Goal: Contribute content

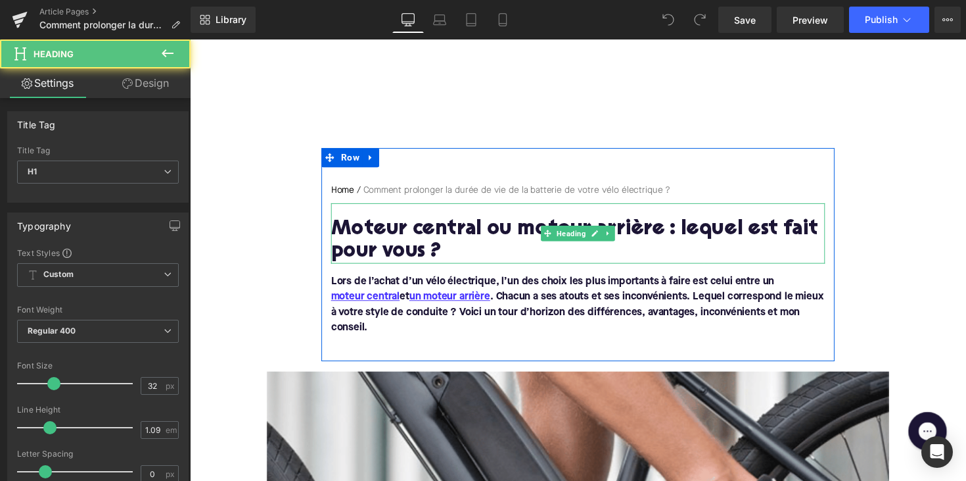
click at [505, 237] on h1 "Moteur central ou moteur arrière : lequel est fait pour vous ?" at bounding box center [588, 246] width 506 height 46
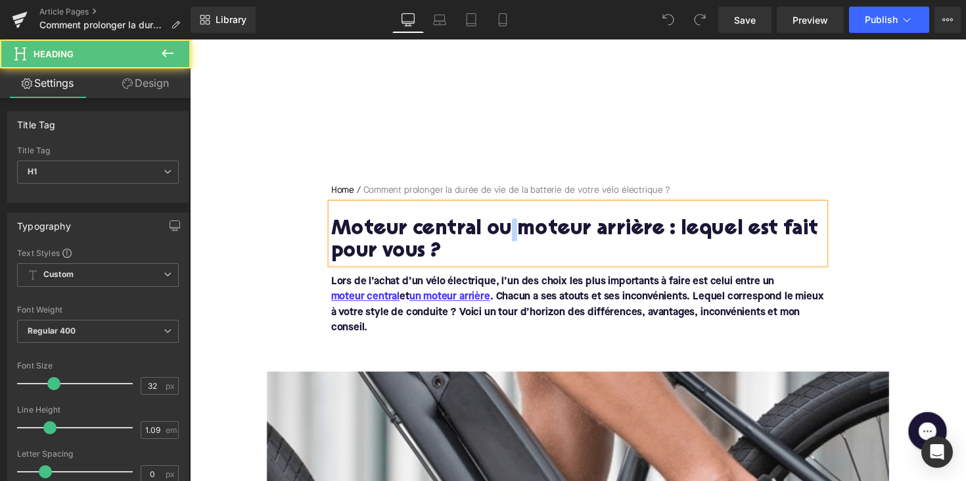
click at [505, 237] on h1 "Moteur central ou moteur arrière : lequel est fait pour vous ?" at bounding box center [588, 246] width 506 height 46
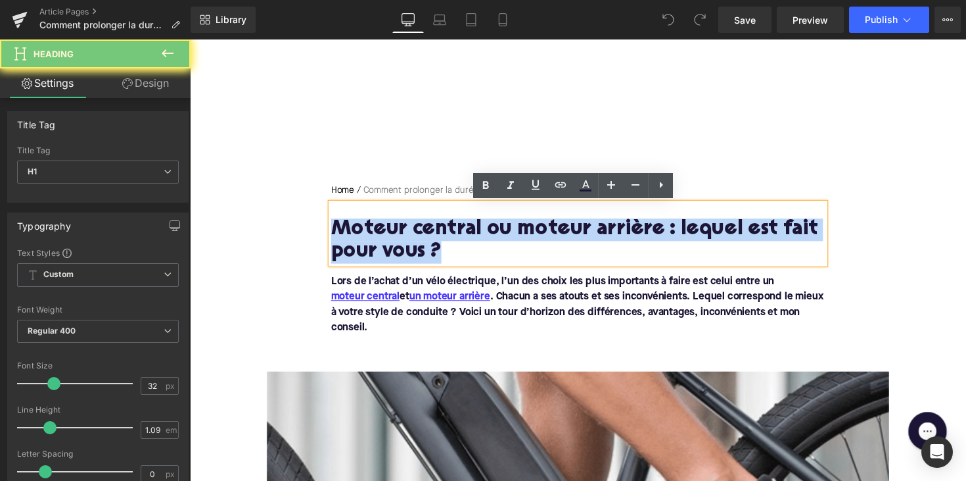
click at [505, 237] on h1 "Moteur central ou moteur arrière : lequel est fait pour vous ?" at bounding box center [588, 246] width 506 height 46
paste div
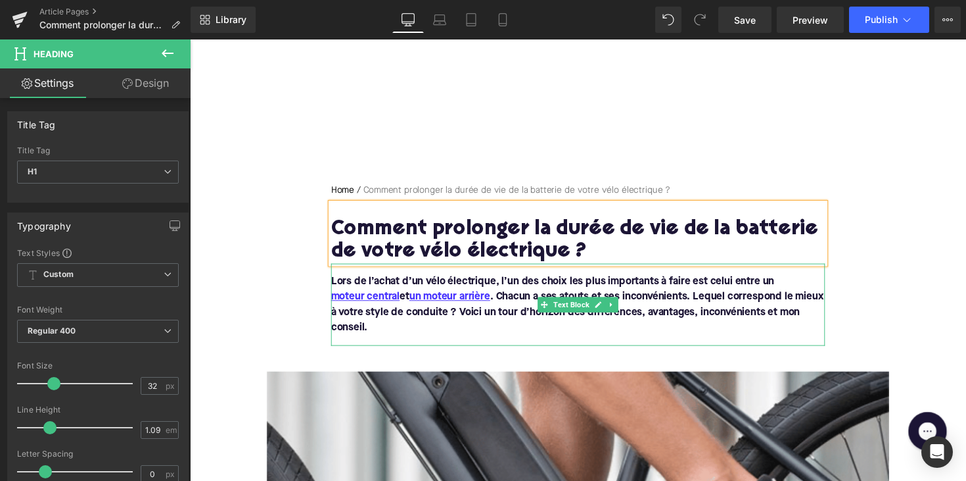
click at [411, 323] on font "Lors de l’achat d’un vélo électrique, l’un des choix les plus importants à fair…" at bounding box center [587, 311] width 505 height 58
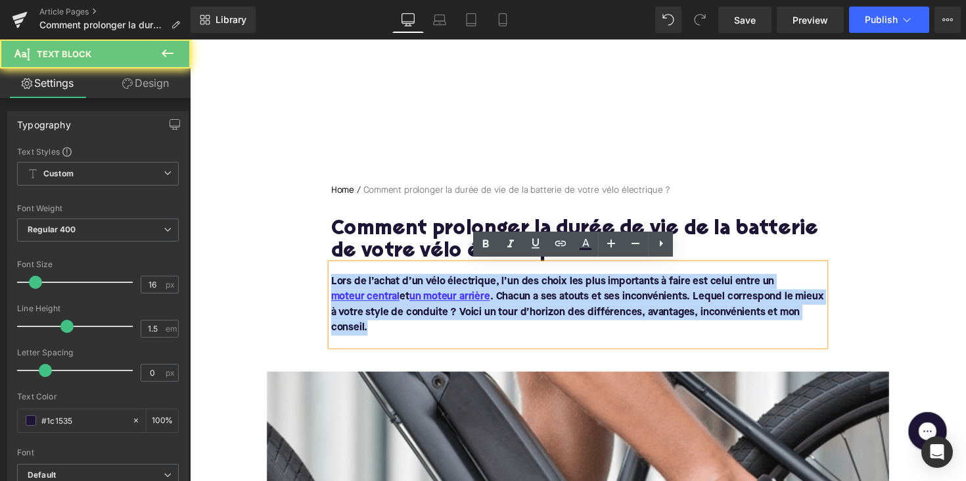
drag, startPoint x: 404, startPoint y: 333, endPoint x: 315, endPoint y: 285, distance: 100.9
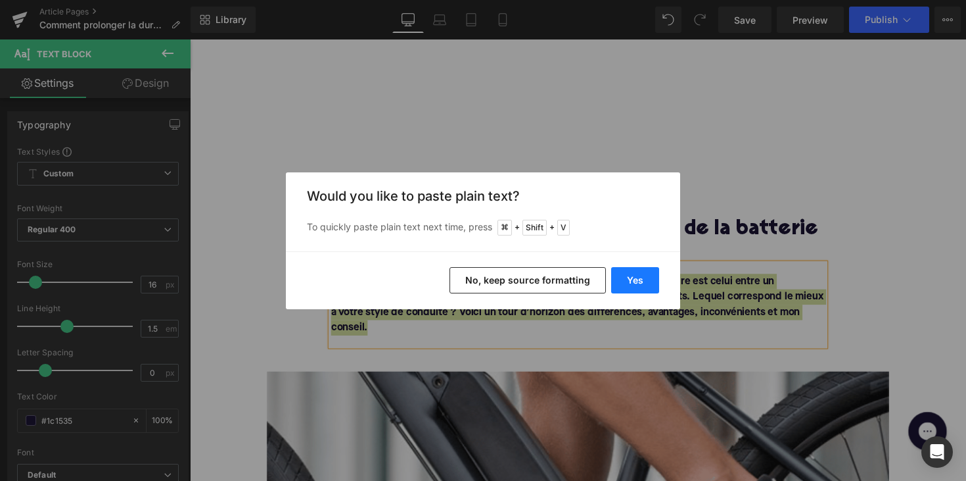
click at [644, 285] on button "Yes" at bounding box center [635, 280] width 48 height 26
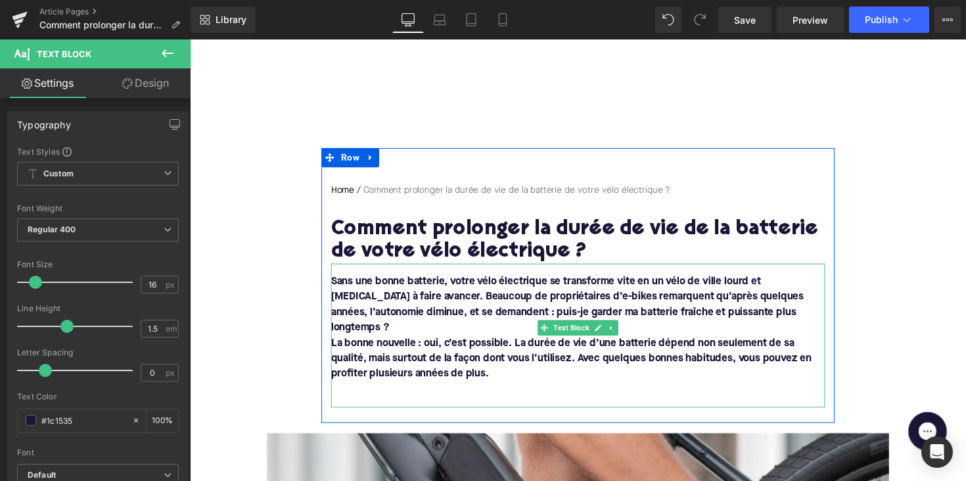
click at [387, 345] on font "La bonne nouvelle : oui, c’est possible. La durée de vie d’une batterie dépend …" at bounding box center [581, 366] width 492 height 42
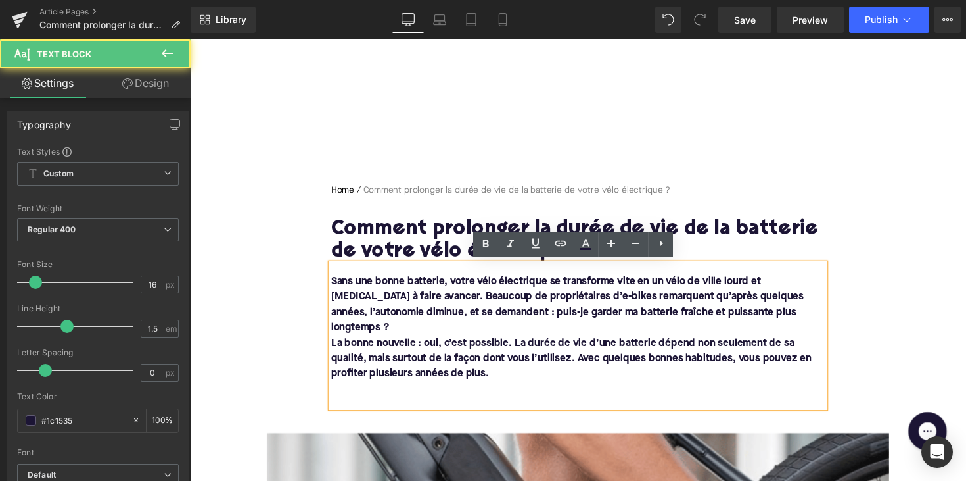
click at [335, 345] on font "La bonne nouvelle : oui, c’est possible. La durée de vie d’une batterie dépend …" at bounding box center [581, 366] width 492 height 42
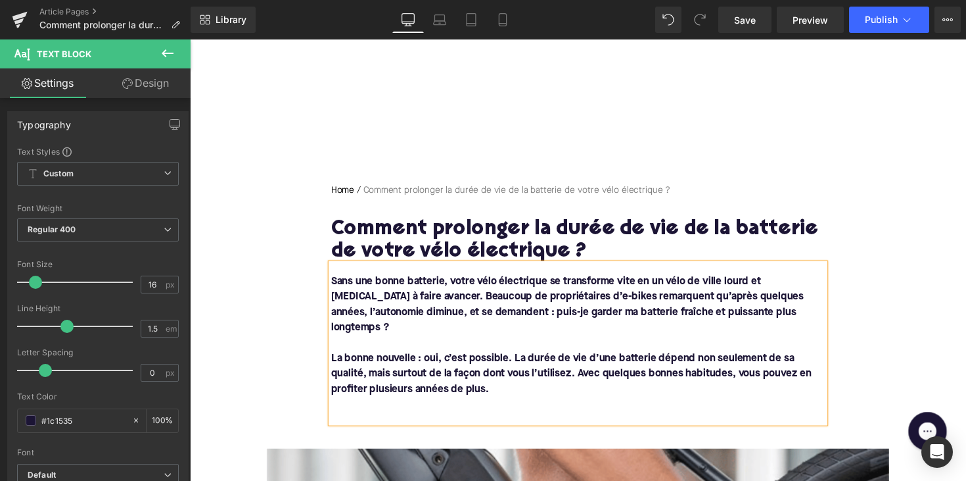
click at [338, 406] on p at bounding box center [588, 414] width 506 height 16
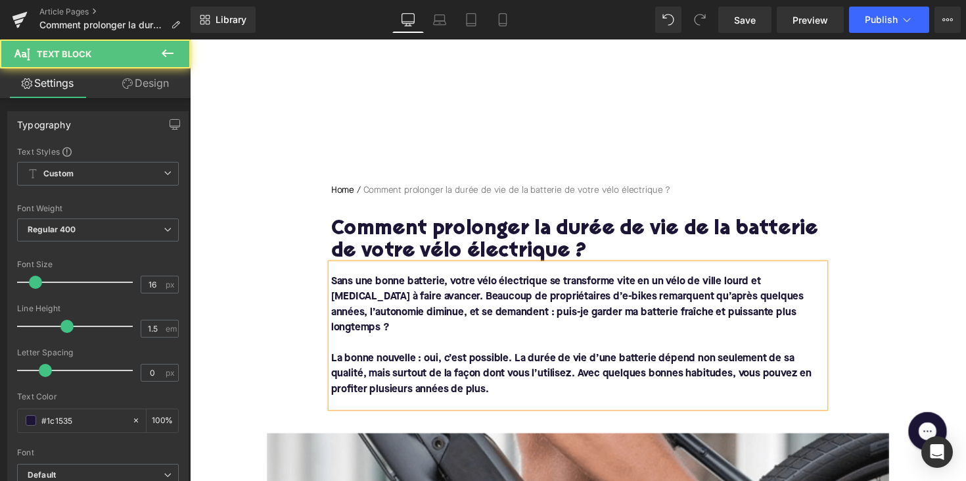
scroll to position [219, 0]
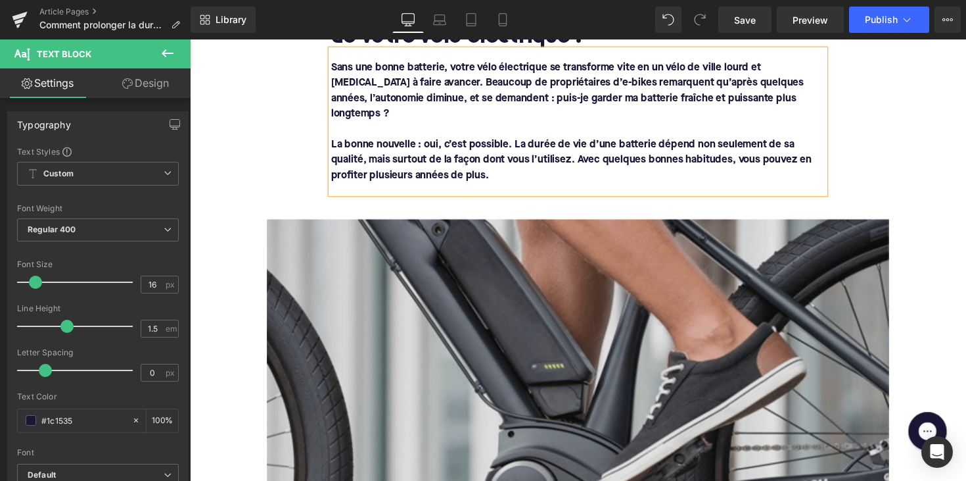
click at [508, 338] on img at bounding box center [588, 402] width 638 height 359
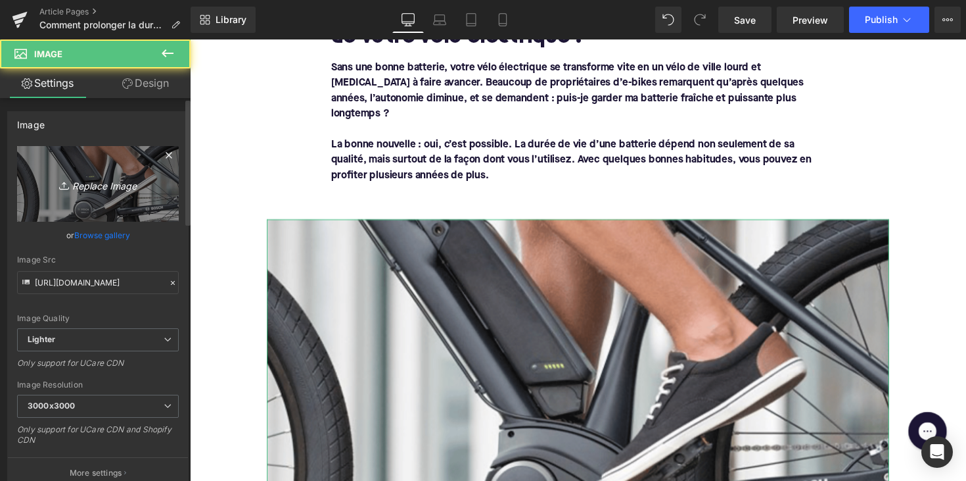
click at [77, 187] on icon "Replace Image" at bounding box center [97, 184] width 105 height 16
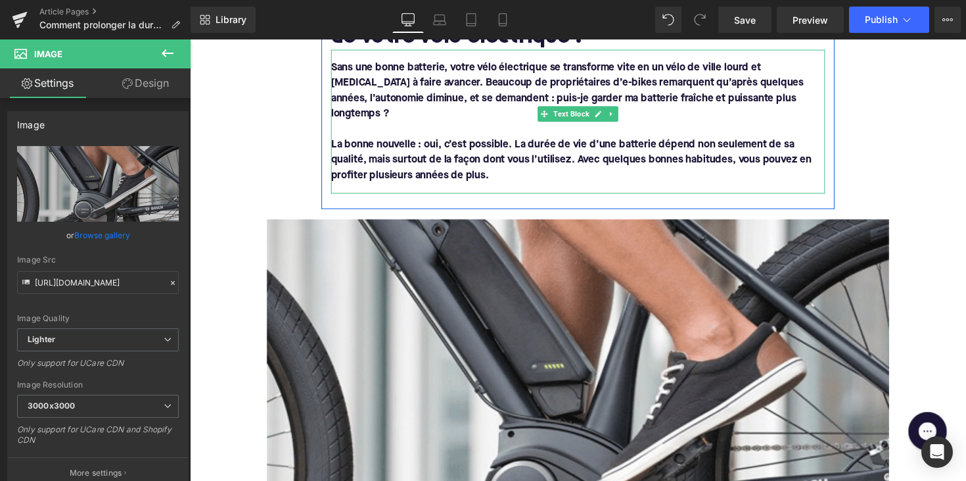
type input "C:\fakepath\elektrischefietsbatterijachteraan.png"
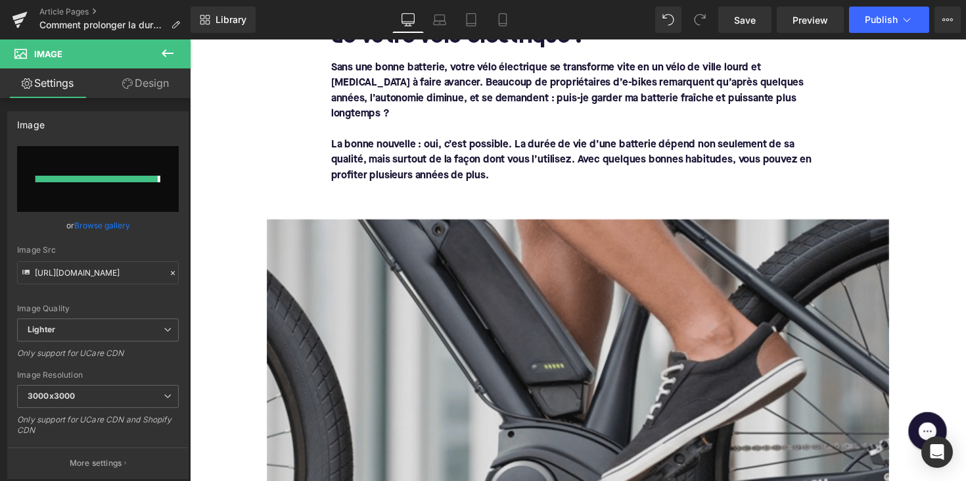
type input "[URL][DOMAIN_NAME]"
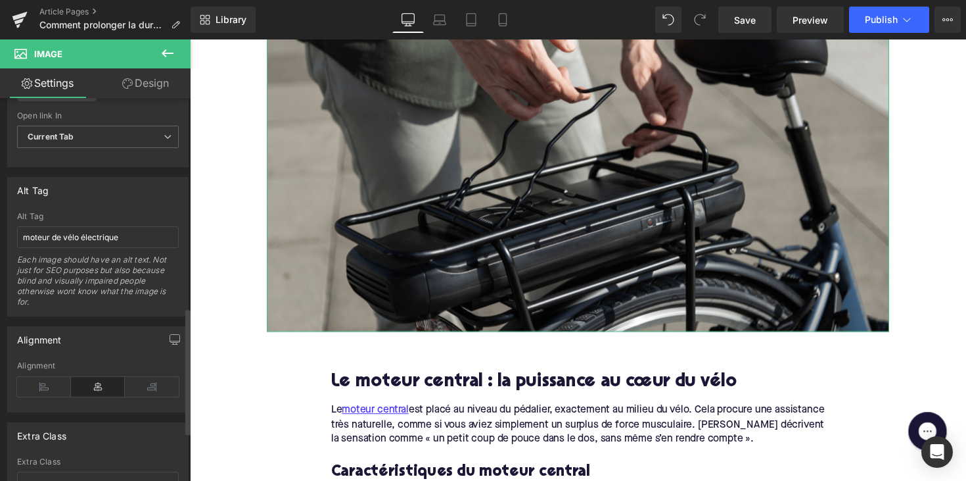
scroll to position [682, 0]
click at [82, 229] on input "moteur de vélo électrique" at bounding box center [98, 233] width 162 height 22
drag, startPoint x: 60, startPoint y: 232, endPoint x: 16, endPoint y: 232, distance: 44.0
click at [16, 232] on div "moteur de vélo électrique Alt Tag moteur de vélo électrique Each image should h…" at bounding box center [98, 260] width 180 height 104
click at [52, 232] on input "moteur de vélo électrique" at bounding box center [98, 233] width 162 height 22
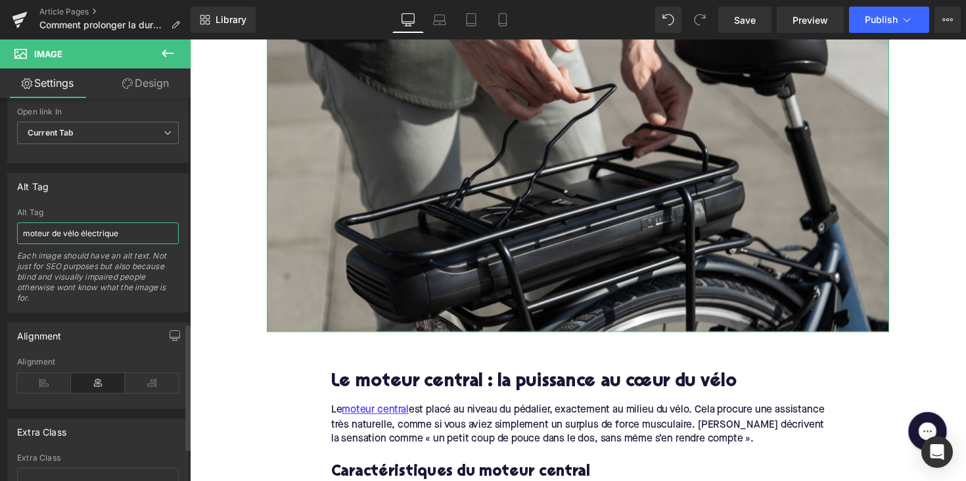
click at [43, 232] on input "moteur de vélo électrique" at bounding box center [98, 233] width 162 height 22
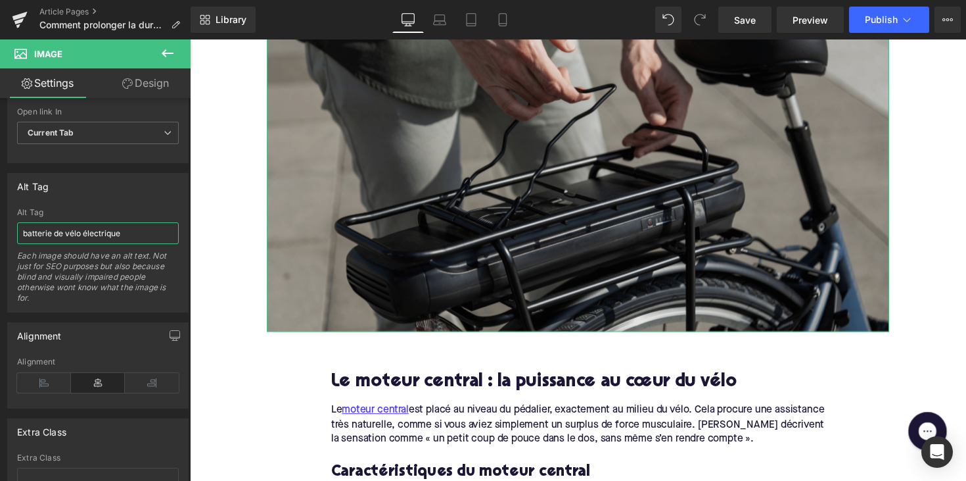
type input "batterie de vélo électrique"
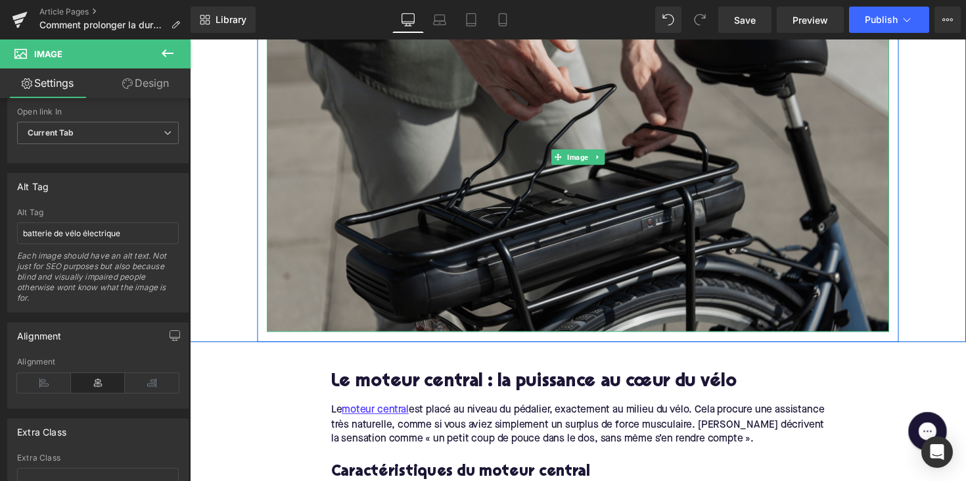
click at [420, 155] on img at bounding box center [588, 159] width 638 height 359
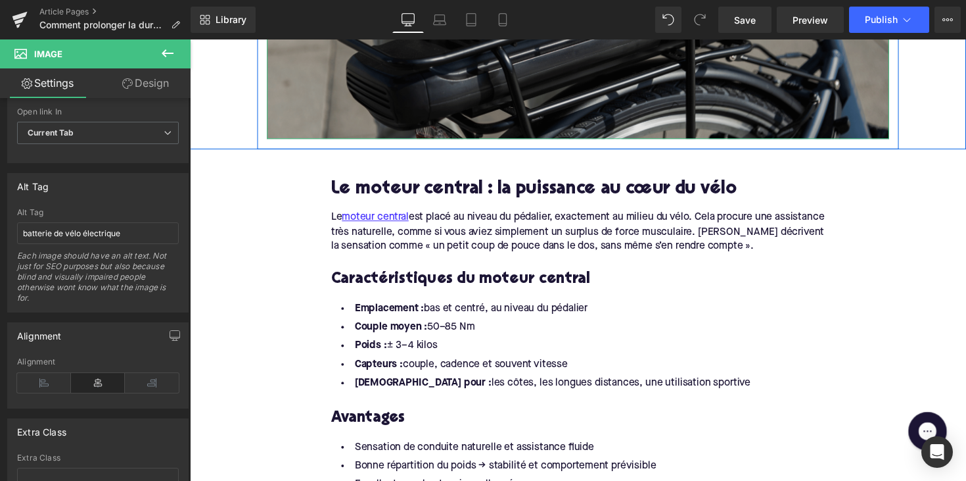
scroll to position [673, 0]
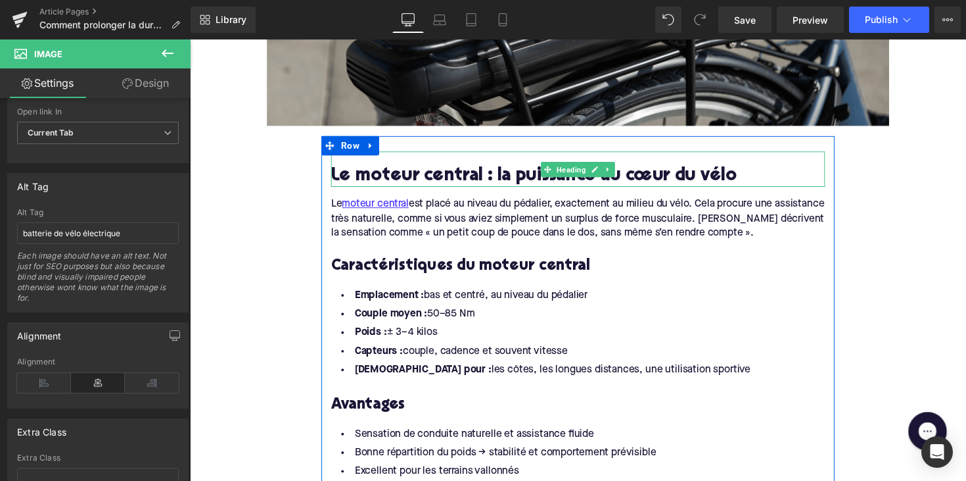
click at [517, 170] on h2 "Le moteur central : la puissance au cœur du vélo" at bounding box center [588, 180] width 506 height 20
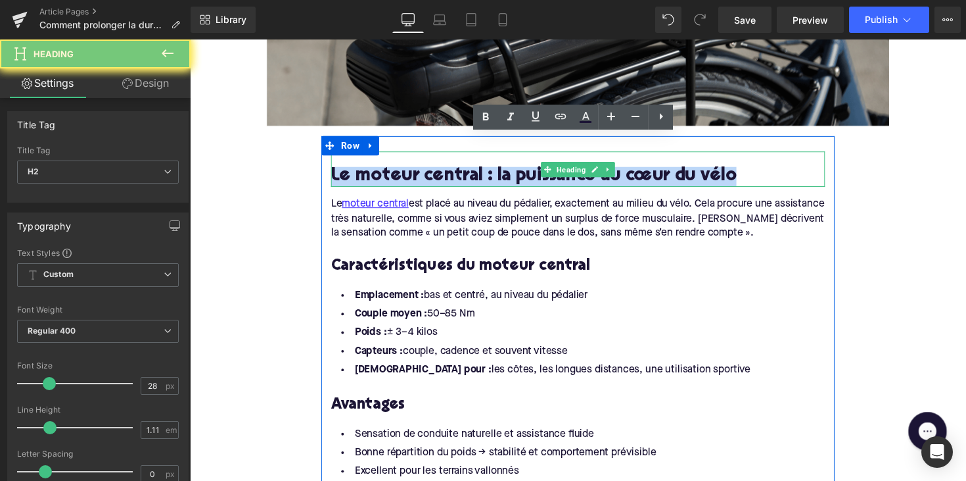
click at [517, 170] on h2 "Le moteur central : la puissance au cœur du vélo" at bounding box center [588, 180] width 506 height 20
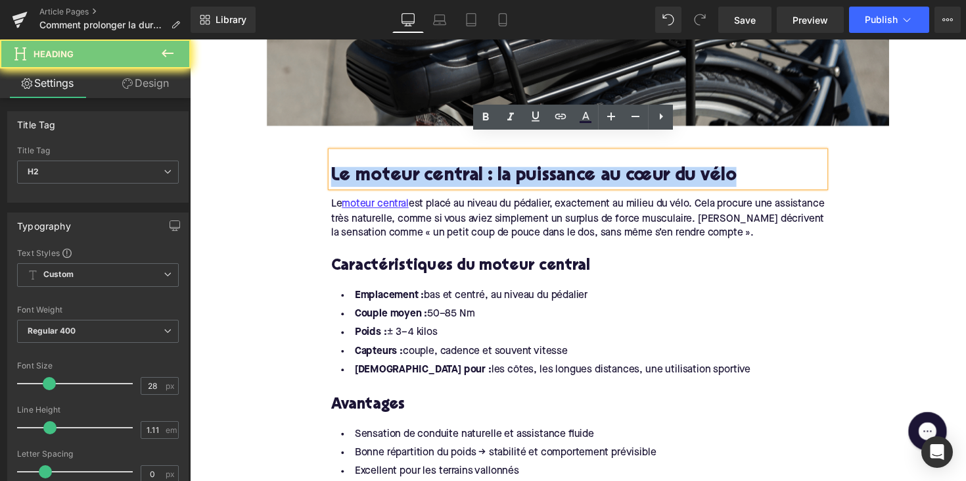
paste div
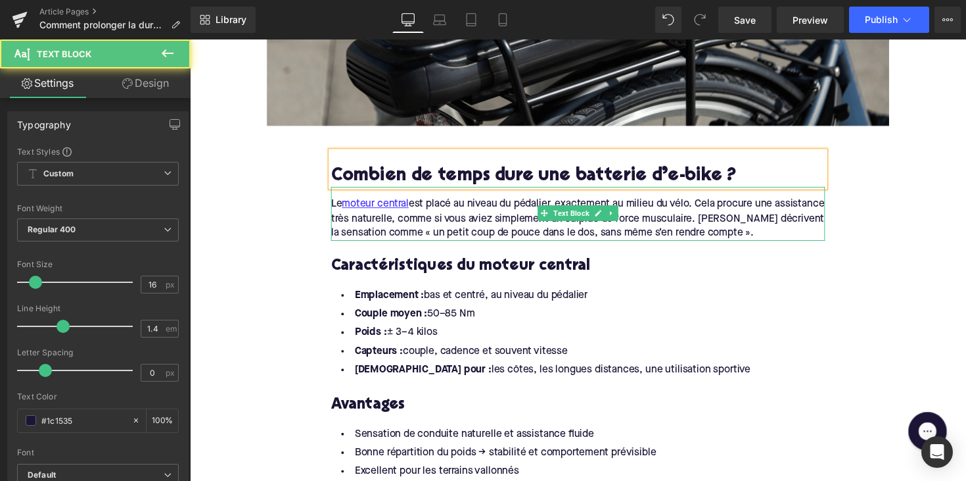
click at [537, 204] on div "Le moteur central est placé au niveau du pédalier, exactement au milieu du vélo…" at bounding box center [588, 222] width 506 height 44
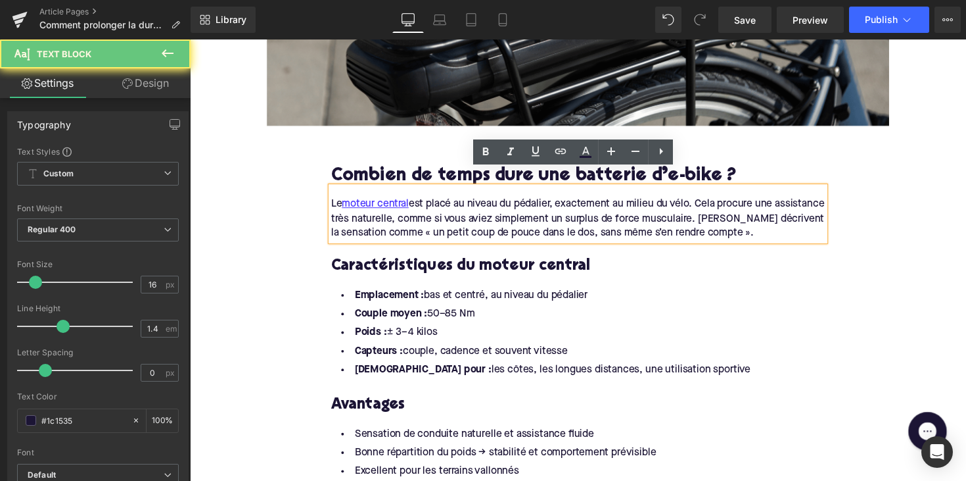
click at [827, 222] on div "Le moteur central est placé au niveau du pédalier, exactement au milieu du vélo…" at bounding box center [588, 222] width 506 height 44
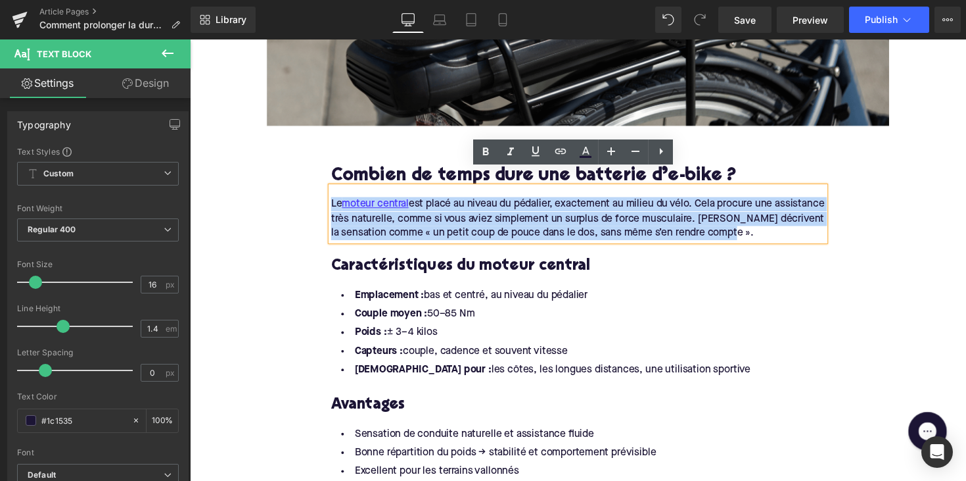
drag, startPoint x: 828, startPoint y: 221, endPoint x: 339, endPoint y: 182, distance: 490.6
click at [339, 190] on div "Le moteur central est placé au niveau du pédalier, exactement au milieu du vélo…" at bounding box center [588, 217] width 506 height 55
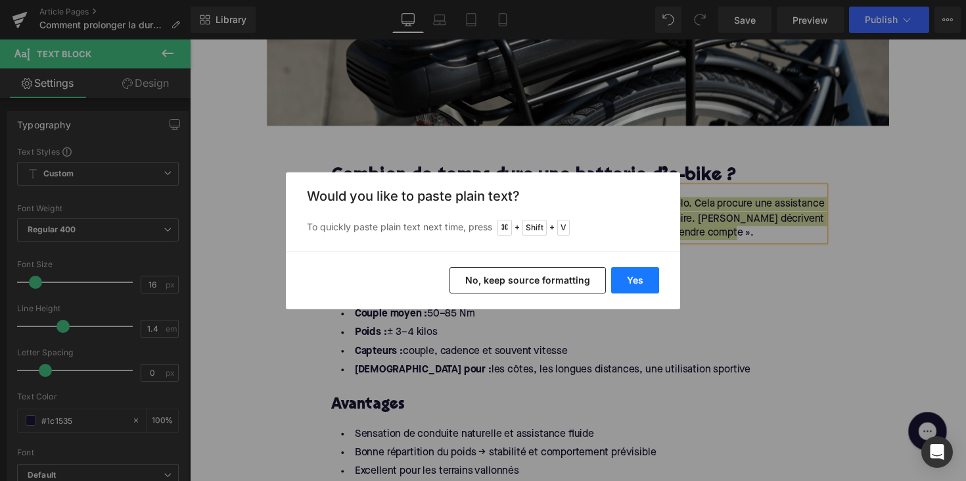
drag, startPoint x: 632, startPoint y: 277, endPoint x: 454, endPoint y: 244, distance: 181.9
click at [632, 277] on button "Yes" at bounding box center [635, 280] width 48 height 26
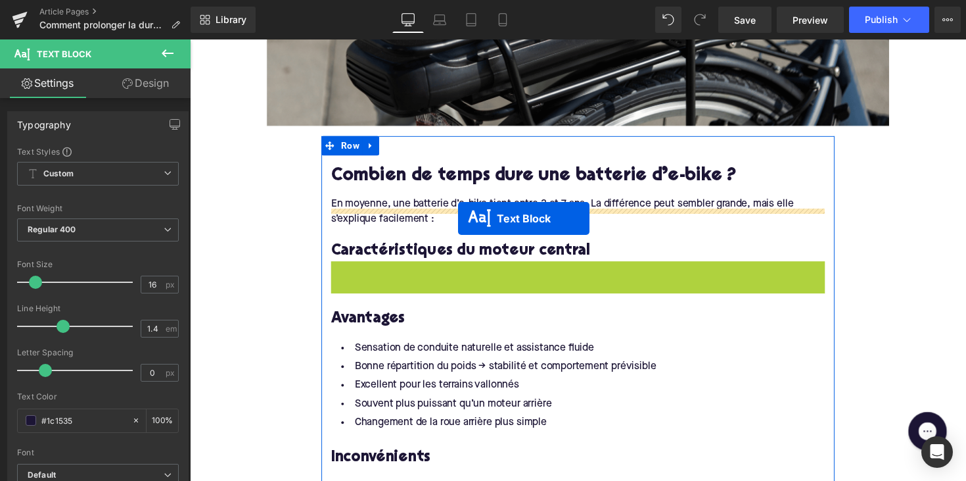
drag, startPoint x: 552, startPoint y: 304, endPoint x: 465, endPoint y: 223, distance: 119.1
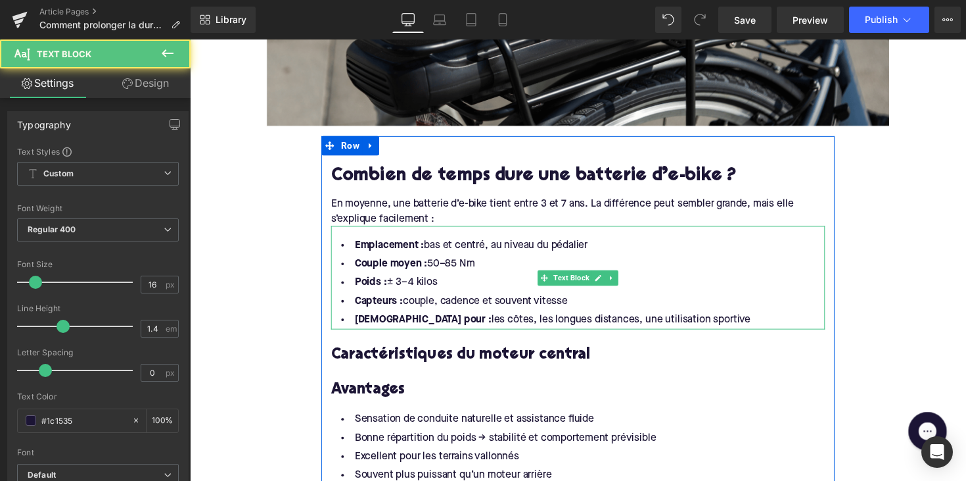
click at [671, 317] on li "[DEMOGRAPHIC_DATA] pour : les côtes, les longues distances, une utilisation spo…" at bounding box center [588, 326] width 506 height 19
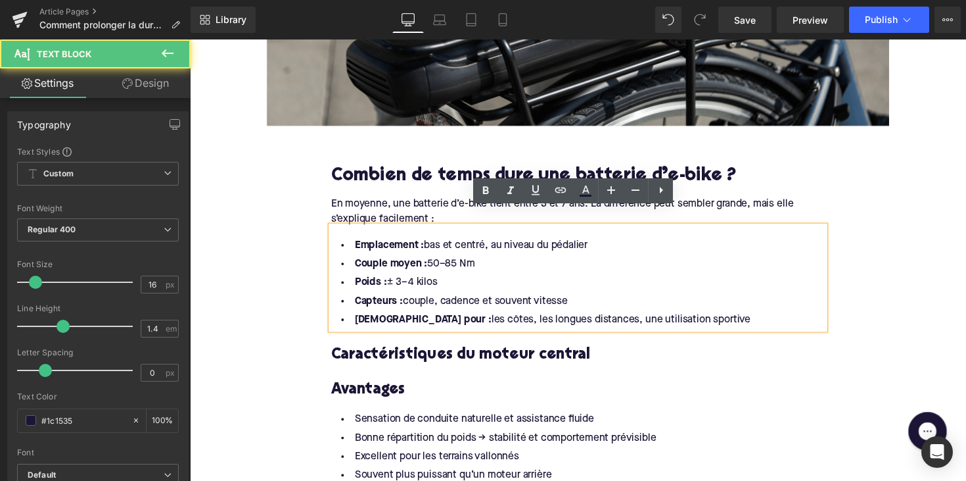
click at [680, 317] on li "[DEMOGRAPHIC_DATA] pour : les côtes, les longues distances, une utilisation spo…" at bounding box center [588, 326] width 506 height 19
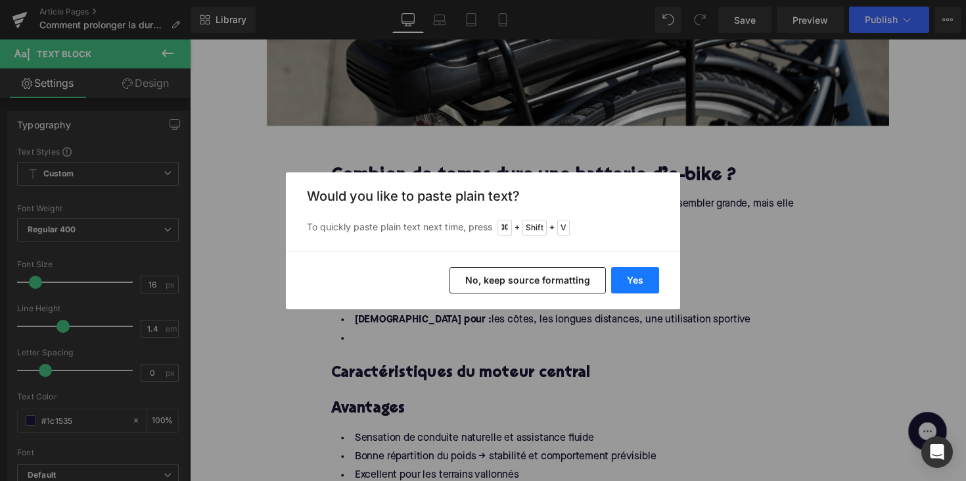
click at [643, 276] on button "Yes" at bounding box center [635, 280] width 48 height 26
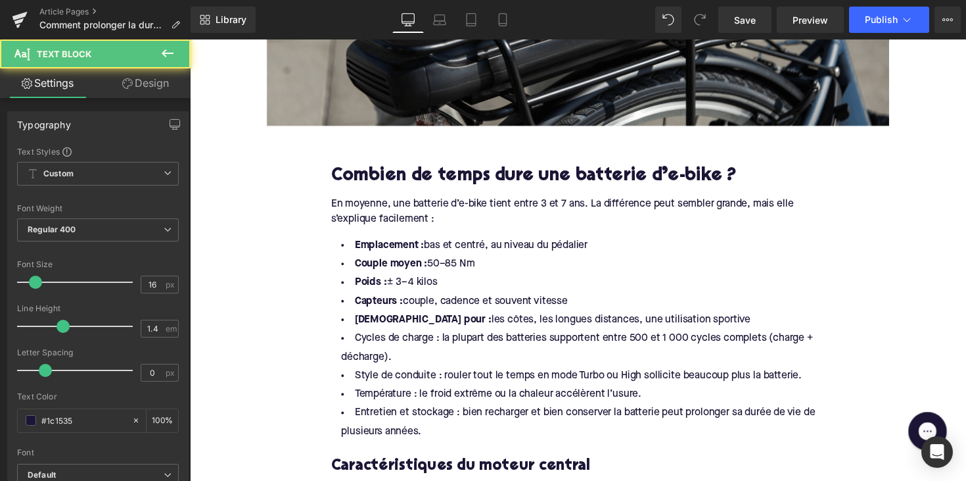
drag, startPoint x: 620, startPoint y: 296, endPoint x: 306, endPoint y: 193, distance: 330.7
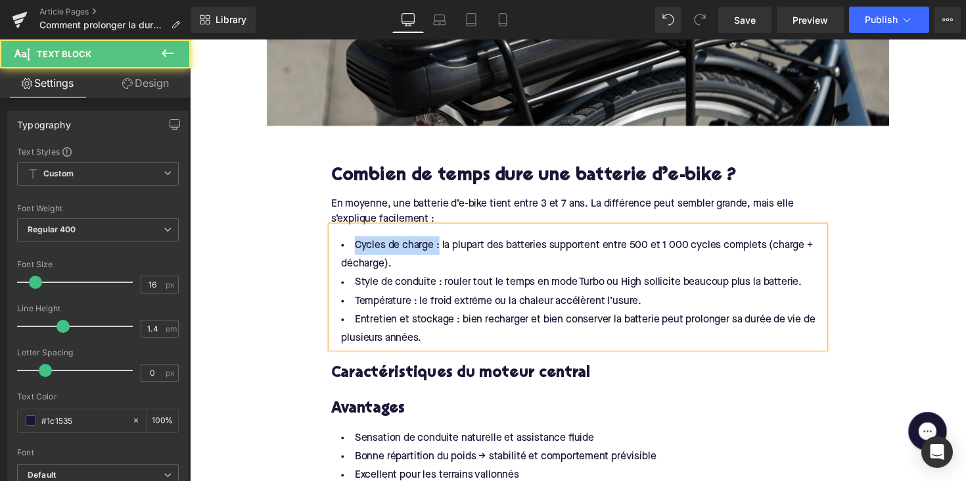
drag, startPoint x: 440, startPoint y: 233, endPoint x: 322, endPoint y: 233, distance: 117.7
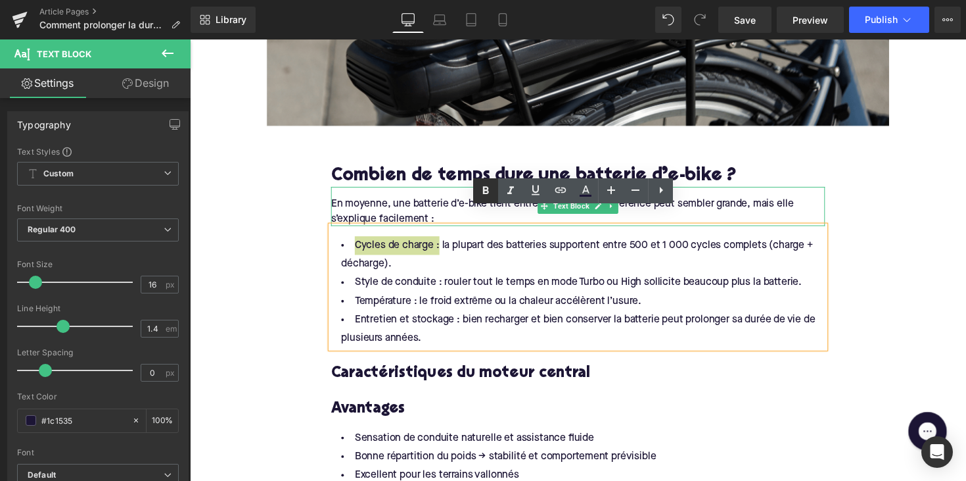
click at [487, 192] on icon at bounding box center [486, 191] width 16 height 16
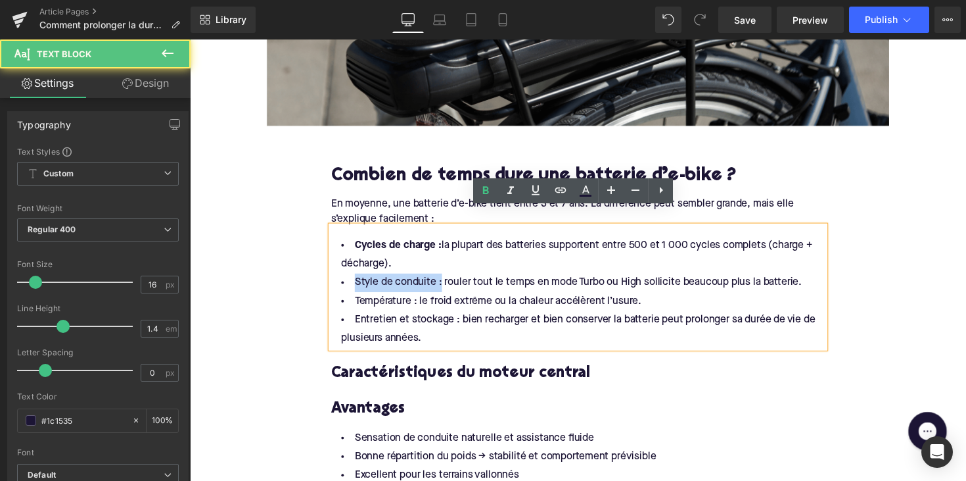
drag, startPoint x: 442, startPoint y: 273, endPoint x: 310, endPoint y: 270, distance: 132.2
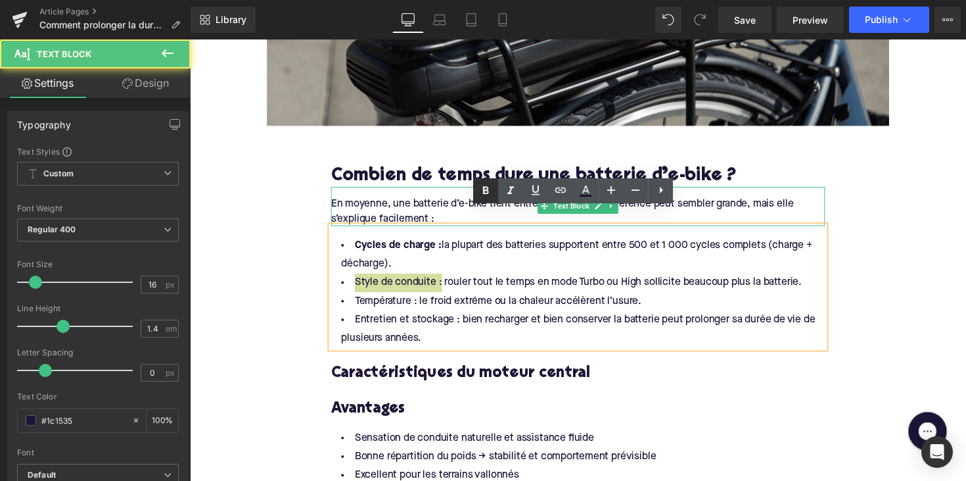
click at [488, 184] on icon at bounding box center [486, 191] width 16 height 16
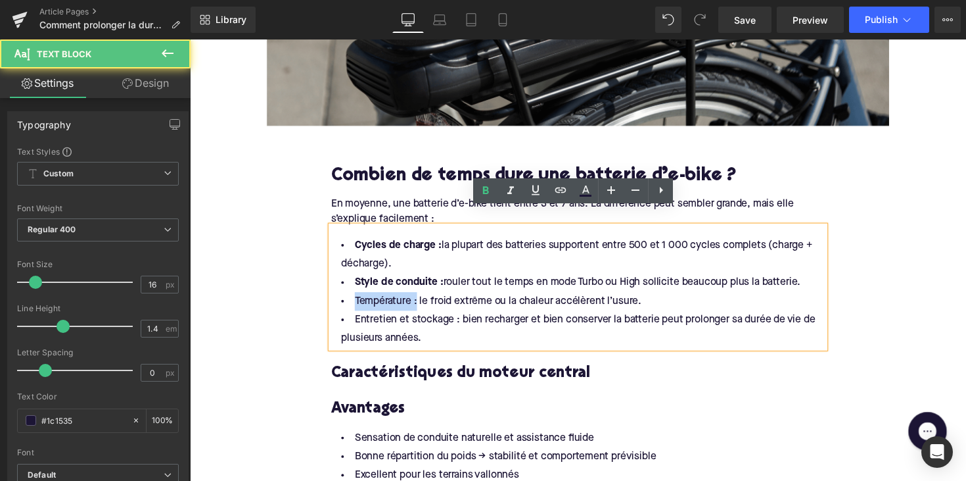
drag, startPoint x: 417, startPoint y: 291, endPoint x: 322, endPoint y: 289, distance: 94.7
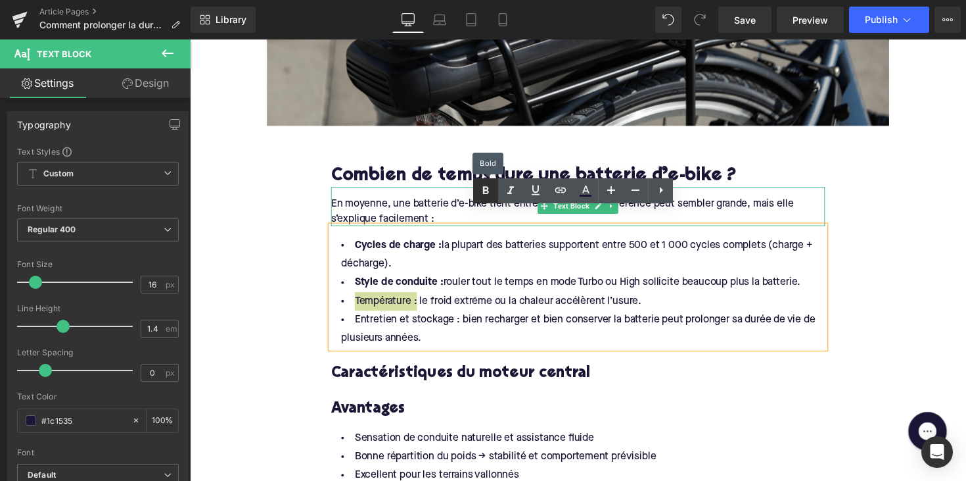
click at [481, 199] on link at bounding box center [485, 190] width 25 height 25
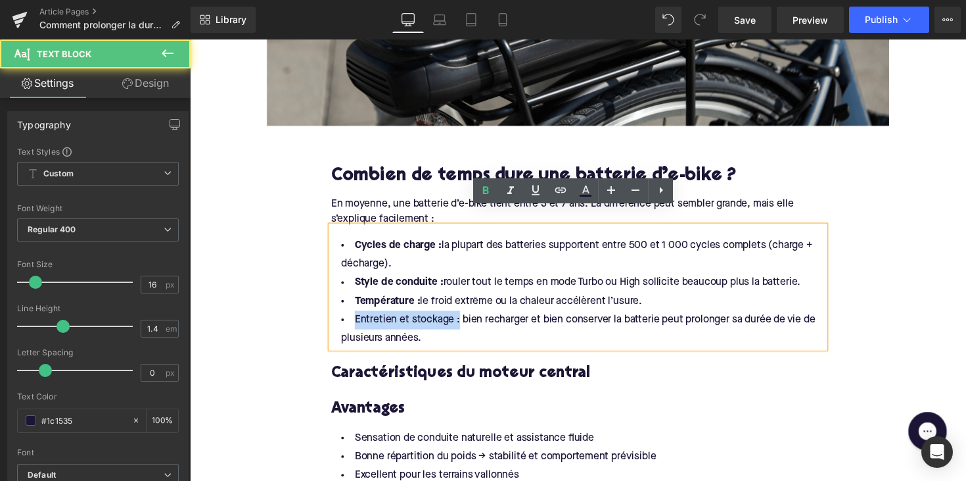
drag, startPoint x: 459, startPoint y: 312, endPoint x: 333, endPoint y: 311, distance: 126.2
click at [335, 317] on li "Entretien et stockage : bien recharger et bien conserver la batterie peut prolo…" at bounding box center [588, 336] width 506 height 38
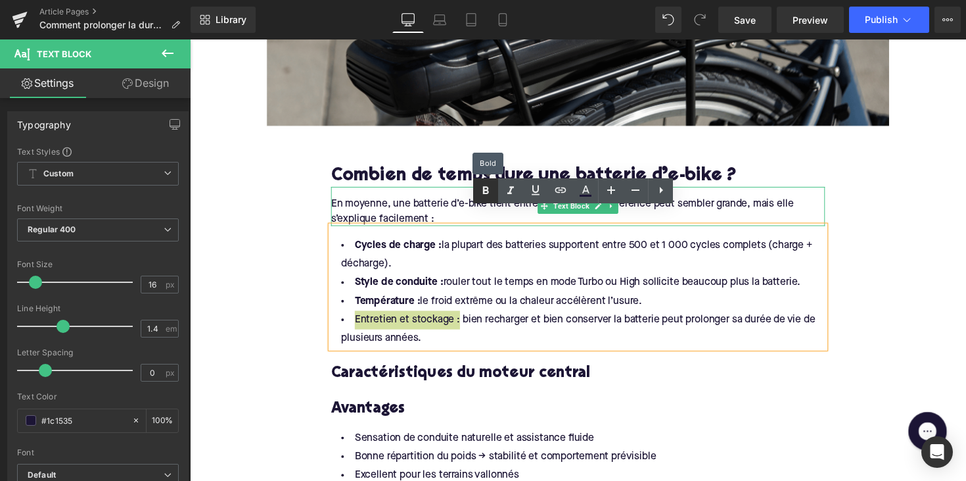
drag, startPoint x: 484, startPoint y: 188, endPoint x: 308, endPoint y: 137, distance: 183.5
click at [484, 188] on icon at bounding box center [486, 190] width 6 height 8
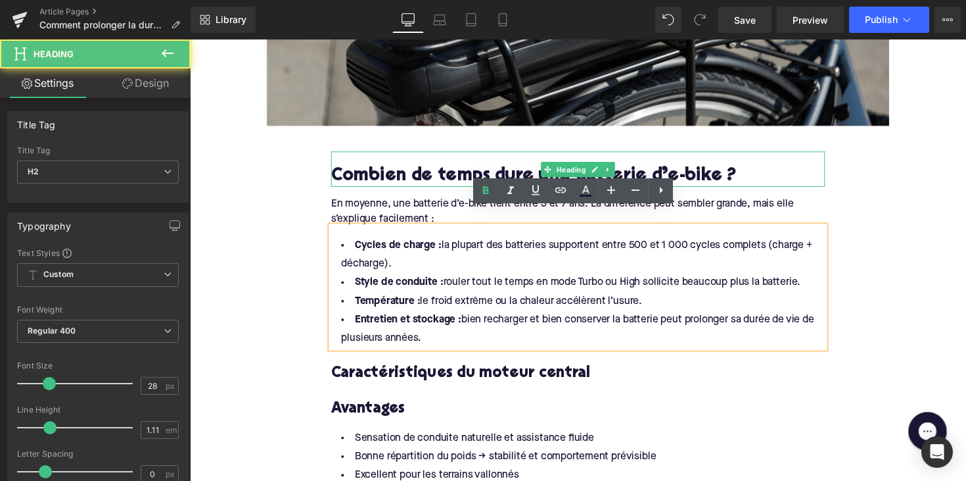
drag, startPoint x: 448, startPoint y: 167, endPoint x: 448, endPoint y: 177, distance: 10.5
click at [448, 170] on h2 "Combien de temps dure une batterie d’e-bike ?" at bounding box center [588, 180] width 506 height 20
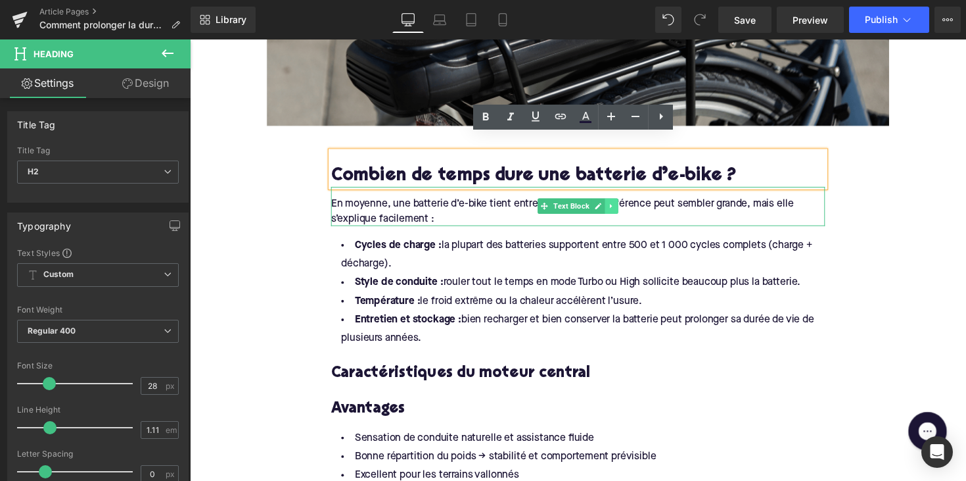
click at [620, 206] on icon at bounding box center [622, 210] width 7 height 8
click at [613, 206] on icon at bounding box center [614, 209] width 7 height 7
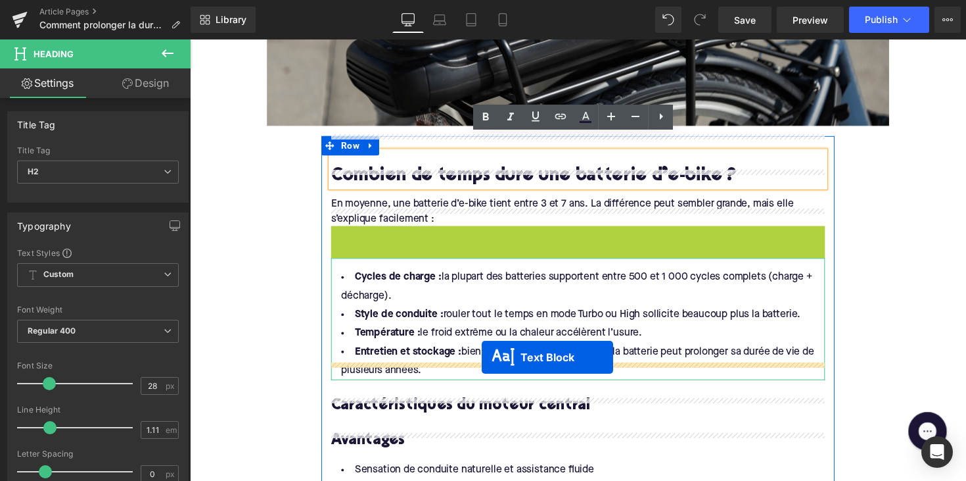
drag, startPoint x: 554, startPoint y: 231, endPoint x: 489, endPoint y: 365, distance: 148.5
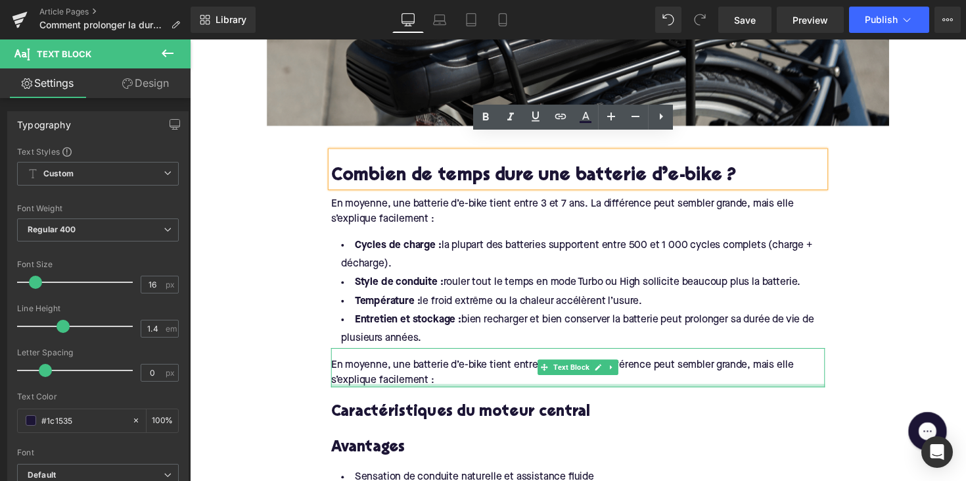
click at [443, 392] on div at bounding box center [588, 393] width 506 height 3
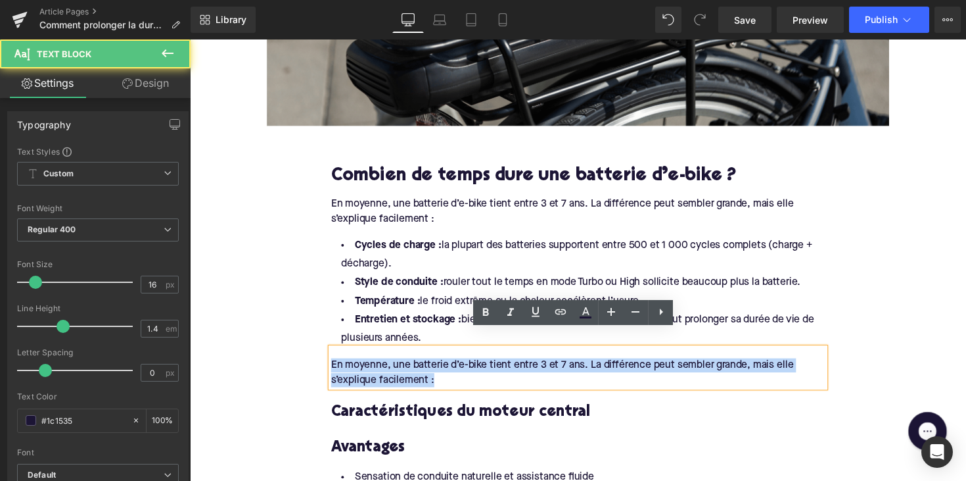
drag, startPoint x: 444, startPoint y: 371, endPoint x: 320, endPoint y: 339, distance: 127.7
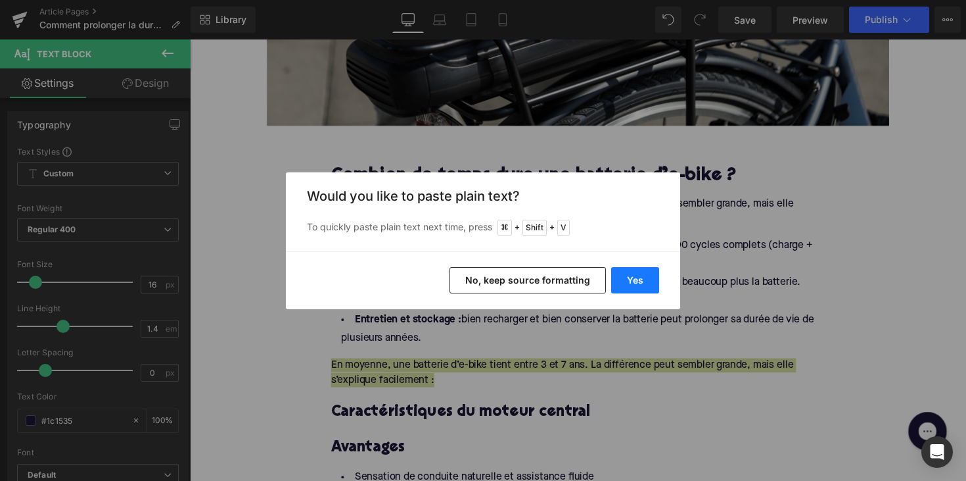
drag, startPoint x: 623, startPoint y: 276, endPoint x: 125, endPoint y: 363, distance: 505.1
click at [623, 276] on button "Yes" at bounding box center [635, 280] width 48 height 26
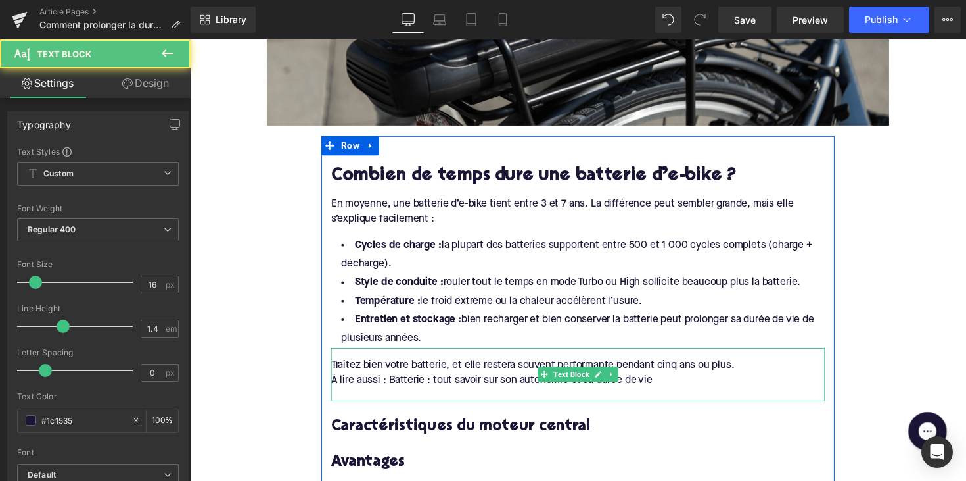
click at [356, 381] on div "À lire aussi : Batterie : tout savoir sur son autonomie et sa durée de vie" at bounding box center [588, 388] width 506 height 14
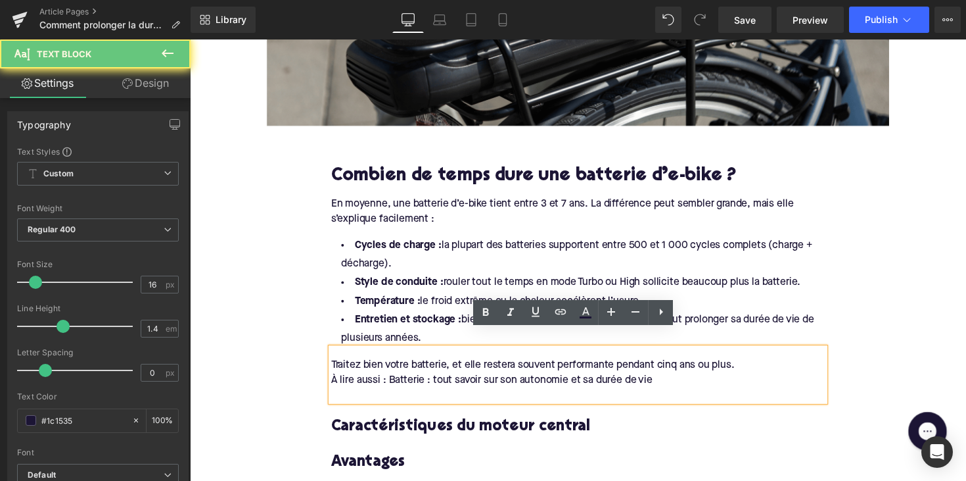
click at [335, 381] on div "À lire aussi : Batterie : tout savoir sur son autonomie et sa durée de vie" at bounding box center [588, 388] width 506 height 14
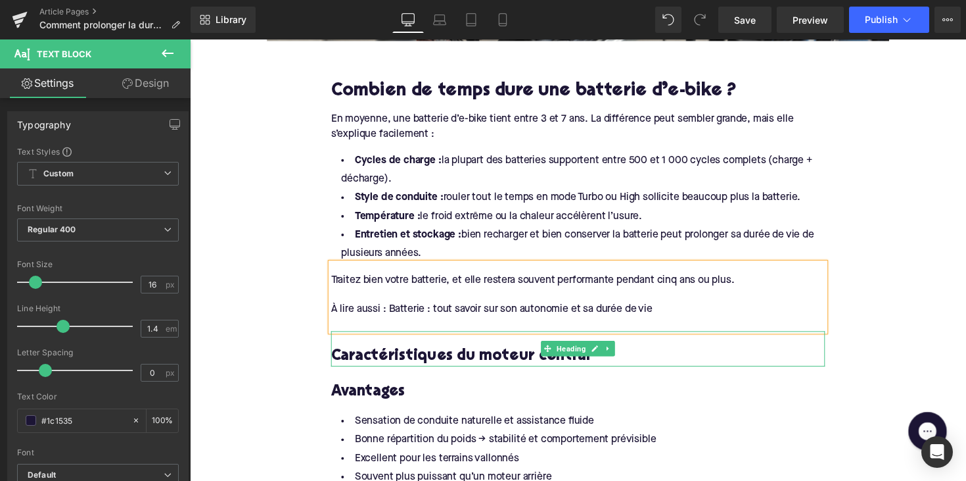
scroll to position [772, 0]
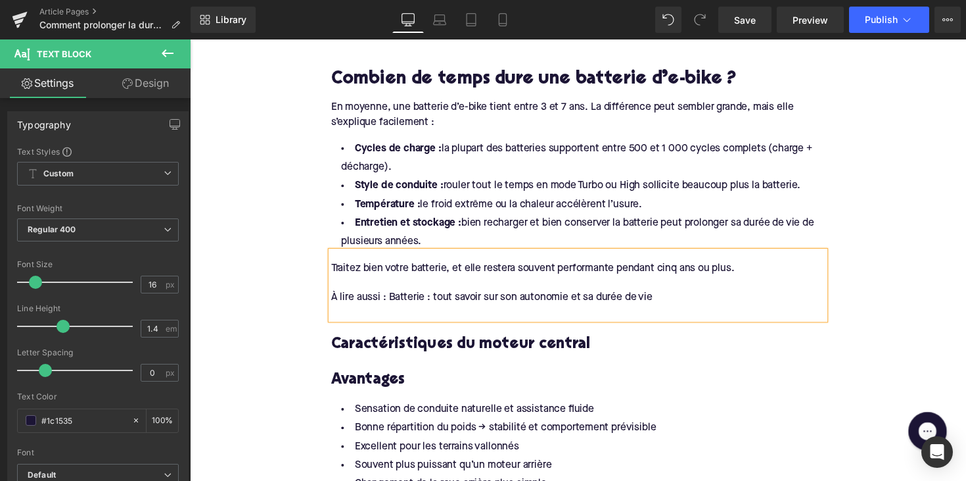
click at [354, 311] on div at bounding box center [588, 318] width 506 height 14
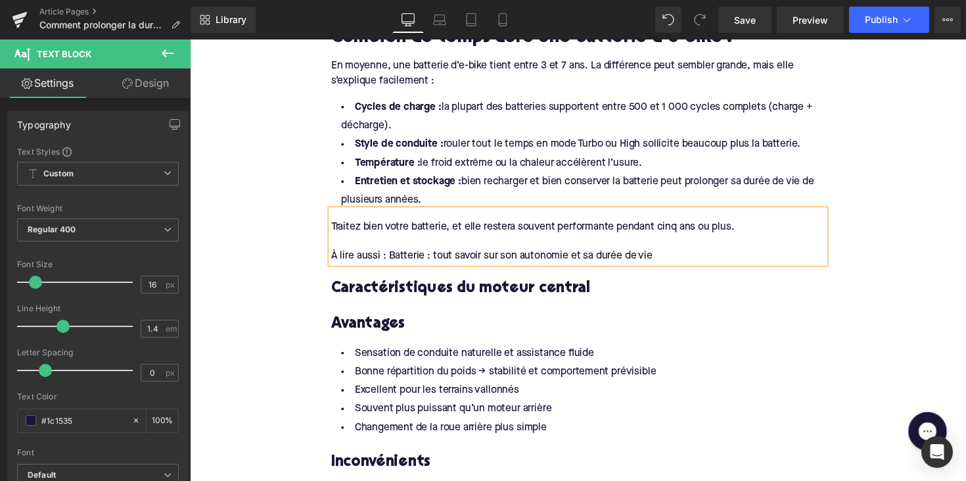
scroll to position [857, 0]
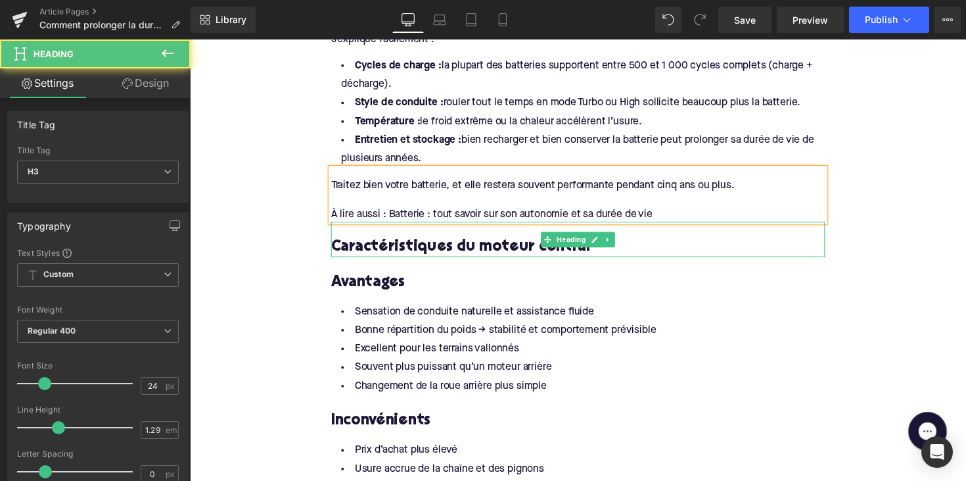
click at [438, 242] on h3 "Caractéristiques du moteur central" at bounding box center [588, 252] width 506 height 20
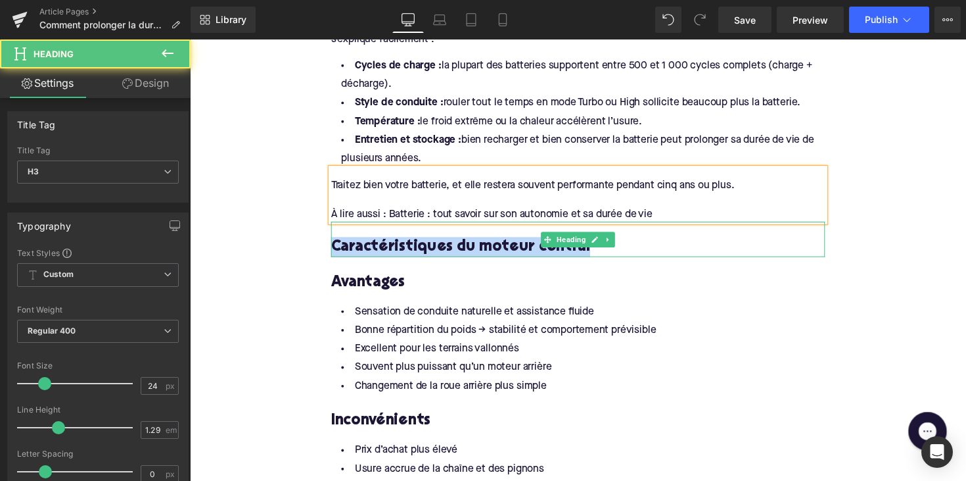
click at [438, 242] on h3 "Caractéristiques du moteur central" at bounding box center [588, 252] width 506 height 20
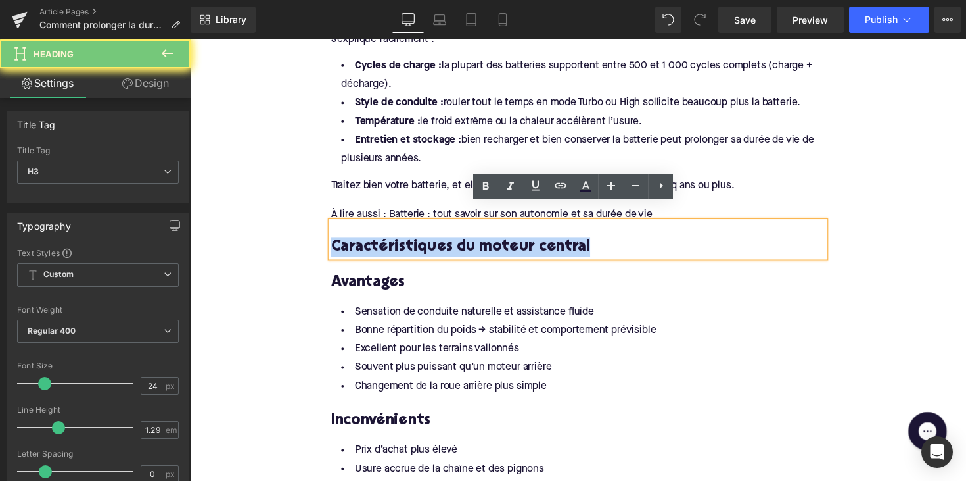
paste div
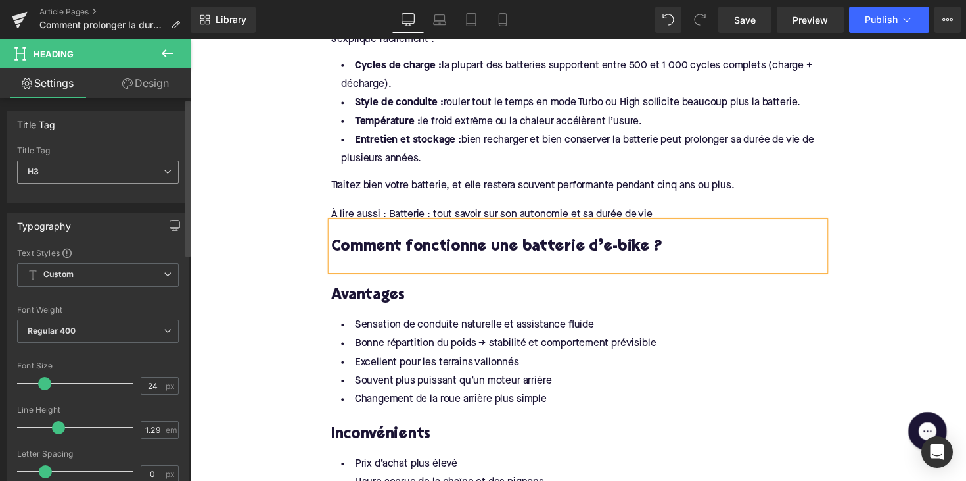
click at [144, 168] on span "H3" at bounding box center [98, 171] width 162 height 23
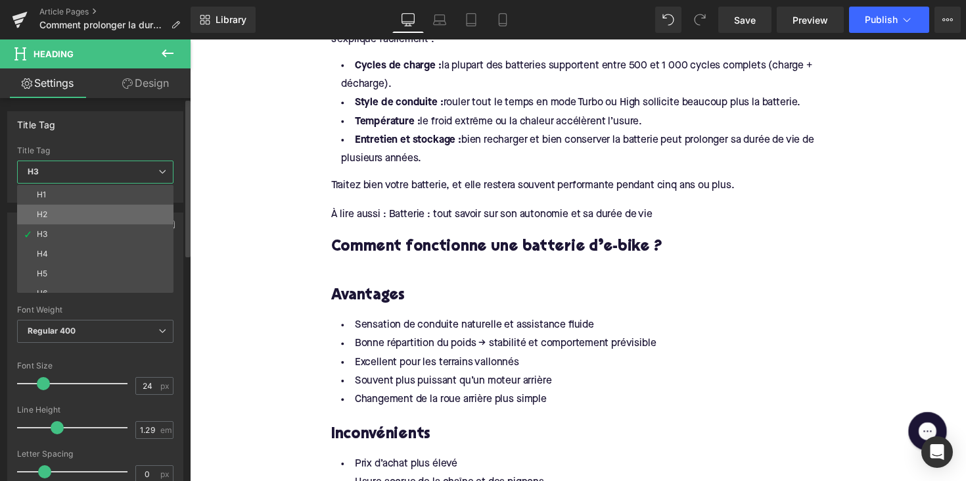
click at [128, 212] on li "H2" at bounding box center [98, 214] width 162 height 20
type input "28"
type input "1.11"
type input "100"
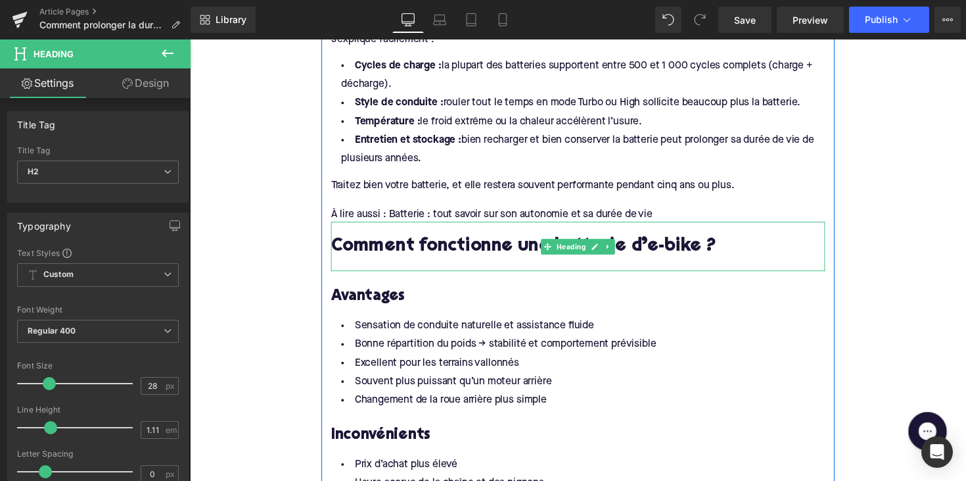
click at [339, 263] on div at bounding box center [588, 270] width 506 height 14
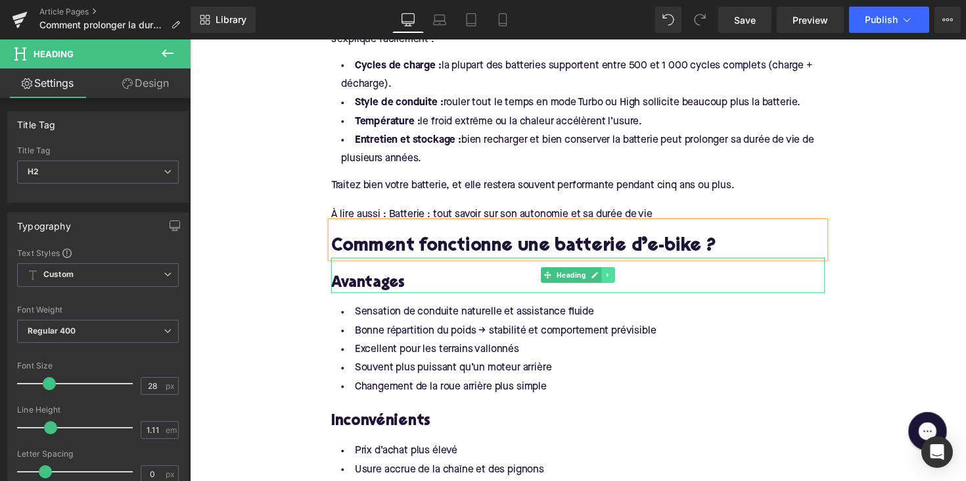
click at [615, 277] on icon at bounding box center [618, 281] width 7 height 8
click at [622, 277] on icon at bounding box center [625, 280] width 7 height 7
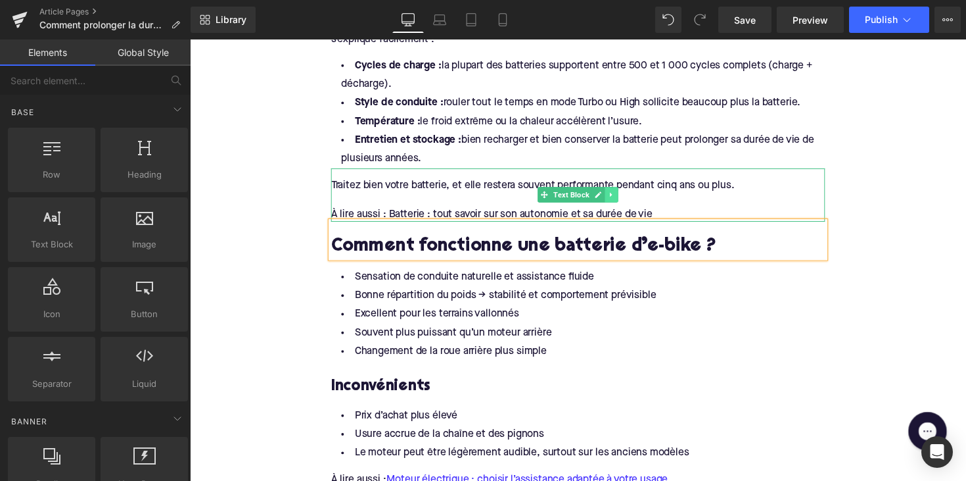
click at [622, 195] on icon at bounding box center [622, 199] width 7 height 8
click at [617, 191] on link at bounding box center [616, 199] width 14 height 16
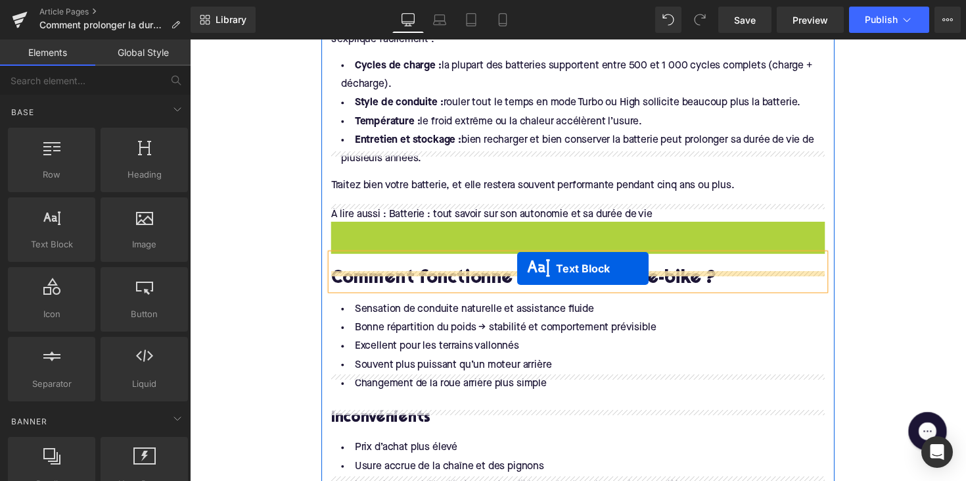
drag, startPoint x: 548, startPoint y: 233, endPoint x: 525, endPoint y: 274, distance: 47.4
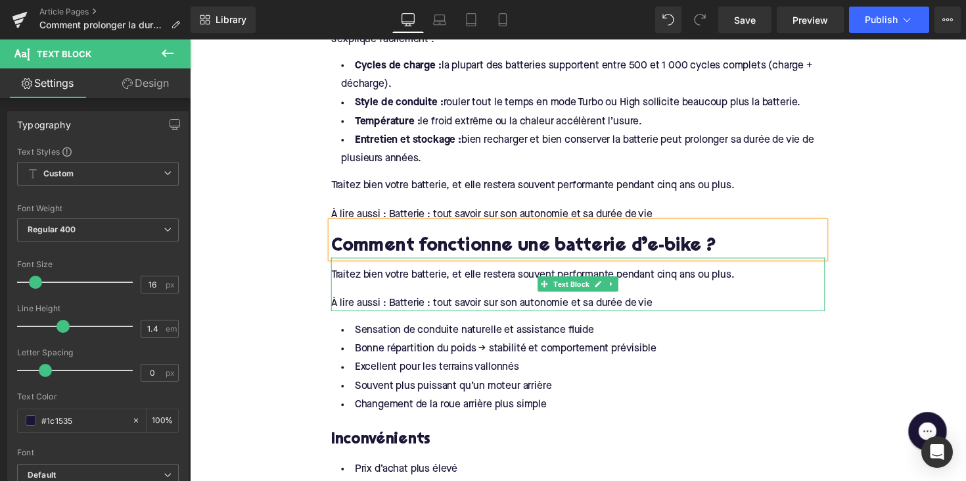
click at [435, 302] on div "À lire aussi : Batterie : tout savoir sur son autonomie et sa durée de vie" at bounding box center [588, 309] width 506 height 14
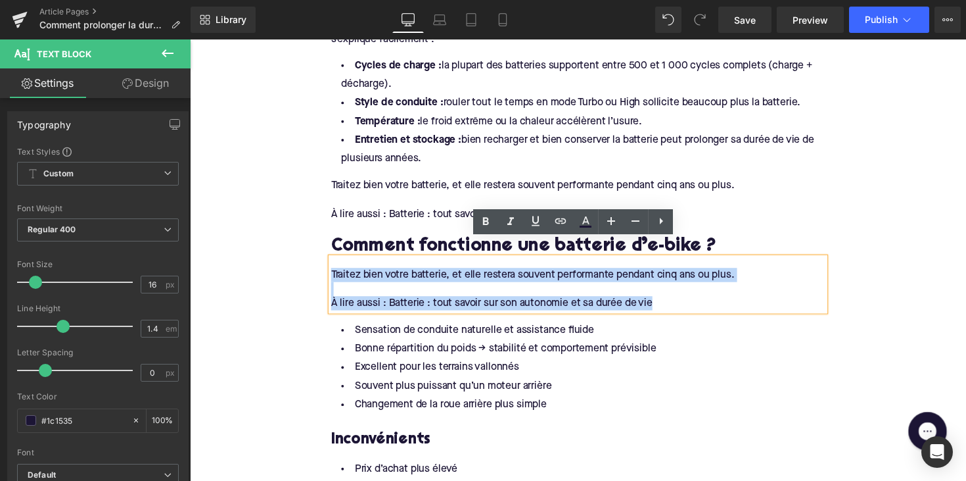
drag, startPoint x: 672, startPoint y: 292, endPoint x: 270, endPoint y: 264, distance: 403.2
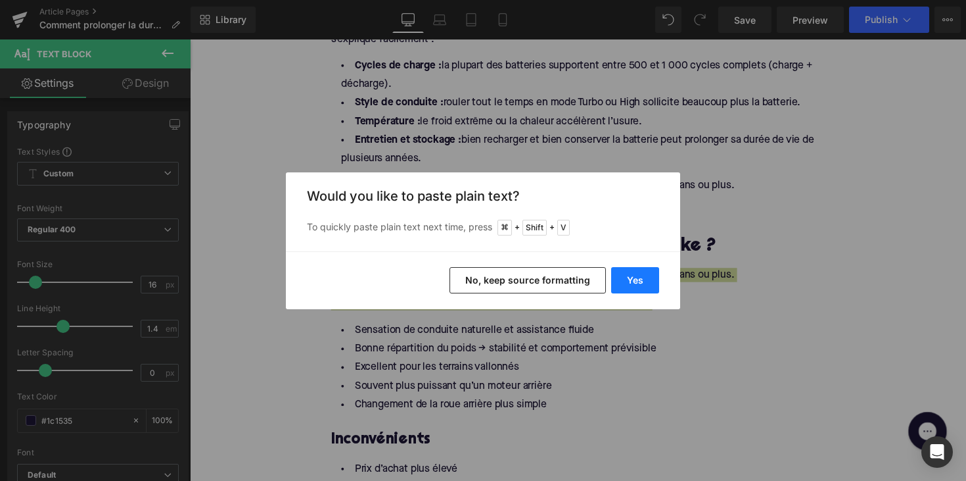
click at [630, 280] on button "Yes" at bounding box center [635, 280] width 48 height 26
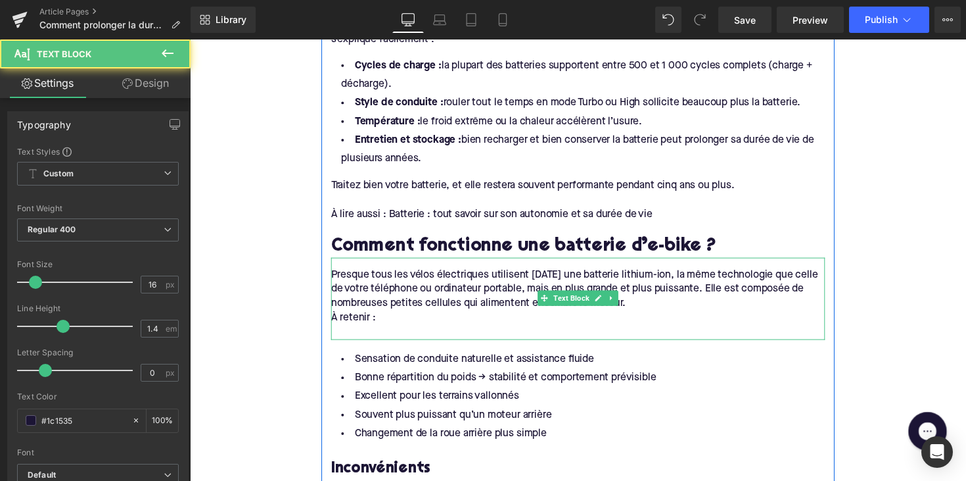
click at [375, 317] on div "À retenir :" at bounding box center [588, 324] width 506 height 14
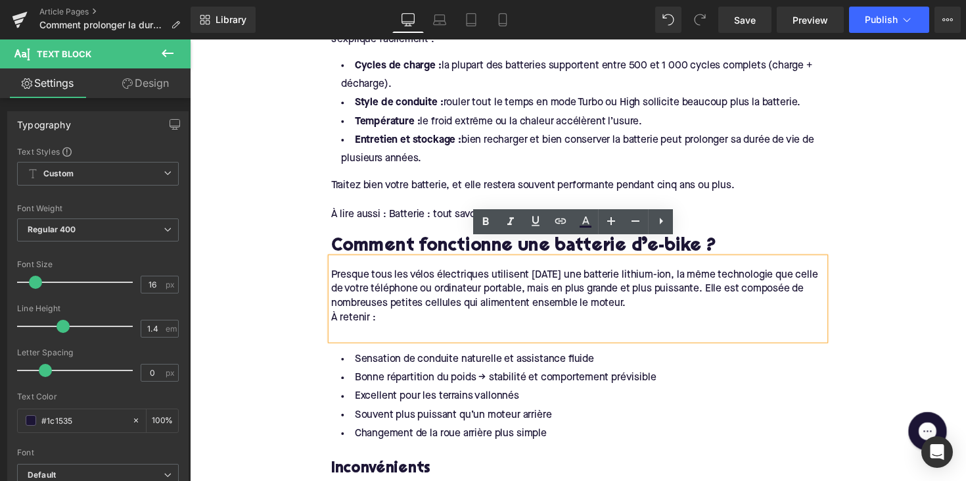
click at [335, 317] on div "À retenir :" at bounding box center [588, 324] width 506 height 14
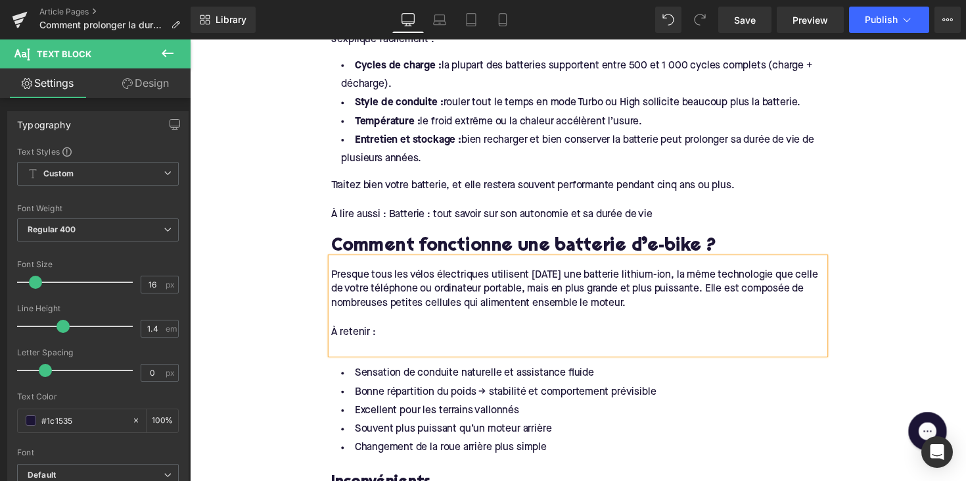
click at [367, 347] on div at bounding box center [588, 354] width 506 height 14
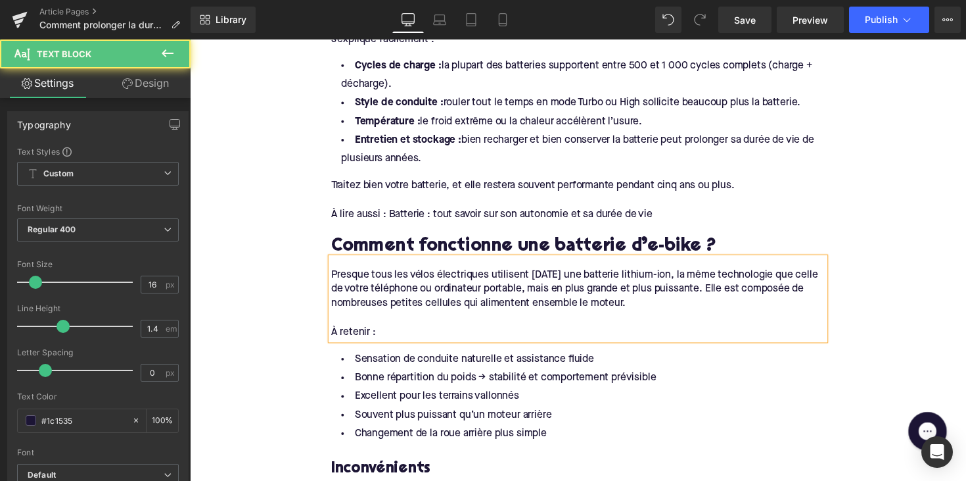
click at [546, 453] on div "Inconvénients" at bounding box center [588, 471] width 506 height 36
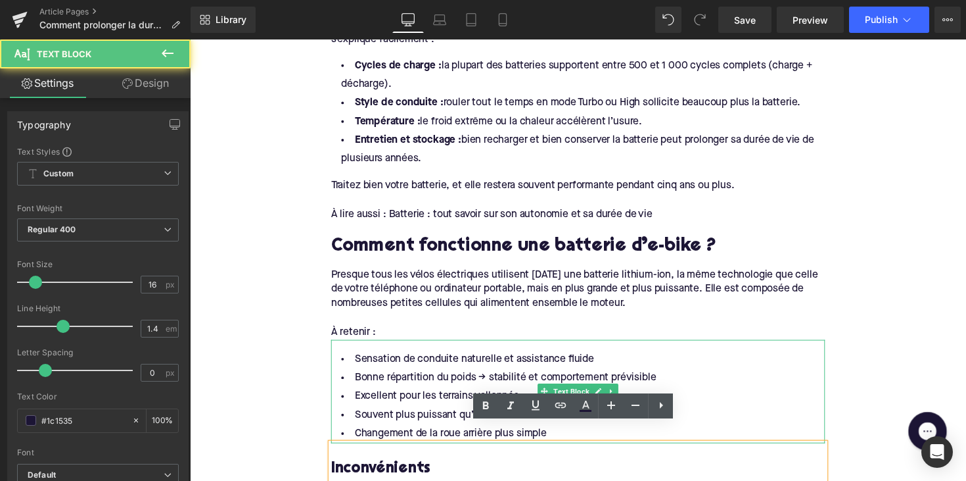
click at [411, 434] on li "Changement de la roue arrière plus simple" at bounding box center [588, 443] width 506 height 19
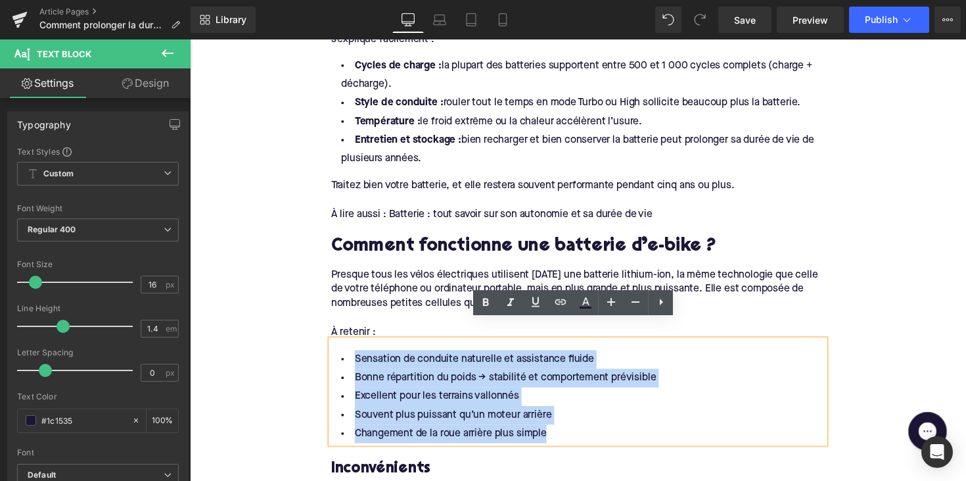
drag, startPoint x: 556, startPoint y: 421, endPoint x: 301, endPoint y: 335, distance: 269.2
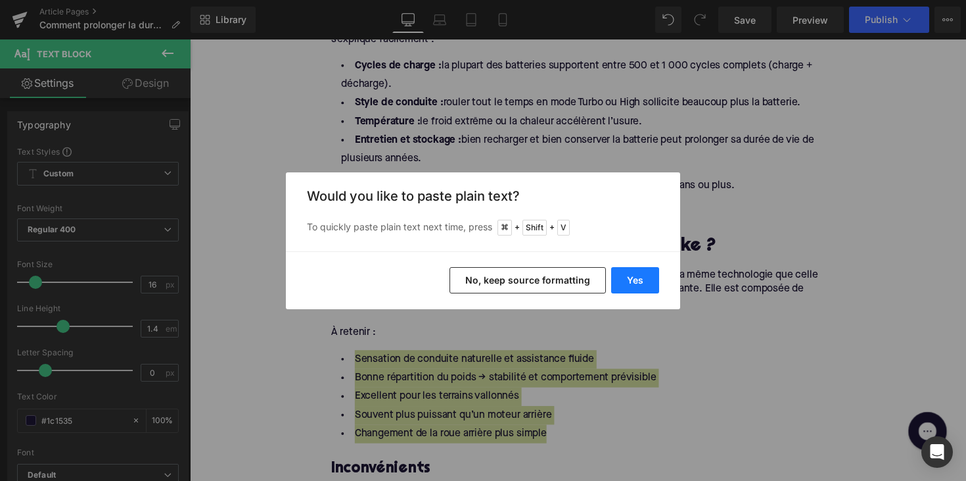
click at [634, 283] on button "Yes" at bounding box center [635, 280] width 48 height 26
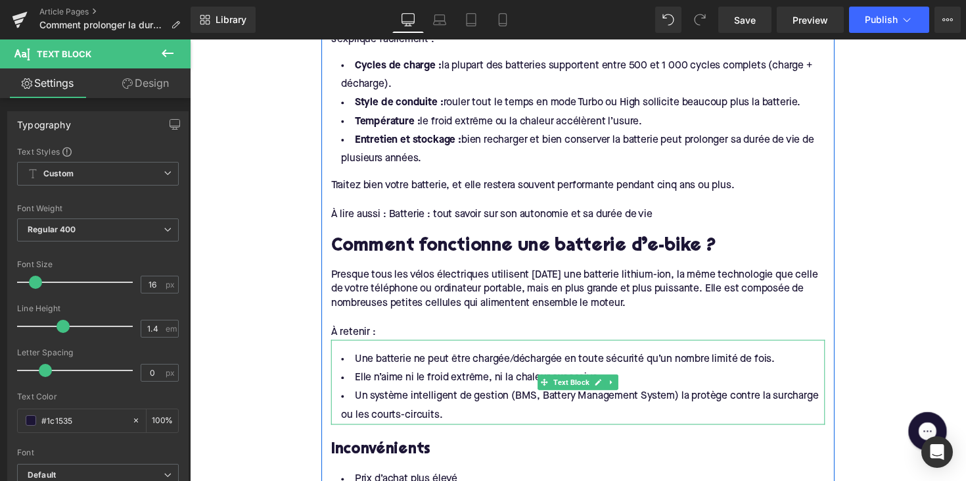
scroll to position [862, 0]
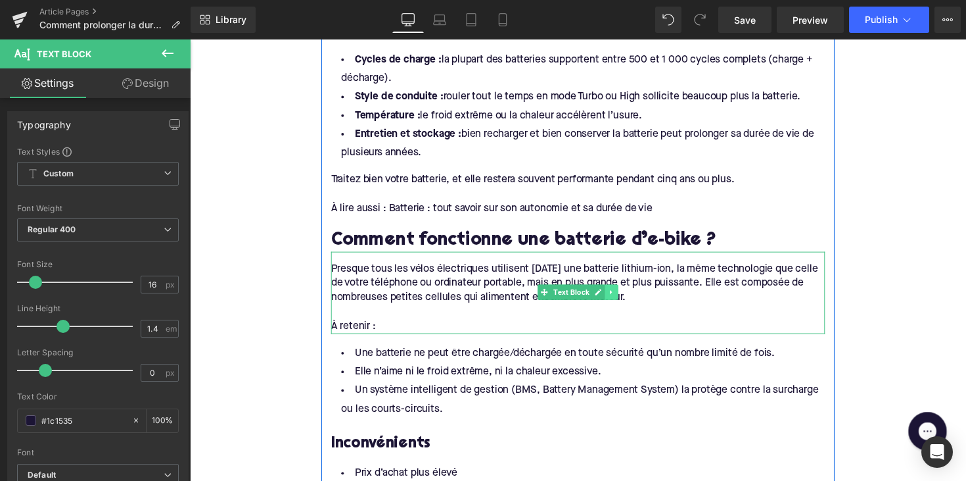
click at [621, 294] on icon at bounding box center [622, 298] width 7 height 8
click at [615, 294] on icon at bounding box center [614, 297] width 7 height 7
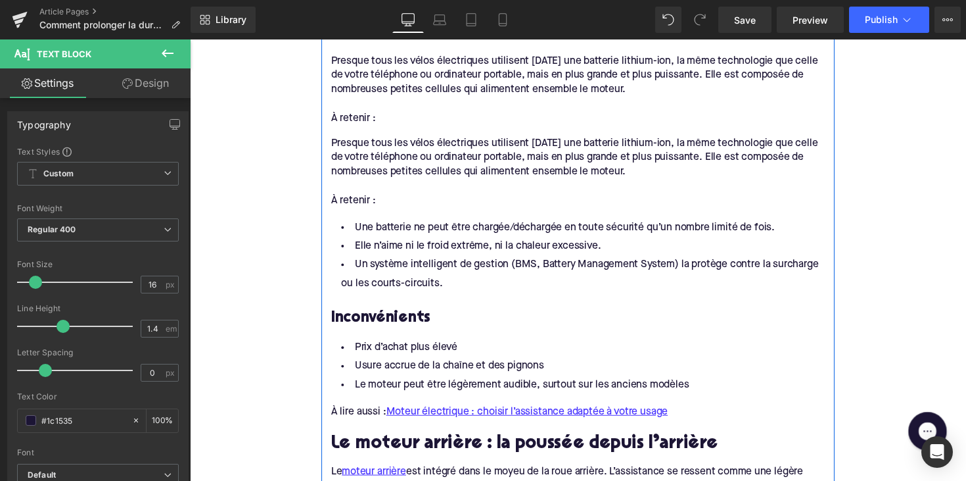
scroll to position [1075, 0]
click at [552, 143] on div "Presque tous les vélos électriques utilisent [DATE] une batterie lithium-ion, l…" at bounding box center [588, 171] width 506 height 84
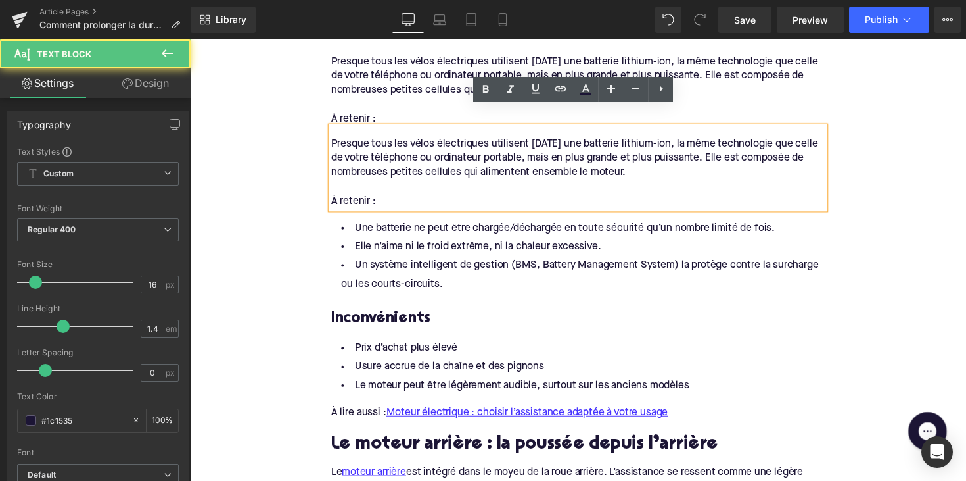
click at [442, 99] on div at bounding box center [588, 106] width 506 height 14
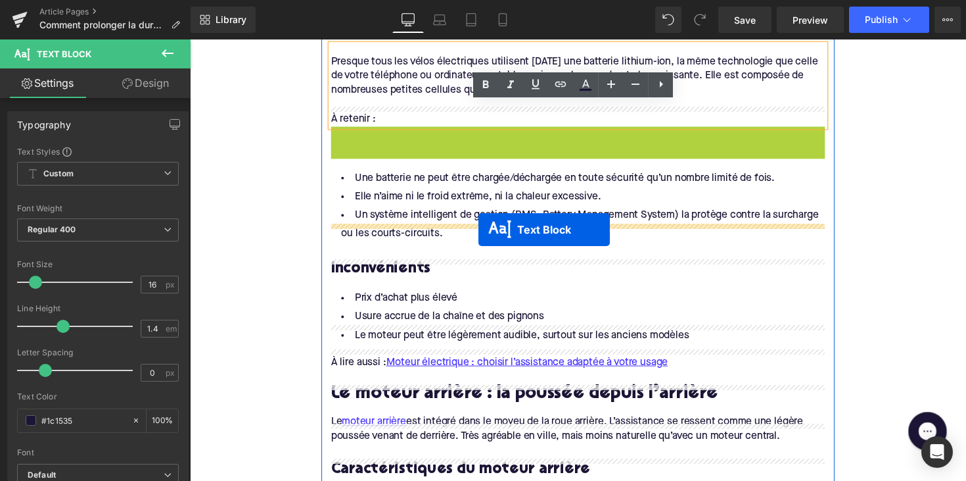
drag, startPoint x: 547, startPoint y: 153, endPoint x: 486, endPoint y: 232, distance: 100.3
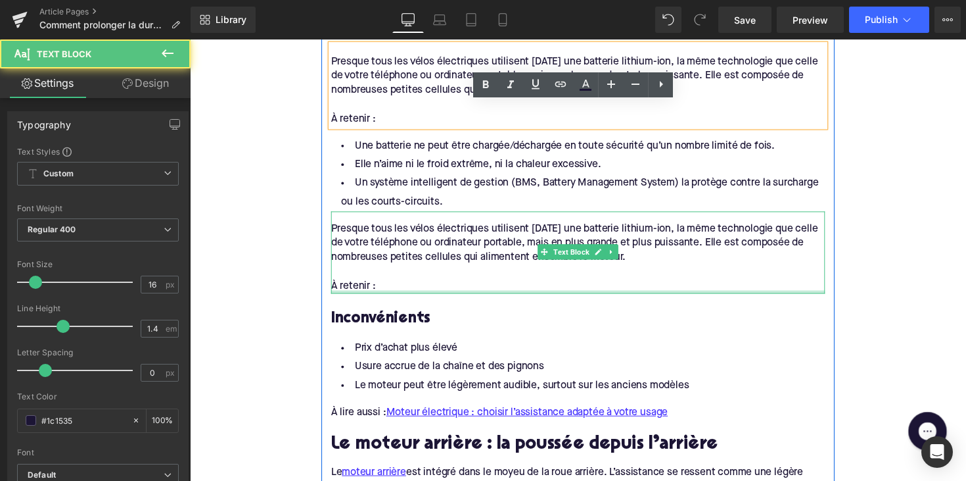
click at [382, 285] on div "À retenir :" at bounding box center [588, 292] width 506 height 14
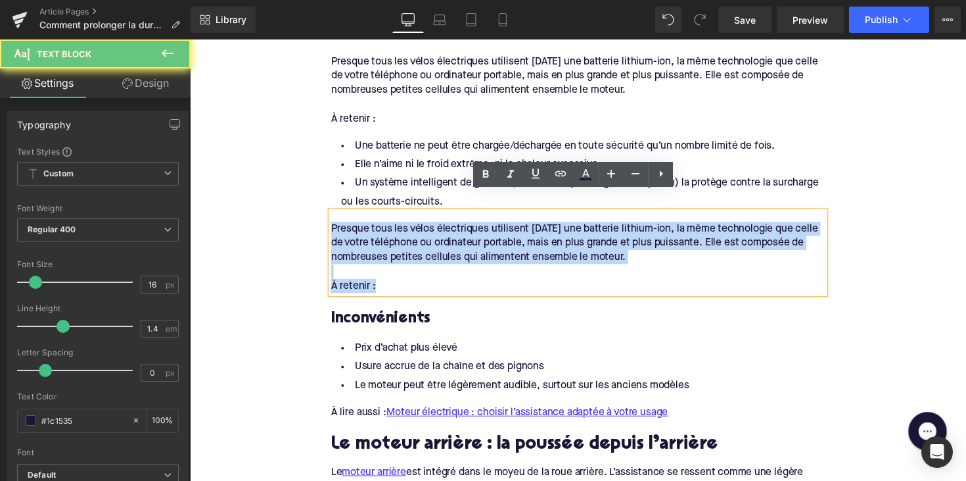
drag, startPoint x: 369, startPoint y: 263, endPoint x: 308, endPoint y: 200, distance: 86.9
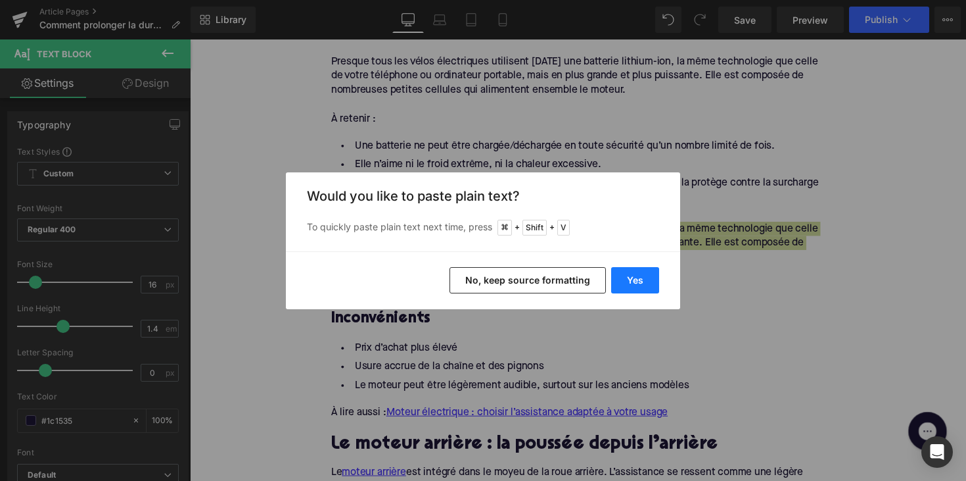
click at [636, 275] on button "Yes" at bounding box center [635, 280] width 48 height 26
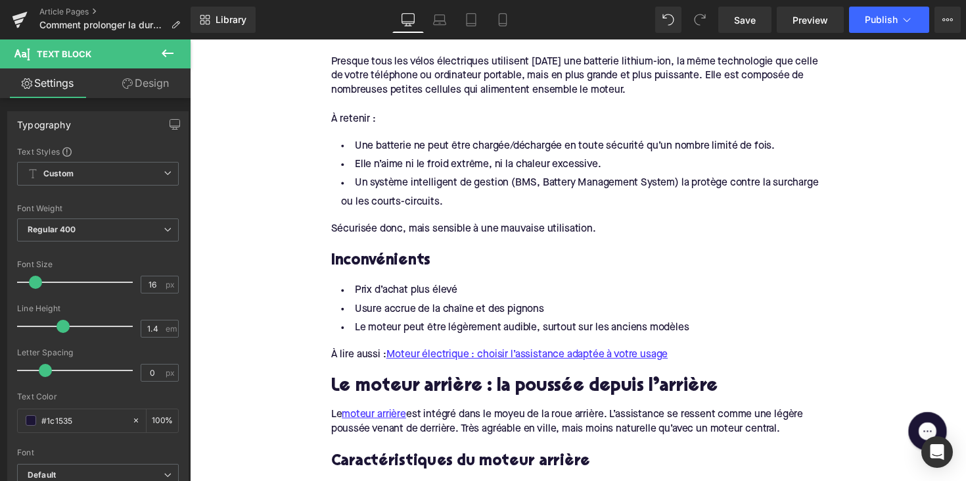
click at [387, 256] on h3 "Inconvénients" at bounding box center [588, 266] width 506 height 20
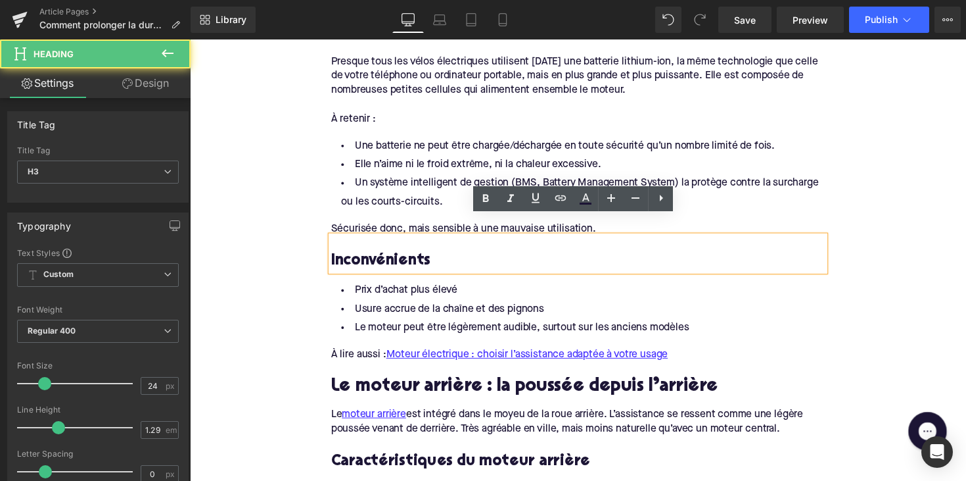
click at [387, 256] on h3 "Inconvénients" at bounding box center [588, 266] width 506 height 20
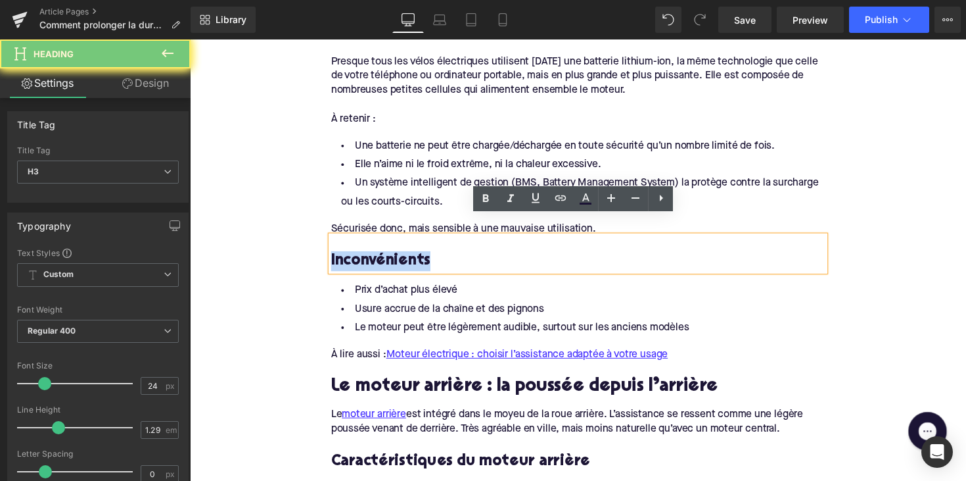
paste div
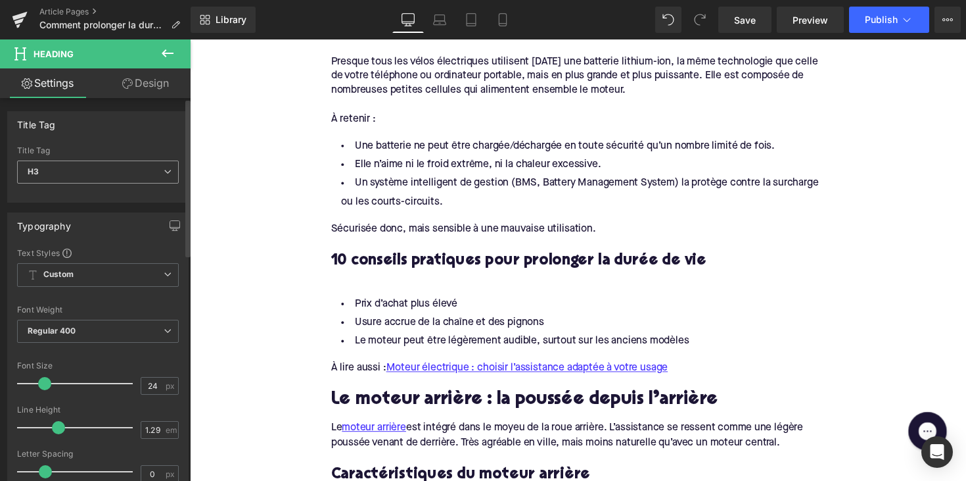
click at [137, 172] on span "H3" at bounding box center [98, 171] width 162 height 23
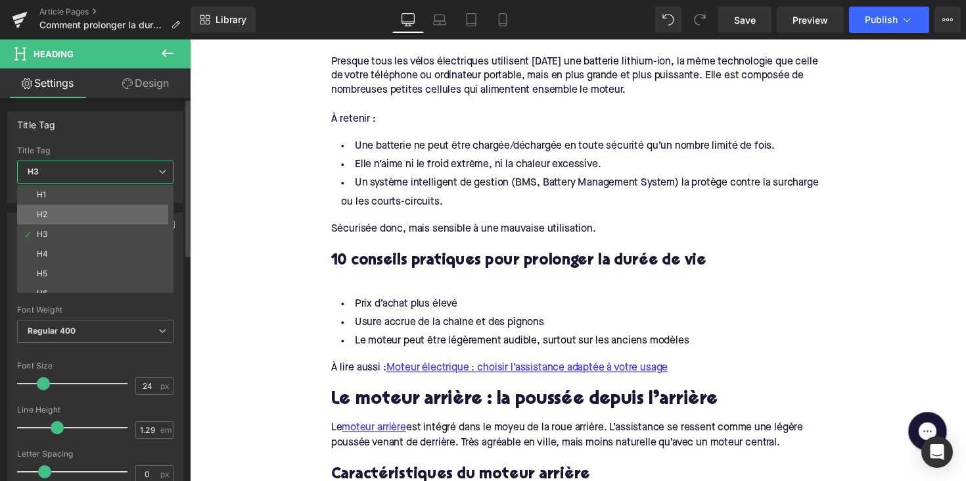
click at [125, 204] on li "H2" at bounding box center [98, 214] width 162 height 20
type input "28"
type input "1.11"
type input "100"
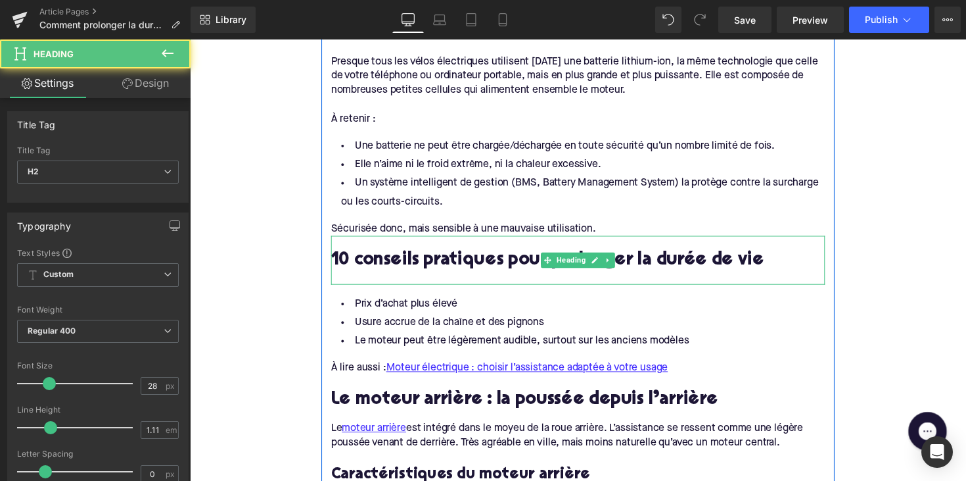
click at [381, 277] on div at bounding box center [588, 284] width 506 height 14
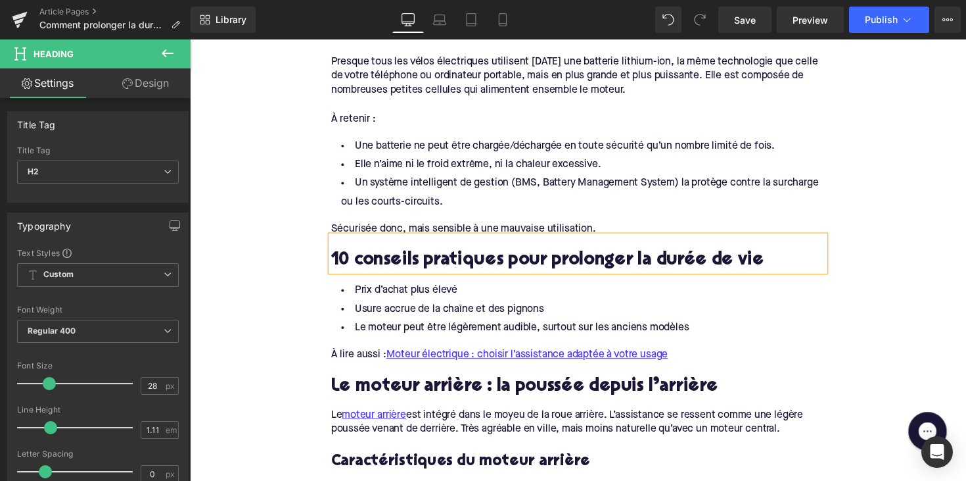
click at [592, 181] on li "Un système intelligent de gestion (BMS, Battery Management System) la protège c…" at bounding box center [588, 196] width 506 height 38
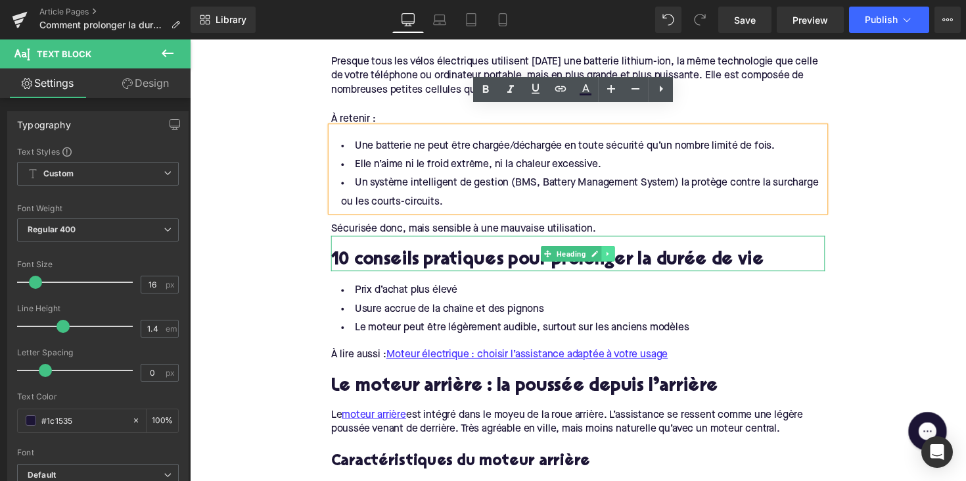
click at [619, 251] on link at bounding box center [619, 259] width 14 height 16
click at [607, 251] on link at bounding box center [612, 259] width 14 height 16
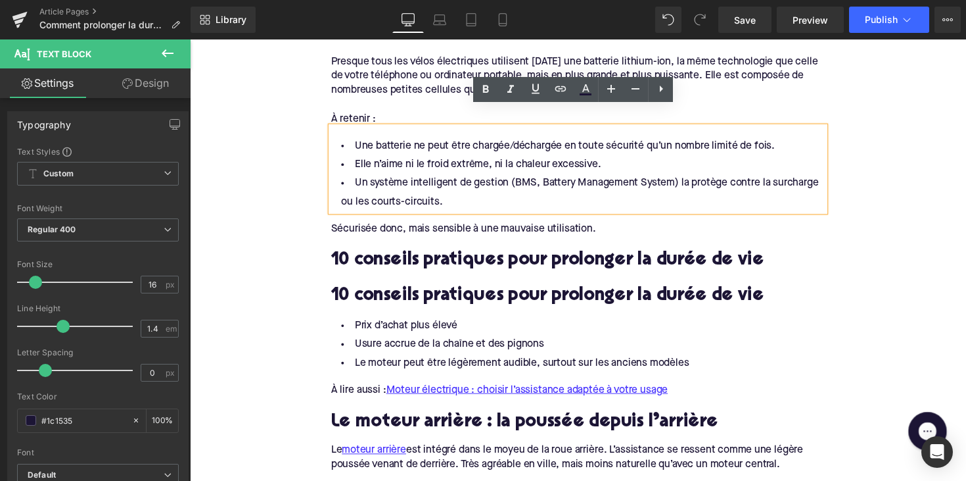
click at [416, 293] on h2 "10 conseils pratiques pour prolonger la durée de vie" at bounding box center [588, 303] width 506 height 20
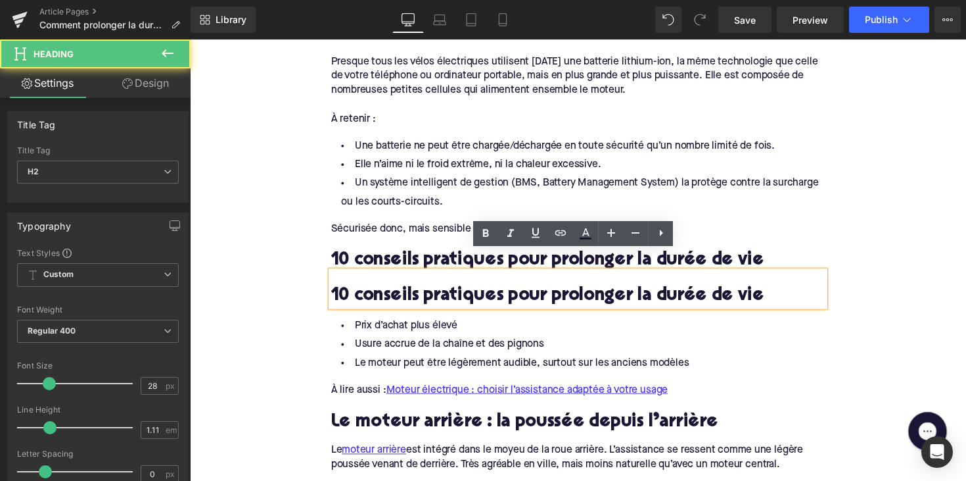
click at [416, 293] on h2 "10 conseils pratiques pour prolonger la durée de vie" at bounding box center [588, 303] width 506 height 20
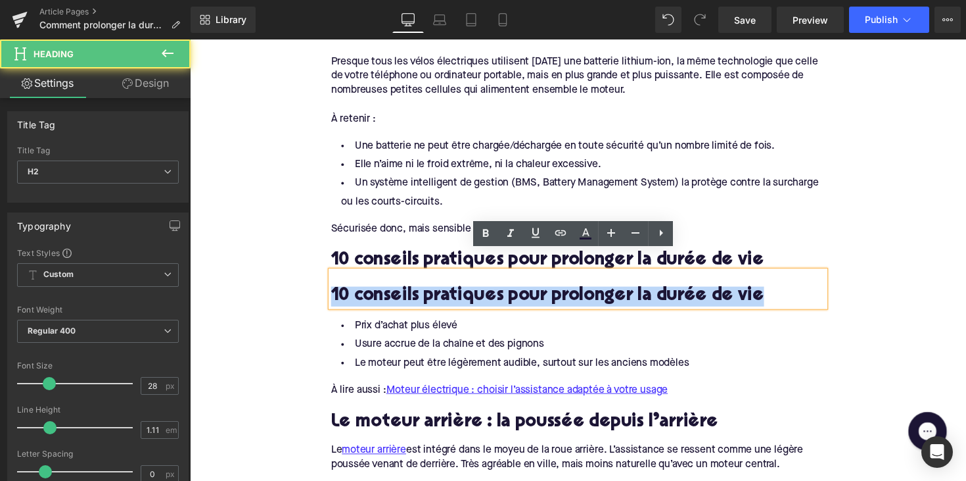
paste div
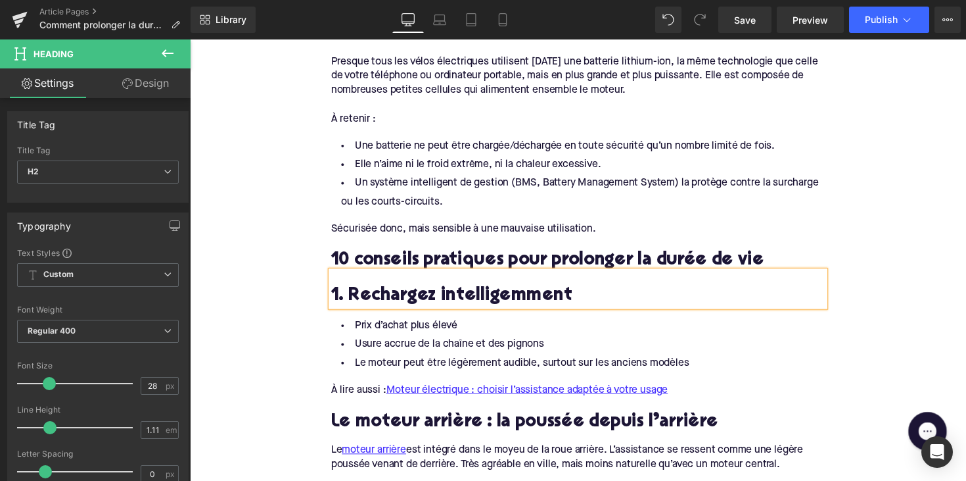
click at [402, 293] on h2 "1. Rechargez intelligemment" at bounding box center [588, 303] width 506 height 20
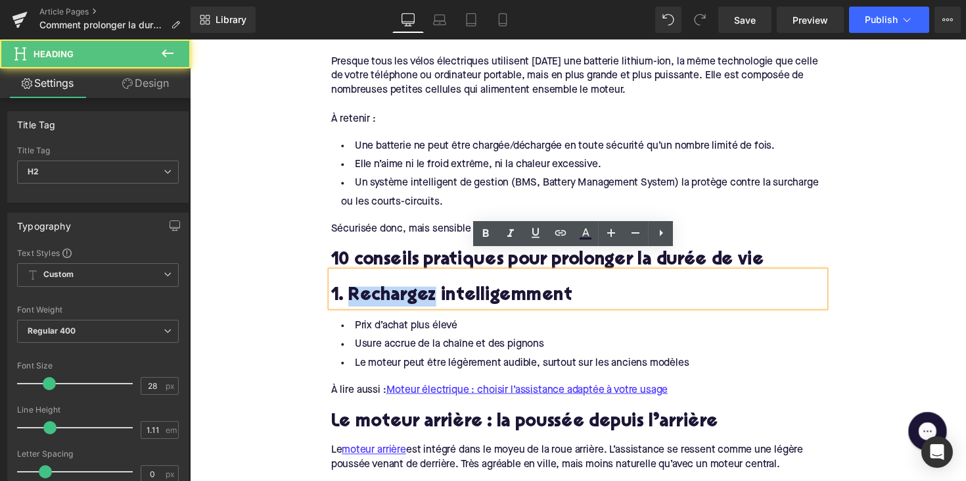
click at [402, 293] on h2 "1. Rechargez intelligemment" at bounding box center [588, 303] width 506 height 20
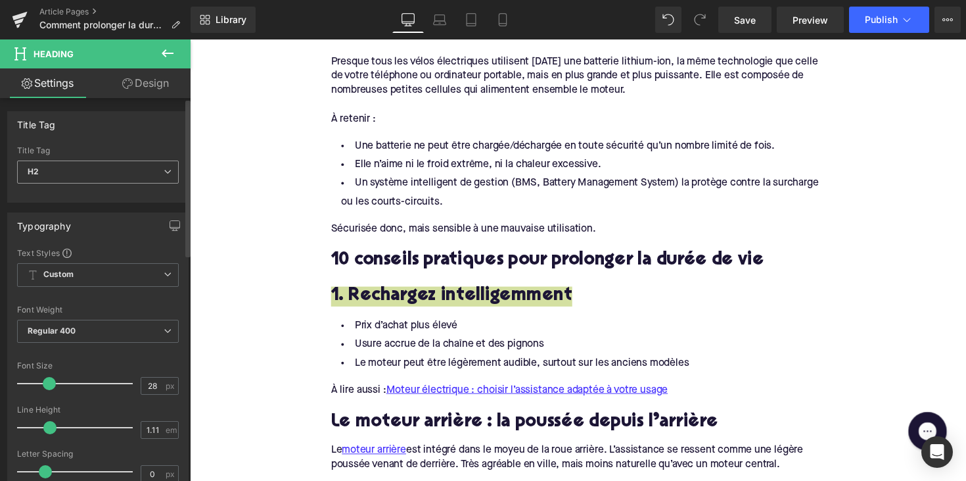
click at [106, 174] on span "H2" at bounding box center [98, 171] width 162 height 23
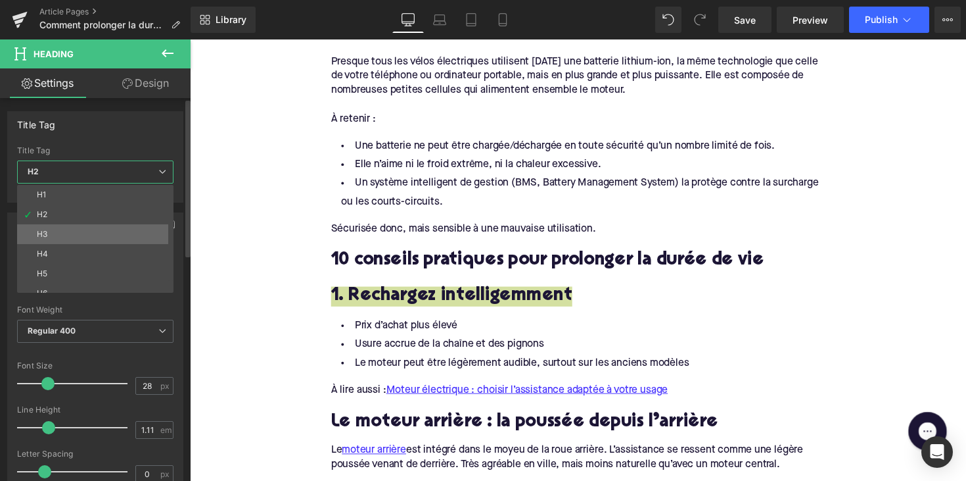
click at [93, 225] on li "H3" at bounding box center [98, 234] width 162 height 20
type input "24"
type input "1.29"
type input "100"
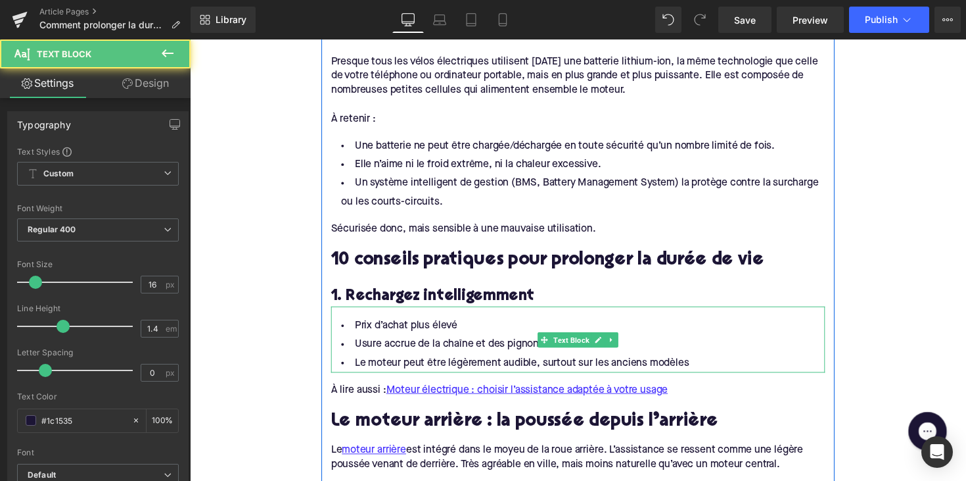
click at [537, 362] on li "Le moteur peut être légèrement audible, surtout sur les anciens modèles" at bounding box center [588, 371] width 506 height 19
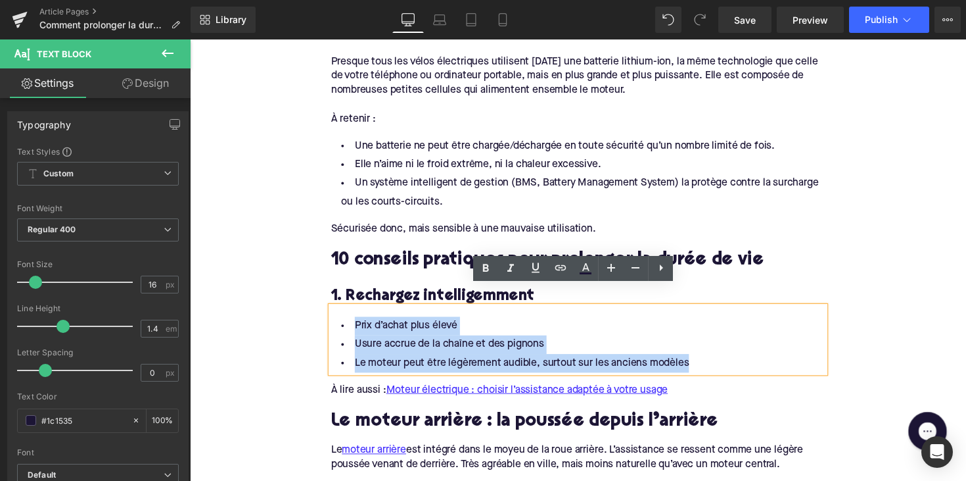
drag, startPoint x: 712, startPoint y: 345, endPoint x: 365, endPoint y: 298, distance: 350.3
click at [365, 313] on div "Prix d’achat plus élevé Usure accrue de la chaîne et des pignons Le moteur peut…" at bounding box center [588, 347] width 506 height 68
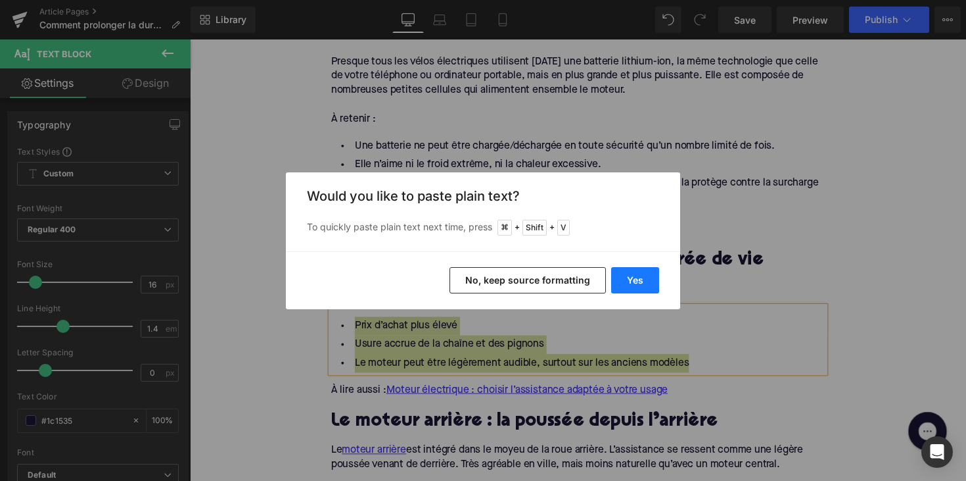
click at [634, 271] on button "Yes" at bounding box center [635, 280] width 48 height 26
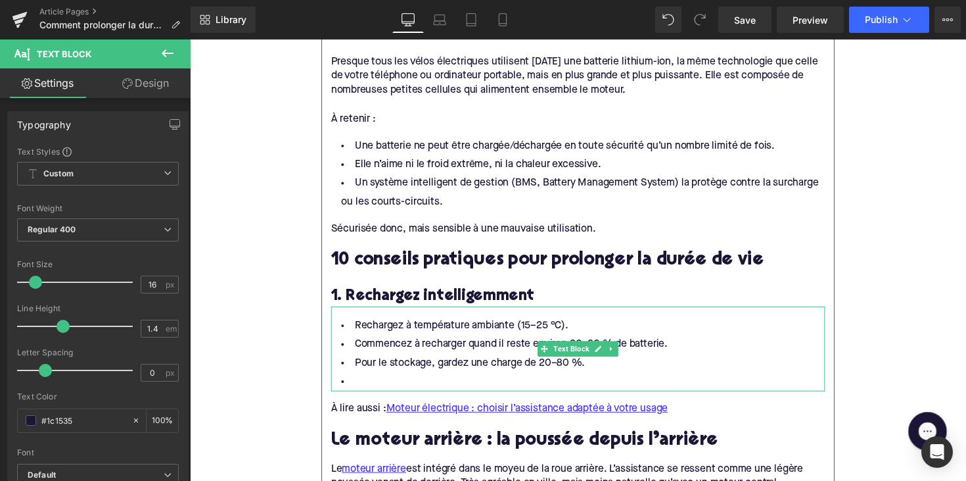
click at [431, 381] on li at bounding box center [588, 390] width 506 height 19
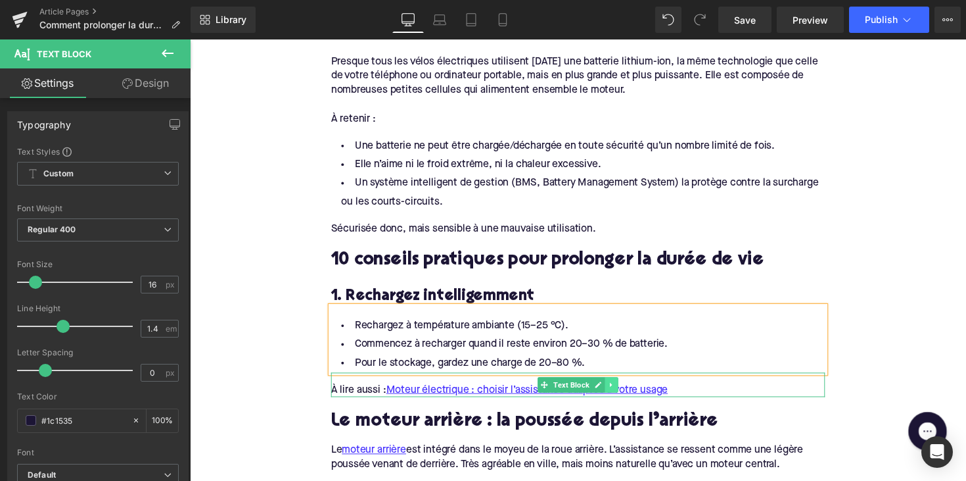
click at [616, 385] on link at bounding box center [622, 393] width 14 height 16
click at [622, 385] on link at bounding box center [629, 393] width 14 height 16
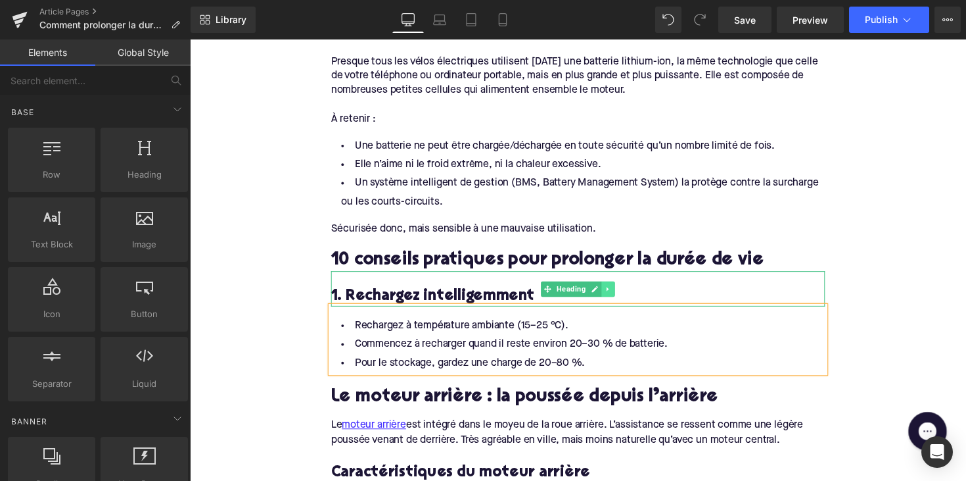
click at [617, 293] on icon at bounding box center [618, 295] width 2 height 5
click at [611, 291] on icon at bounding box center [611, 294] width 7 height 7
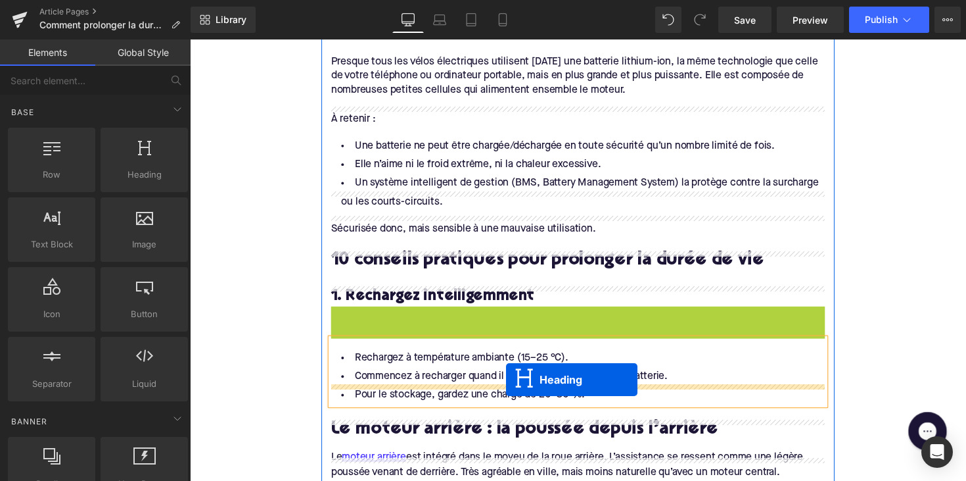
drag, startPoint x: 557, startPoint y: 313, endPoint x: 514, endPoint y: 388, distance: 86.6
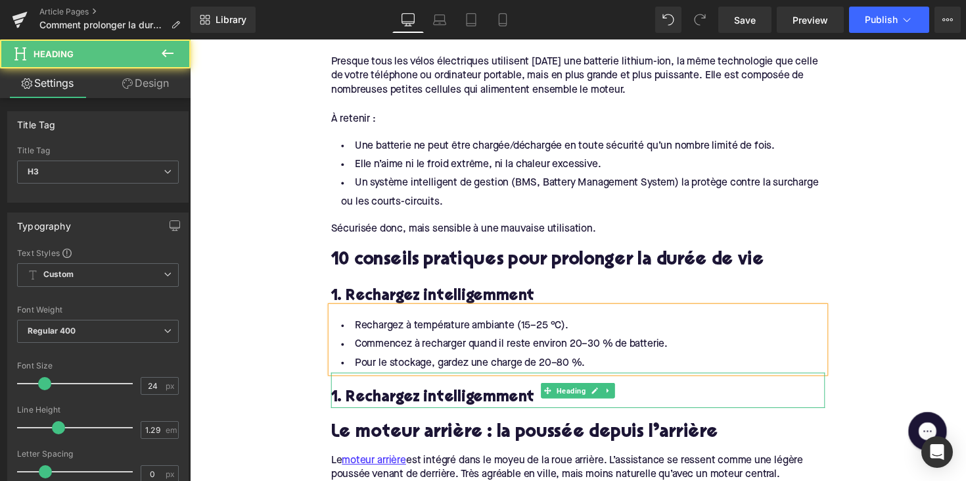
click at [415, 396] on h3 "1. Rechargez intelligemment" at bounding box center [588, 406] width 506 height 20
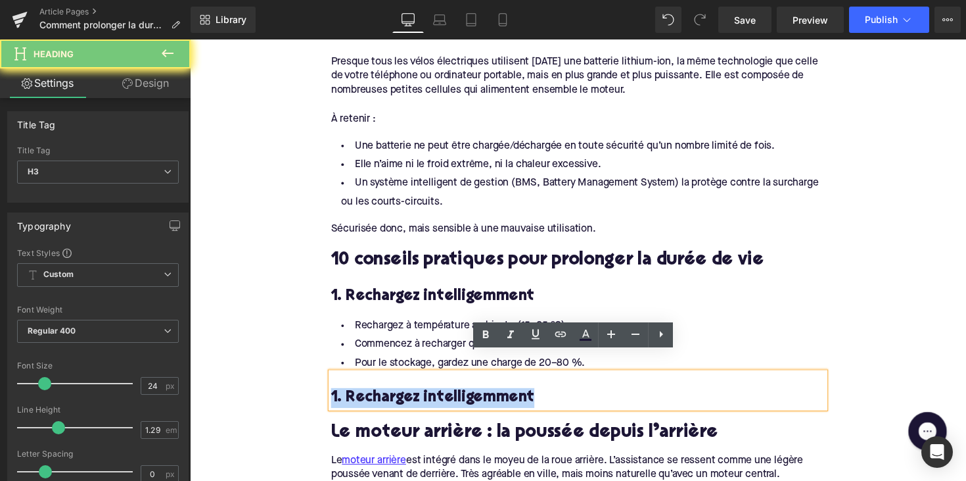
paste div
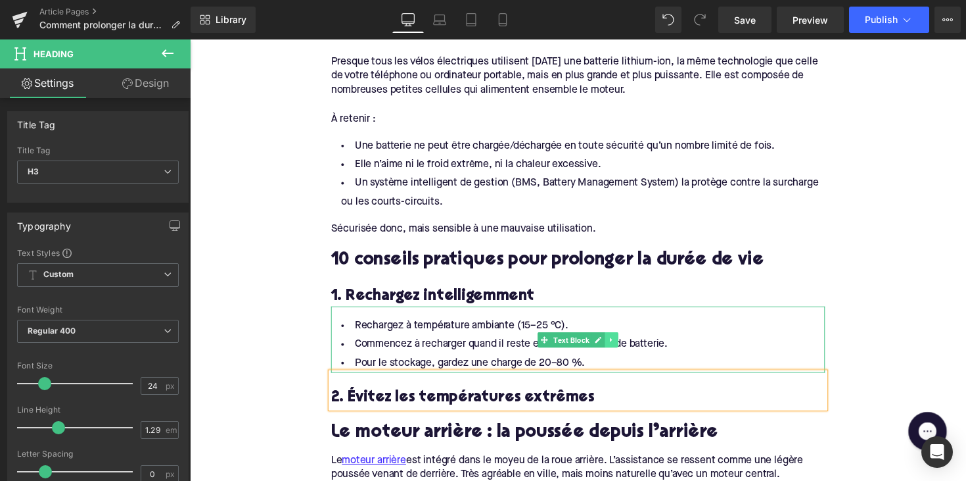
click at [622, 343] on icon at bounding box center [622, 347] width 7 height 8
click at [613, 343] on icon at bounding box center [614, 346] width 7 height 7
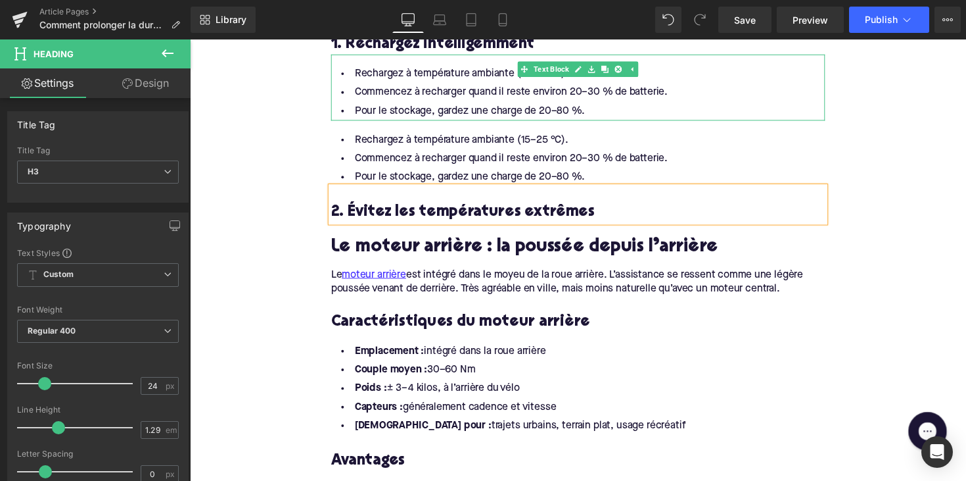
scroll to position [1330, 0]
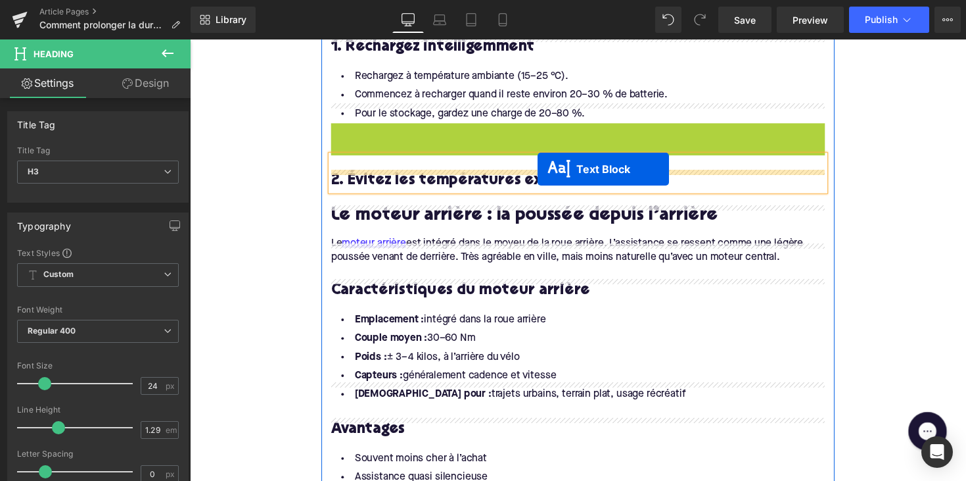
drag, startPoint x: 551, startPoint y: 139, endPoint x: 546, endPoint y: 172, distance: 33.8
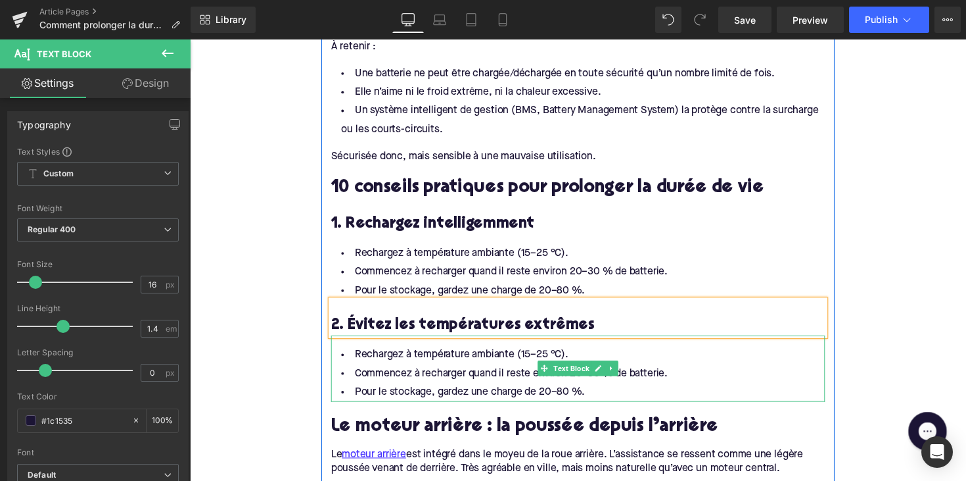
scroll to position [1186, 0]
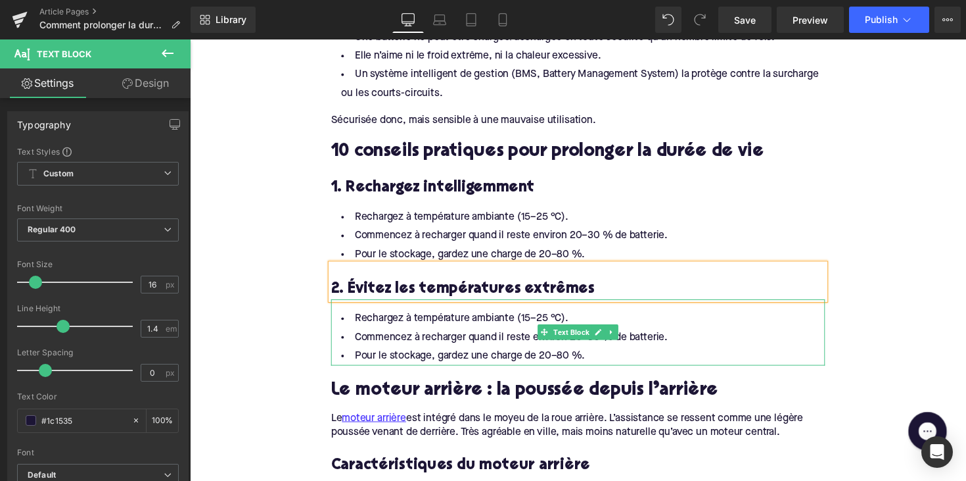
click at [429, 354] on li "Pour le stockage, gardez une charge de 20–80 %." at bounding box center [588, 363] width 506 height 19
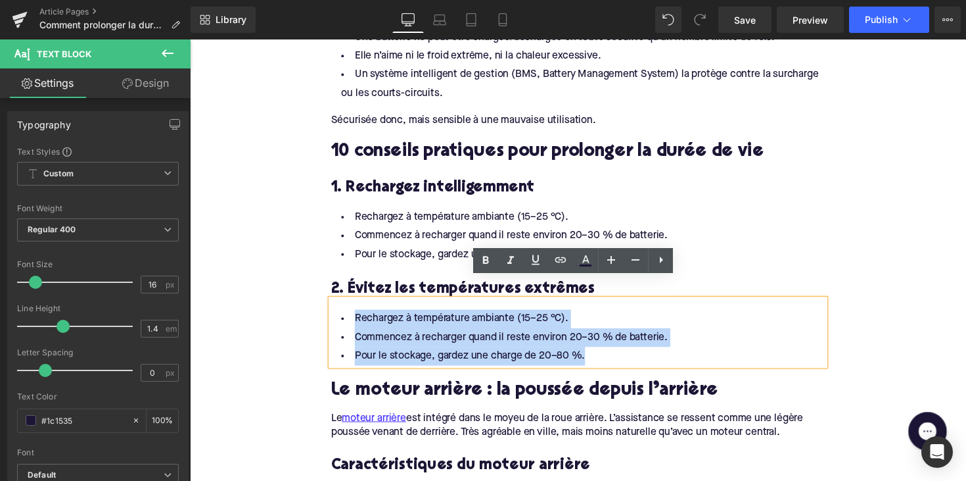
drag, startPoint x: 607, startPoint y: 339, endPoint x: 339, endPoint y: 307, distance: 269.5
click at [339, 316] on ul "Rechargez à température ambiante (15–25 °C). Commencez à recharger quand il res…" at bounding box center [588, 344] width 506 height 57
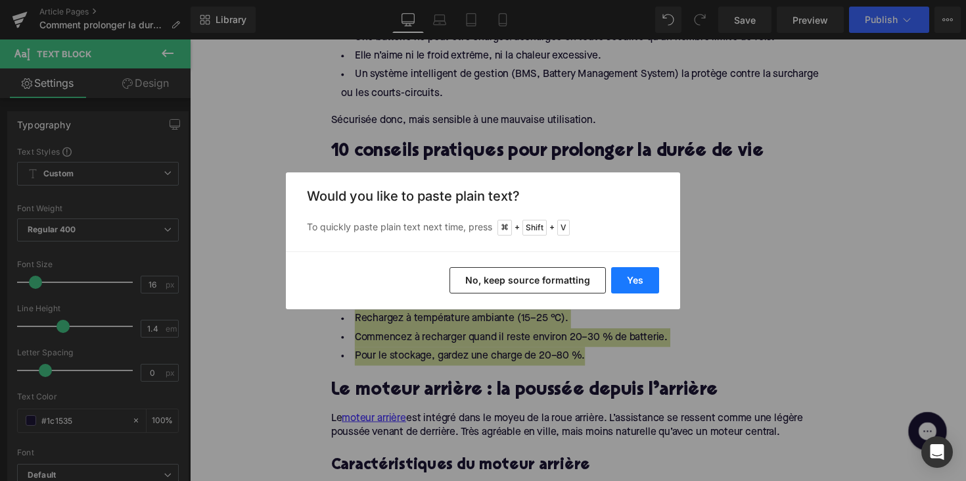
click at [633, 281] on button "Yes" at bounding box center [635, 280] width 48 height 26
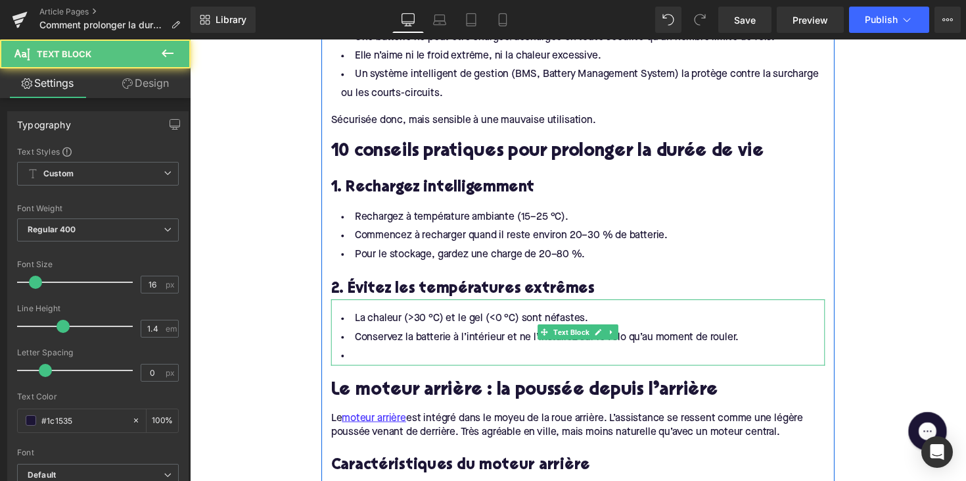
click at [432, 354] on li at bounding box center [588, 363] width 506 height 19
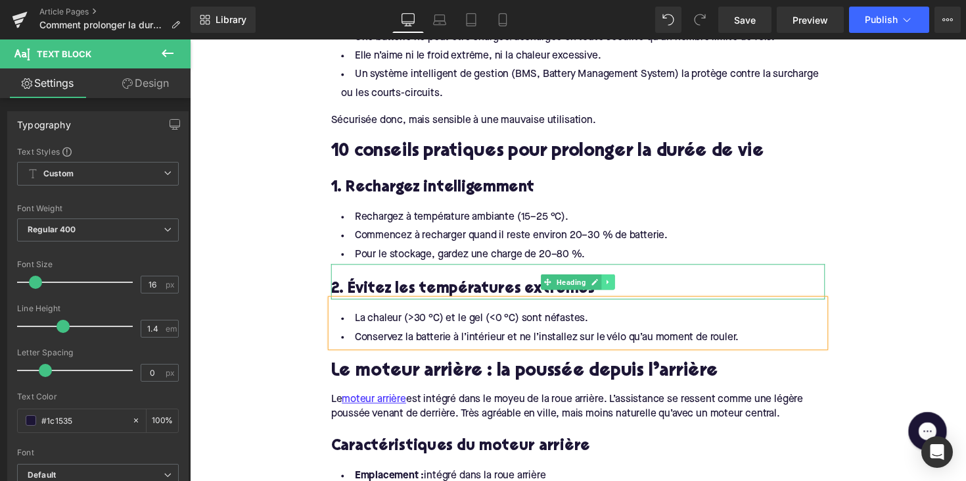
click at [616, 284] on icon at bounding box center [618, 288] width 7 height 8
click at [613, 280] on link at bounding box center [612, 288] width 14 height 16
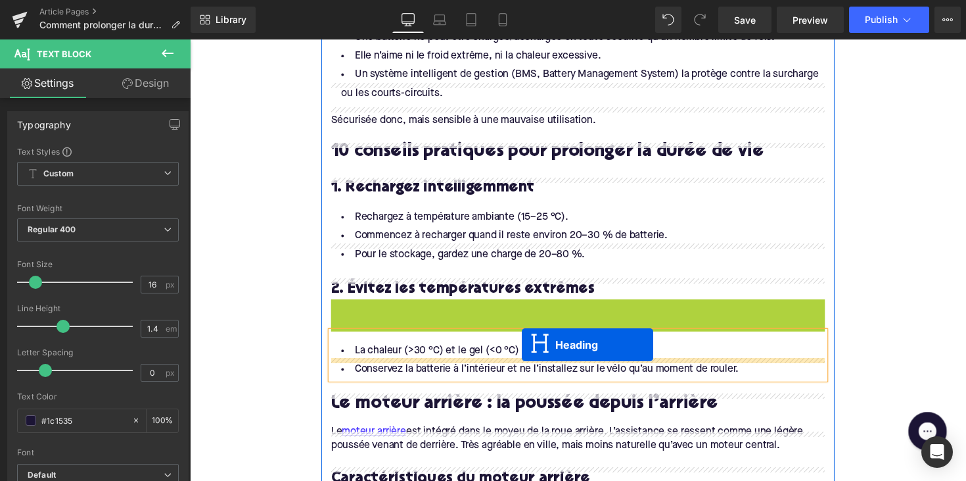
drag, startPoint x: 555, startPoint y: 302, endPoint x: 530, endPoint y: 352, distance: 55.3
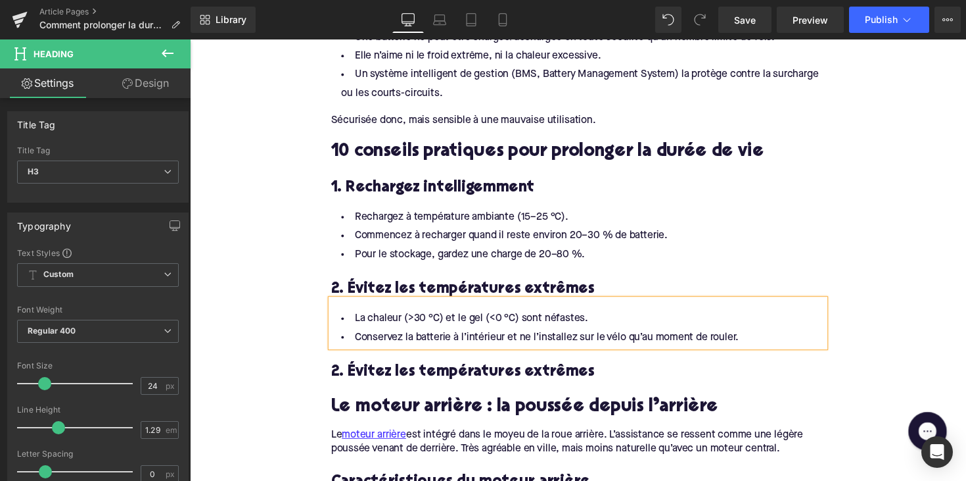
click at [382, 370] on h3 "2. Évitez les températures extrêmes" at bounding box center [588, 380] width 506 height 20
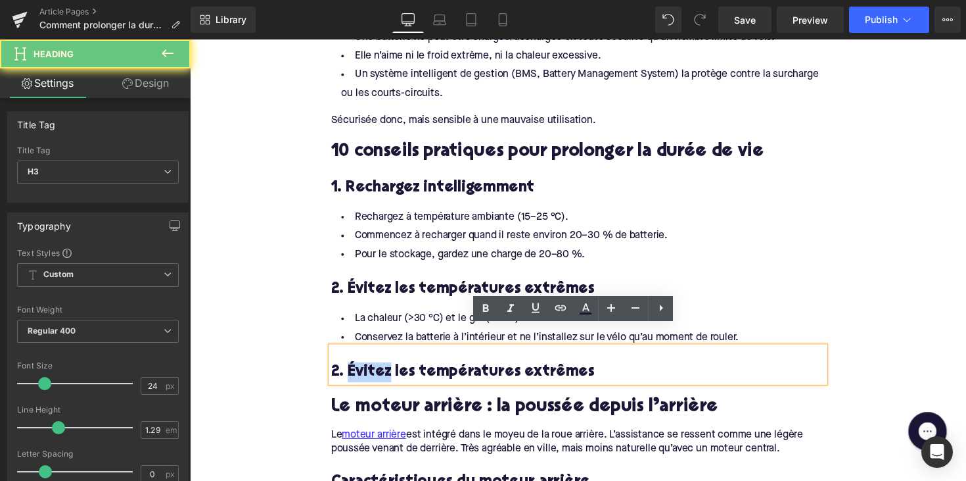
click at [382, 370] on h3 "2. Évitez les températures extrêmes" at bounding box center [588, 380] width 506 height 20
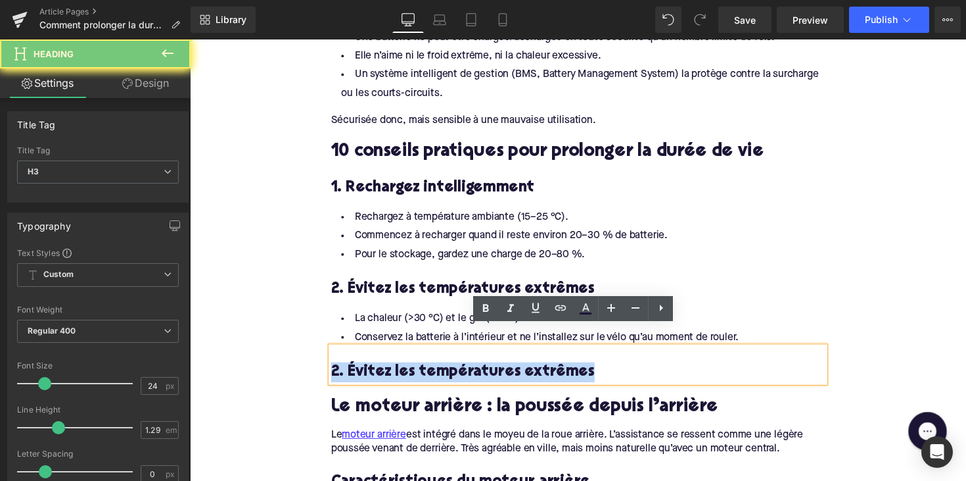
paste div
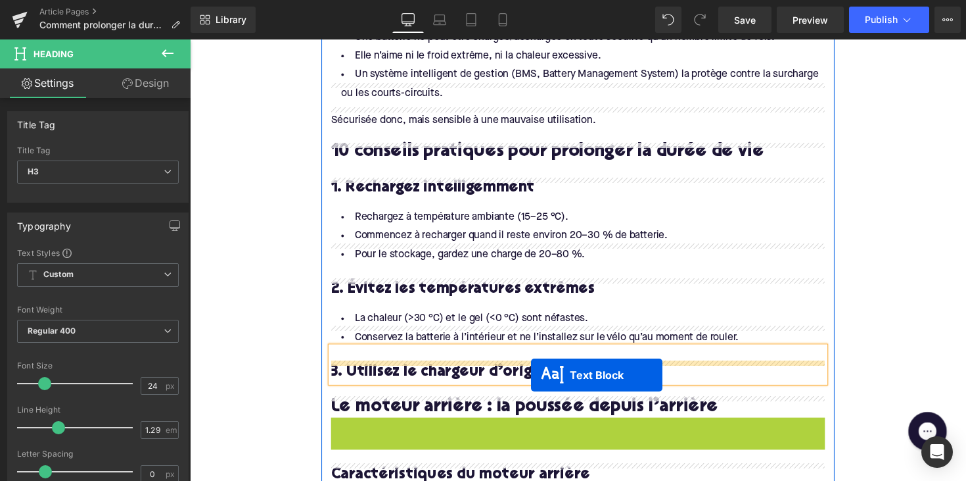
drag, startPoint x: 551, startPoint y: 426, endPoint x: 539, endPoint y: 381, distance: 46.2
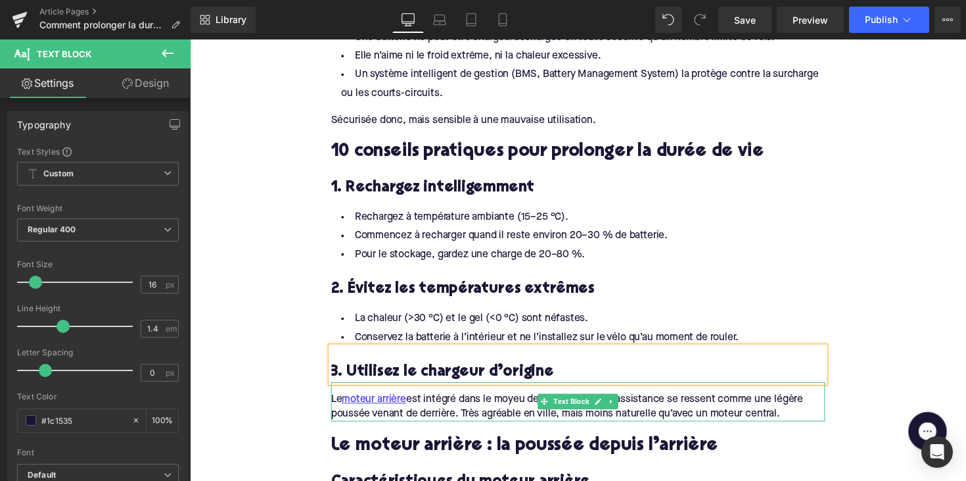
click at [399, 402] on div "Le moteur arrière est intégré dans le moyeu de la roue arrière. L’assistance se…" at bounding box center [588, 416] width 506 height 30
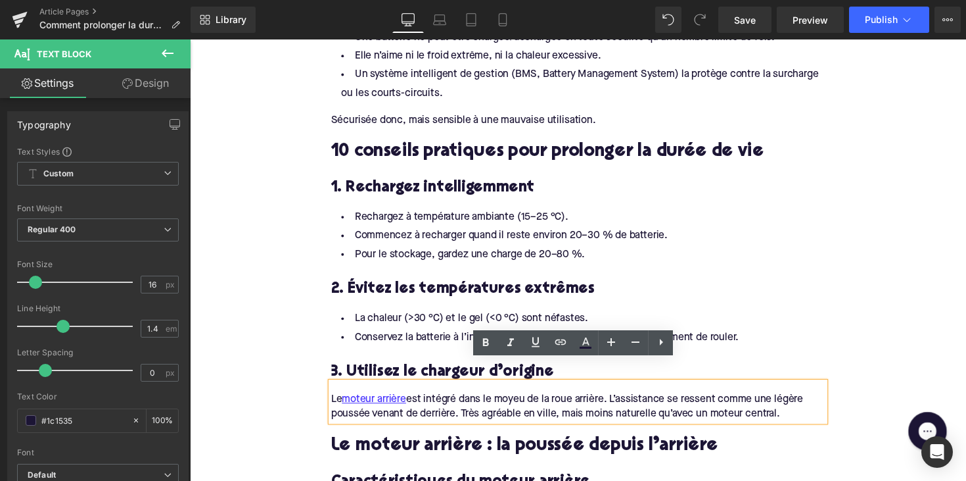
drag, startPoint x: 804, startPoint y: 404, endPoint x: 278, endPoint y: 390, distance: 526.0
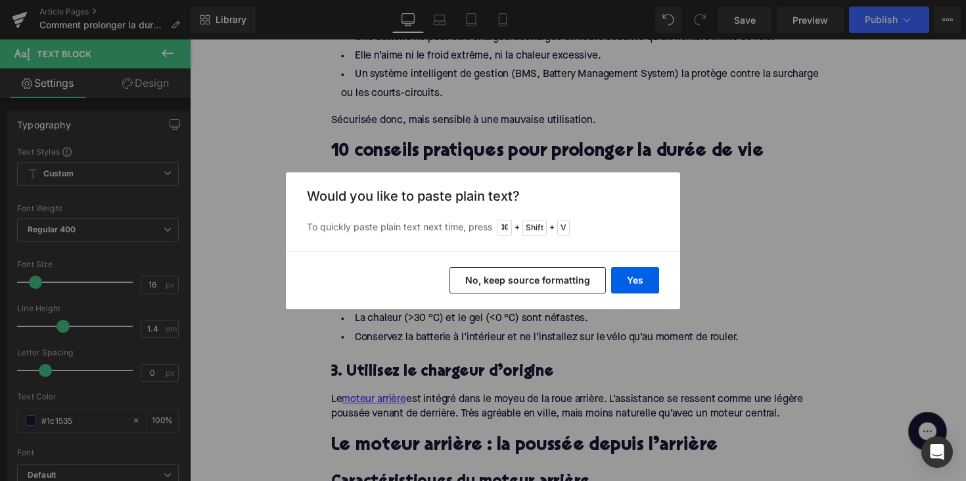
click at [651, 266] on div "Yes No, keep source formatting" at bounding box center [483, 280] width 394 height 58
click at [643, 277] on button "Yes" at bounding box center [635, 280] width 48 height 26
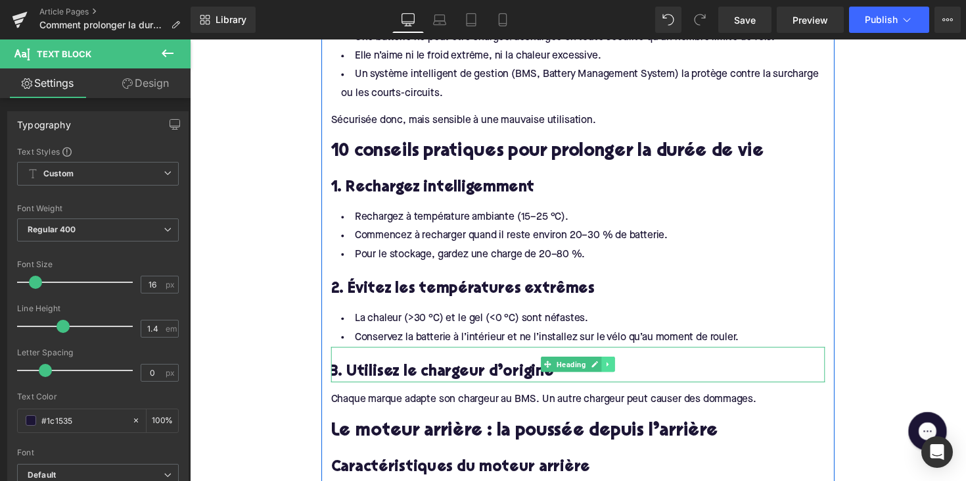
click at [617, 368] on icon at bounding box center [618, 372] width 7 height 8
click at [611, 369] on icon at bounding box center [611, 372] width 7 height 7
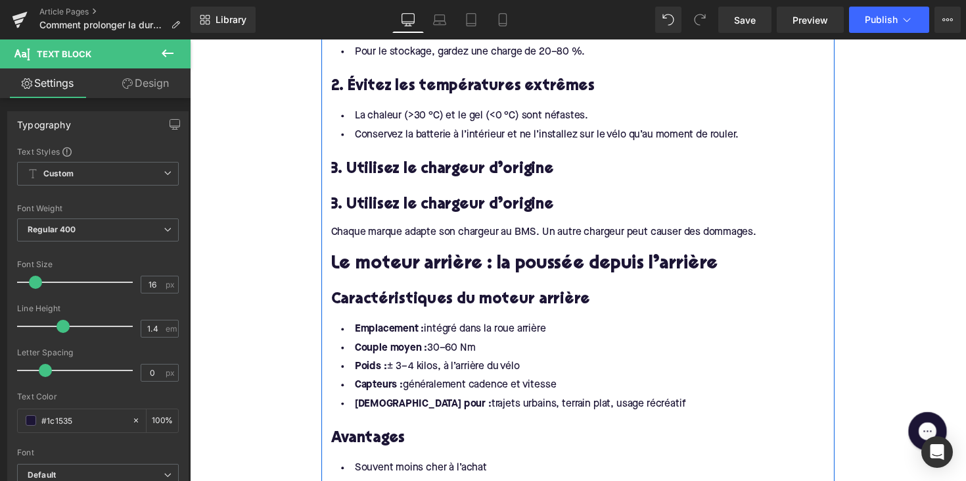
scroll to position [1384, 0]
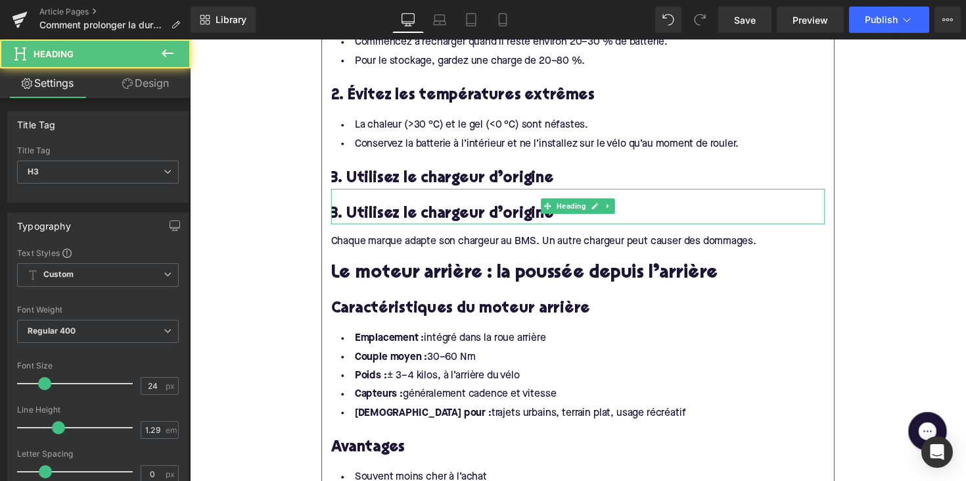
click at [556, 208] on h3 "3. Utilisez le chargeur d’origine" at bounding box center [588, 218] width 506 height 20
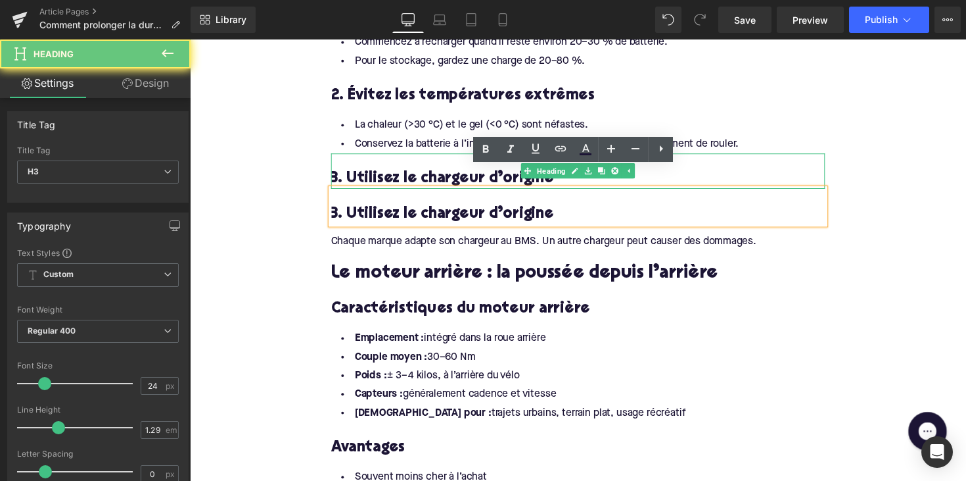
click at [446, 156] on div "3. Utilisez le chargeur d’origine" at bounding box center [588, 174] width 506 height 36
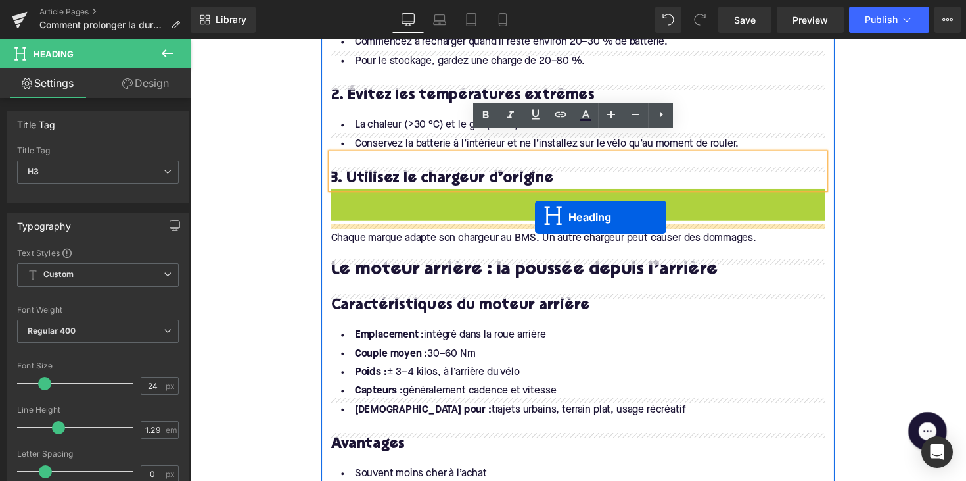
drag, startPoint x: 553, startPoint y: 191, endPoint x: 544, endPoint y: 222, distance: 31.8
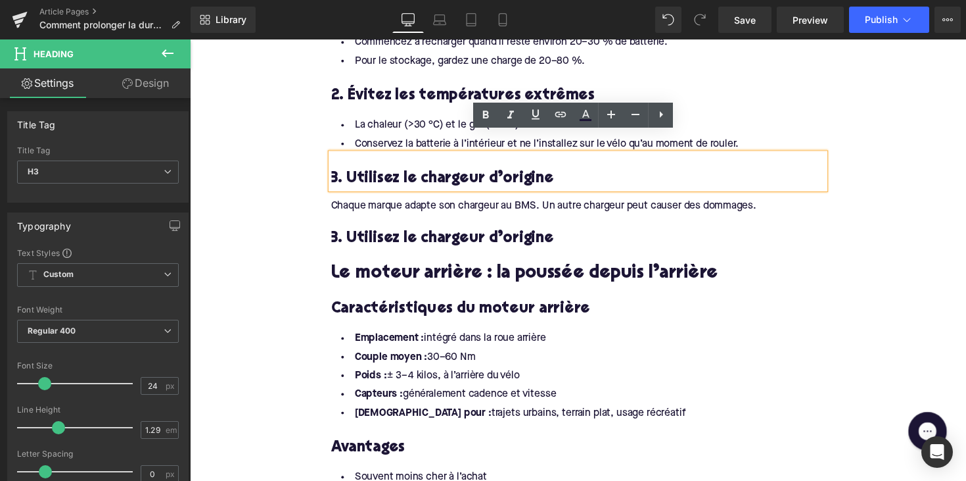
click at [415, 233] on h3 "3. Utilisez le chargeur d’origine" at bounding box center [588, 243] width 506 height 20
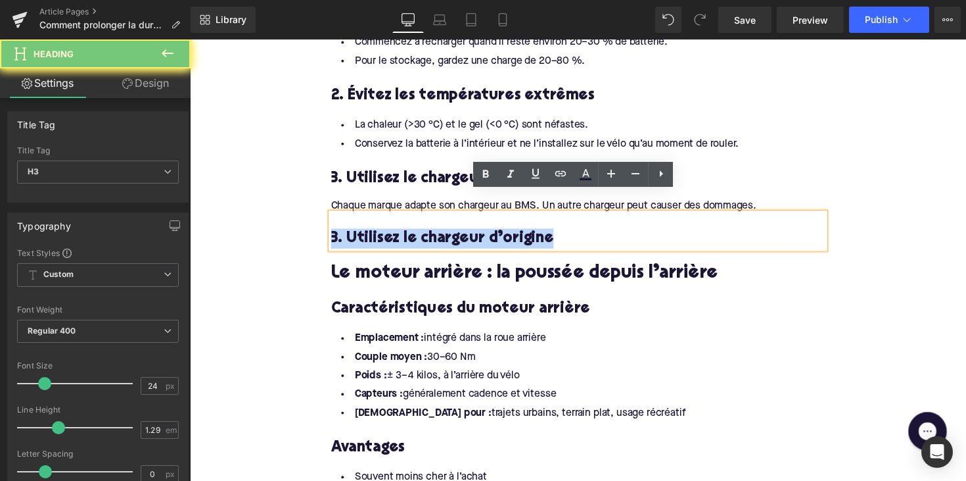
paste div
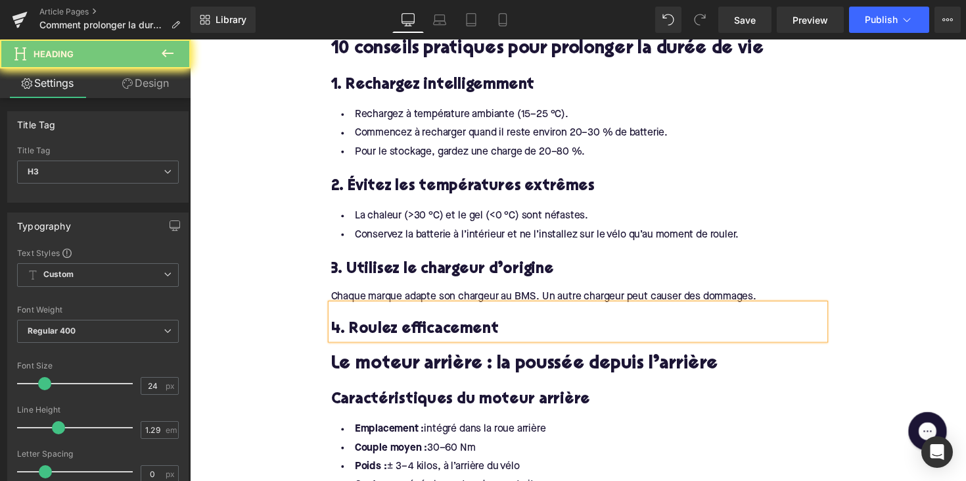
scroll to position [1282, 0]
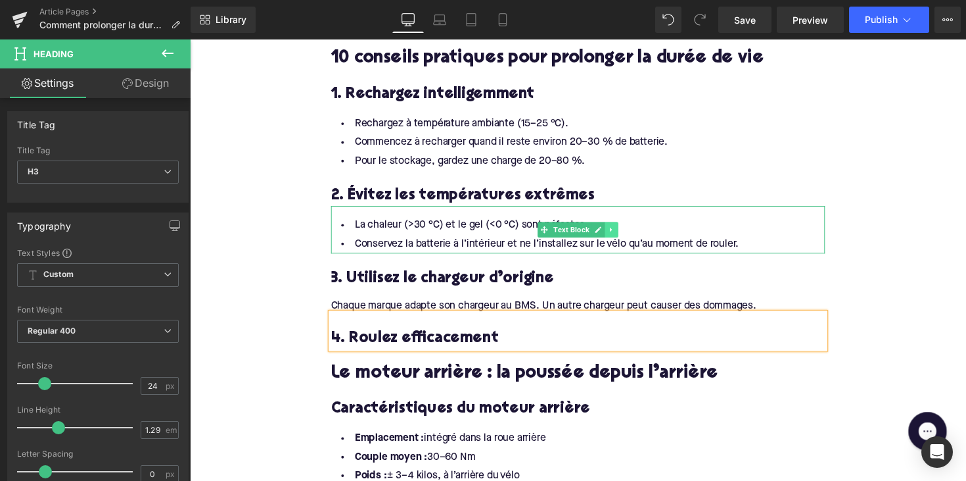
click at [622, 230] on icon at bounding box center [622, 234] width 7 height 8
click at [617, 226] on link at bounding box center [616, 234] width 14 height 16
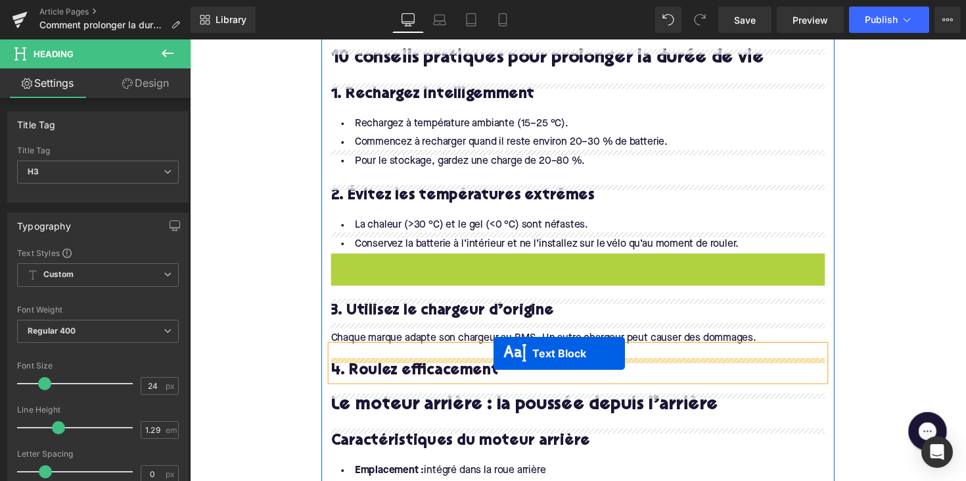
drag, startPoint x: 544, startPoint y: 263, endPoint x: 501, endPoint y: 361, distance: 107.1
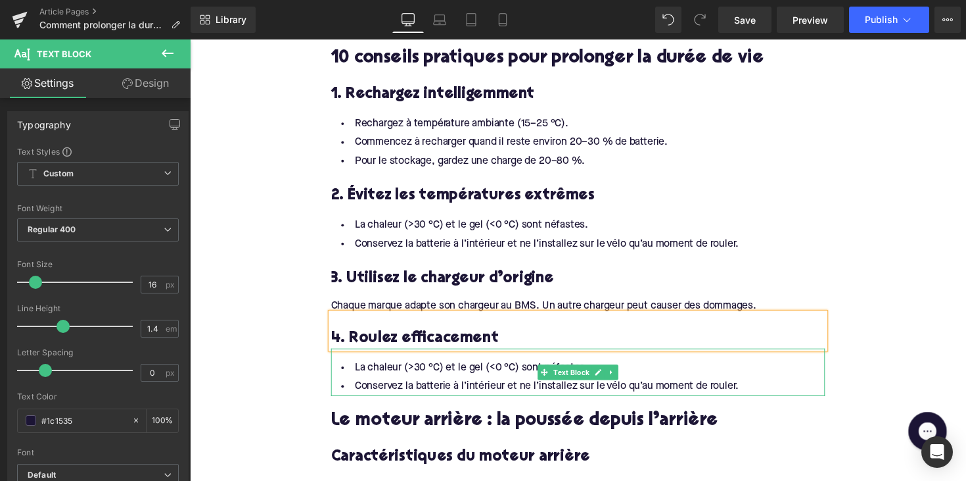
click at [507, 385] on li "Conservez la batterie à l’intérieur et ne l’installez sur le vélo qu’au moment …" at bounding box center [588, 394] width 506 height 19
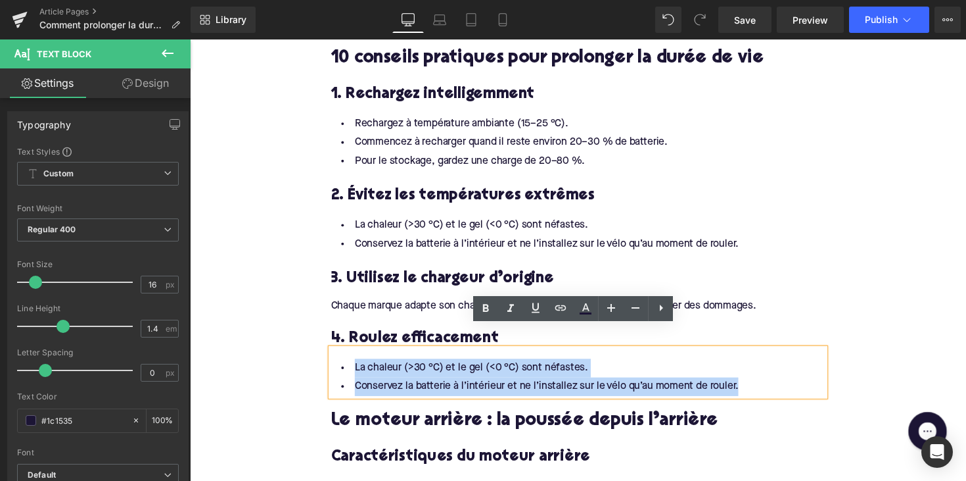
drag, startPoint x: 779, startPoint y: 370, endPoint x: 338, endPoint y: 350, distance: 441.5
click at [338, 366] on ul "La chaleur (>30 °C) et le gel (<0 °C) sont néfastes. Conservez la batterie à l’…" at bounding box center [588, 385] width 506 height 38
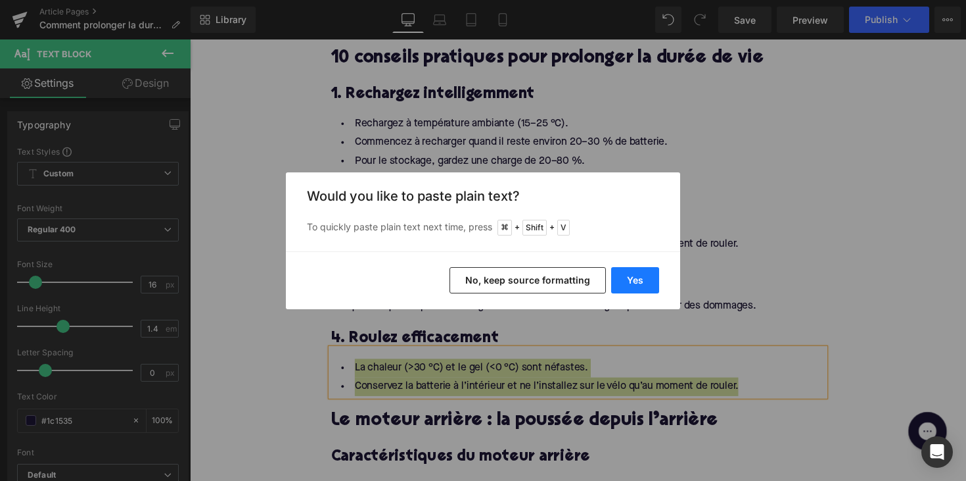
click at [637, 279] on button "Yes" at bounding box center [635, 280] width 48 height 26
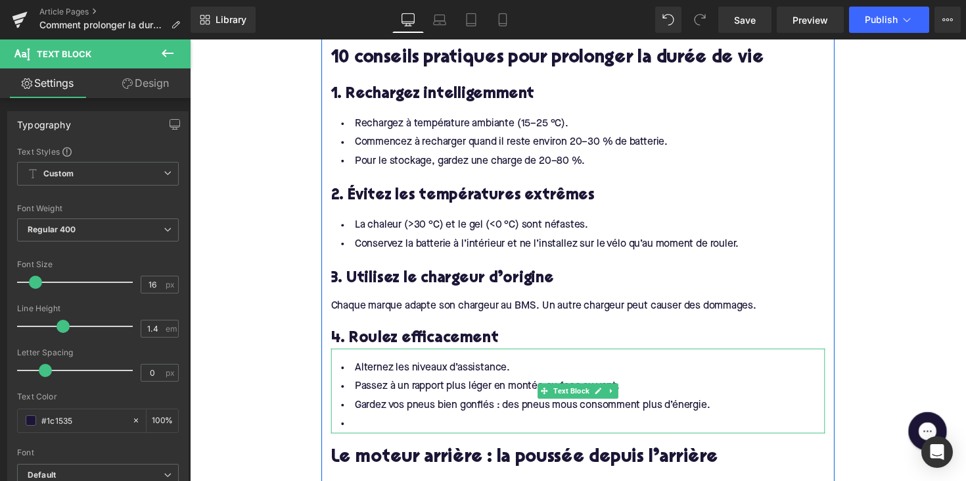
click at [392, 423] on li at bounding box center [588, 432] width 506 height 19
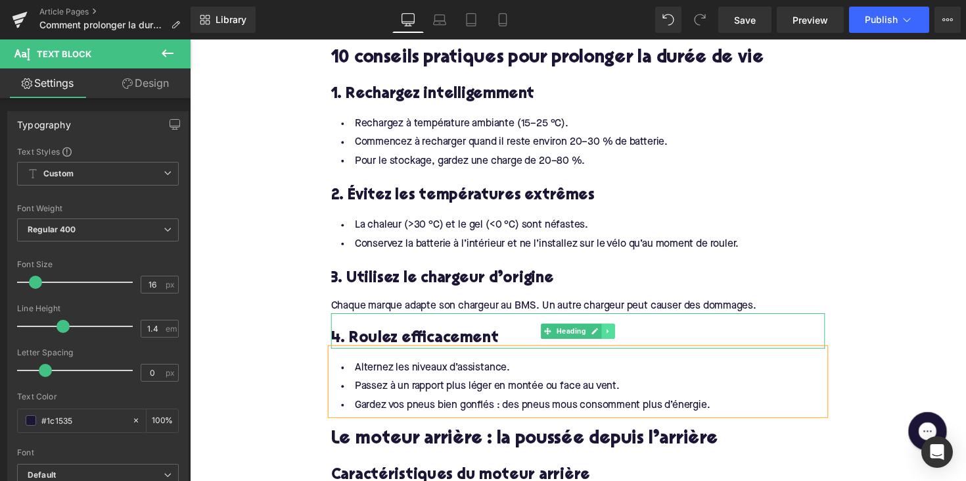
click at [617, 335] on icon at bounding box center [618, 337] width 2 height 5
click at [608, 334] on icon at bounding box center [611, 337] width 7 height 7
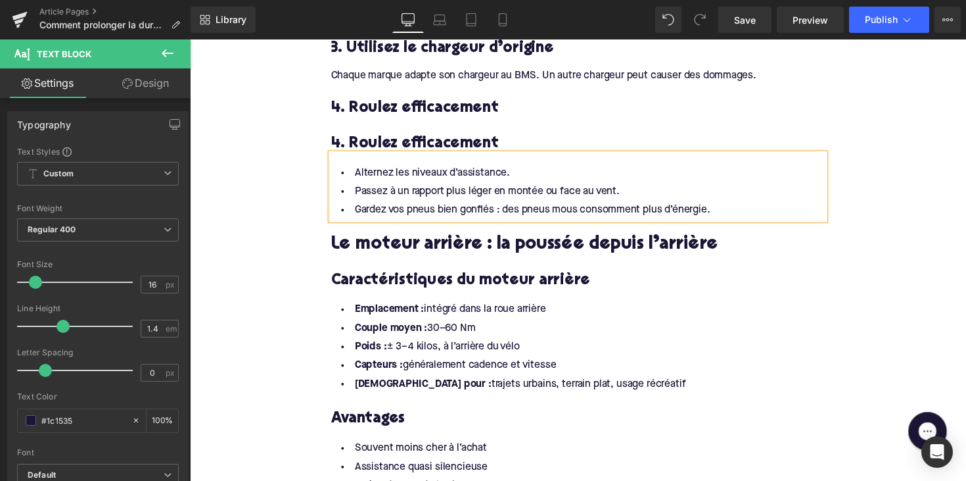
scroll to position [1522, 0]
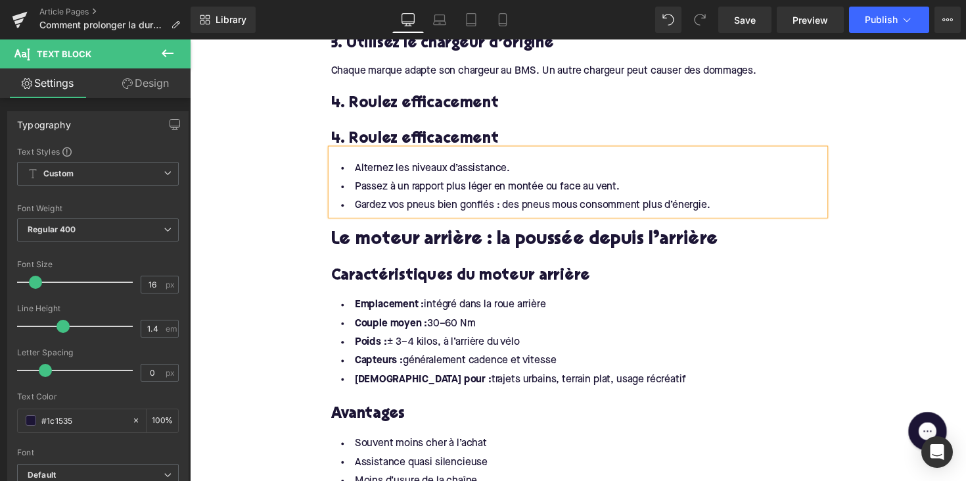
drag, startPoint x: 568, startPoint y: 111, endPoint x: 552, endPoint y: 113, distance: 15.9
click at [568, 115] on div "4. Roulez efficacement Heading" at bounding box center [588, 133] width 506 height 36
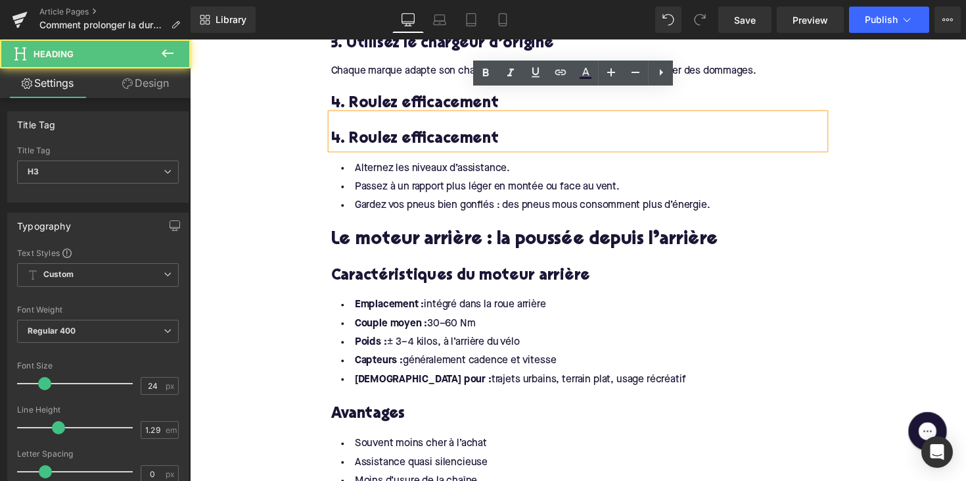
click at [451, 115] on div "4. Roulez efficacement" at bounding box center [588, 133] width 506 height 36
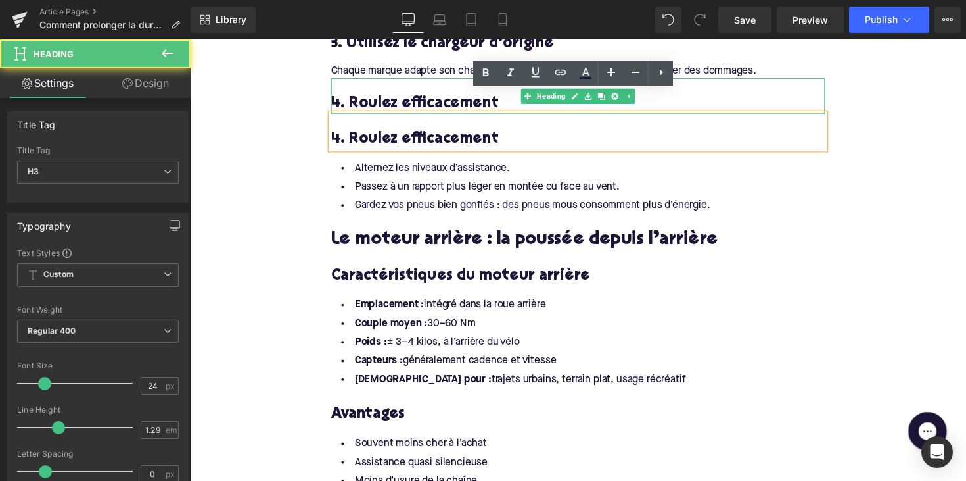
click at [463, 79] on div "4. Roulez efficacement" at bounding box center [588, 97] width 506 height 36
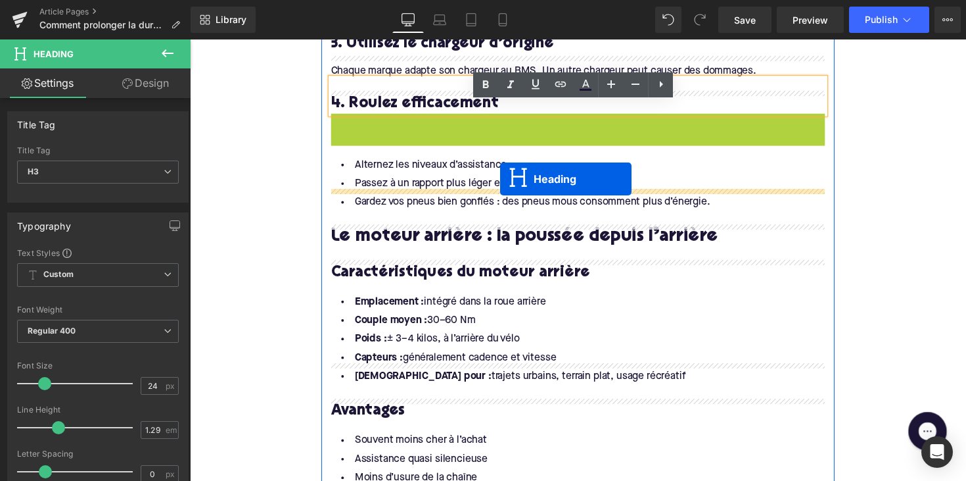
drag, startPoint x: 552, startPoint y: 109, endPoint x: 508, endPoint y: 182, distance: 84.9
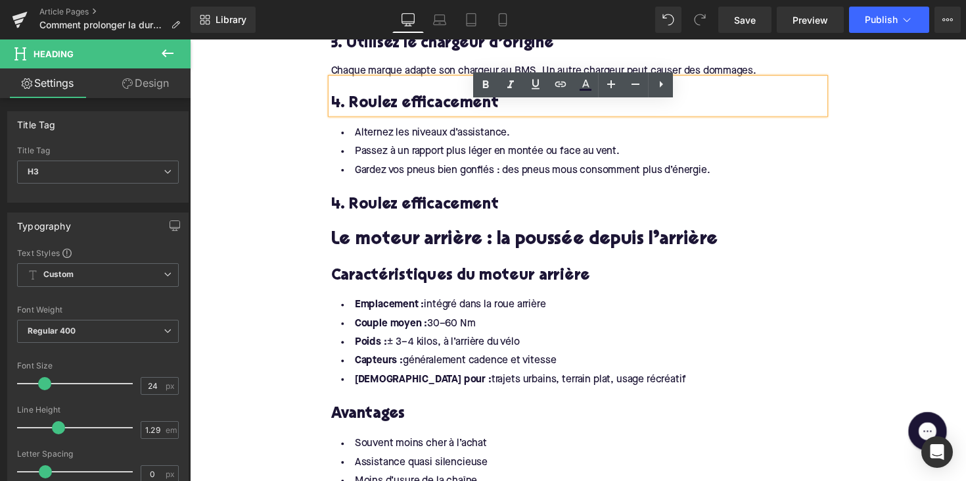
click at [407, 199] on h3 "4. Roulez efficacement" at bounding box center [588, 209] width 506 height 20
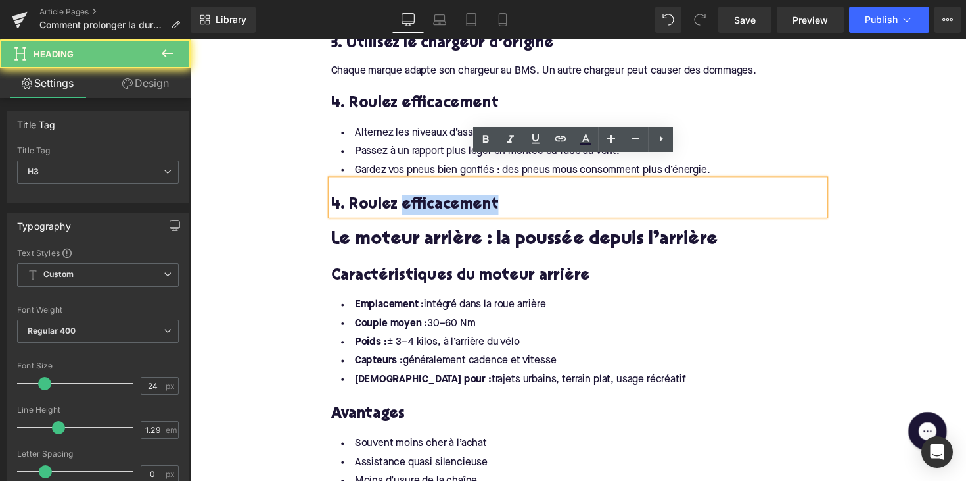
click at [407, 199] on h3 "4. Roulez efficacement" at bounding box center [588, 209] width 506 height 20
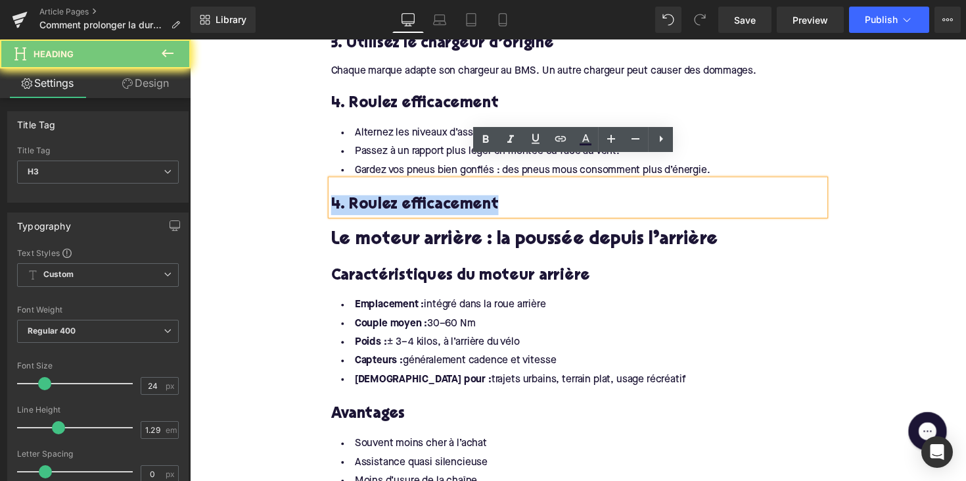
paste div
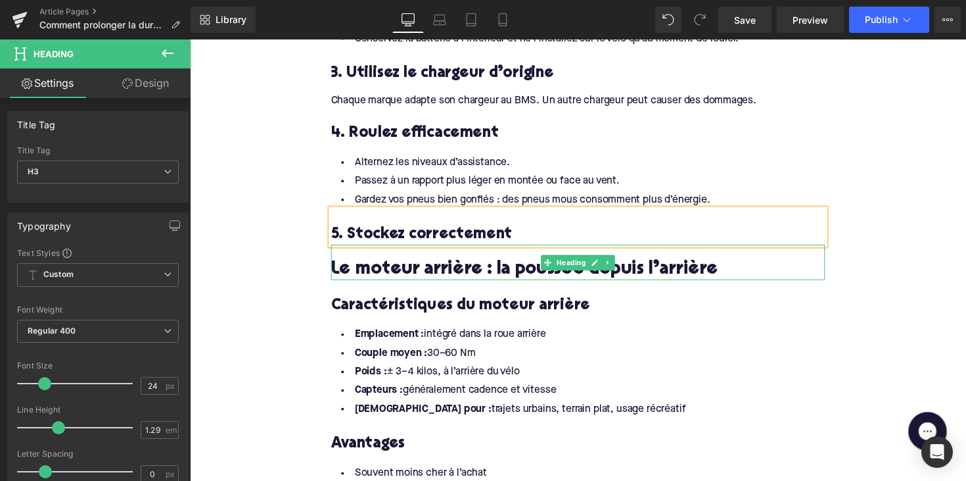
scroll to position [1449, 0]
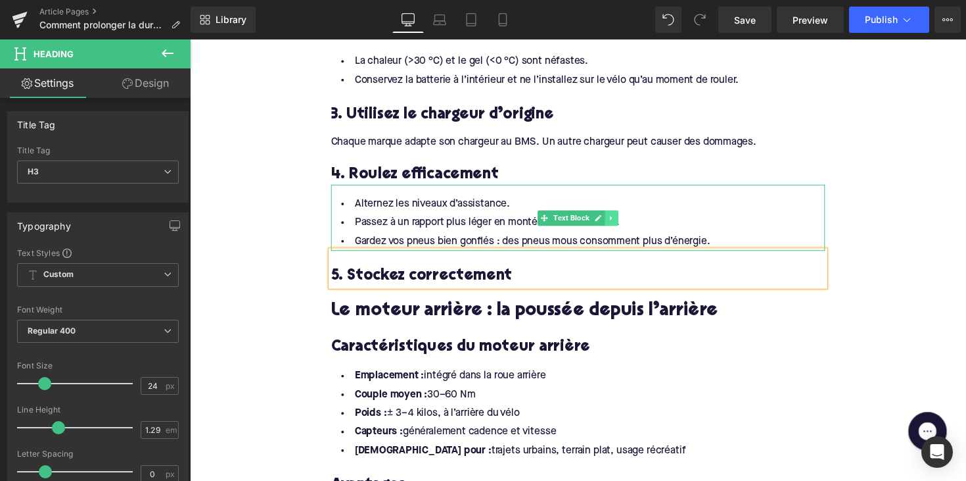
click at [617, 214] on link at bounding box center [622, 222] width 14 height 16
click at [613, 214] on link at bounding box center [616, 222] width 14 height 16
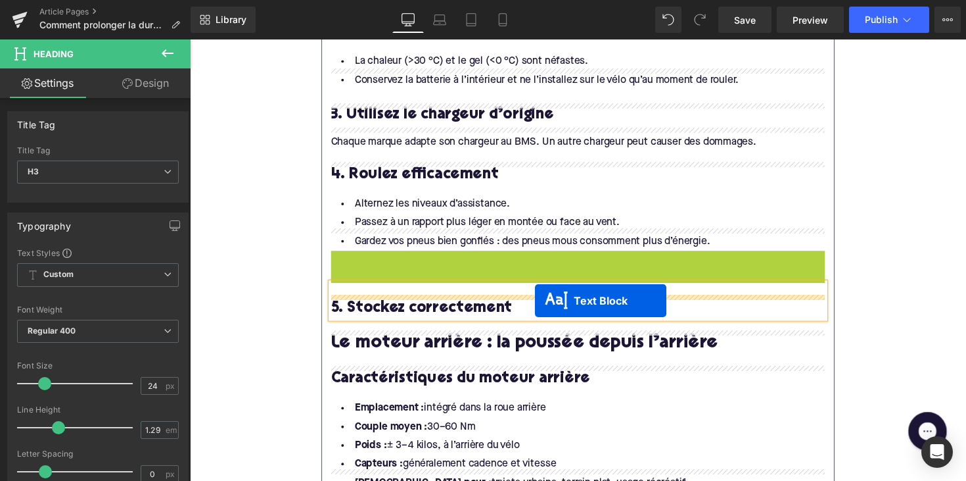
drag, startPoint x: 555, startPoint y: 270, endPoint x: 544, endPoint y: 306, distance: 37.7
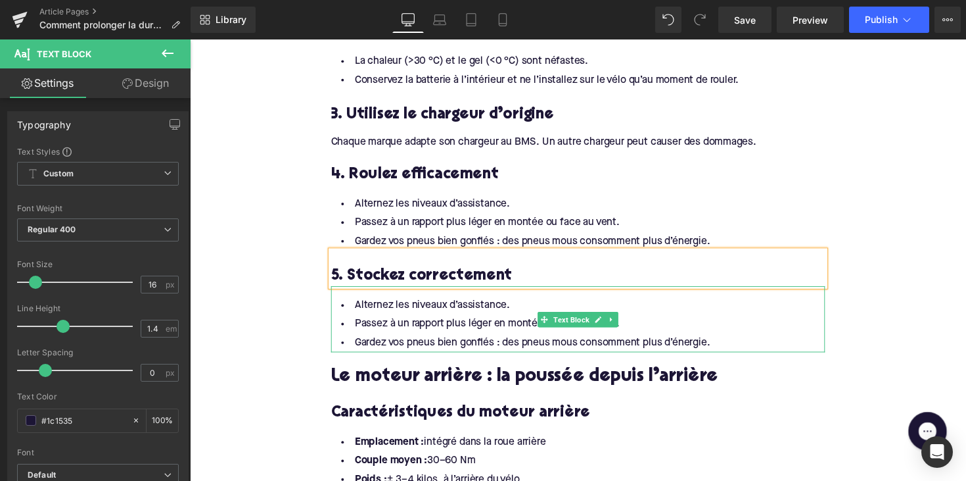
click at [470, 341] on li "Gardez vos pneus bien gonflés : des pneus mous consomment plus d’énergie." at bounding box center [588, 350] width 506 height 19
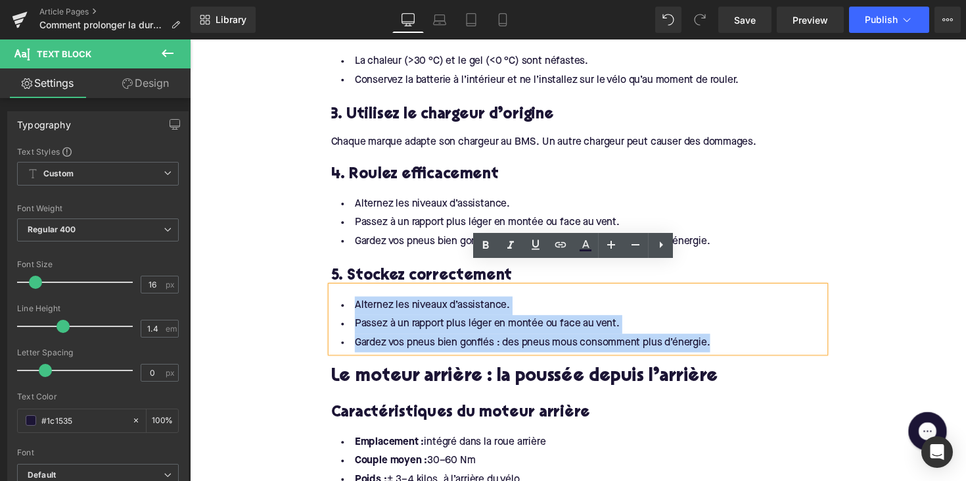
drag, startPoint x: 734, startPoint y: 323, endPoint x: 334, endPoint y: 281, distance: 401.9
click at [335, 302] on ul "Alternez les niveaux d’assistance. Passez à un rapport plus léger en montée ou …" at bounding box center [588, 330] width 506 height 57
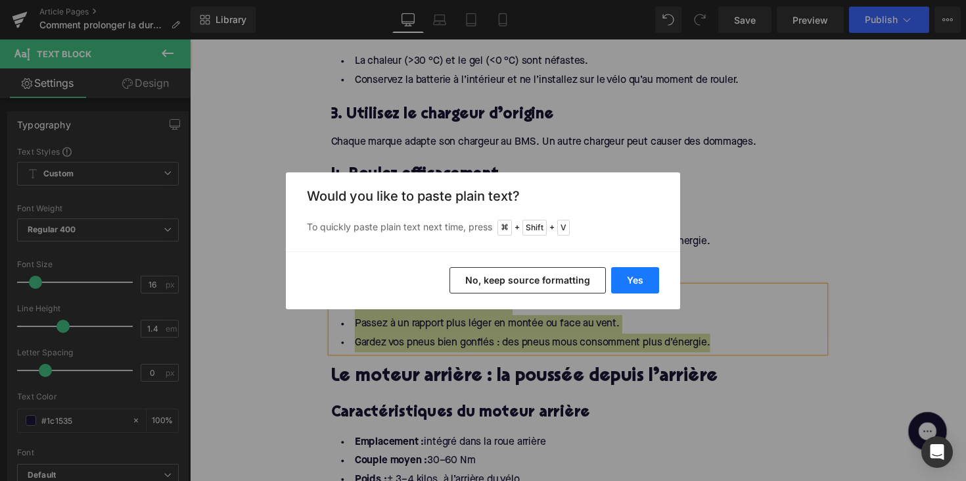
drag, startPoint x: 632, startPoint y: 280, endPoint x: 444, endPoint y: 247, distance: 191.6
click at [632, 280] on button "Yes" at bounding box center [635, 280] width 48 height 26
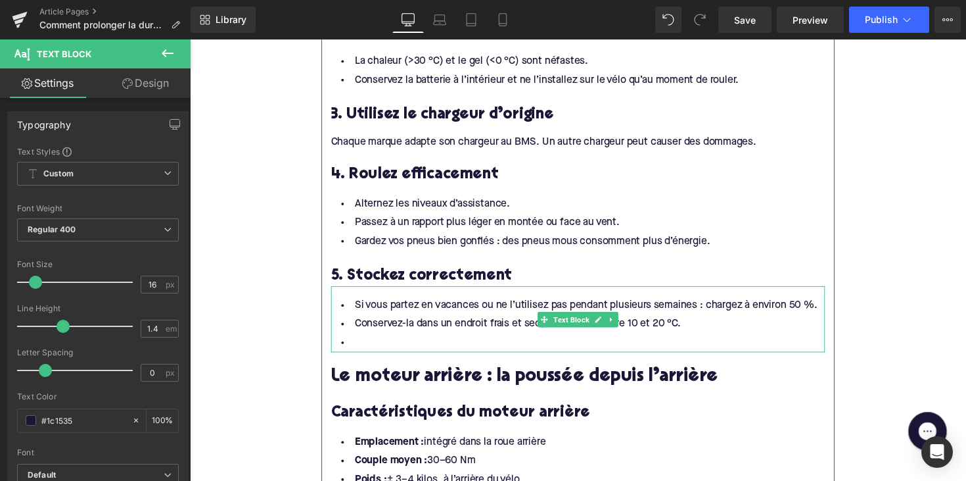
click at [441, 341] on li at bounding box center [588, 350] width 506 height 19
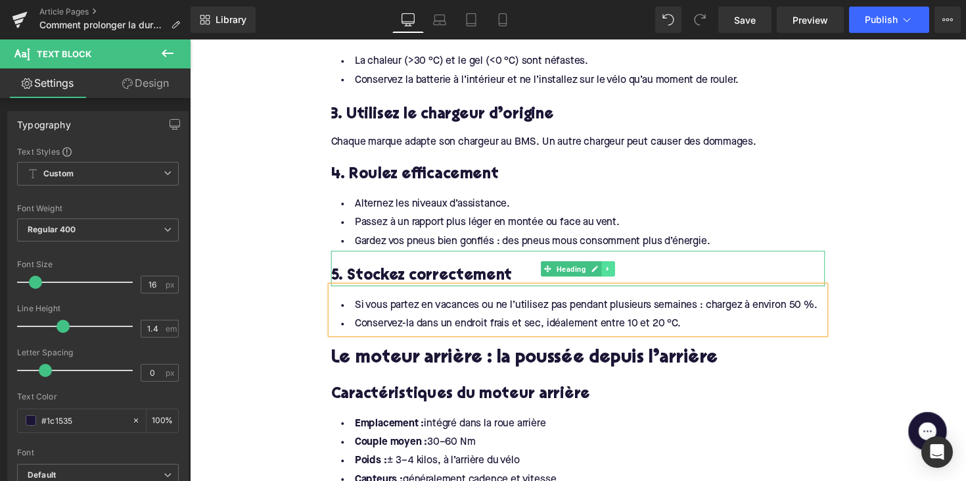
click at [616, 270] on icon at bounding box center [618, 274] width 7 height 8
click at [609, 270] on icon at bounding box center [611, 273] width 7 height 7
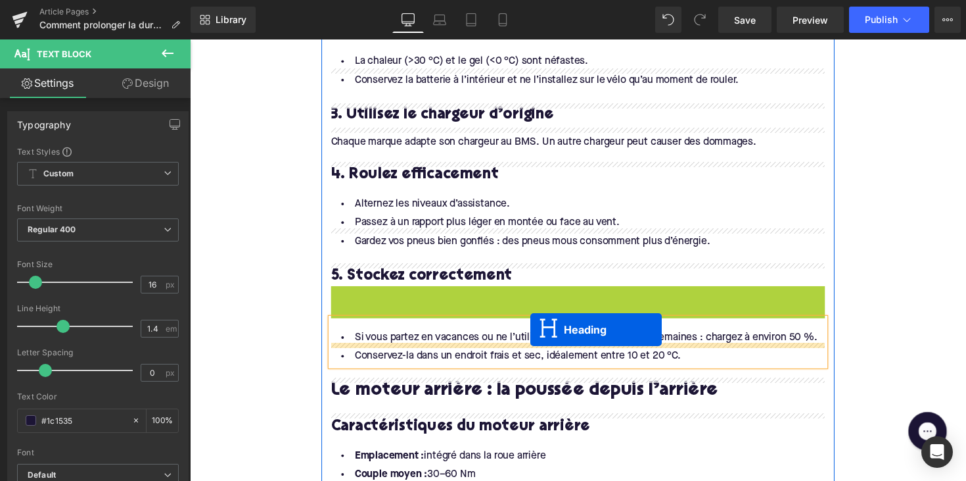
drag, startPoint x: 555, startPoint y: 285, endPoint x: 539, endPoint y: 337, distance: 53.6
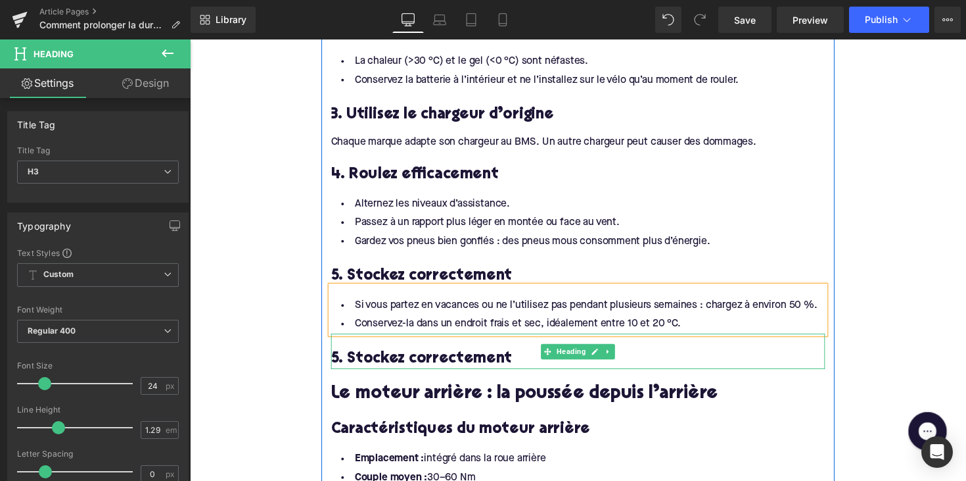
click at [384, 356] on h3 "5. Stockez correctement" at bounding box center [588, 366] width 506 height 20
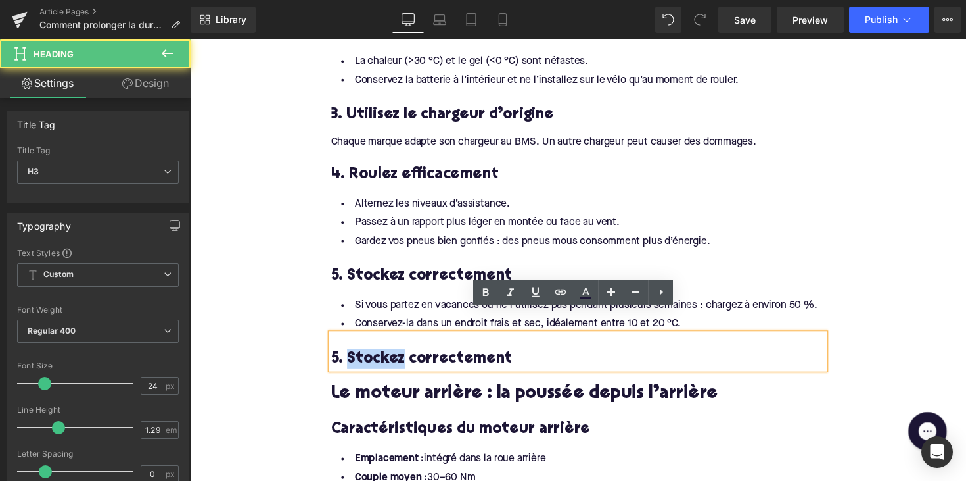
click at [384, 356] on h3 "5. Stockez correctement" at bounding box center [588, 366] width 506 height 20
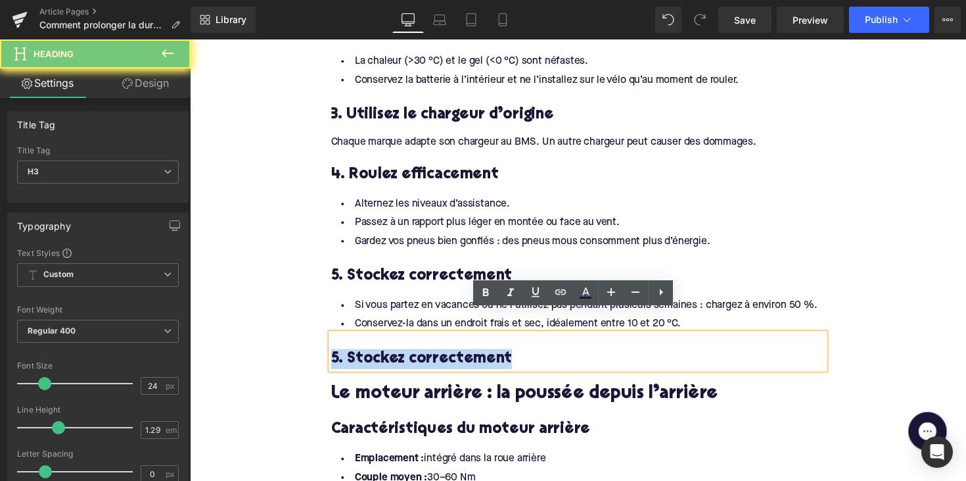
paste div
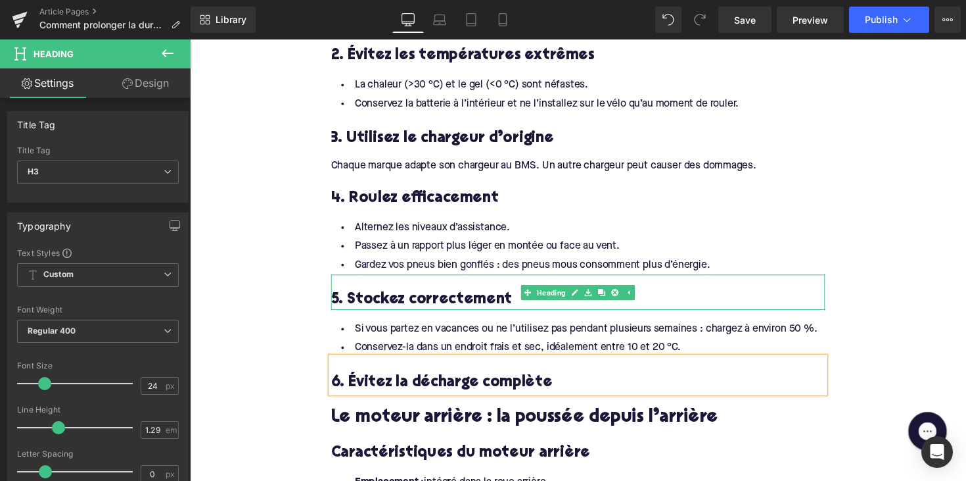
scroll to position [1413, 0]
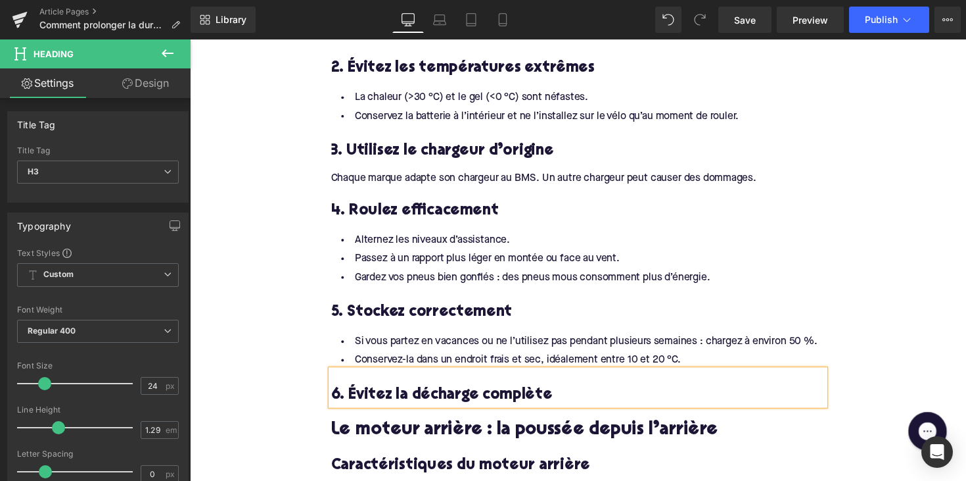
click at [587, 164] on div "Chaque marque adapte son chargeur au BMS. Un autre chargeur peut causer des dom…" at bounding box center [588, 176] width 506 height 25
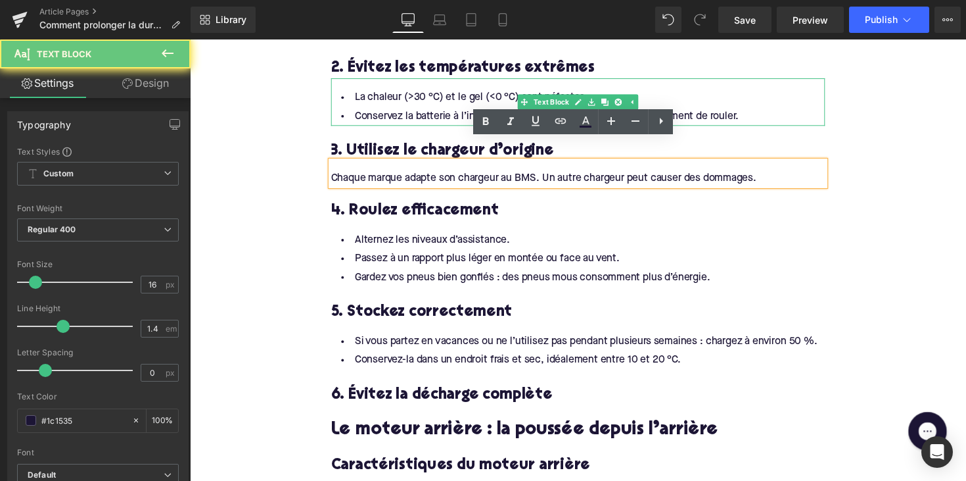
drag, startPoint x: 473, startPoint y: 95, endPoint x: 482, endPoint y: 110, distance: 17.7
click at [473, 108] on li "Conservez la batterie à l’intérieur et ne l’installez sur le vélo qu’au moment …" at bounding box center [588, 117] width 506 height 19
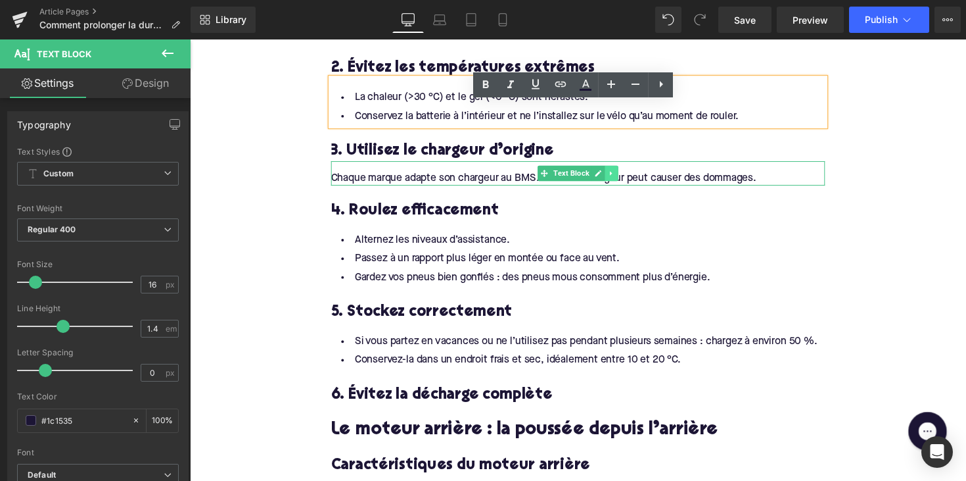
click at [618, 168] on link at bounding box center [622, 176] width 14 height 16
click at [611, 172] on icon at bounding box center [614, 175] width 7 height 7
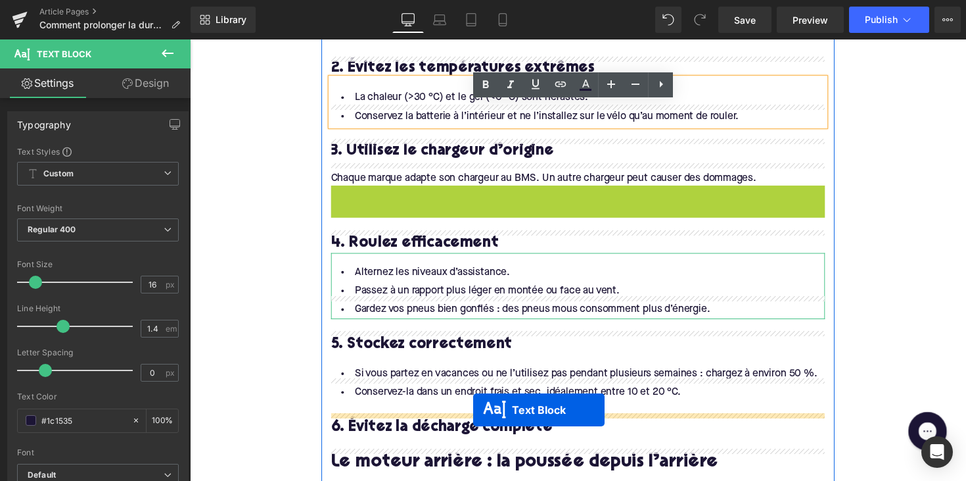
drag, startPoint x: 550, startPoint y: 182, endPoint x: 481, endPoint y: 419, distance: 246.5
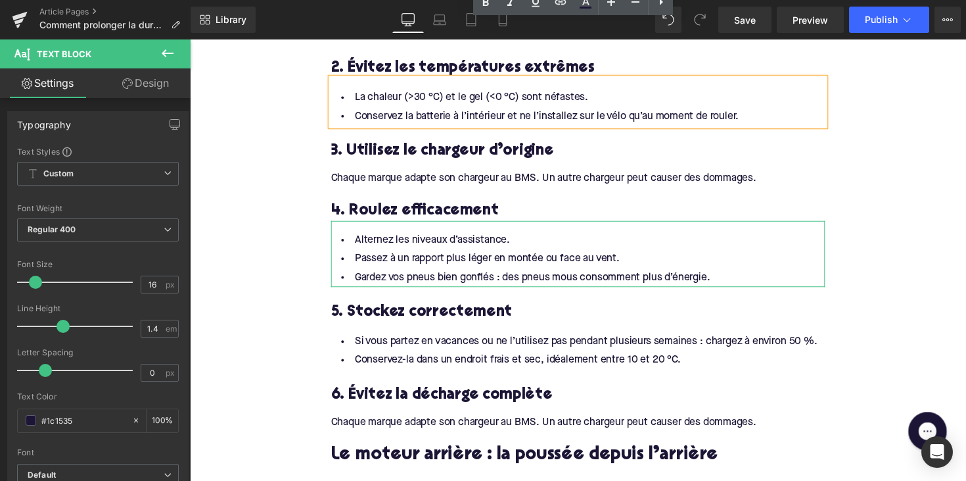
scroll to position [1487, 0]
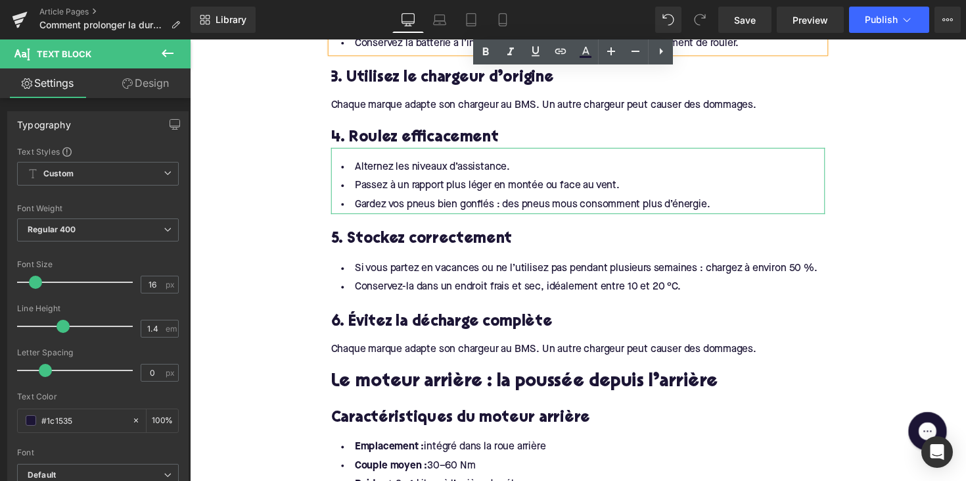
click at [410, 350] on div "Chaque marque adapte son chargeur au BMS. Un autre chargeur peut causer des dom…" at bounding box center [588, 357] width 506 height 14
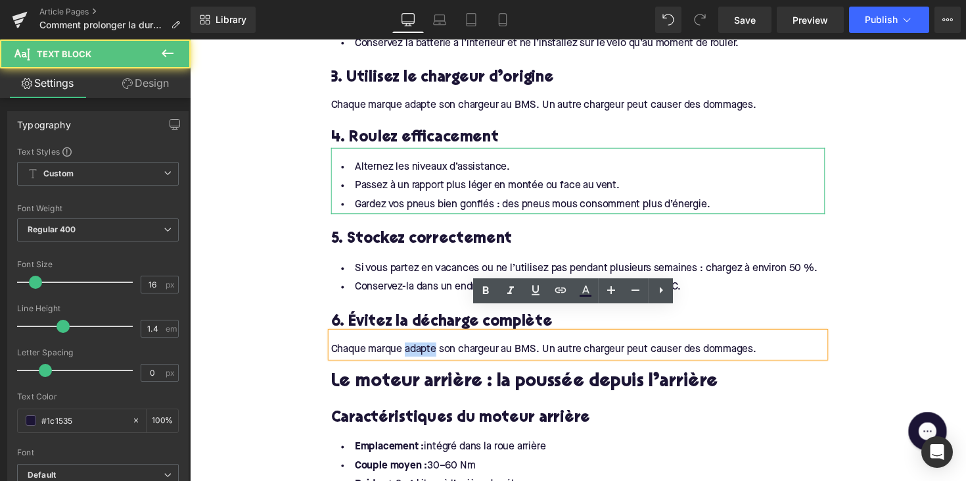
click at [410, 350] on div "Chaque marque adapte son chargeur au BMS. Un autre chargeur peut causer des dom…" at bounding box center [588, 357] width 506 height 14
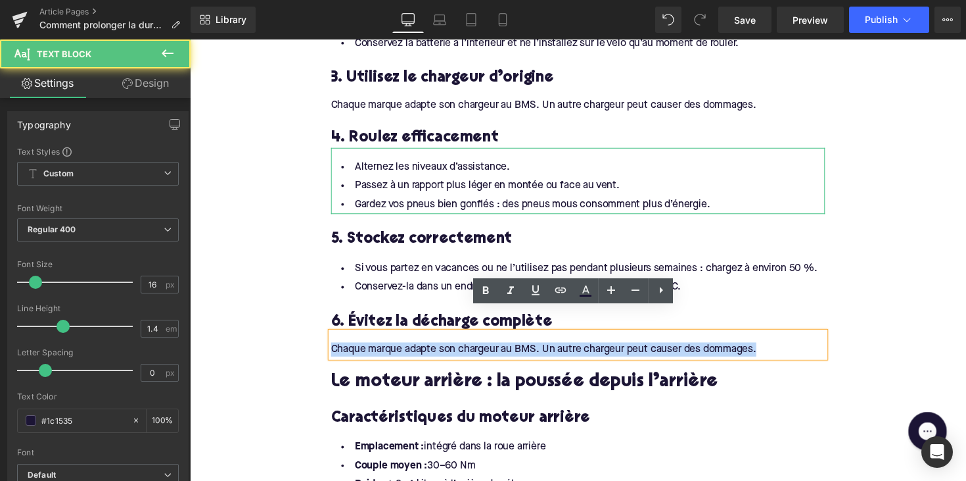
click at [410, 350] on div "Chaque marque adapte son chargeur au BMS. Un autre chargeur peut causer des dom…" at bounding box center [588, 357] width 506 height 14
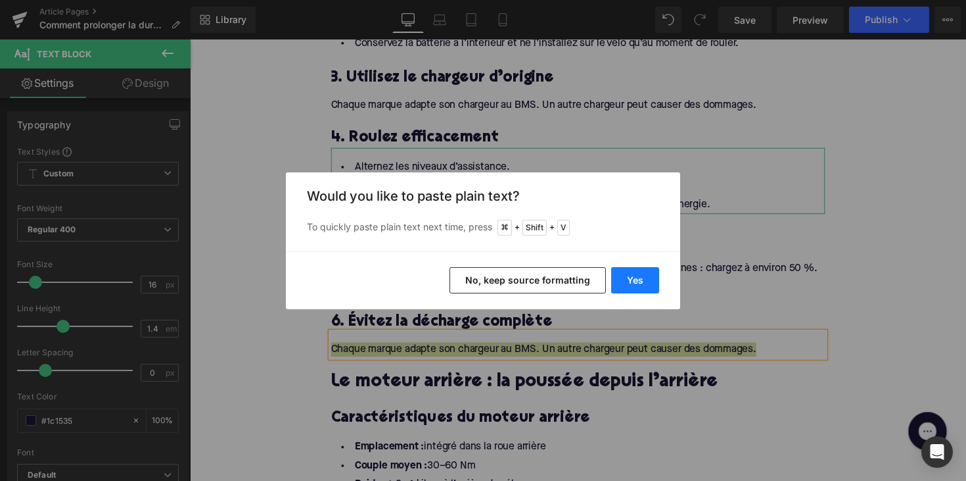
drag, startPoint x: 636, startPoint y: 276, endPoint x: 456, endPoint y: 243, distance: 182.6
click at [636, 276] on button "Yes" at bounding box center [635, 280] width 48 height 26
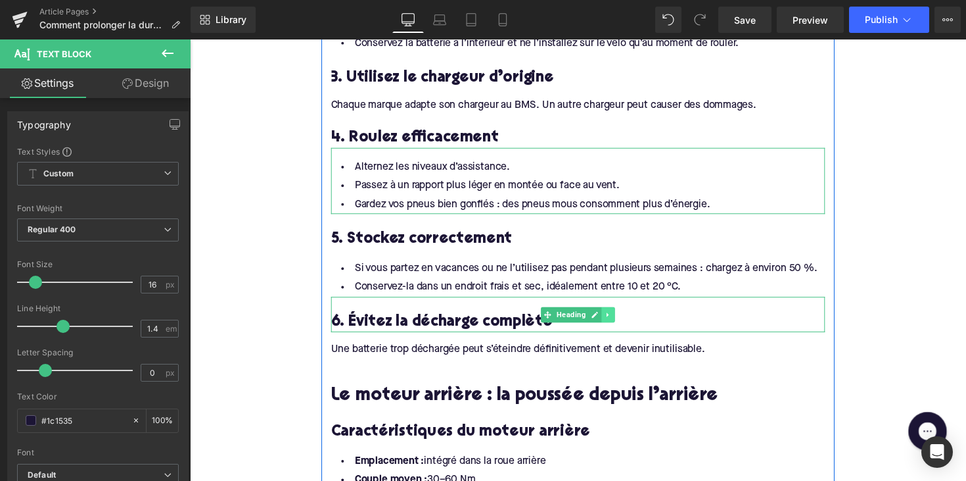
click at [617, 319] on icon at bounding box center [618, 321] width 2 height 5
click at [611, 317] on icon at bounding box center [611, 320] width 7 height 7
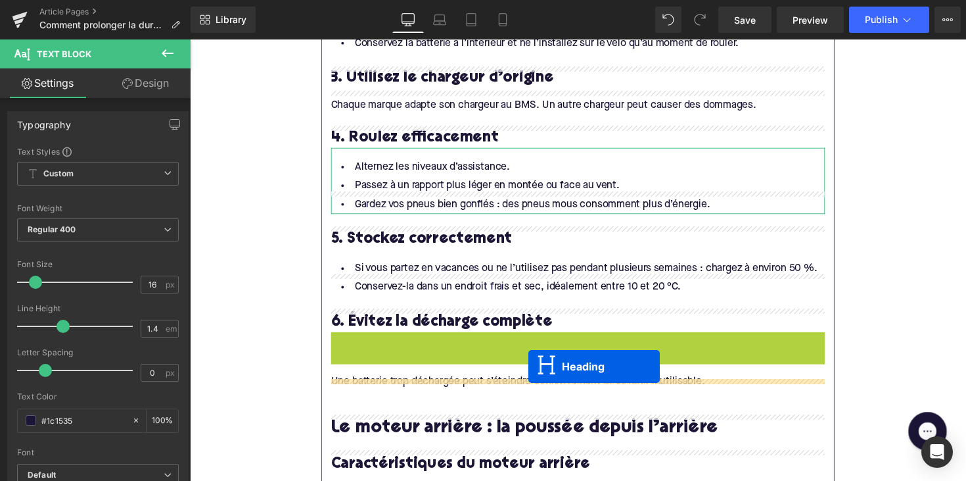
drag, startPoint x: 552, startPoint y: 335, endPoint x: 537, endPoint y: 374, distance: 41.4
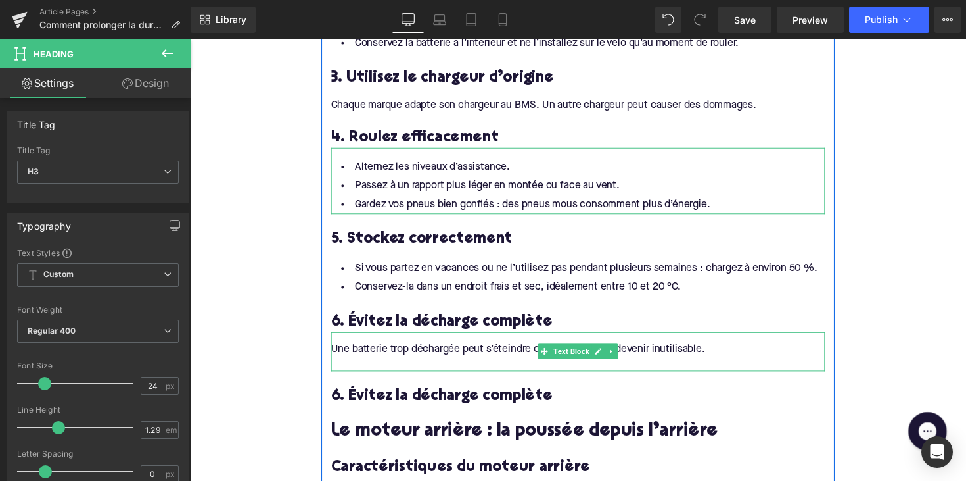
scroll to position [1499, 0]
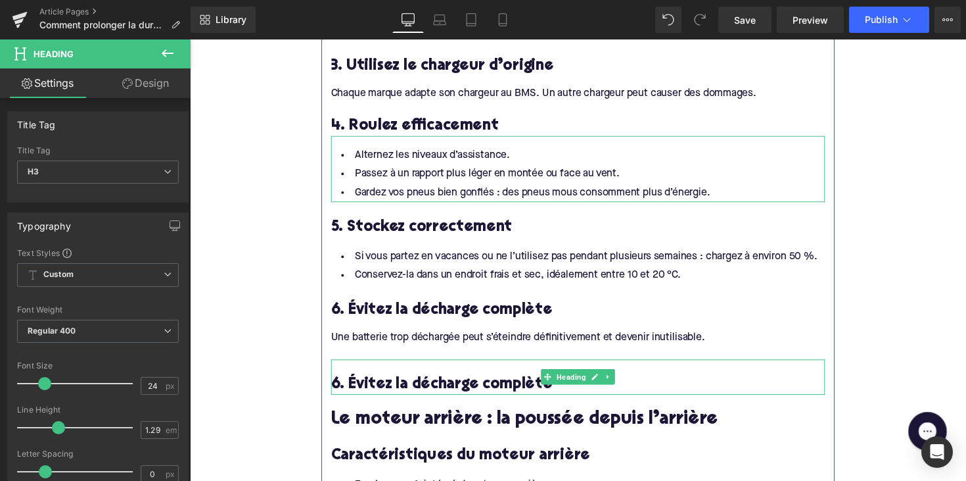
click at [335, 383] on h3 "6. Évitez la décharge complète" at bounding box center [588, 393] width 506 height 20
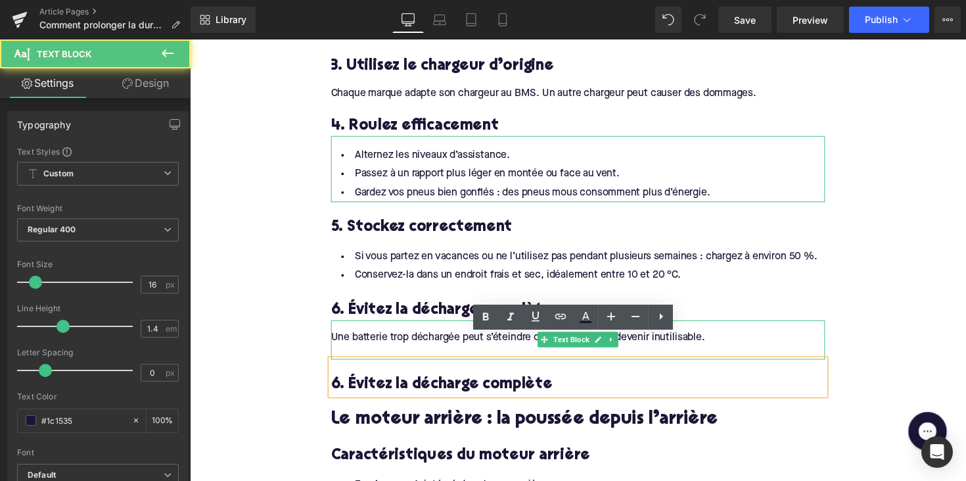
click at [348, 352] on div at bounding box center [588, 359] width 506 height 14
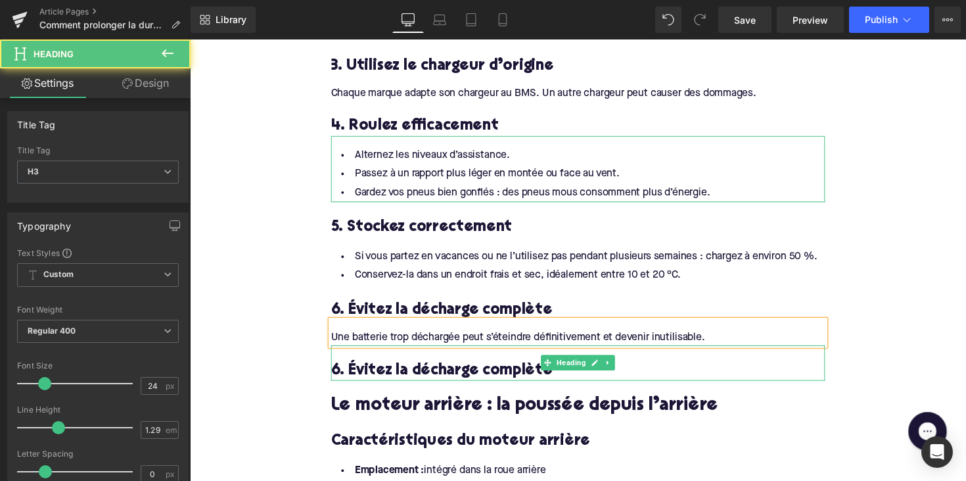
click at [375, 368] on h3 "6. Évitez la décharge complète" at bounding box center [588, 378] width 506 height 20
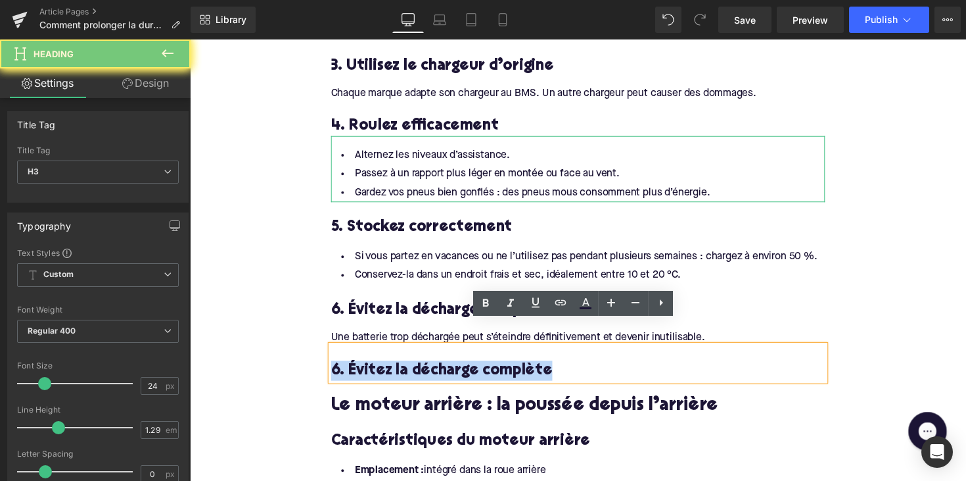
paste div
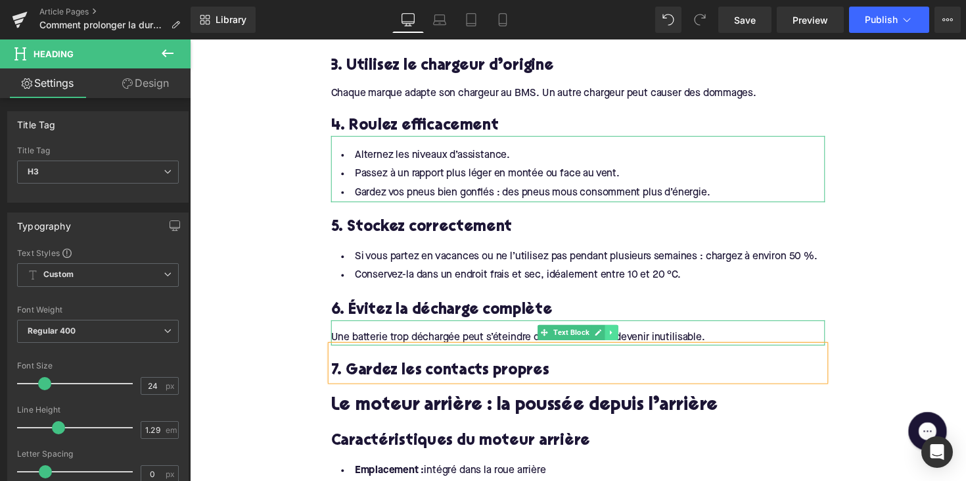
click at [623, 335] on icon at bounding box center [622, 339] width 7 height 8
click at [619, 331] on link at bounding box center [616, 339] width 14 height 16
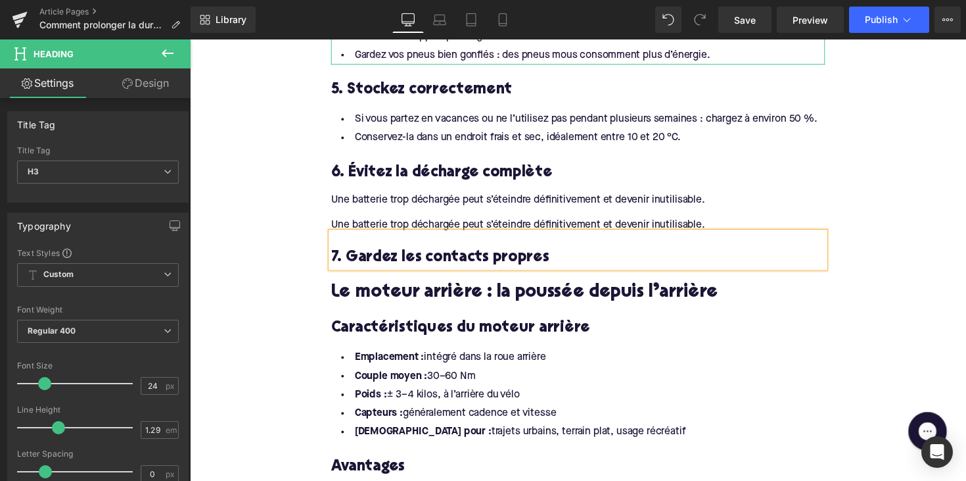
scroll to position [1634, 0]
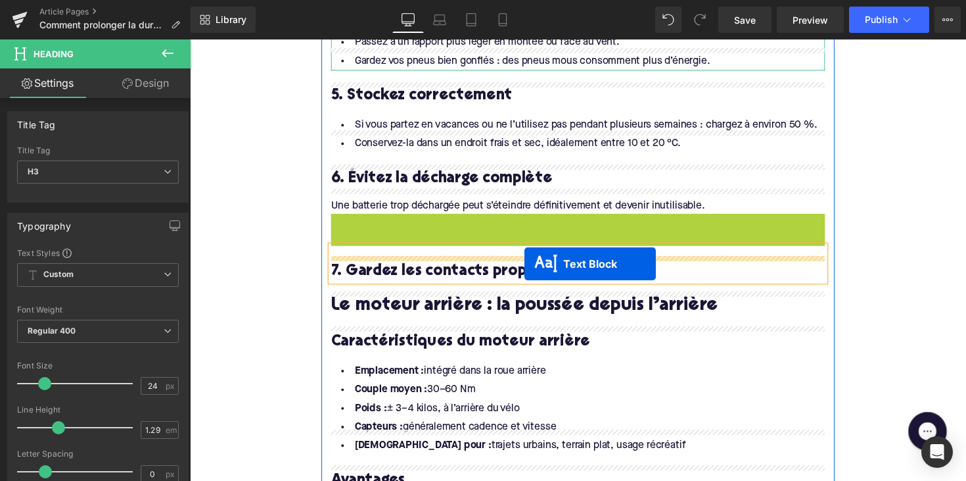
drag, startPoint x: 551, startPoint y: 207, endPoint x: 534, endPoint y: 264, distance: 59.1
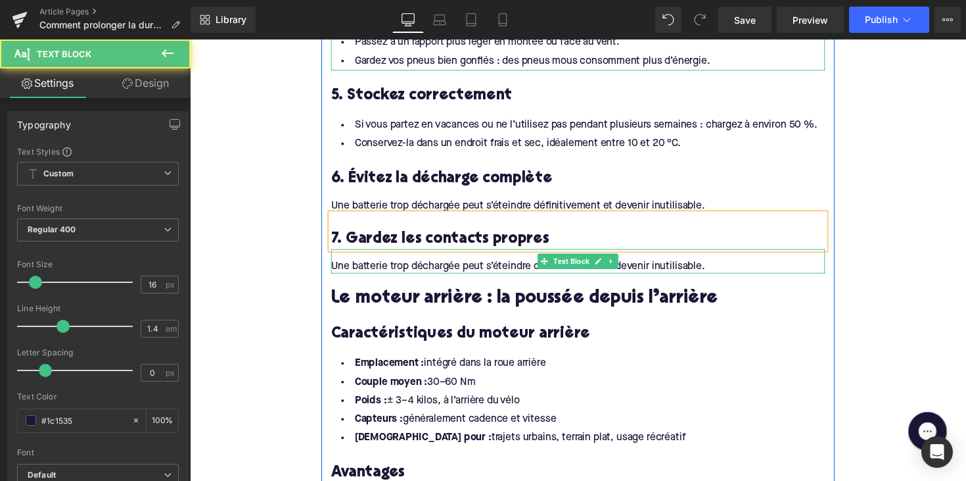
click at [419, 264] on div "Une batterie trop déchargée peut s’éteindre définitivement et devenir inutilisa…" at bounding box center [588, 271] width 506 height 14
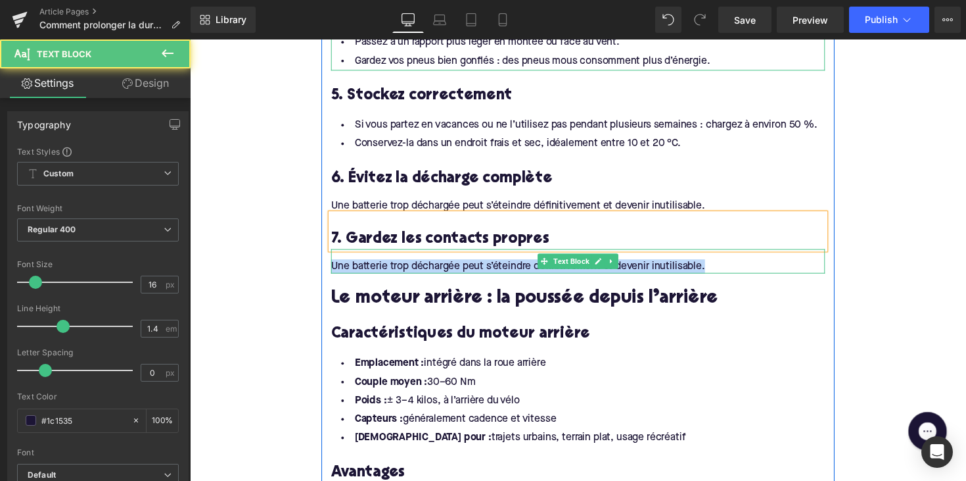
click at [419, 264] on div "Une batterie trop déchargée peut s’éteindre définitivement et devenir inutilisa…" at bounding box center [588, 271] width 506 height 14
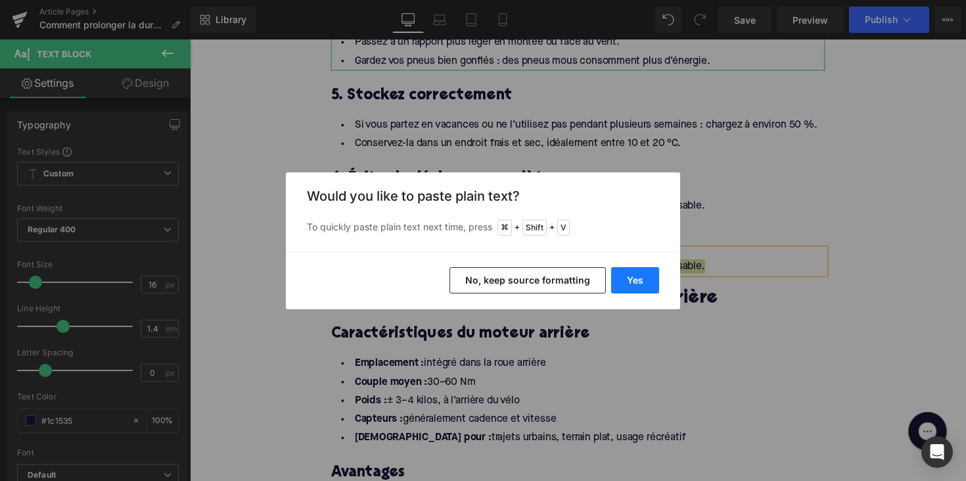
click at [647, 283] on button "Yes" at bounding box center [635, 280] width 48 height 26
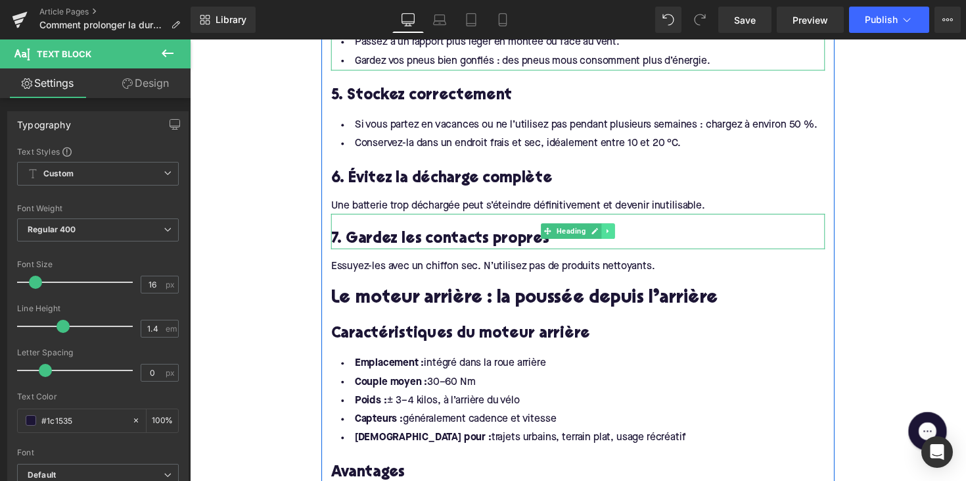
click at [616, 227] on link at bounding box center [619, 235] width 14 height 16
click at [608, 231] on icon at bounding box center [611, 235] width 7 height 8
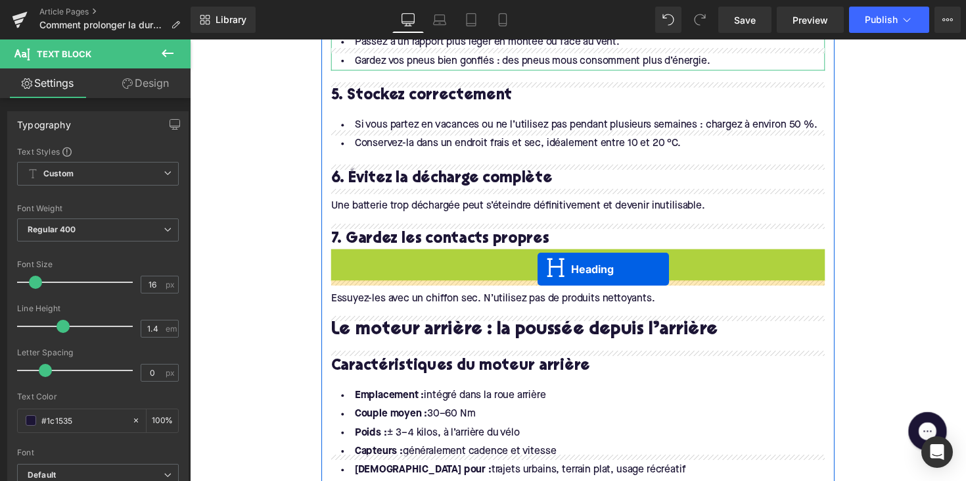
drag, startPoint x: 555, startPoint y: 247, endPoint x: 544, endPoint y: 277, distance: 32.2
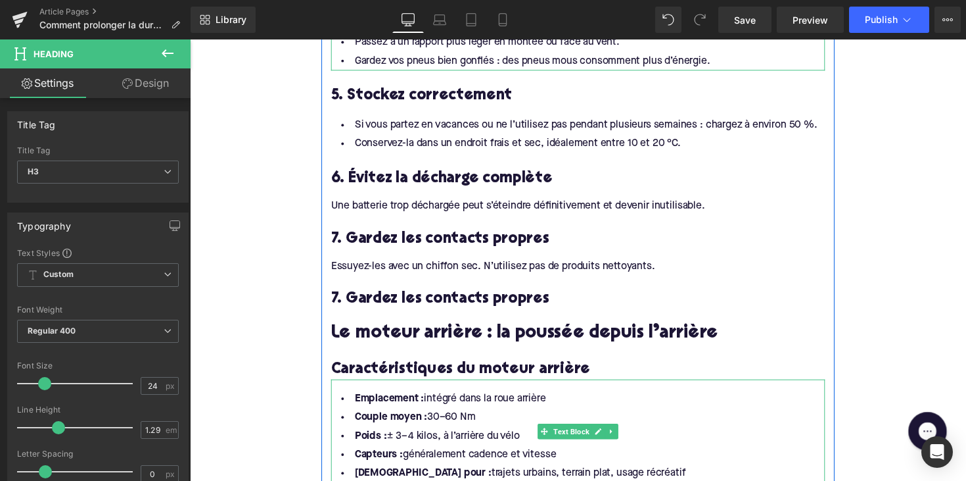
click at [444, 294] on h3 "7. Gardez les contacts propres" at bounding box center [588, 304] width 506 height 20
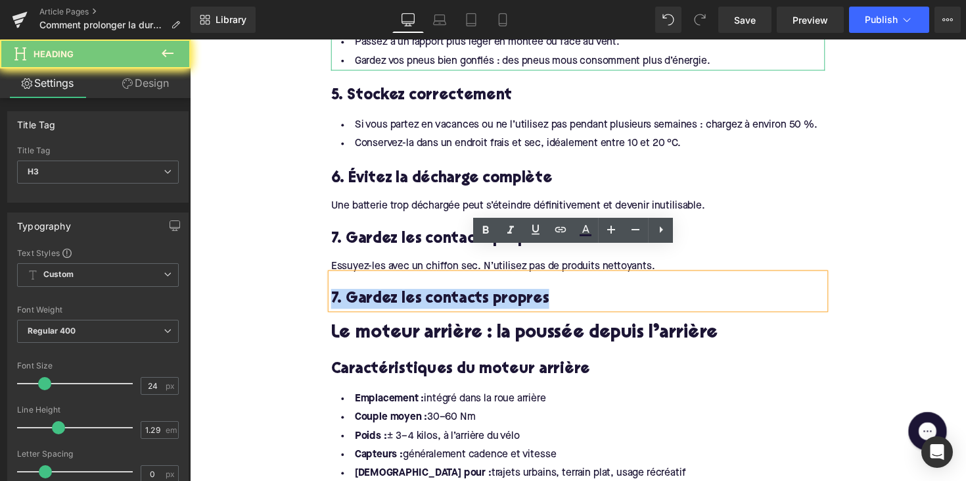
click at [444, 294] on h3 "7. Gardez les contacts propres" at bounding box center [588, 304] width 506 height 20
paste div
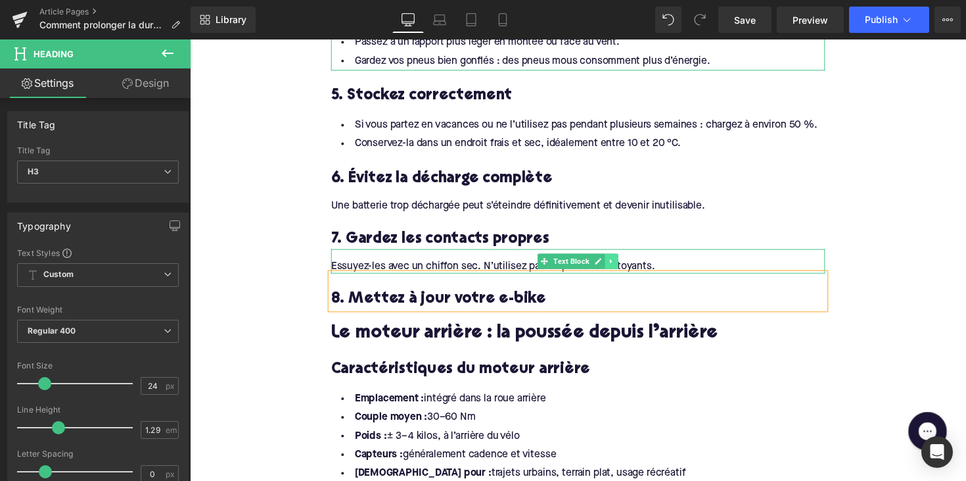
click at [615, 258] on link at bounding box center [622, 266] width 14 height 16
click at [611, 262] on icon at bounding box center [614, 265] width 7 height 7
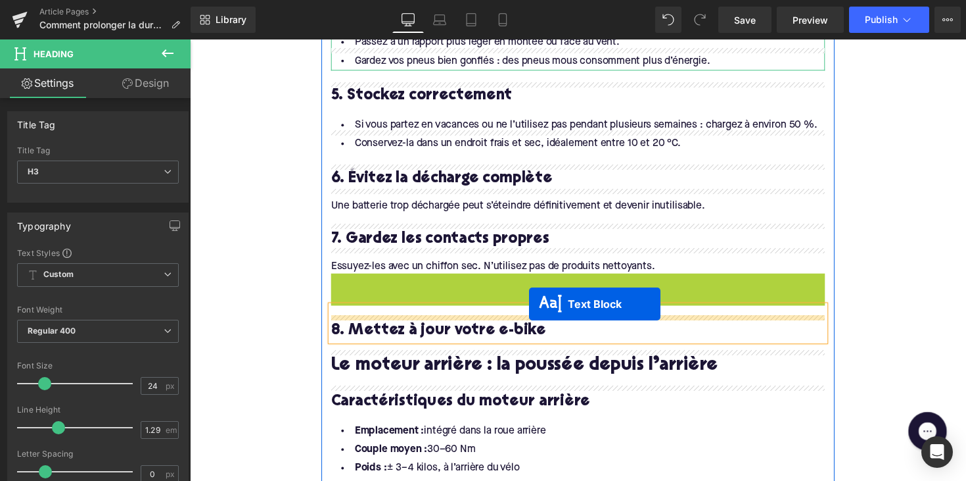
drag, startPoint x: 550, startPoint y: 265, endPoint x: 538, endPoint y: 311, distance: 47.5
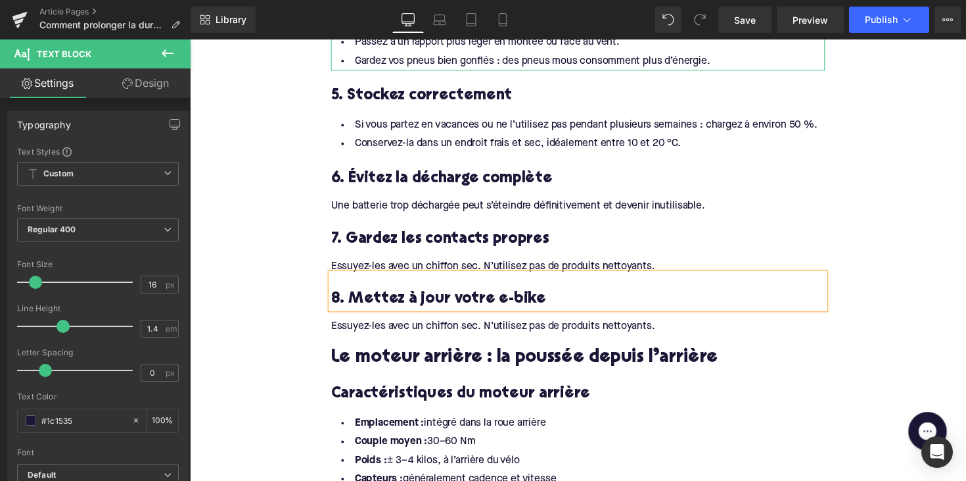
click at [415, 325] on div "Essuyez-les avec un chiffon sec. N’utilisez pas de produits nettoyants." at bounding box center [588, 332] width 506 height 14
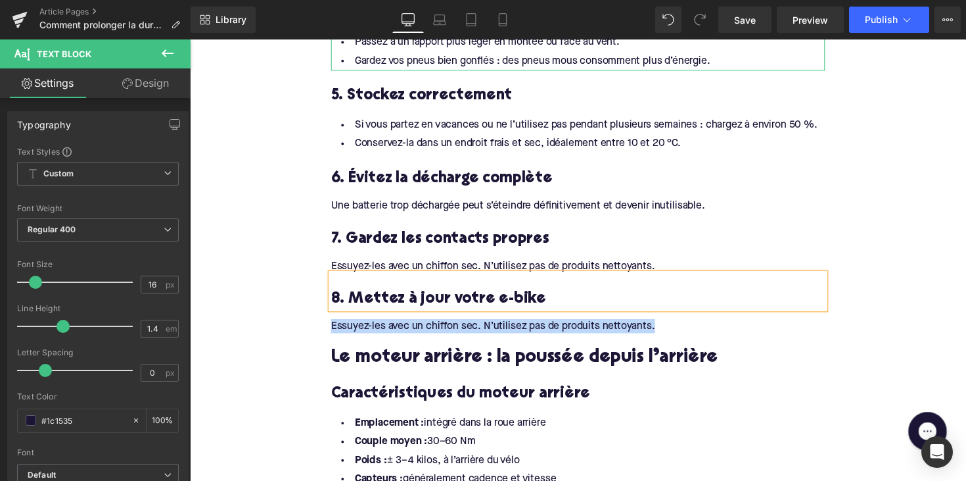
click at [415, 325] on div "Essuyez-les avec un chiffon sec. N’utilisez pas de produits nettoyants." at bounding box center [588, 332] width 506 height 14
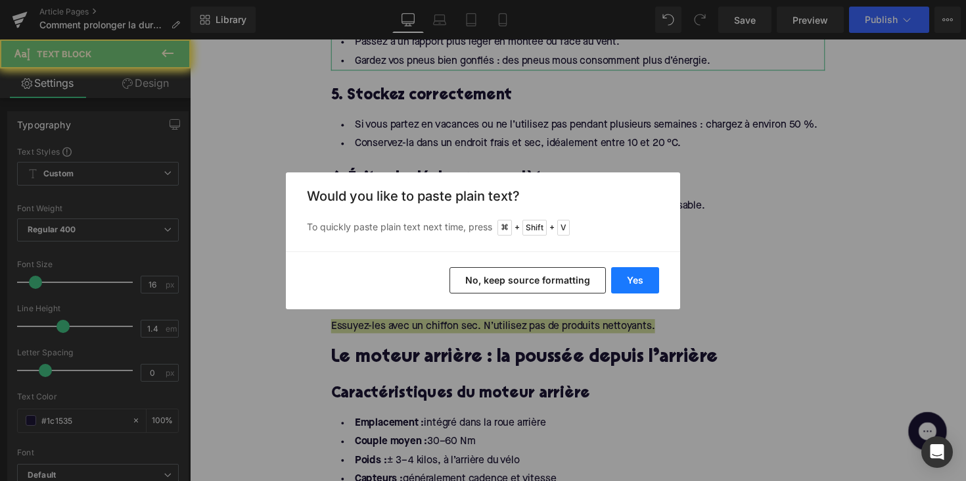
click at [640, 287] on button "Yes" at bounding box center [635, 280] width 48 height 26
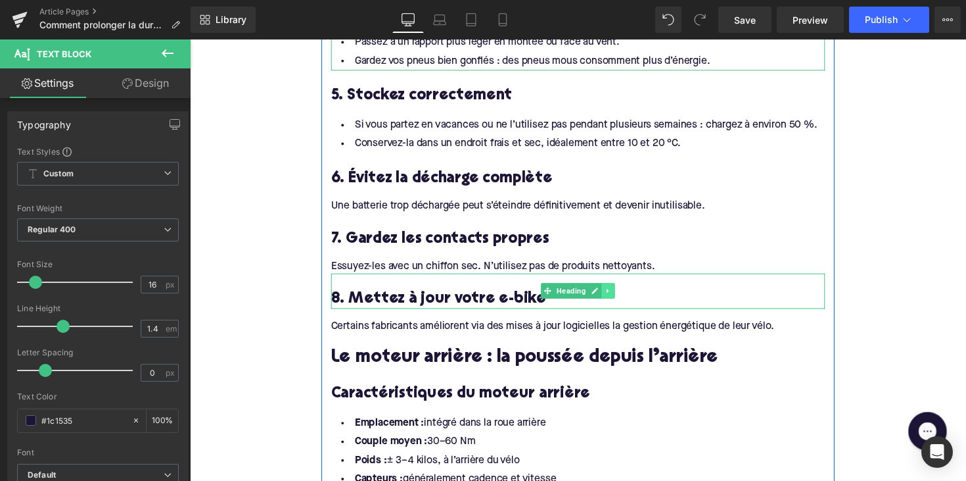
click at [617, 294] on icon at bounding box center [618, 296] width 2 height 5
click at [609, 293] on icon at bounding box center [611, 296] width 7 height 7
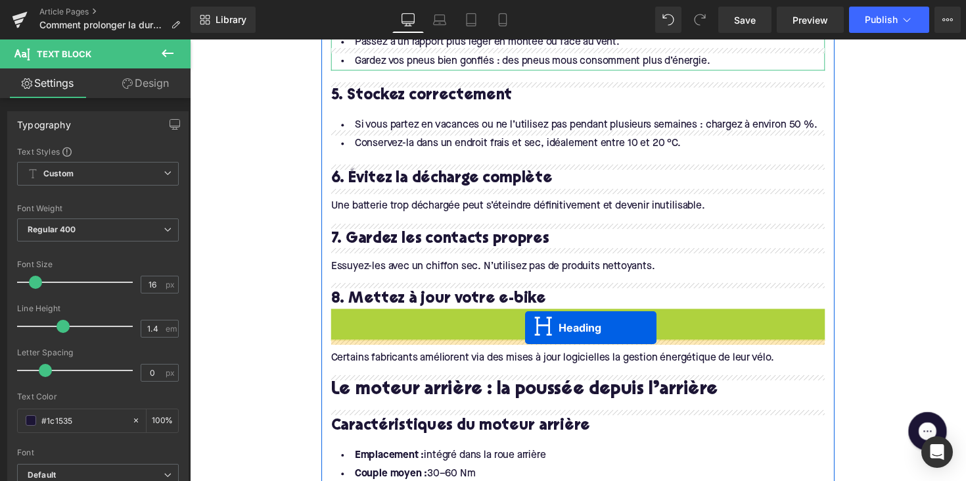
drag, startPoint x: 550, startPoint y: 307, endPoint x: 532, endPoint y: 335, distance: 32.5
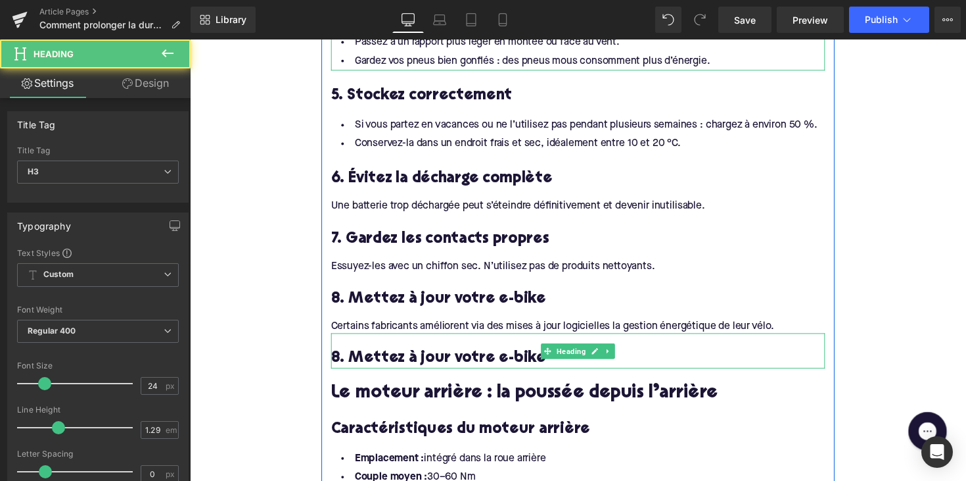
click at [406, 356] on h3 "8. Mettez à jour votre e-bike" at bounding box center [588, 366] width 506 height 20
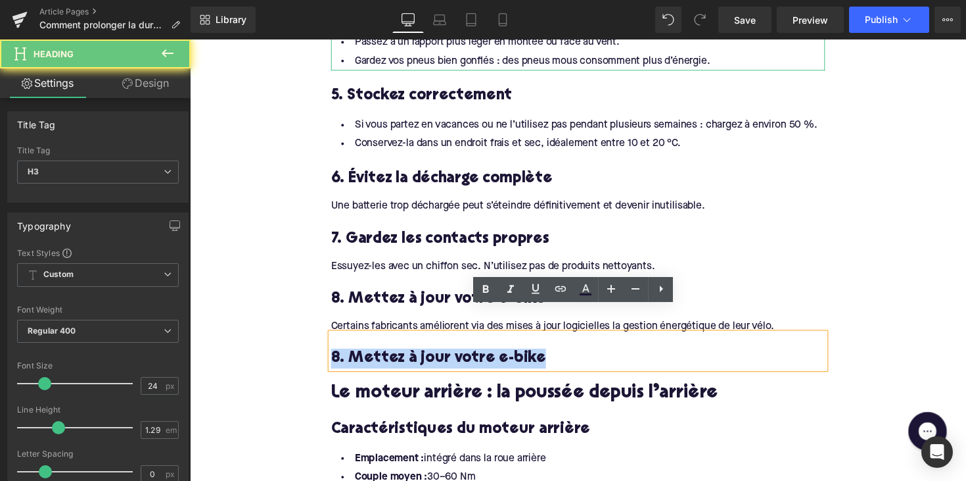
click at [406, 356] on h3 "8. Mettez à jour votre e-bike" at bounding box center [588, 366] width 506 height 20
paste div
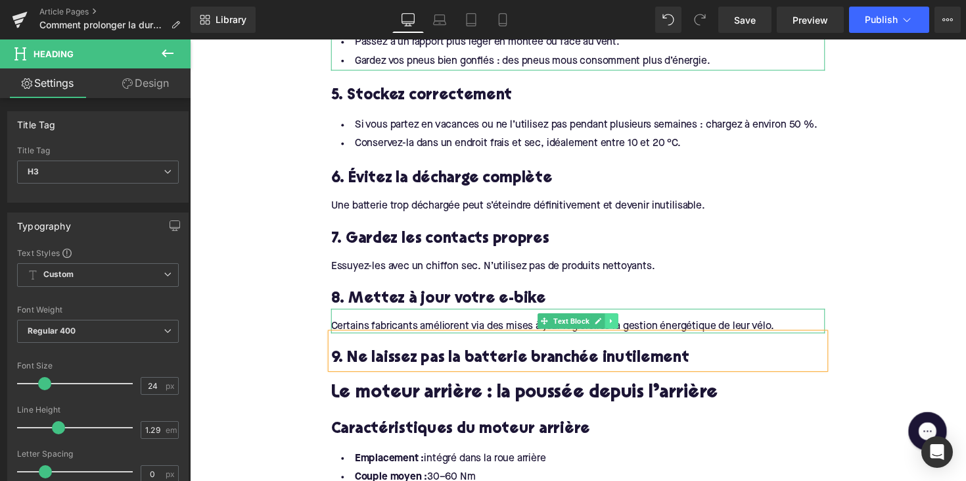
click at [623, 323] on icon at bounding box center [622, 327] width 7 height 8
click at [613, 323] on icon at bounding box center [614, 326] width 7 height 7
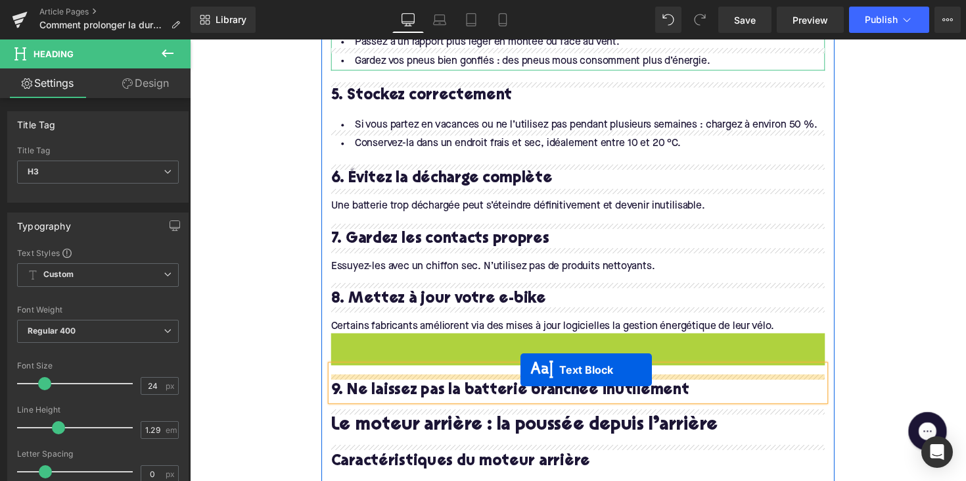
drag, startPoint x: 550, startPoint y: 326, endPoint x: 529, endPoint y: 377, distance: 55.7
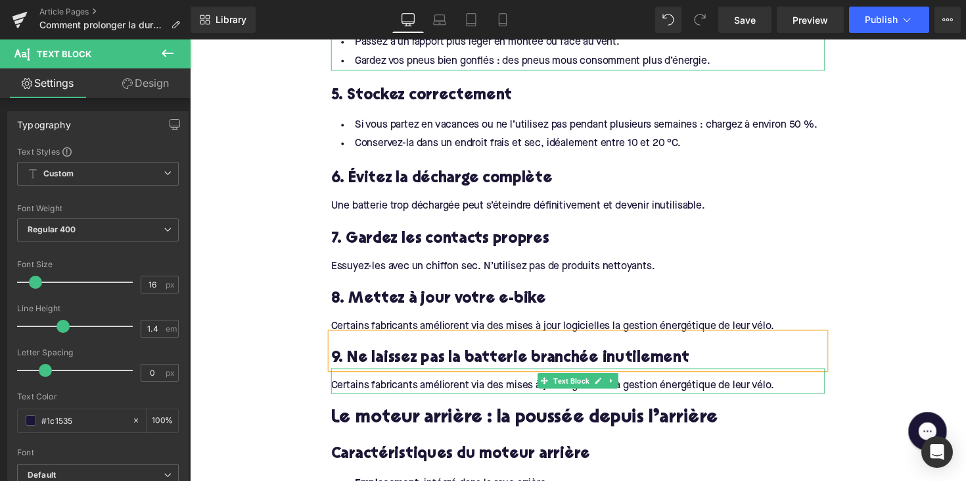
click at [399, 387] on div "Certains fabricants améliorent via des mises à jour logicielles la gestion éner…" at bounding box center [588, 394] width 506 height 14
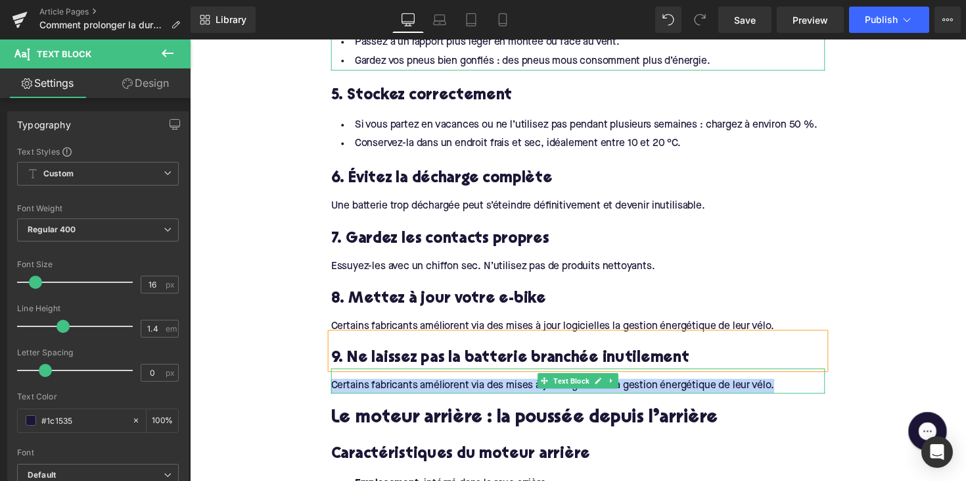
click at [399, 387] on div "Certains fabricants améliorent via des mises à jour logicielles la gestion éner…" at bounding box center [588, 394] width 506 height 14
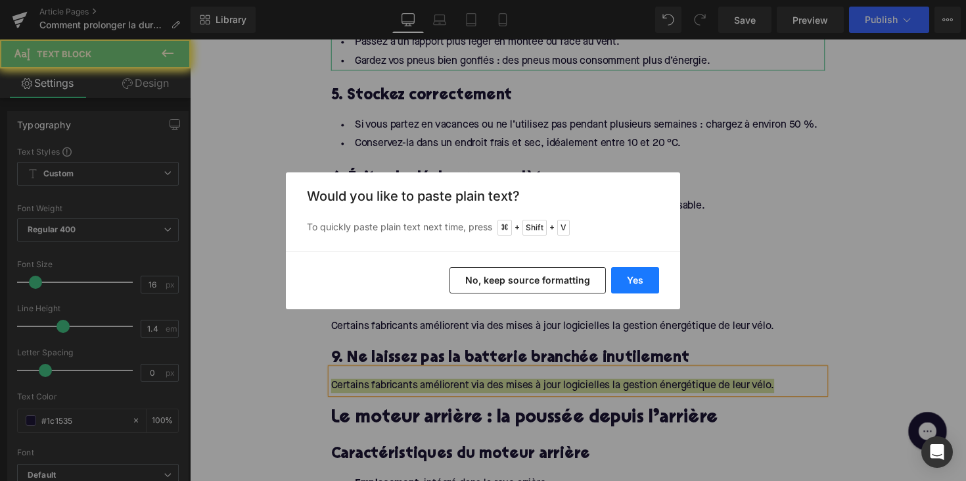
click at [628, 285] on button "Yes" at bounding box center [635, 280] width 48 height 26
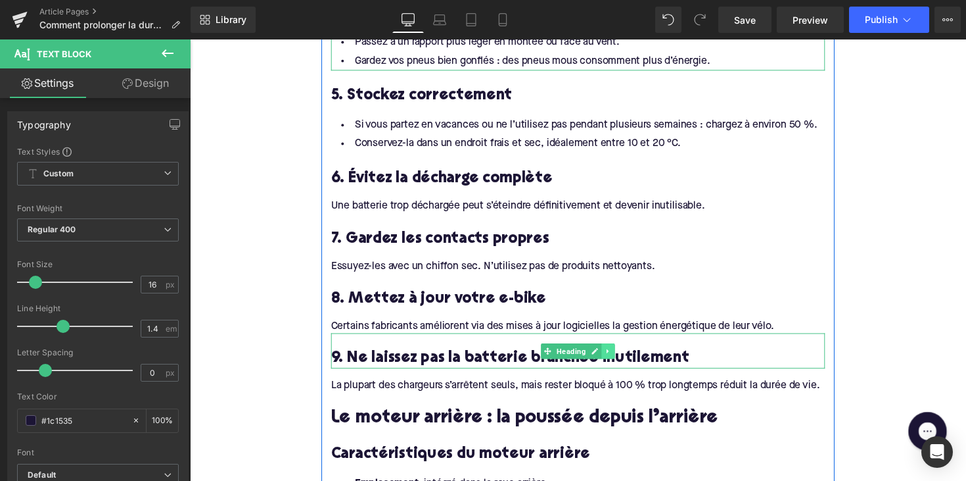
click at [619, 350] on link at bounding box center [619, 358] width 14 height 16
click at [608, 354] on icon at bounding box center [611, 357] width 7 height 7
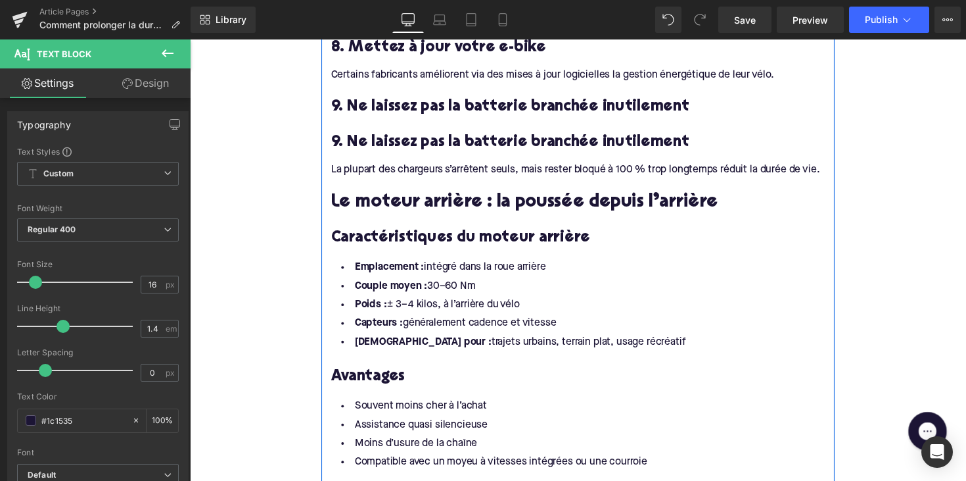
scroll to position [1852, 0]
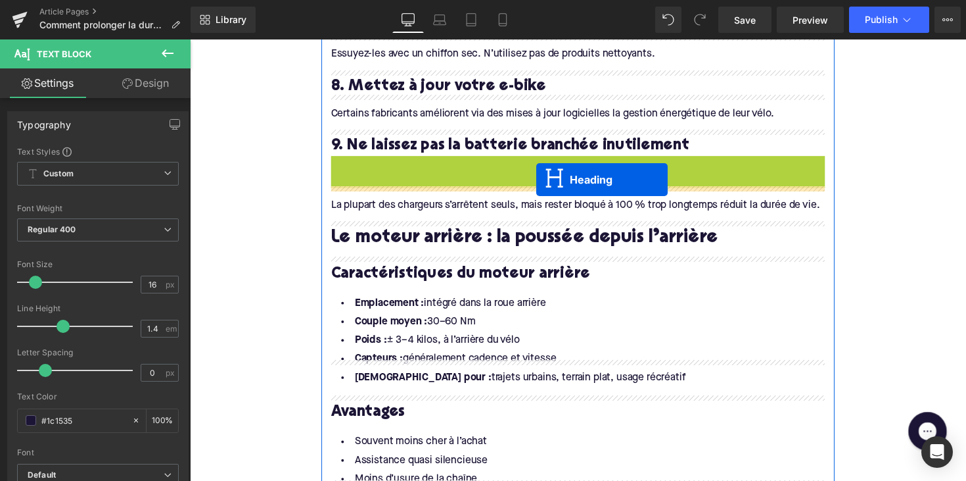
drag, startPoint x: 555, startPoint y: 149, endPoint x: 545, endPoint y: 183, distance: 35.1
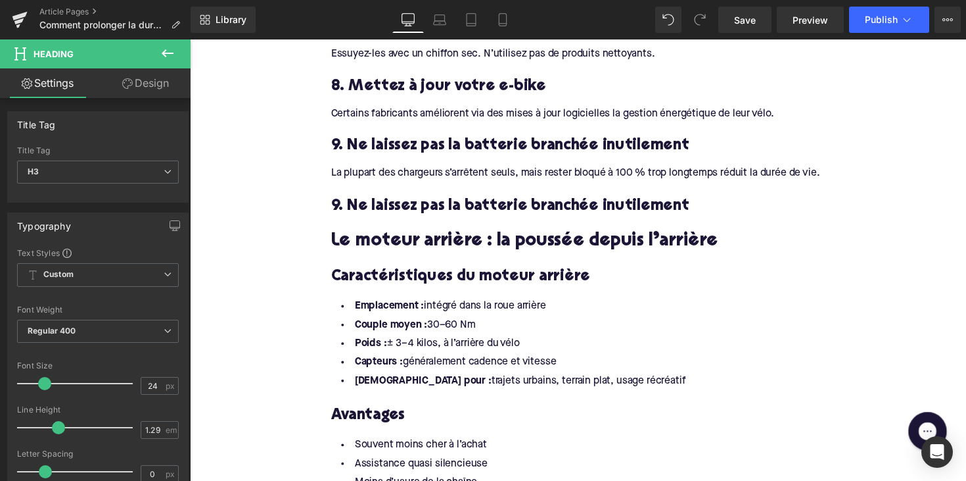
click at [438, 200] on h3 "9. Ne laissez pas la batterie branchée inutilement" at bounding box center [588, 210] width 506 height 20
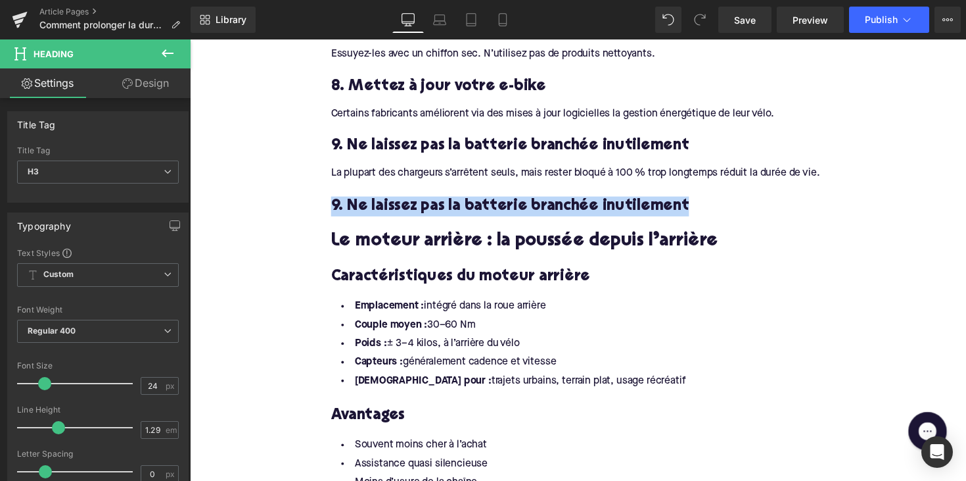
click at [438, 200] on h3 "9. Ne laissez pas la batterie branchée inutilement" at bounding box center [588, 210] width 506 height 20
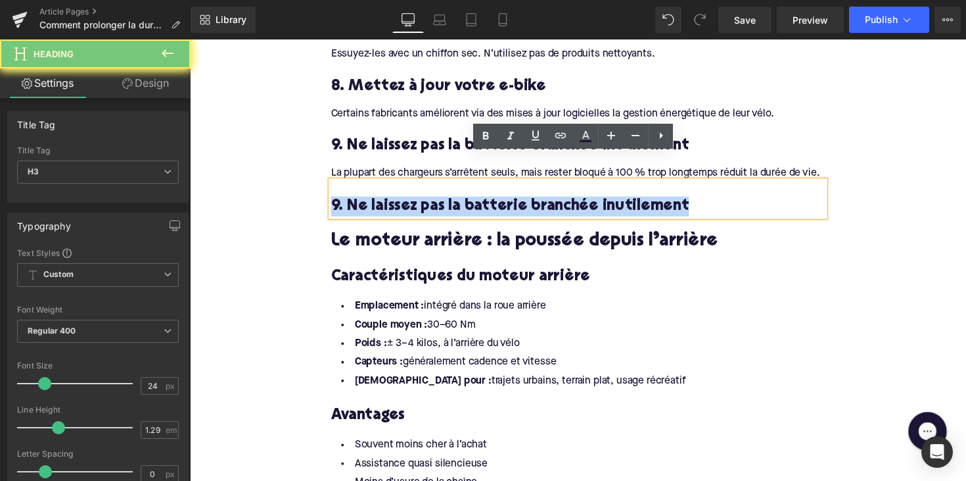
paste div
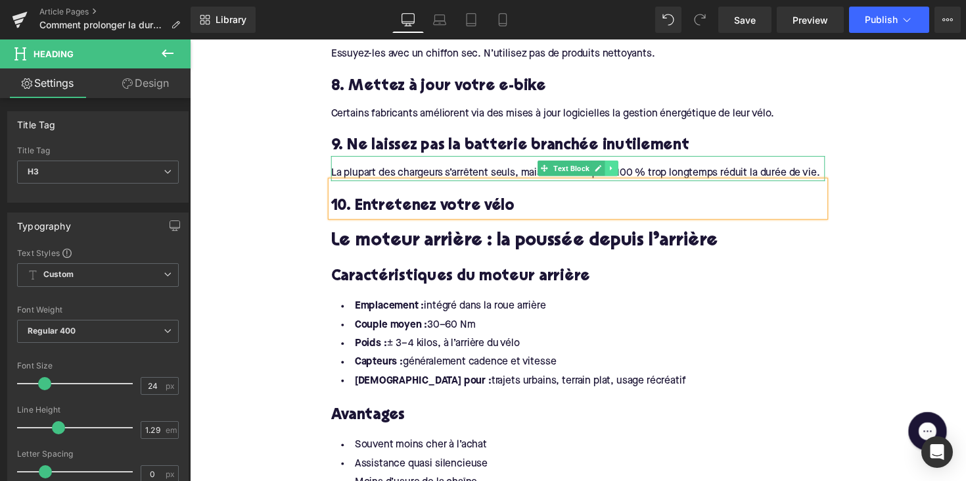
click at [619, 167] on icon at bounding box center [622, 171] width 7 height 8
click at [609, 163] on link at bounding box center [616, 171] width 14 height 16
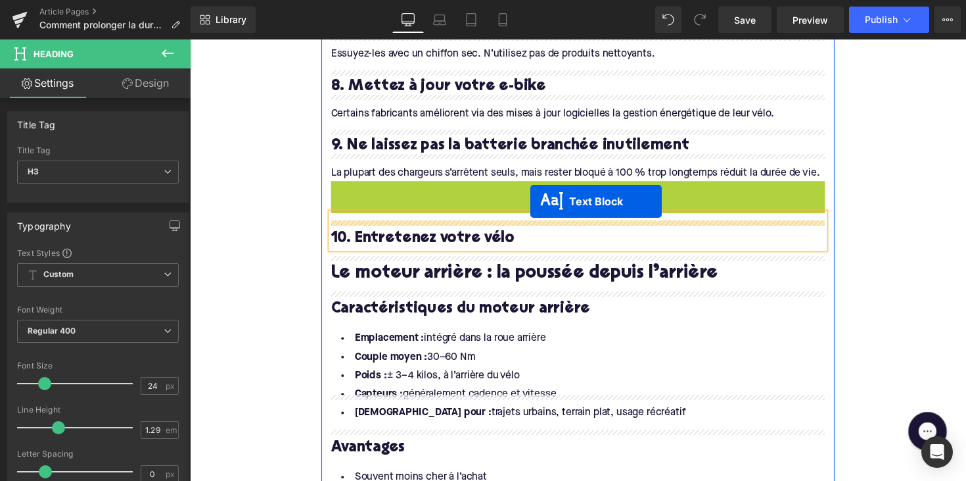
drag, startPoint x: 554, startPoint y: 171, endPoint x: 536, endPoint y: 209, distance: 42.3
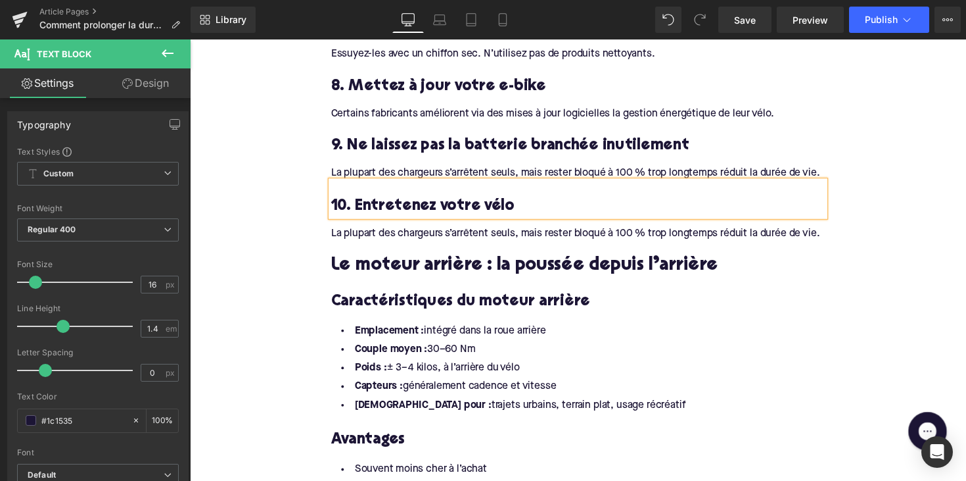
click at [419, 231] on div "La plupart des chargeurs s’arrêtent seuls, mais rester bloqué à 100 % trop long…" at bounding box center [588, 238] width 506 height 14
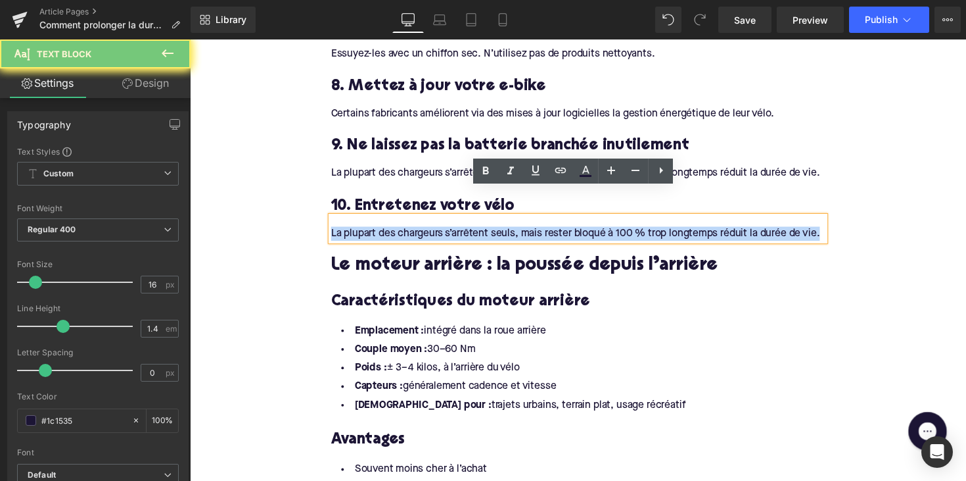
click at [419, 231] on div "La plupart des chargeurs s’arrêtent seuls, mais rester bloqué à 100 % trop long…" at bounding box center [588, 238] width 506 height 14
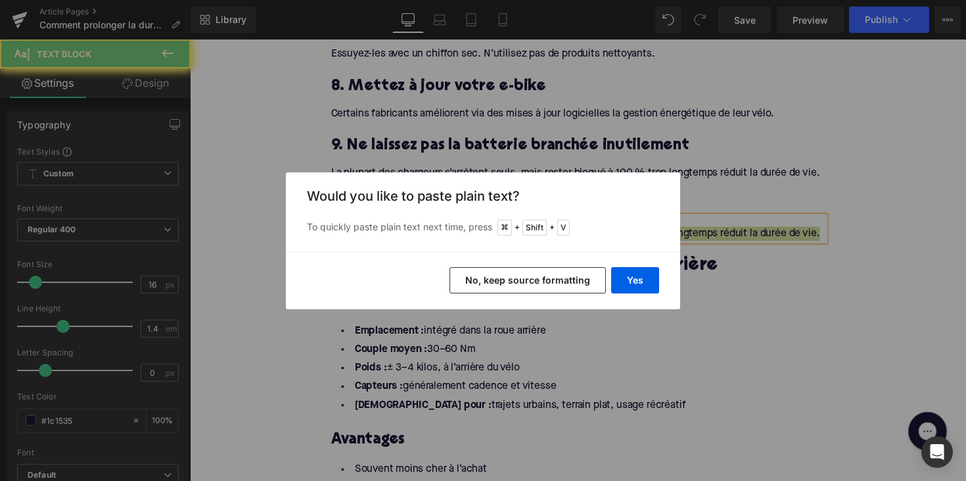
click at [618, 266] on div "Yes No, keep source formatting" at bounding box center [483, 280] width 394 height 58
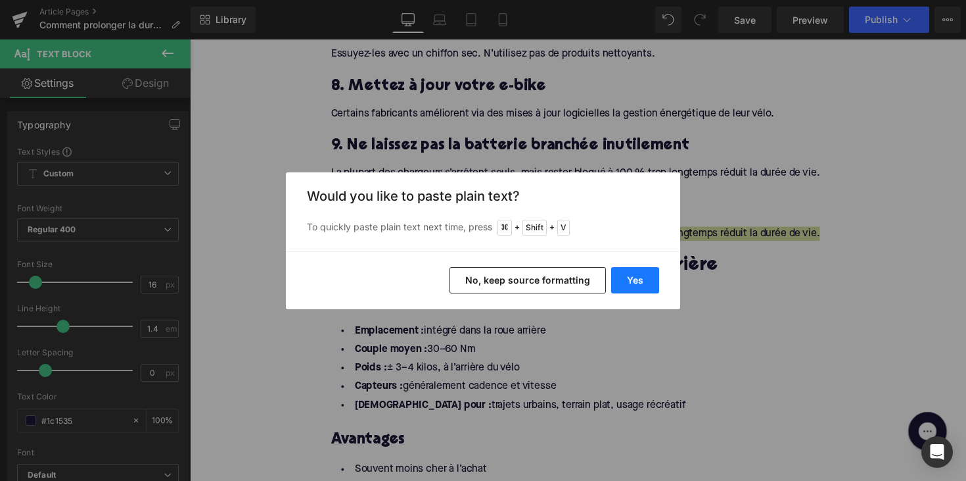
click at [618, 274] on button "Yes" at bounding box center [635, 280] width 48 height 26
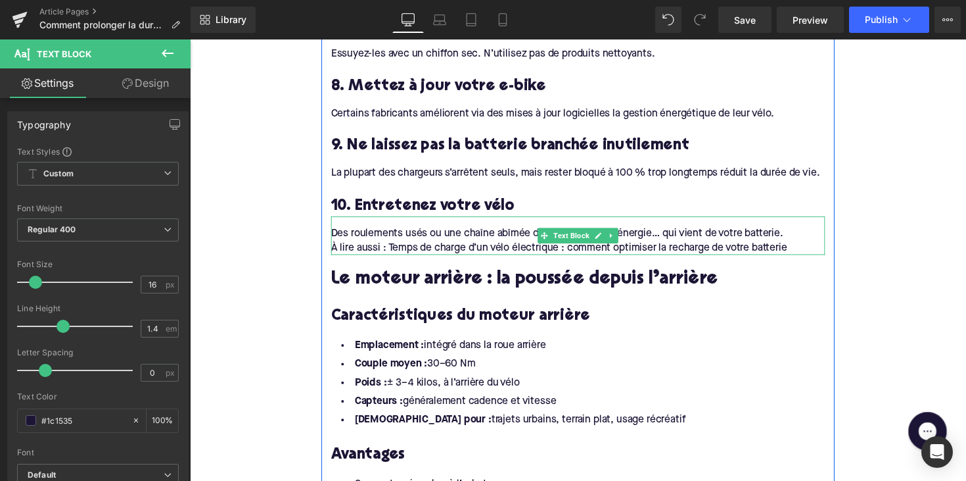
click at [335, 245] on div "À lire aussi : Temps de charge d’un vélo électrique : comment optimiser la rech…" at bounding box center [588, 252] width 506 height 14
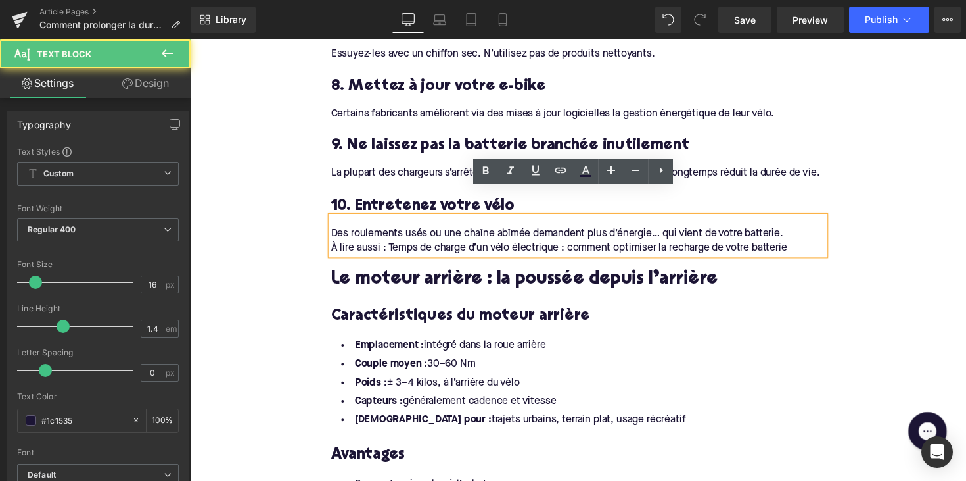
click at [335, 245] on div "À lire aussi : Temps de charge d’un vélo électrique : comment optimiser la rech…" at bounding box center [588, 252] width 506 height 14
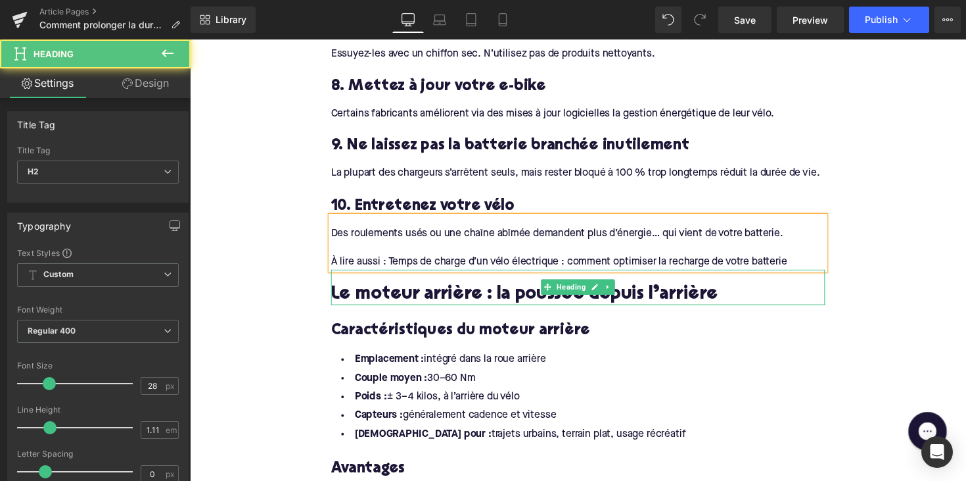
click at [461, 291] on h2 "Le moteur arrière : la poussée depuis l’arrière" at bounding box center [588, 301] width 506 height 20
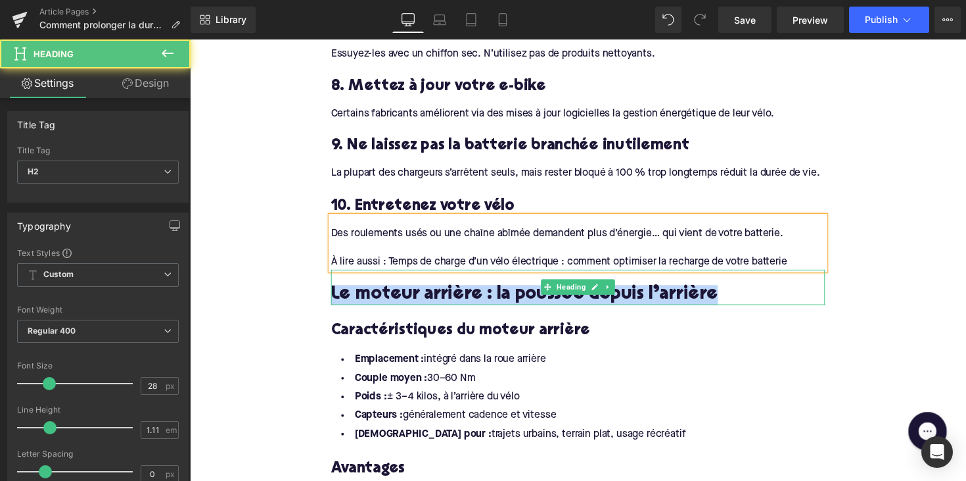
paste div
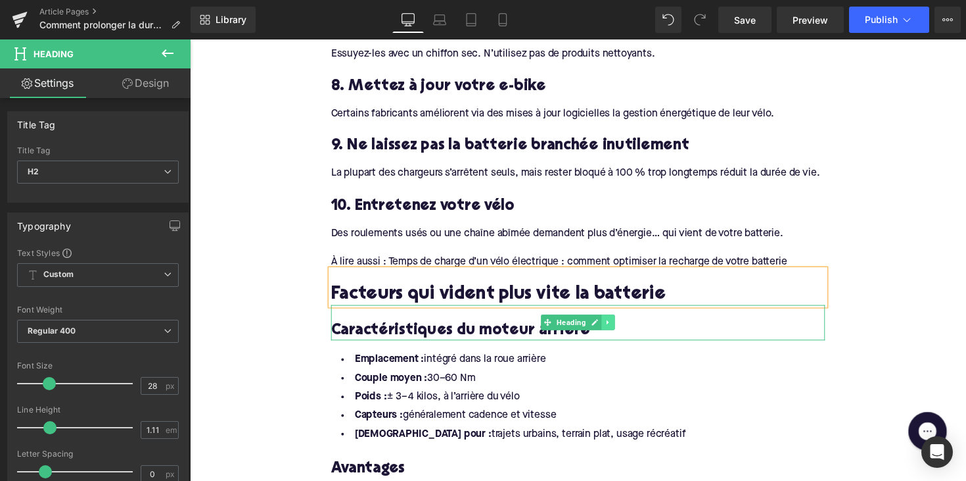
click at [612, 321] on link at bounding box center [619, 329] width 14 height 16
click at [622, 325] on icon at bounding box center [625, 328] width 7 height 7
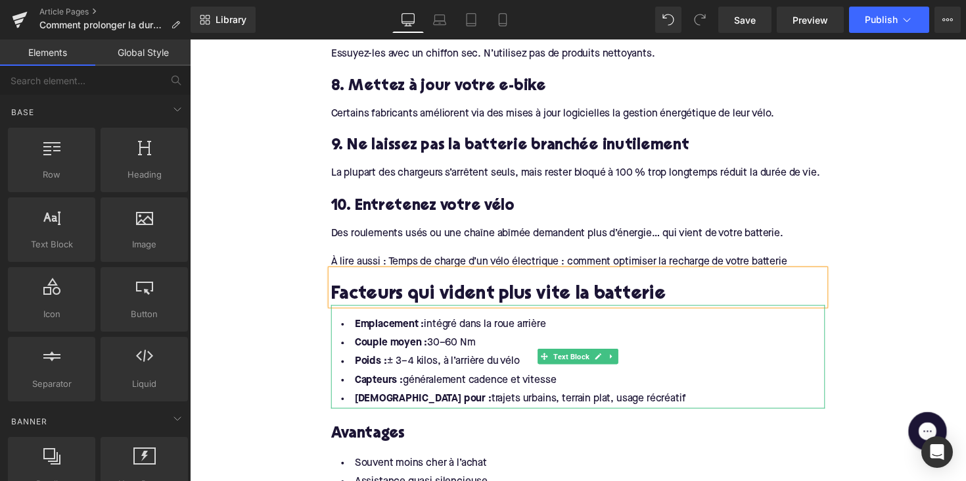
click at [496, 398] on li "Idéal pour : trajets urbains, terrain plat, usage récréatif" at bounding box center [588, 407] width 506 height 19
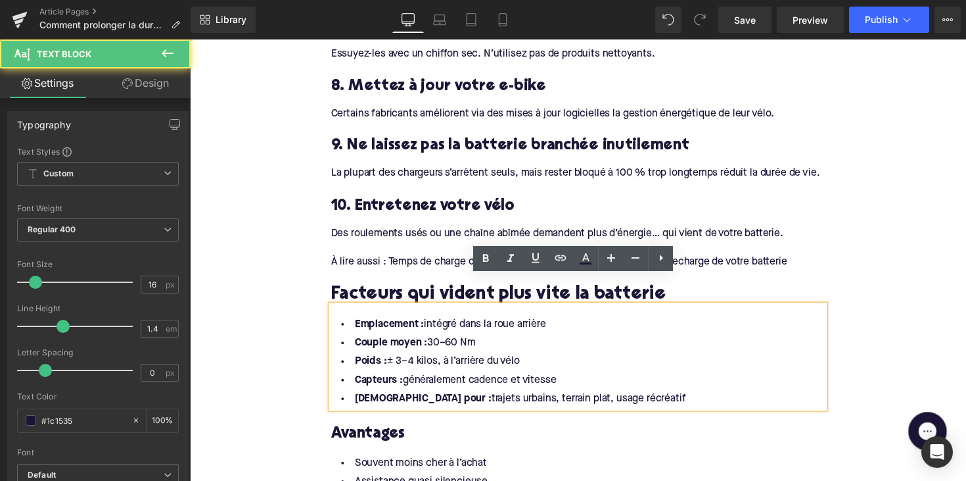
click at [624, 398] on li "Idéal pour : trajets urbains, terrain plat, usage récréatif" at bounding box center [588, 407] width 506 height 19
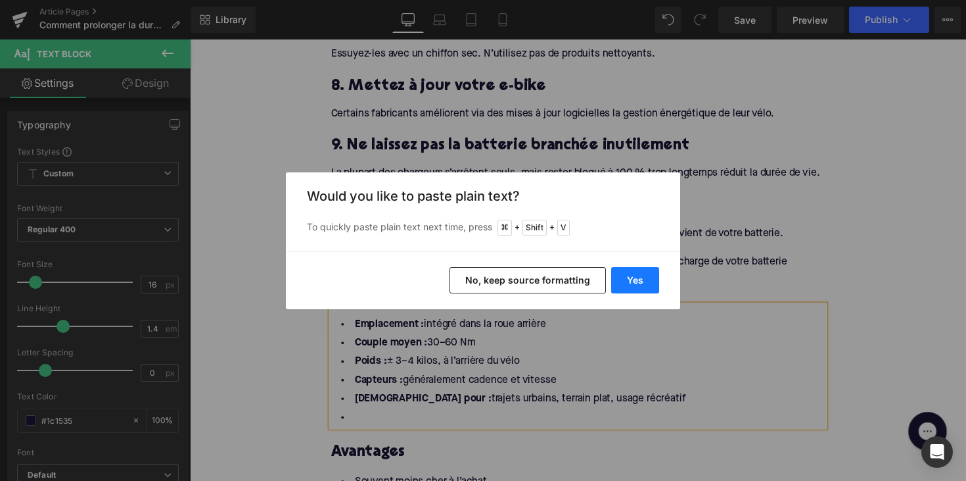
click at [642, 275] on button "Yes" at bounding box center [635, 280] width 48 height 26
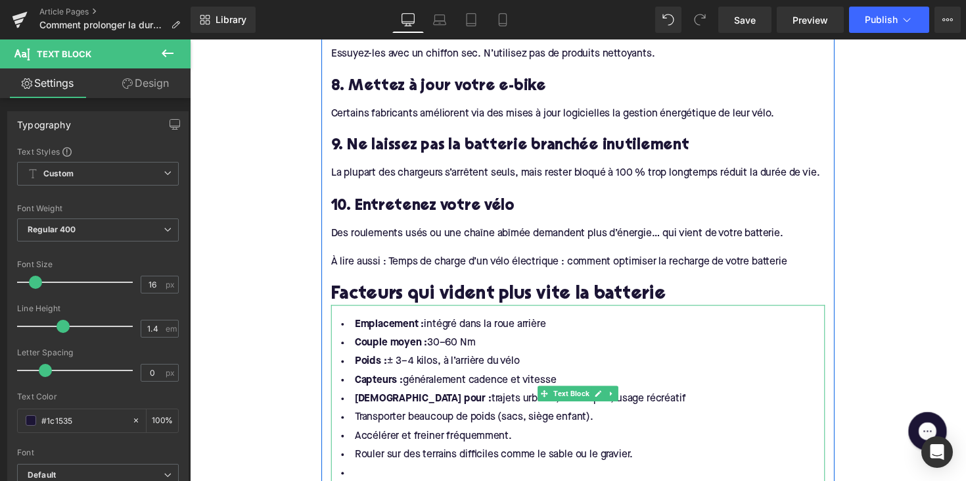
click at [631, 398] on li "Idéal pour : trajets urbains, terrain plat, usage récréatif" at bounding box center [588, 407] width 506 height 19
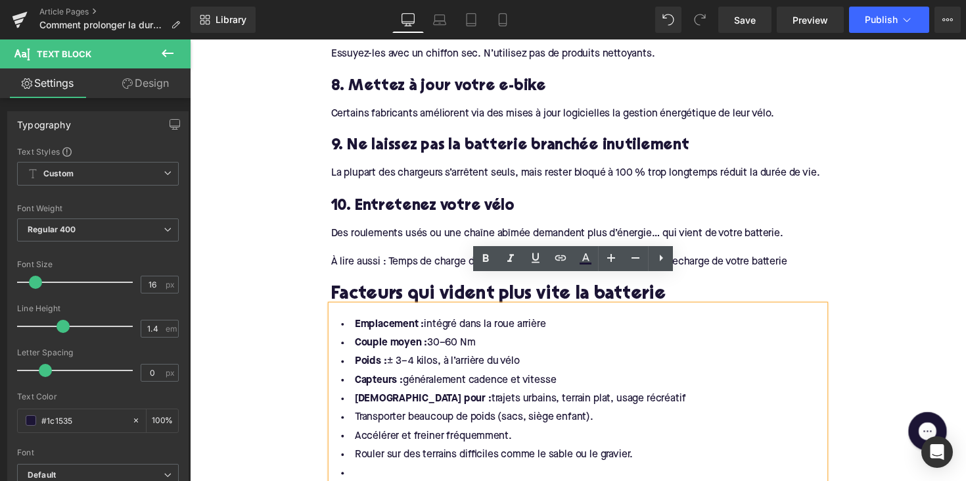
drag, startPoint x: 629, startPoint y: 377, endPoint x: 341, endPoint y: 293, distance: 300.0
click at [341, 321] on ul "Emplacement : intégré dans la roue arrière Couple moyen : 30–60 Nm Poids : ± 3–…" at bounding box center [588, 407] width 506 height 172
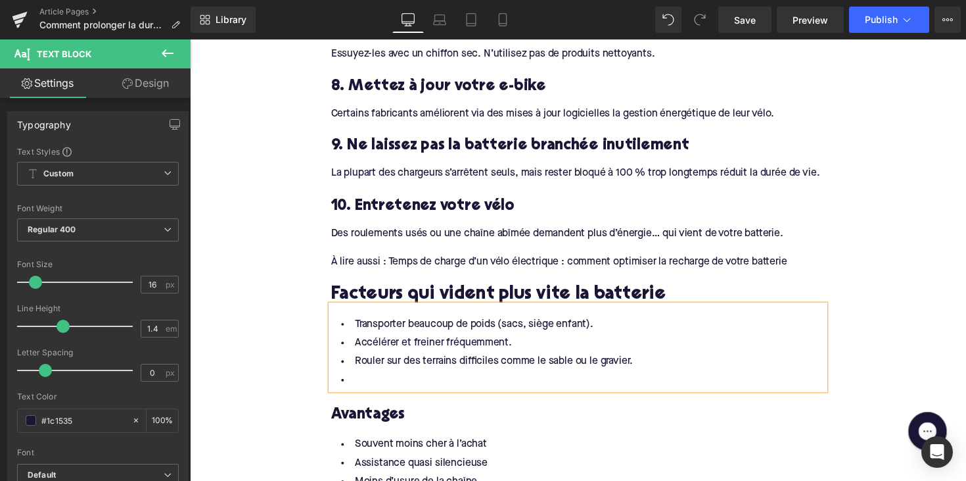
click at [358, 379] on li at bounding box center [588, 388] width 506 height 19
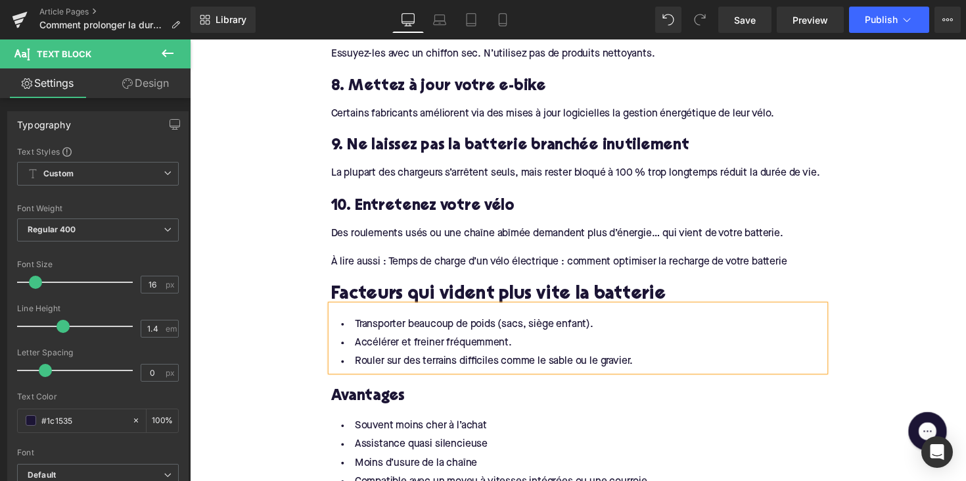
click at [374, 394] on h3 "Avantages" at bounding box center [588, 404] width 506 height 20
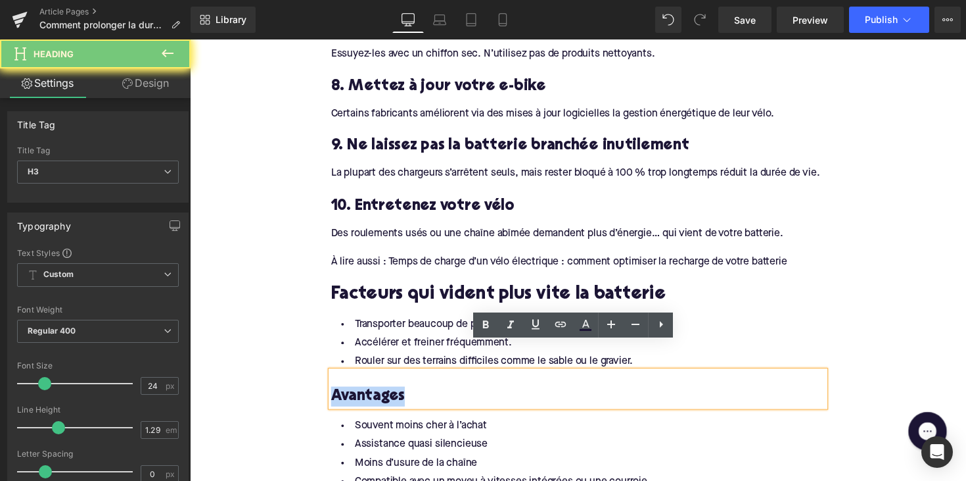
click at [374, 394] on h3 "Avantages" at bounding box center [588, 404] width 506 height 20
paste div
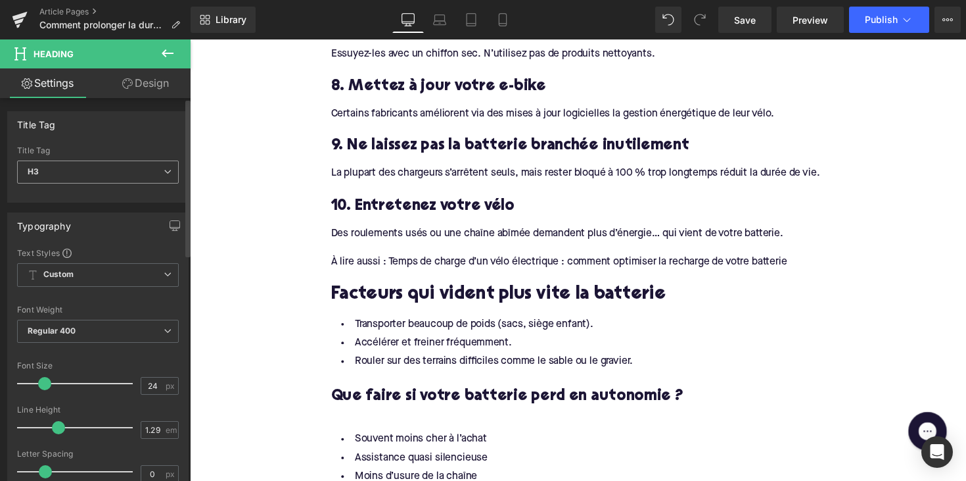
click at [133, 169] on span "H3" at bounding box center [98, 171] width 162 height 23
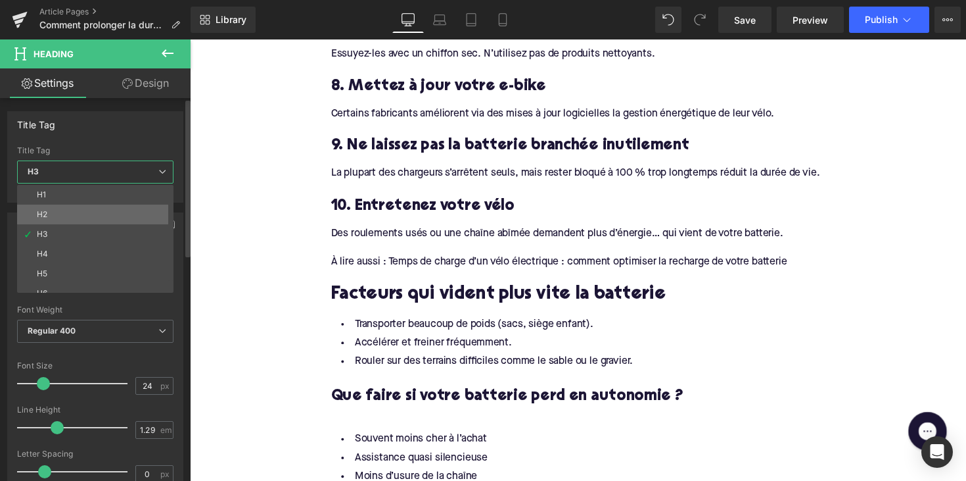
click at [120, 210] on li "H2" at bounding box center [98, 214] width 162 height 20
type input "28"
type input "1.11"
type input "100"
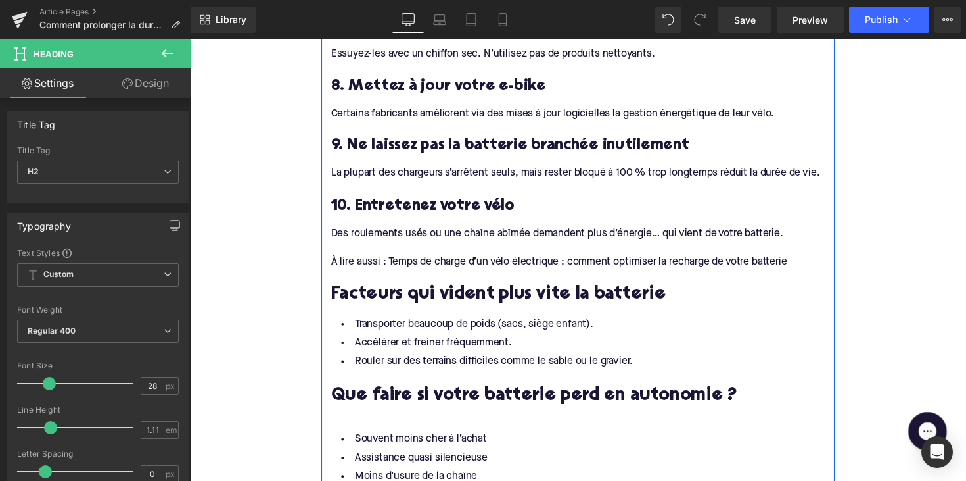
click at [404, 291] on h2 "Facteurs qui vident plus vite la batterie" at bounding box center [588, 301] width 506 height 20
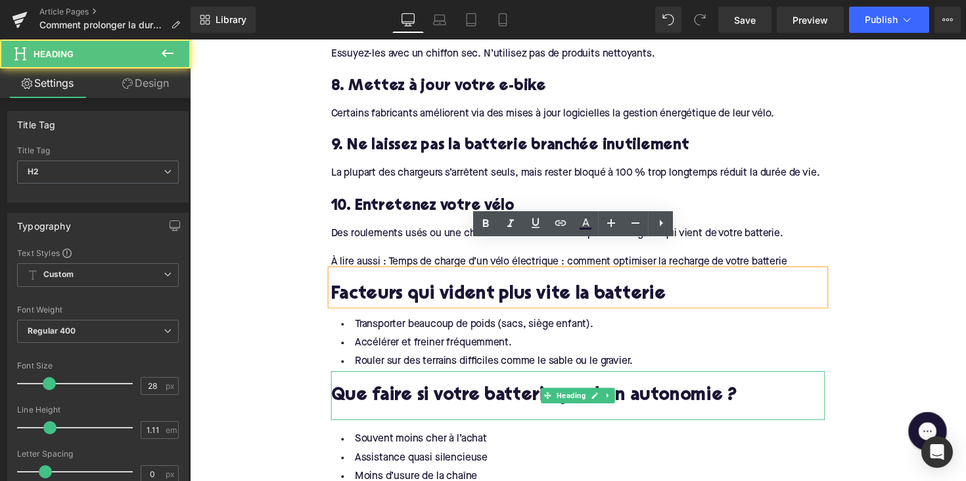
click at [404, 394] on h2 "Que faire si votre batterie perd en autonomie ?" at bounding box center [588, 404] width 506 height 20
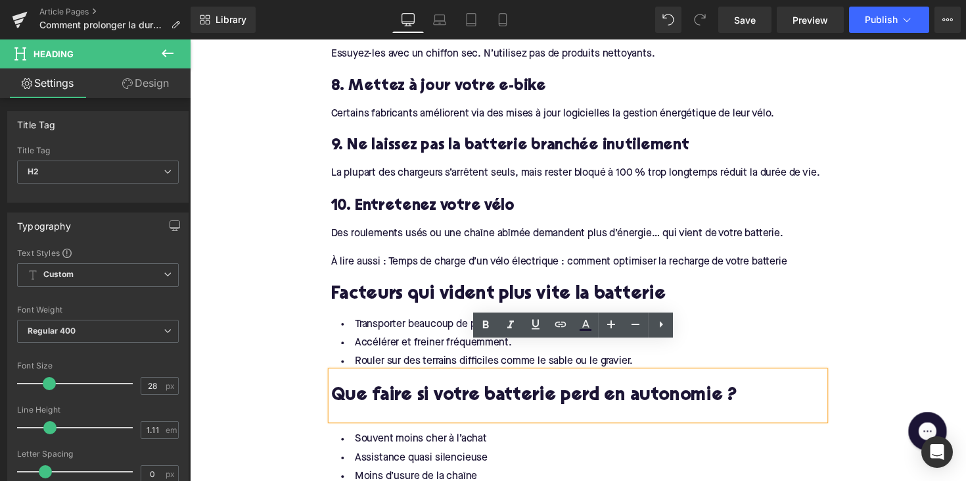
click at [374, 415] on div at bounding box center [588, 422] width 506 height 14
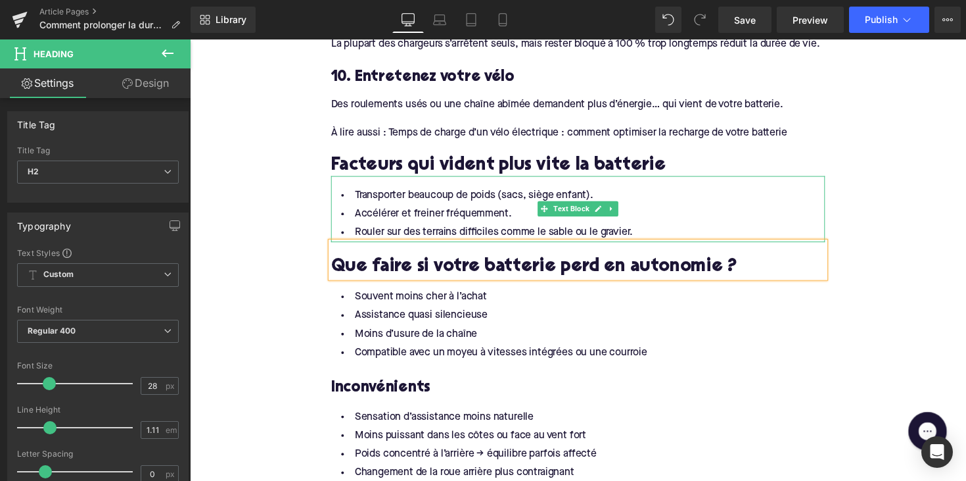
scroll to position [1956, 0]
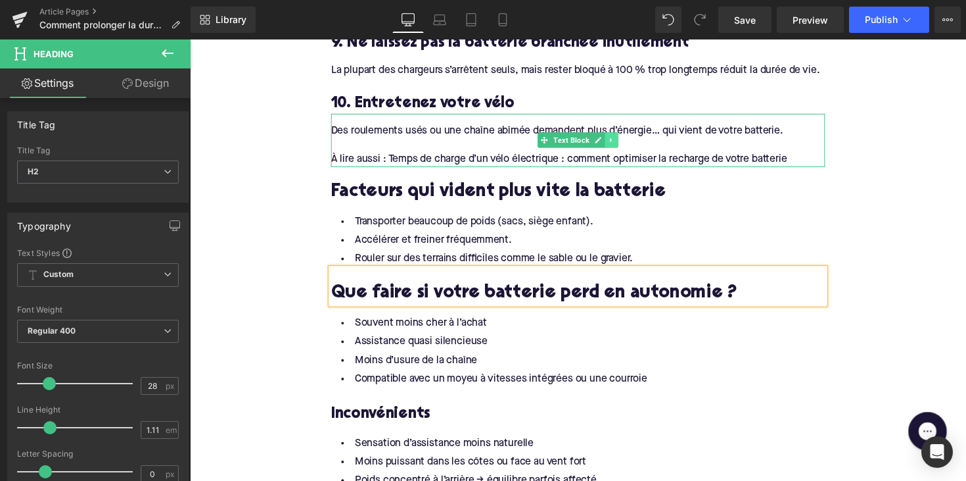
click at [621, 139] on icon at bounding box center [622, 143] width 7 height 8
click at [613, 139] on icon at bounding box center [614, 142] width 7 height 7
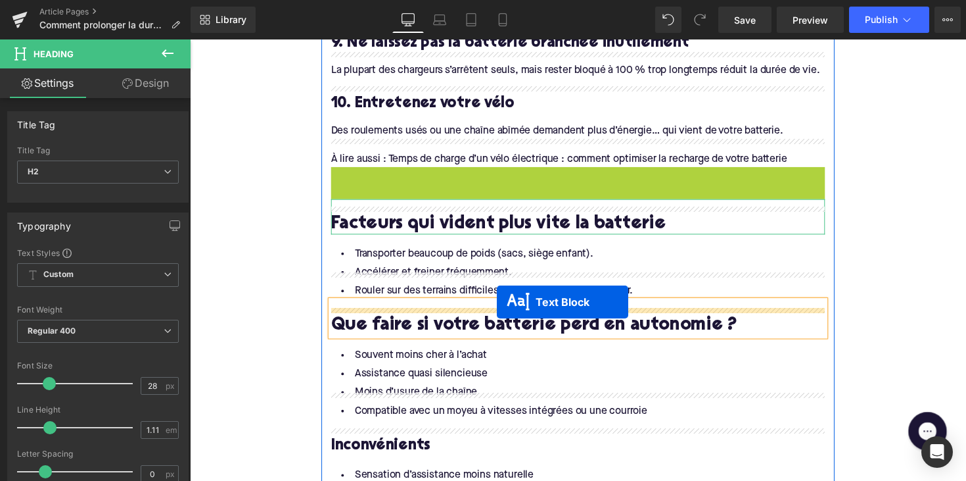
drag, startPoint x: 552, startPoint y: 170, endPoint x: 504, endPoint y: 308, distance: 146.8
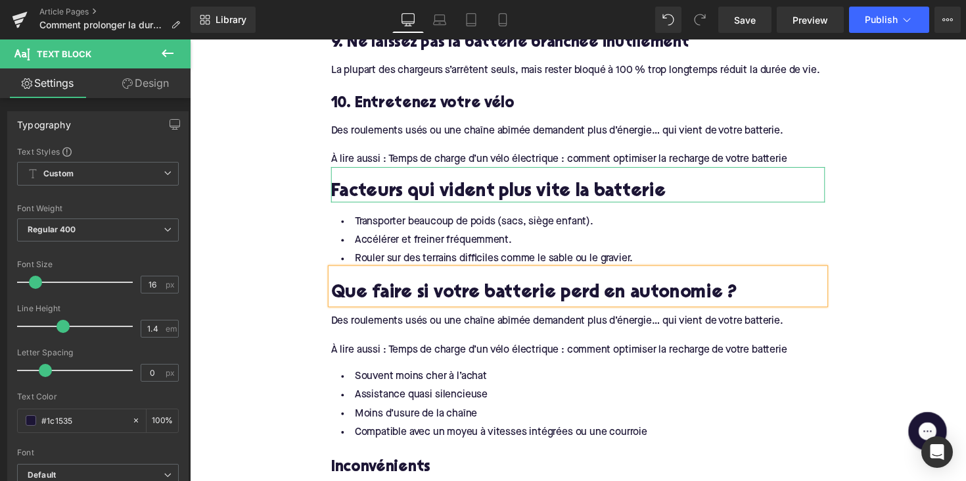
click at [484, 350] on div "À lire aussi : Temps de charge d’un vélo électrique : comment optimiser la rech…" at bounding box center [588, 357] width 506 height 14
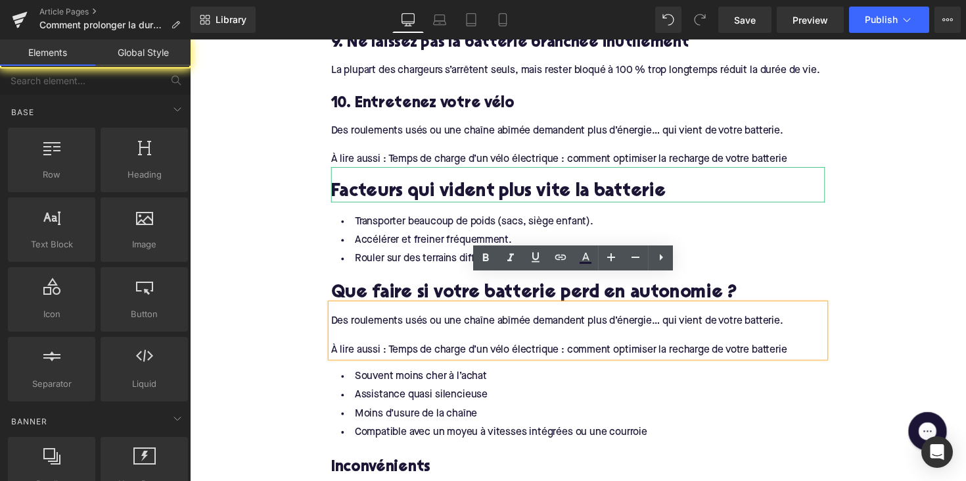
click at [851, 342] on div "Home / Comment prolonger la durée de vie de la batterie de votre vélo électriqu…" at bounding box center [587, 142] width 795 height 3897
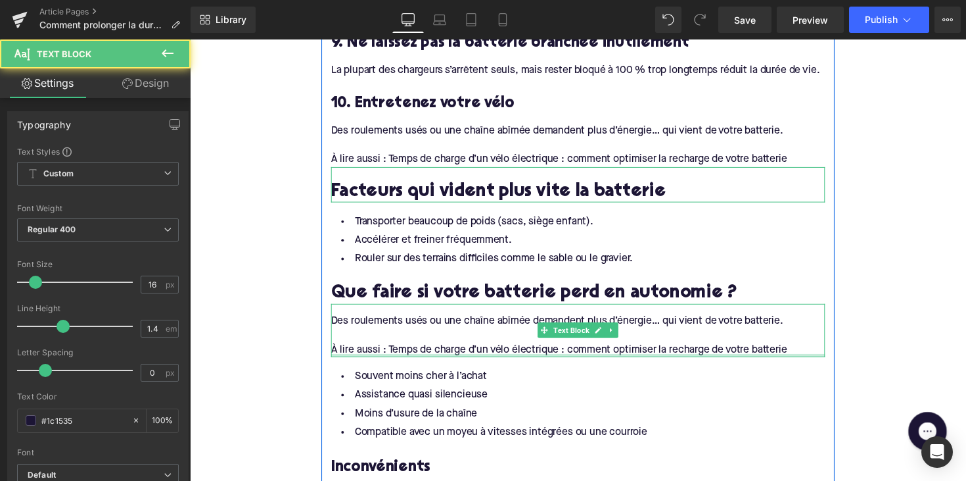
click at [814, 333] on div "Des roulements usés ou une chaîne abîmée demandent plus d’énergie… qui vient de…" at bounding box center [588, 337] width 506 height 55
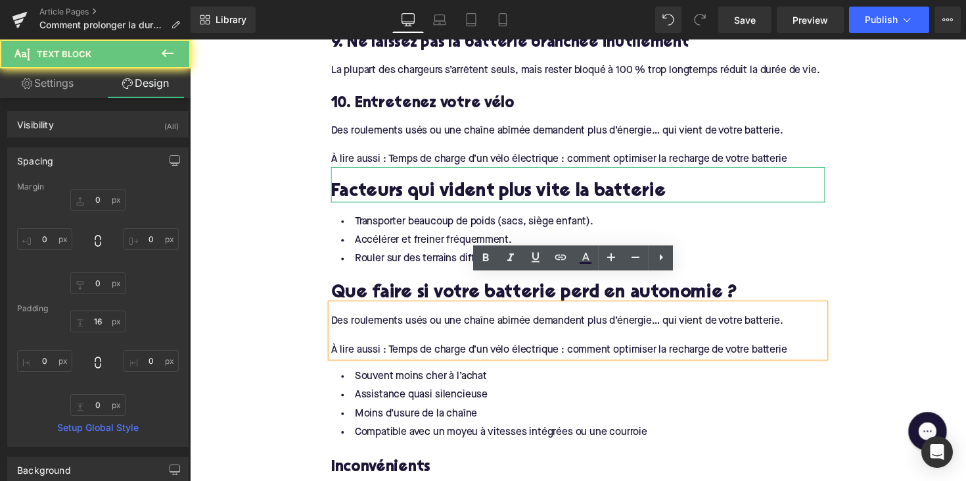
click at [813, 350] on div "À lire aussi : Temps de charge d’un vélo électrique : comment optimiser la rech…" at bounding box center [588, 357] width 506 height 14
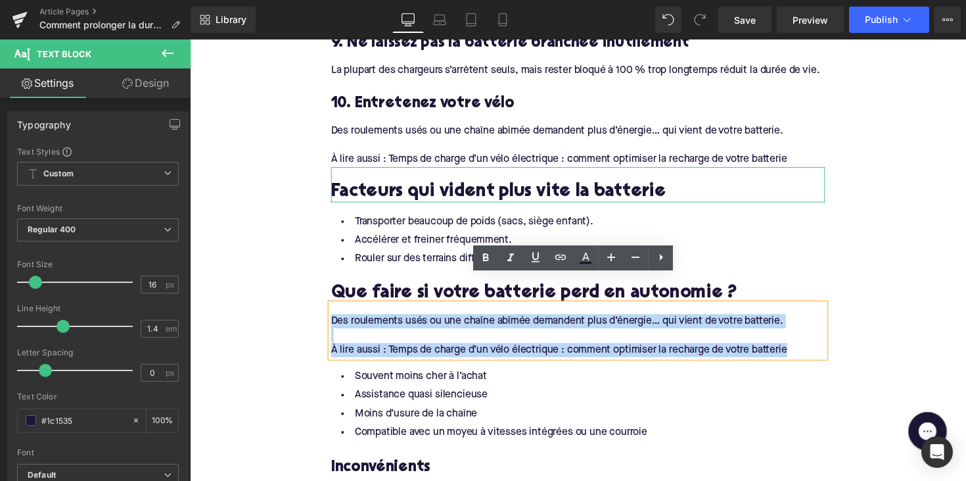
drag, startPoint x: 814, startPoint y: 331, endPoint x: 304, endPoint y: 296, distance: 510.6
click at [304, 296] on div "Home / Comment prolonger la durée de vie de la batterie de votre vélo électriqu…" at bounding box center [587, 142] width 795 height 3897
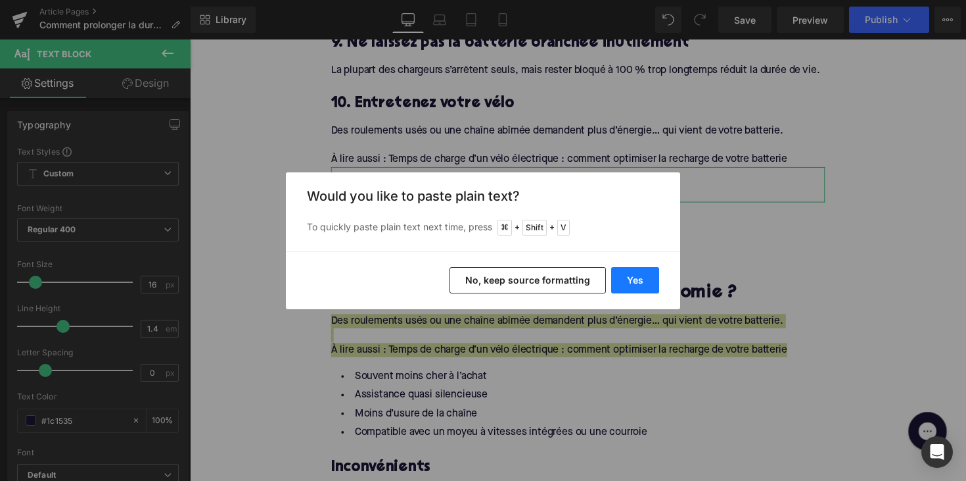
click at [630, 277] on button "Yes" at bounding box center [635, 280] width 48 height 26
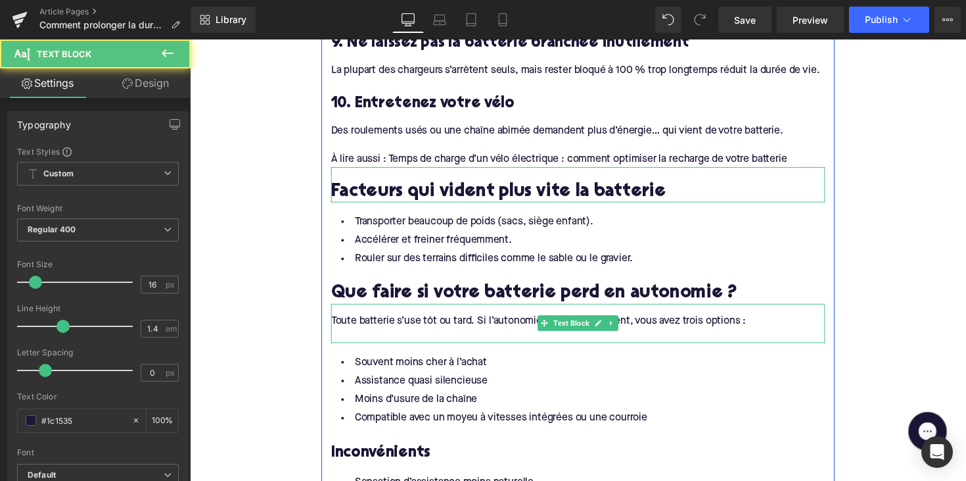
click at [531, 335] on div at bounding box center [588, 342] width 506 height 14
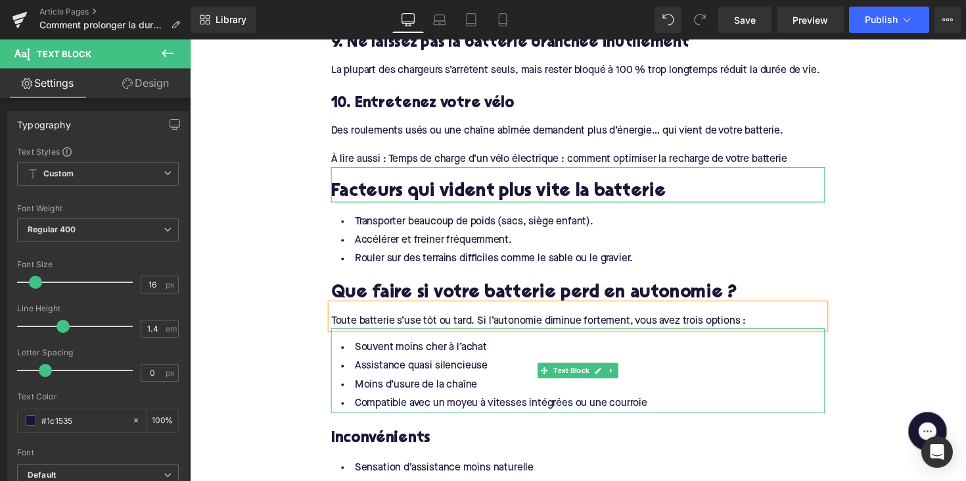
click at [486, 403] on li "Compatible avec un moyeu à vitesses intégrées ou une courroie" at bounding box center [588, 412] width 506 height 19
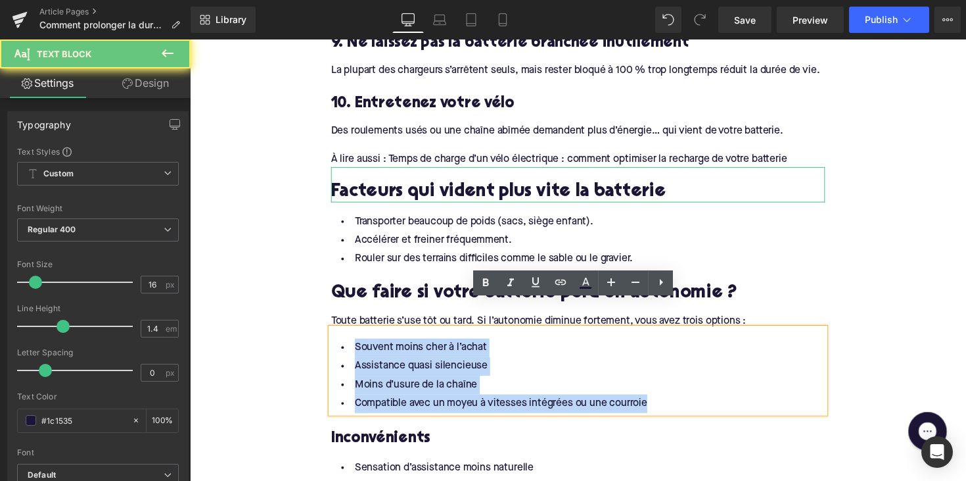
drag, startPoint x: 666, startPoint y: 386, endPoint x: 321, endPoint y: 306, distance: 353.7
click at [321, 306] on div "Home / Comment prolonger la durée de vie de la batterie de votre vélo électriqu…" at bounding box center [587, 128] width 795 height 3868
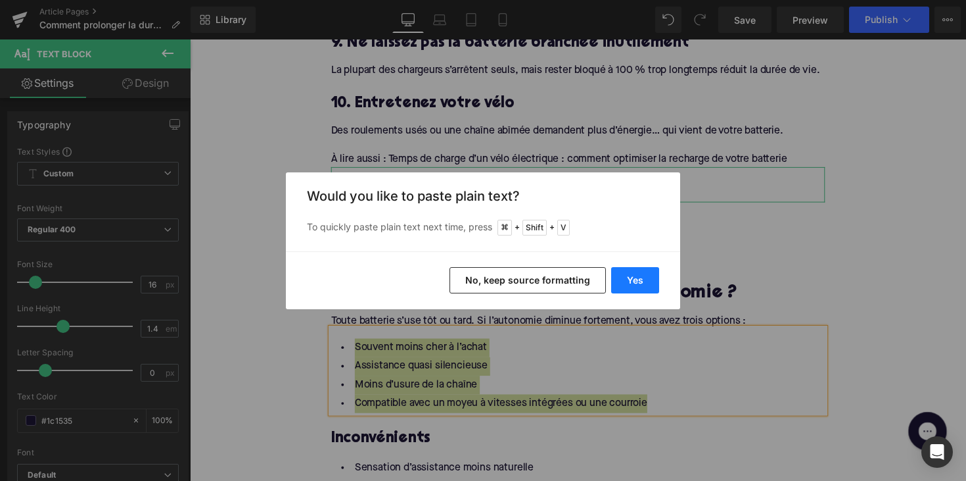
click at [644, 277] on button "Yes" at bounding box center [635, 280] width 48 height 26
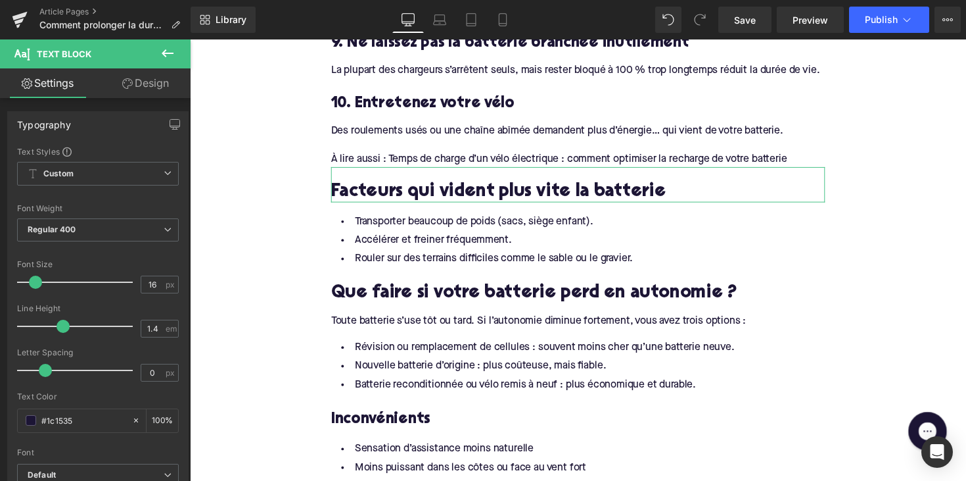
drag, startPoint x: 720, startPoint y: 371, endPoint x: 310, endPoint y: 326, distance: 413.3
click at [310, 326] on div "Home / Comment prolonger la durée de vie de la batterie de votre vélo électriqu…" at bounding box center [587, 118] width 795 height 3849
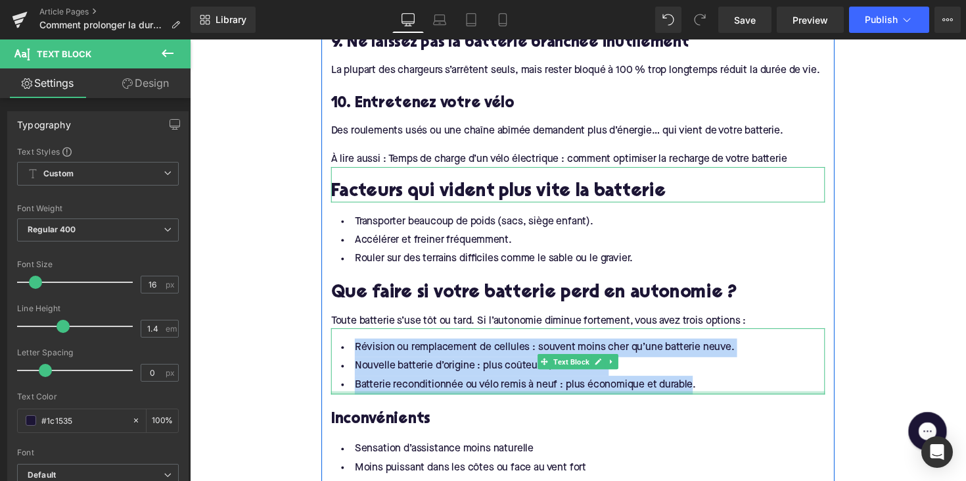
drag, startPoint x: 352, startPoint y: 324, endPoint x: 700, endPoint y: 371, distance: 350.9
click at [700, 371] on div "Révision ou remplacement de cellules : souvent moins cher qu’une batterie neuve…" at bounding box center [588, 369] width 506 height 68
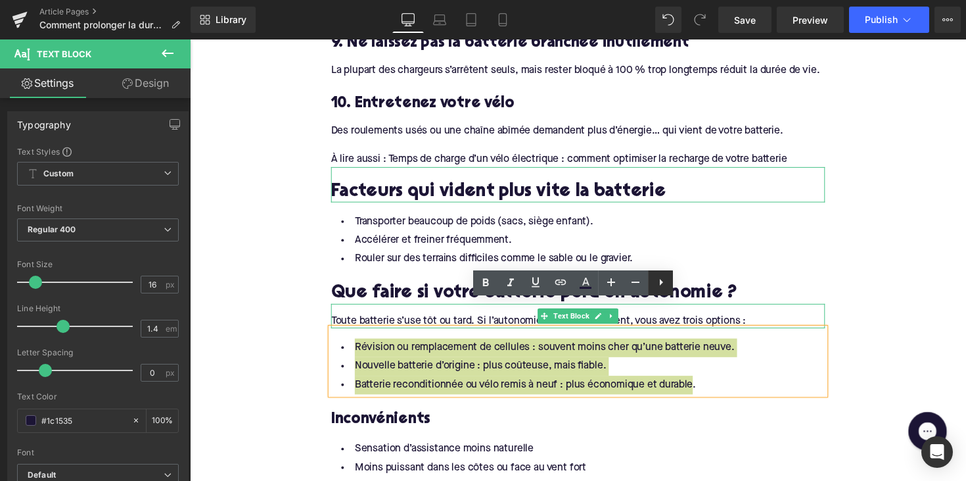
click at [661, 289] on icon at bounding box center [661, 282] width 16 height 16
click at [640, 285] on icon at bounding box center [636, 282] width 16 height 16
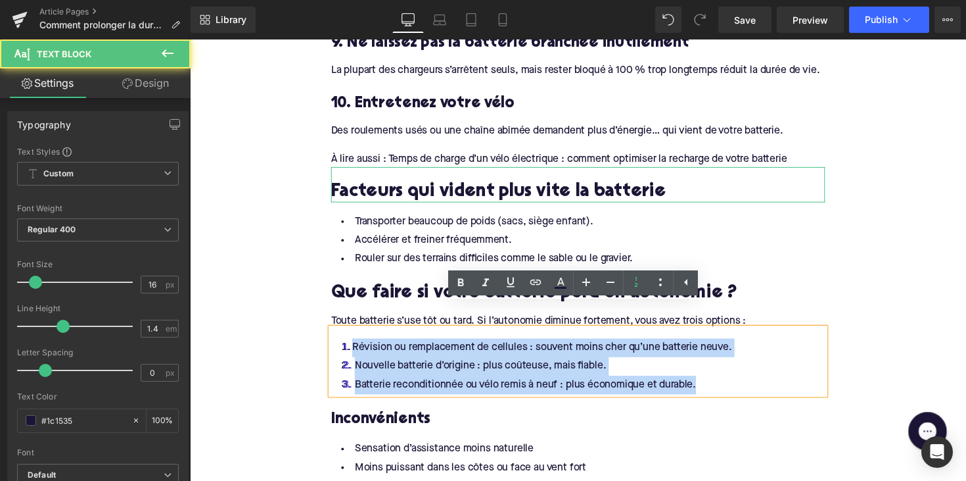
click at [628, 365] on li "Nouvelle batterie d’origine : plus coûteuse, mais fiable." at bounding box center [588, 374] width 506 height 19
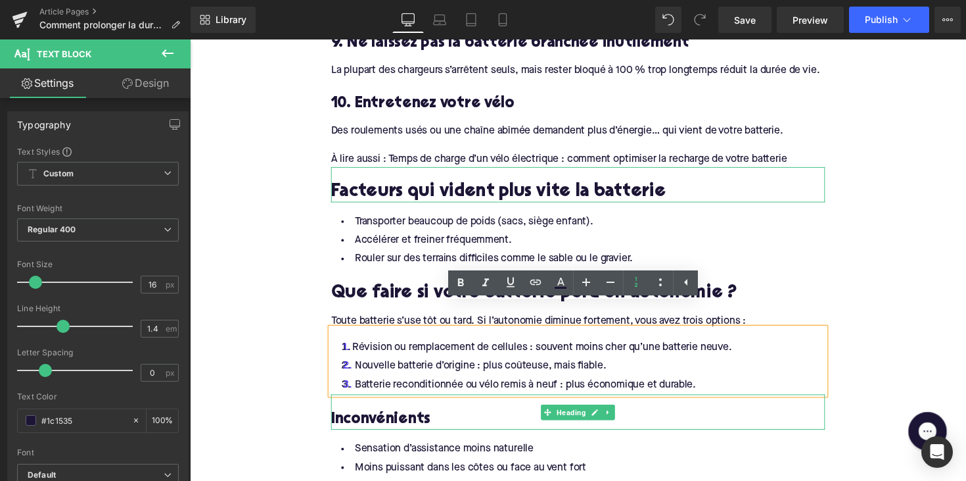
click at [372, 419] on h3 "Inconvénients" at bounding box center [588, 429] width 506 height 20
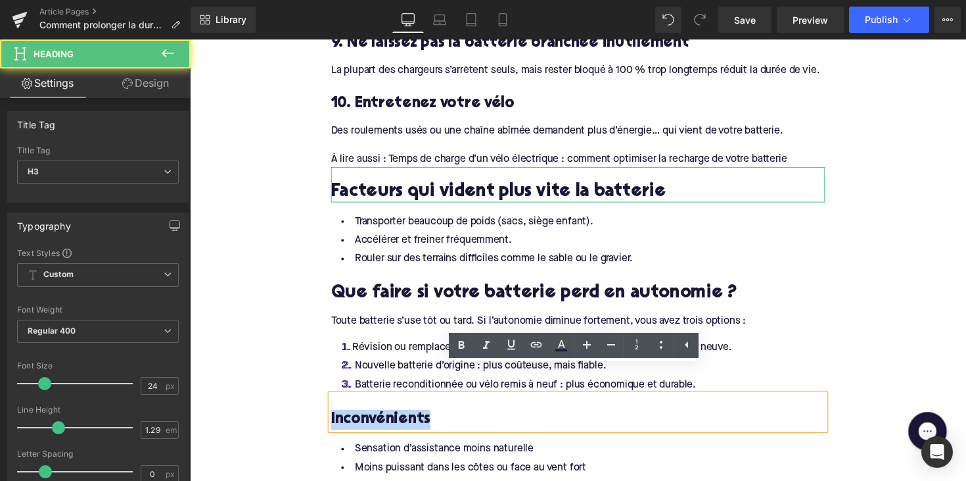
click at [372, 419] on h3 "Inconvénients" at bounding box center [588, 429] width 506 height 20
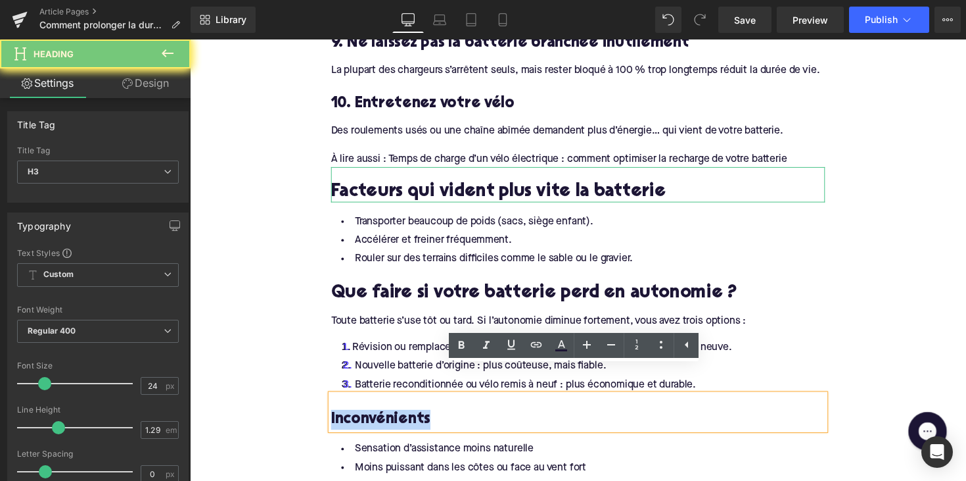
paste div
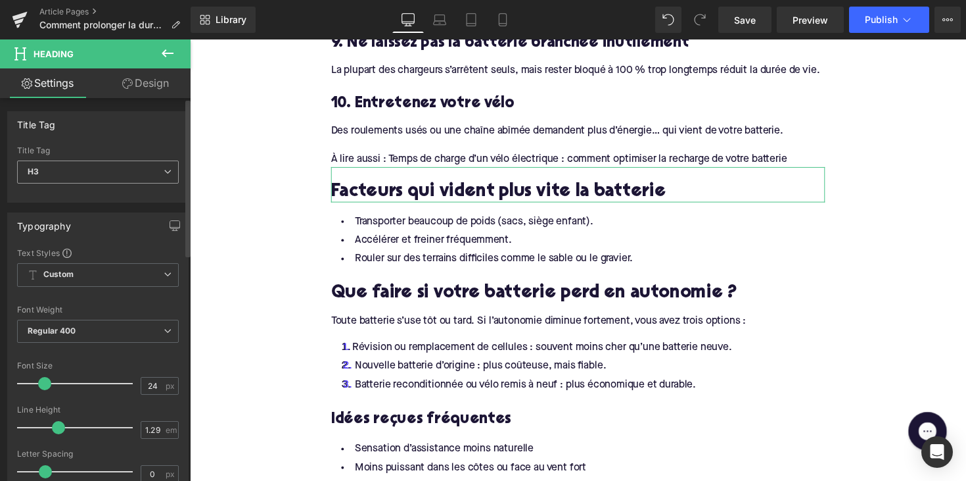
click at [117, 160] on div "Title Tag H3 H1 H2 H3 H4 H5 H6" at bounding box center [98, 172] width 162 height 53
click at [122, 169] on span "H3" at bounding box center [98, 171] width 162 height 23
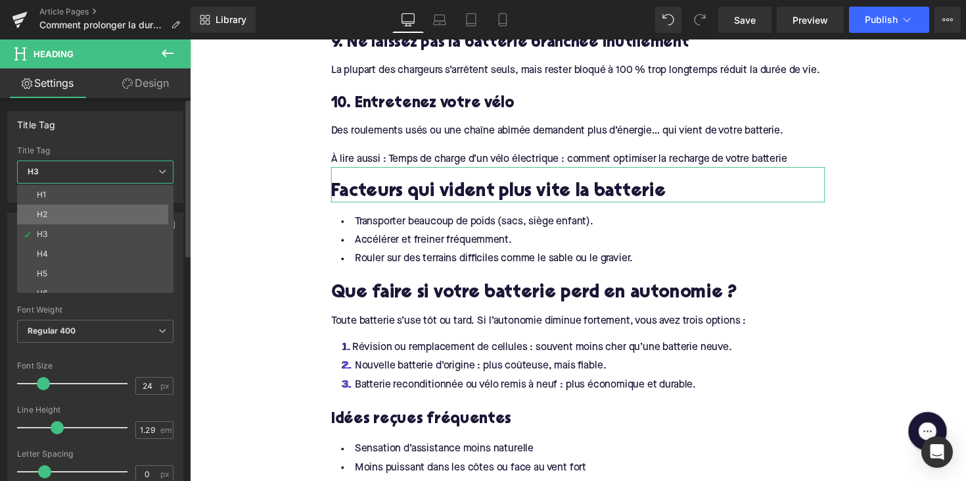
drag, startPoint x: 113, startPoint y: 206, endPoint x: 30, endPoint y: 214, distance: 83.8
click at [113, 206] on li "H2" at bounding box center [98, 214] width 162 height 20
type input "28"
type input "1.11"
type input "100"
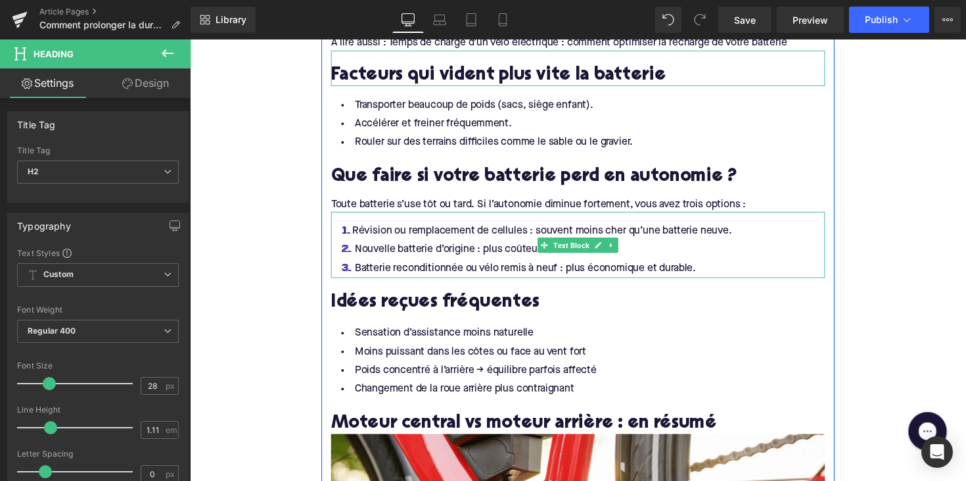
scroll to position [2102, 0]
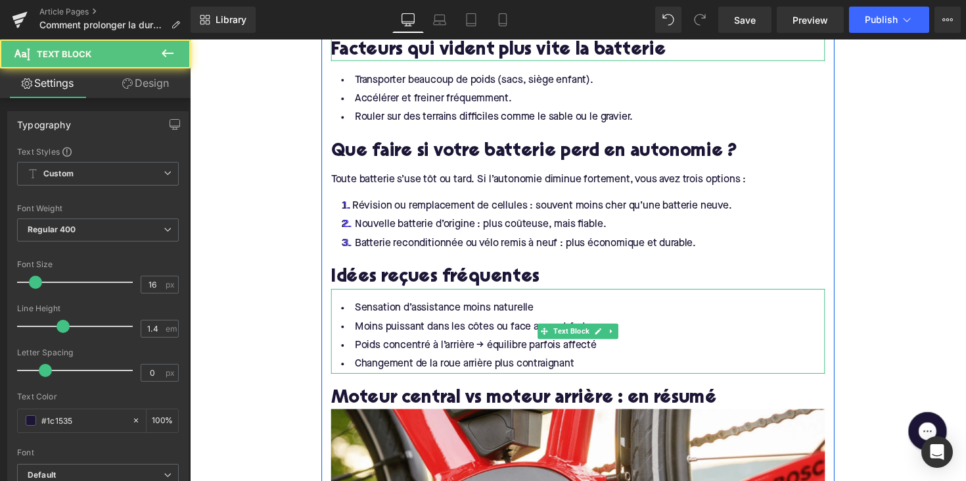
click at [506, 362] on li "Changement de la roue arrière plus contraignant" at bounding box center [588, 371] width 506 height 19
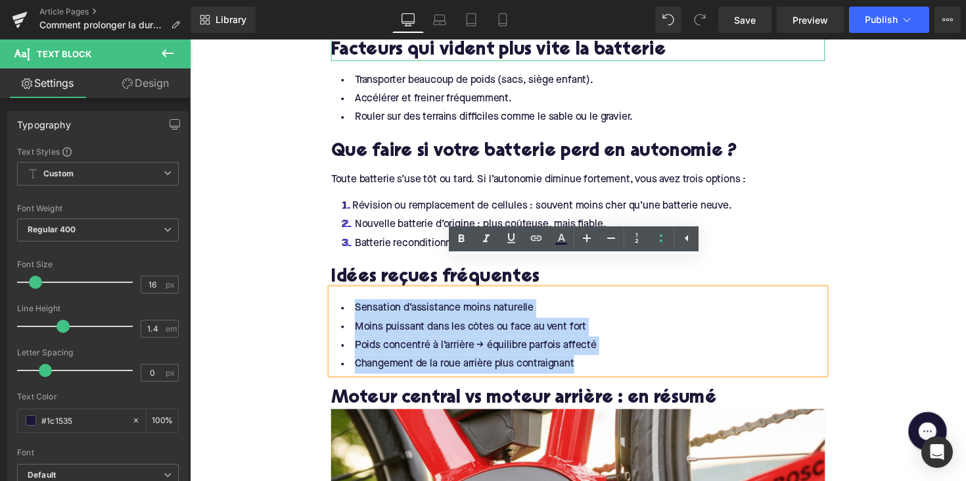
drag, startPoint x: 605, startPoint y: 342, endPoint x: 347, endPoint y: 289, distance: 263.3
click at [347, 305] on ul "Sensation d’assistance moins naturelle Moins puissant dans les côtes ou face au…" at bounding box center [588, 343] width 506 height 76
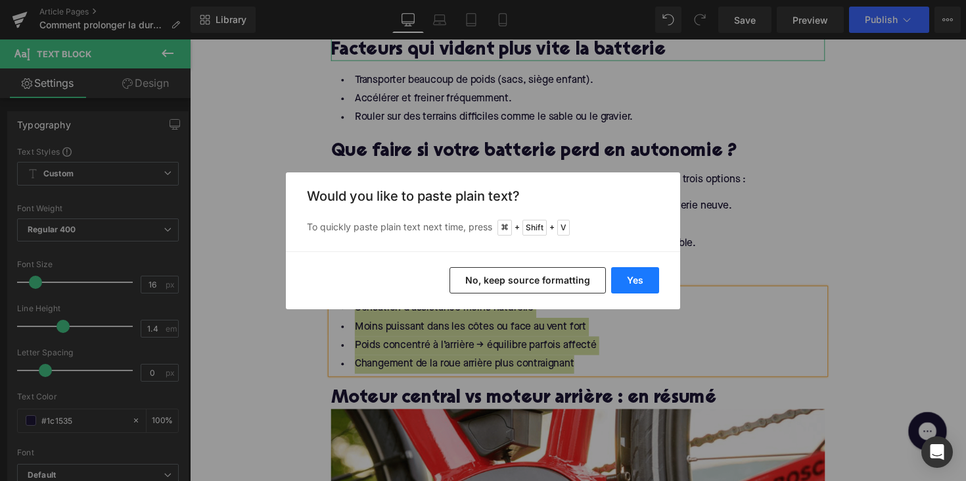
click at [630, 281] on button "Yes" at bounding box center [635, 280] width 48 height 26
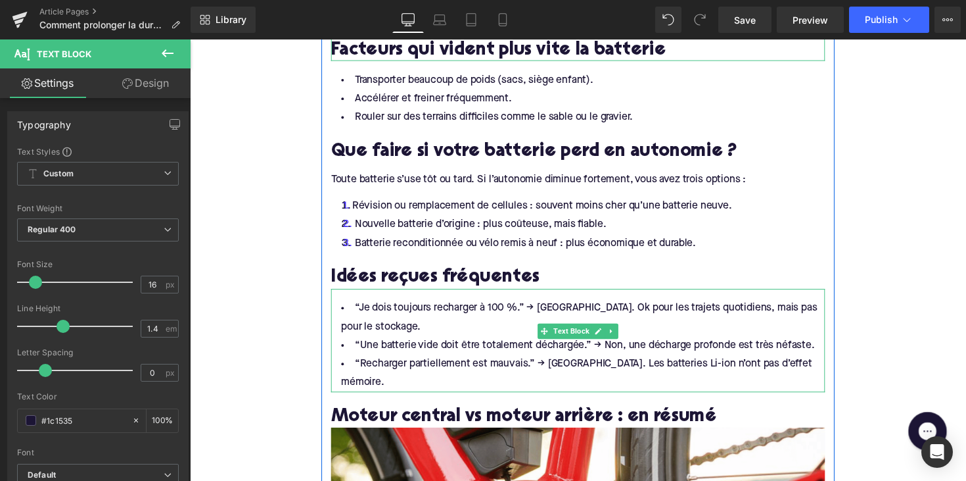
scroll to position [2168, 0]
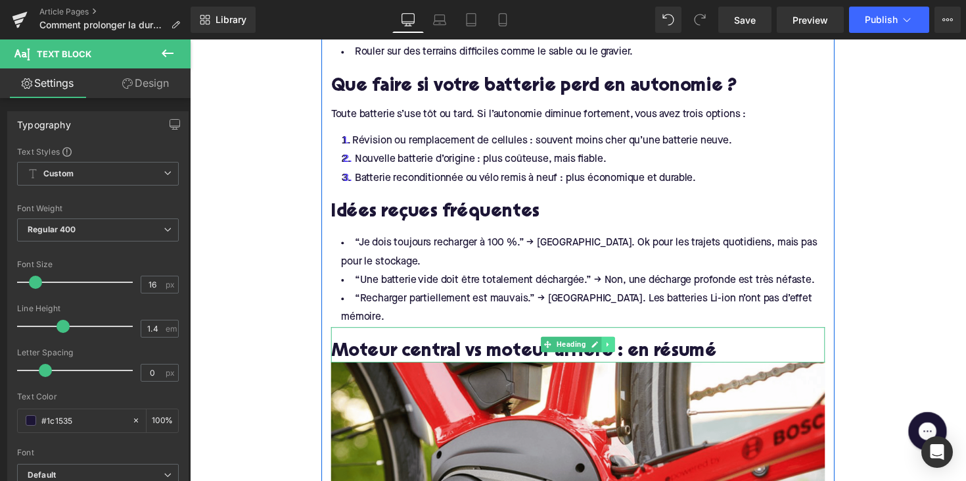
click at [619, 348] on icon at bounding box center [618, 352] width 7 height 8
click at [622, 348] on icon at bounding box center [625, 351] width 7 height 7
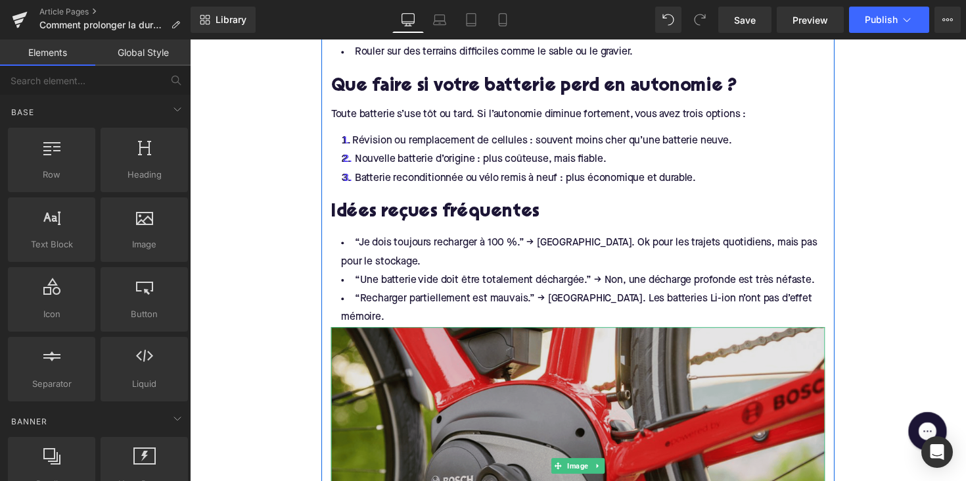
scroll to position [2264, 0]
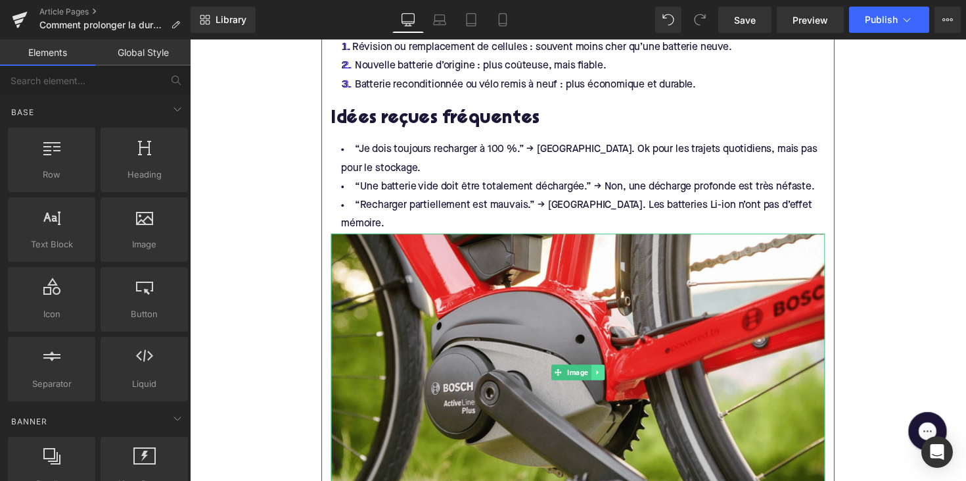
click at [609, 376] on icon at bounding box center [607, 380] width 7 height 8
click at [608, 372] on link at bounding box center [615, 380] width 14 height 16
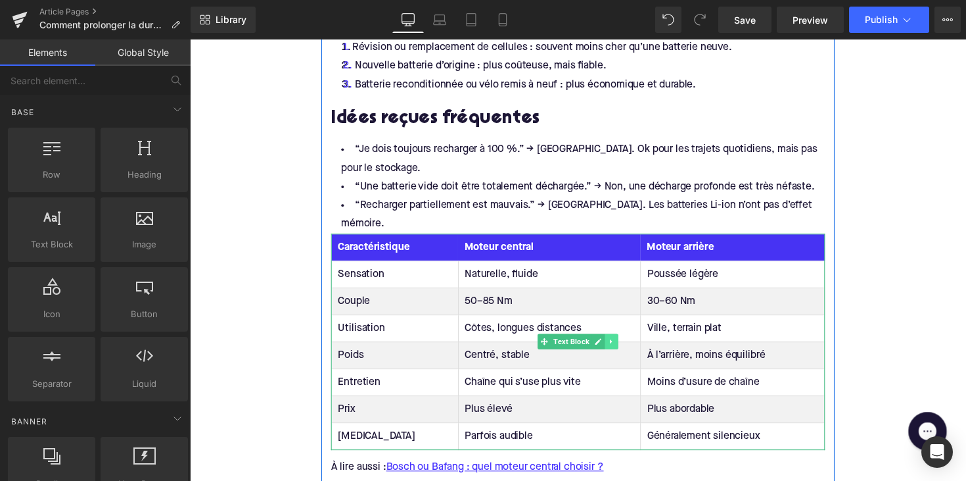
click at [621, 344] on icon at bounding box center [622, 348] width 7 height 8
click at [625, 344] on icon at bounding box center [628, 347] width 7 height 7
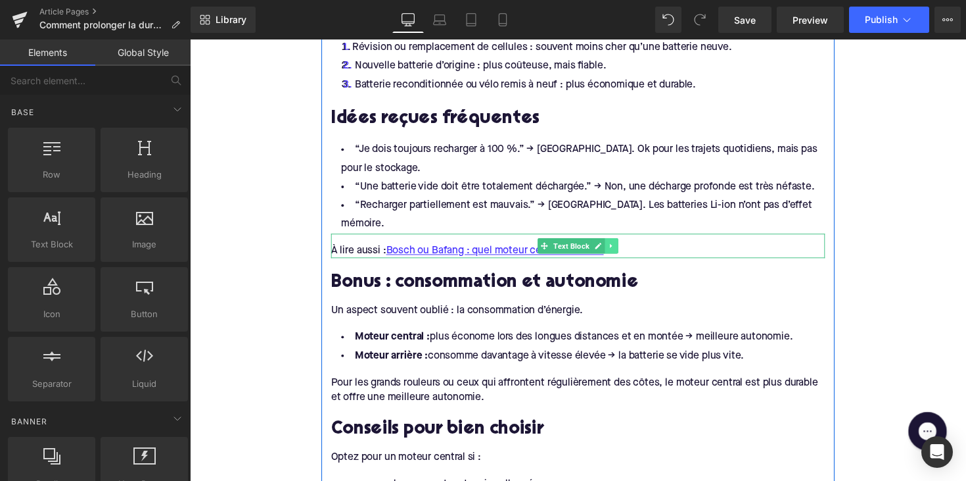
click at [621, 248] on icon at bounding box center [622, 250] width 2 height 5
click at [623, 243] on link at bounding box center [629, 251] width 14 height 16
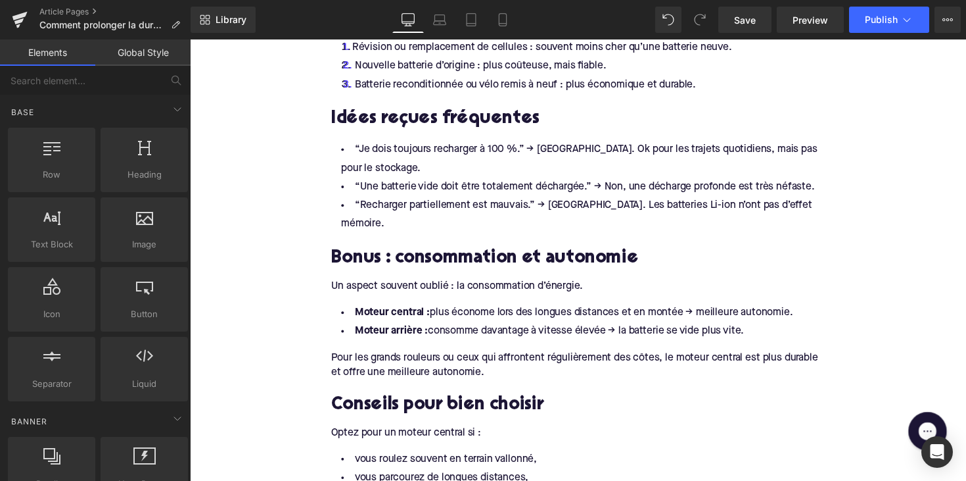
click at [456, 254] on h2 "Bonus : consommation et autonomie" at bounding box center [588, 264] width 506 height 20
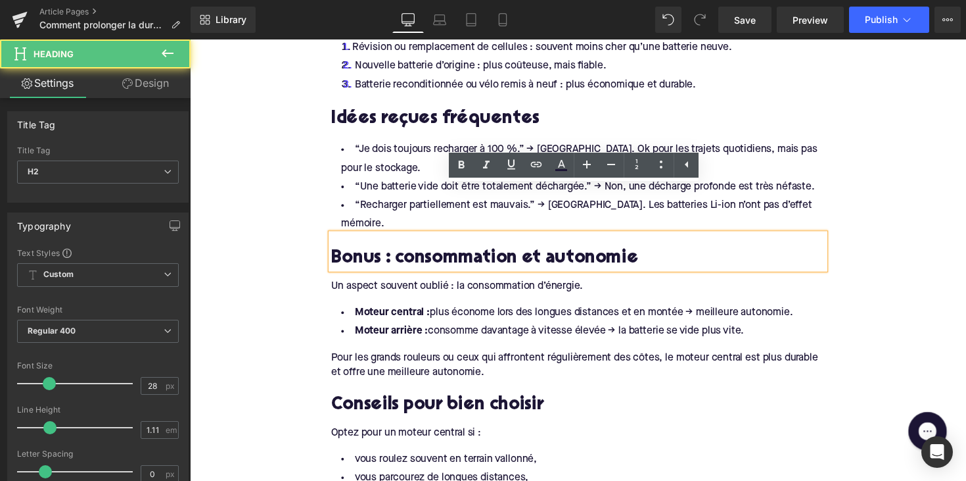
click at [456, 254] on h2 "Bonus : consommation et autonomie" at bounding box center [588, 264] width 506 height 20
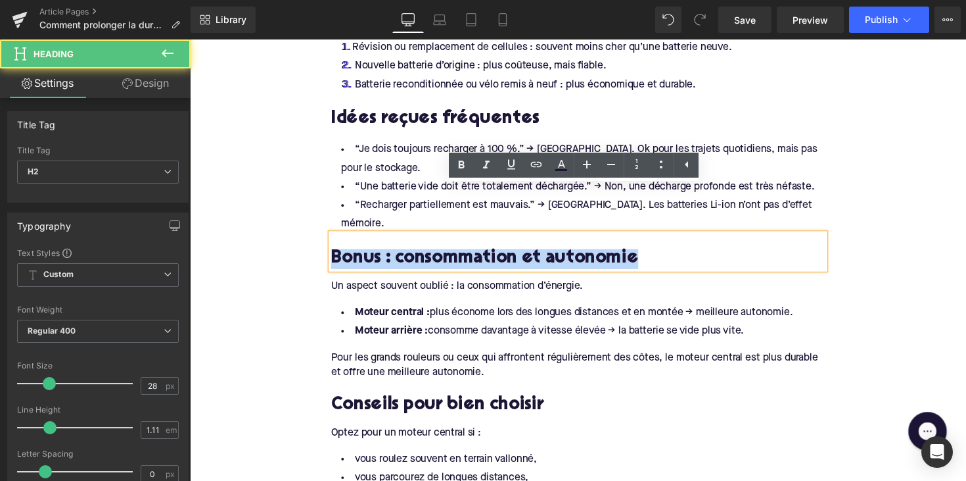
click at [456, 254] on h2 "Bonus : consommation et autonomie" at bounding box center [588, 264] width 506 height 20
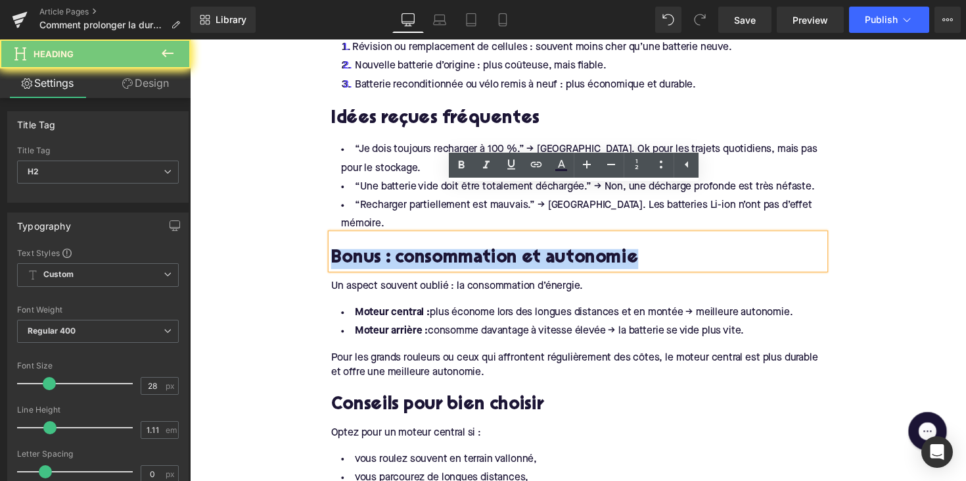
paste div
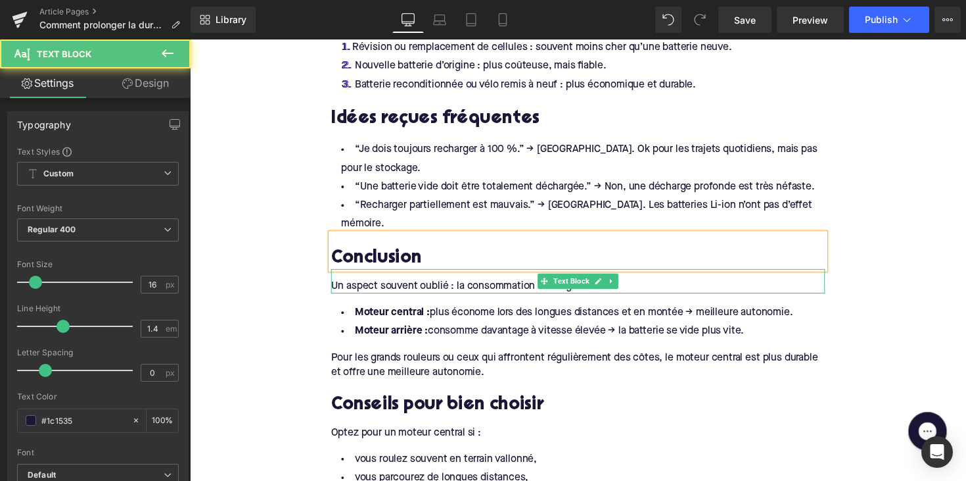
click at [464, 285] on div "Un aspect souvent oublié : la consommation d’énergie." at bounding box center [588, 292] width 506 height 14
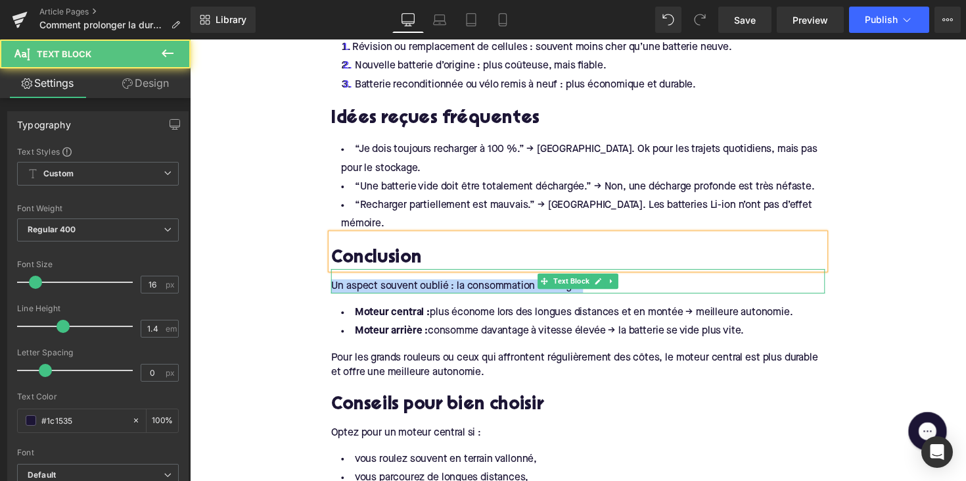
click at [464, 285] on div "Un aspect souvent oublié : la consommation d’énergie." at bounding box center [588, 292] width 506 height 14
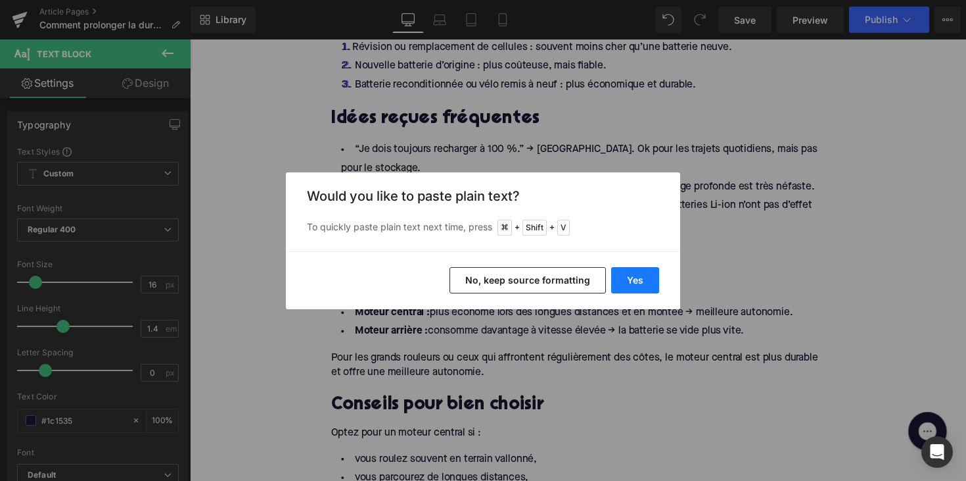
click at [646, 281] on button "Yes" at bounding box center [635, 280] width 48 height 26
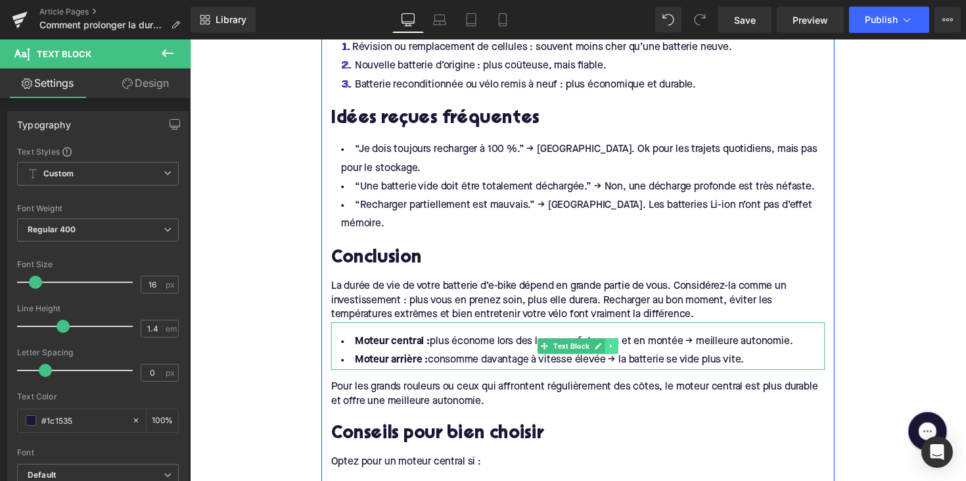
click at [621, 349] on icon at bounding box center [622, 353] width 7 height 8
click at [625, 349] on icon at bounding box center [628, 352] width 7 height 7
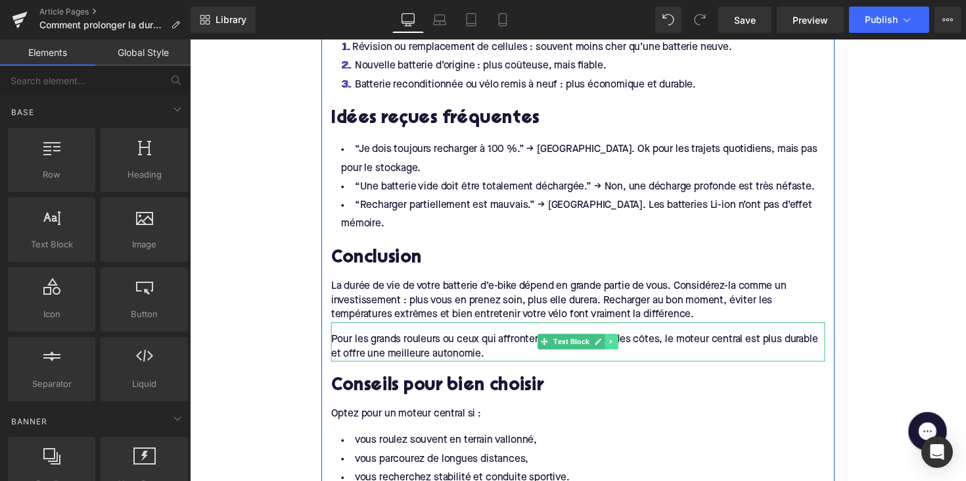
click at [621, 344] on icon at bounding box center [622, 348] width 7 height 8
click at [622, 341] on link at bounding box center [629, 349] width 14 height 16
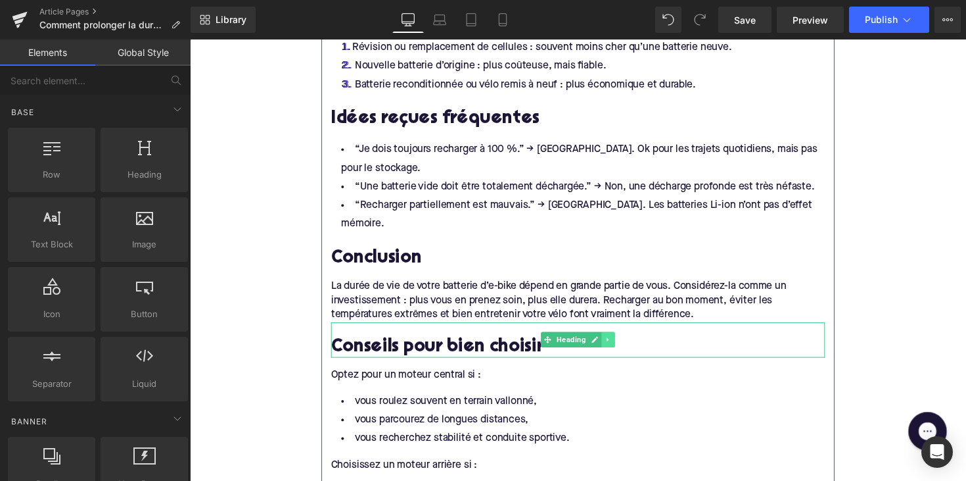
click at [618, 342] on icon at bounding box center [618, 346] width 7 height 8
click at [619, 339] on link at bounding box center [626, 347] width 14 height 16
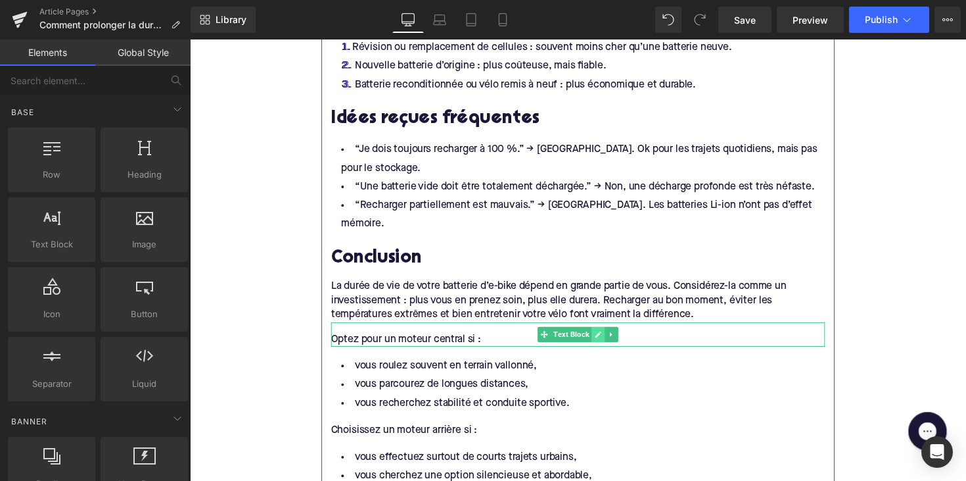
click at [609, 337] on icon at bounding box center [608, 341] width 7 height 8
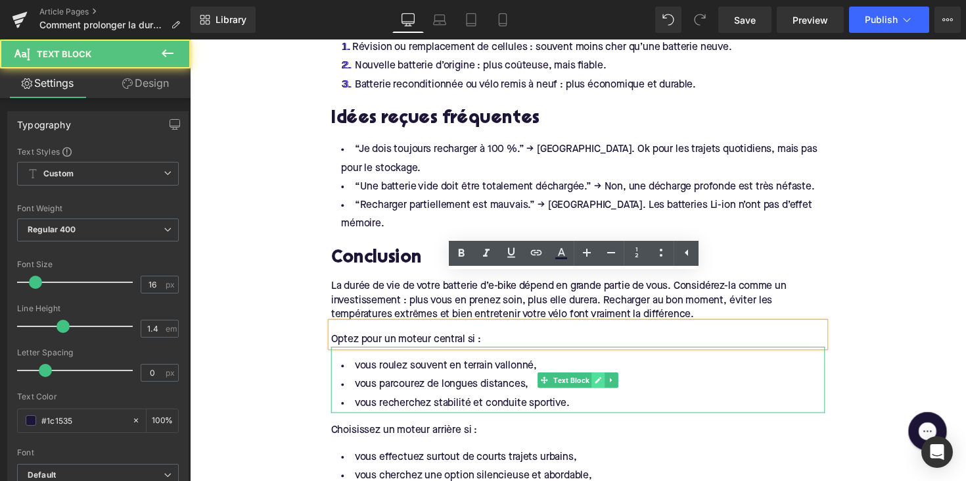
click at [606, 354] on div "vous roulez souvent en terrain vallonné, vous parcourez de longues distances, v…" at bounding box center [588, 388] width 506 height 68
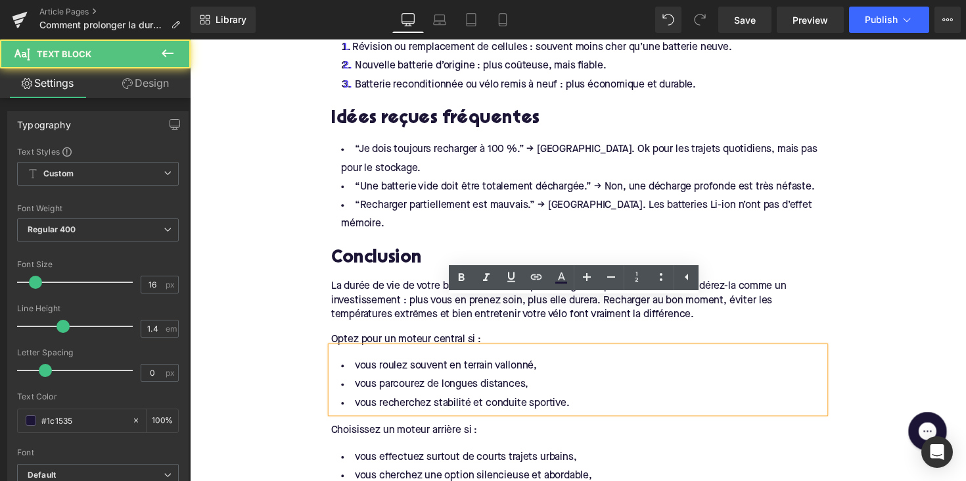
click at [629, 254] on h2 "Conclusion" at bounding box center [588, 264] width 506 height 20
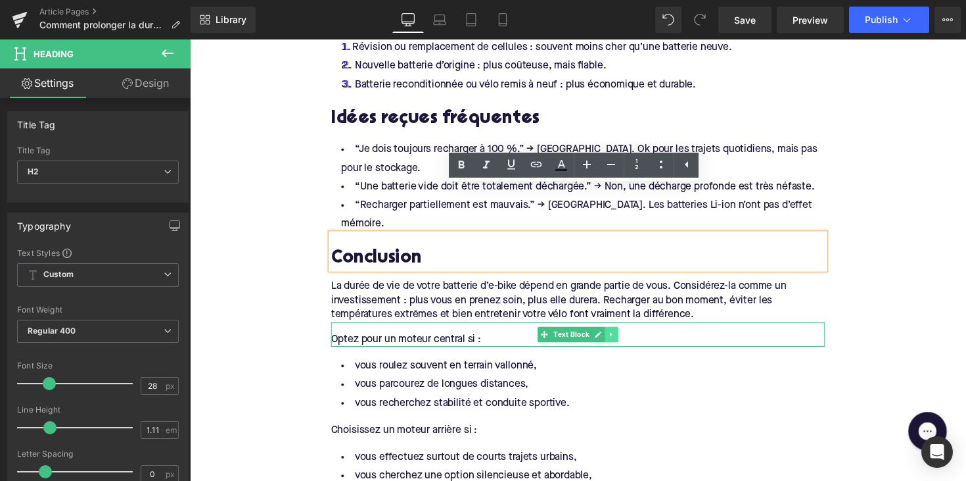
click at [623, 337] on icon at bounding box center [622, 341] width 7 height 8
click at [627, 337] on icon at bounding box center [628, 340] width 7 height 7
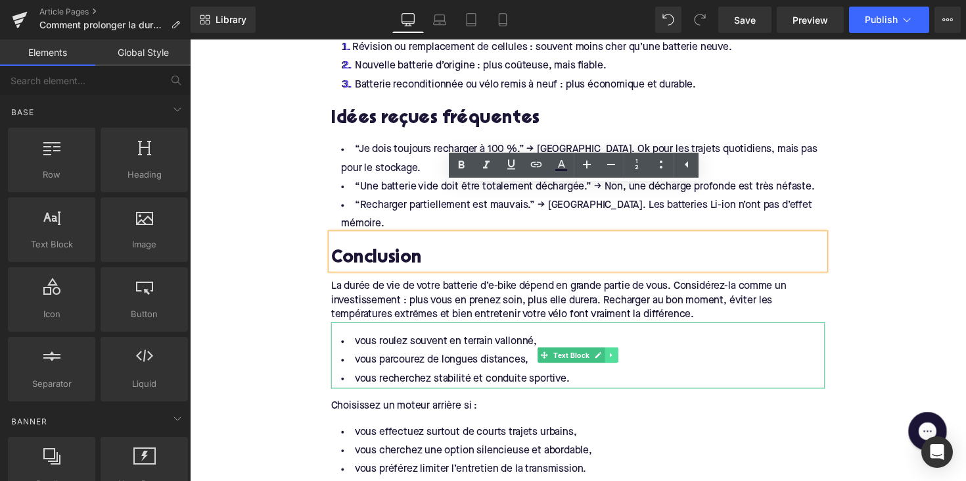
click at [623, 358] on icon at bounding box center [622, 362] width 7 height 8
click at [623, 354] on link at bounding box center [629, 362] width 14 height 16
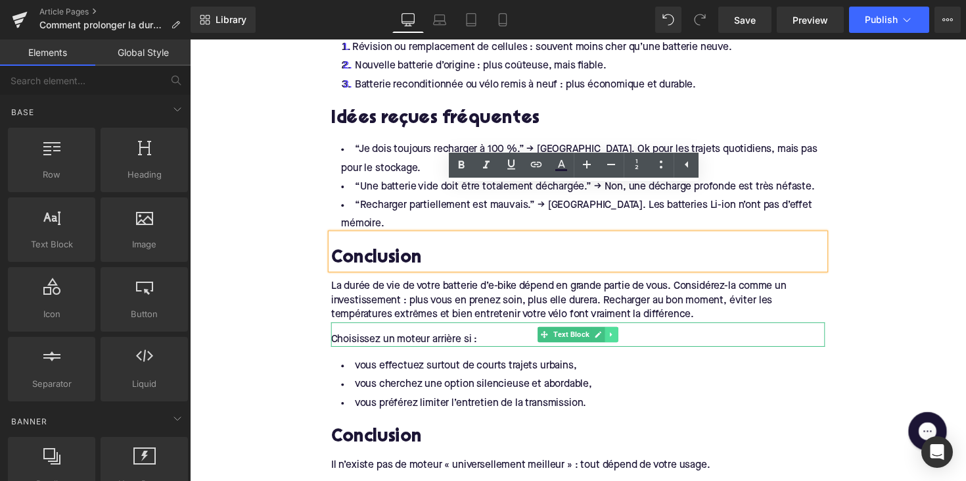
click at [623, 337] on icon at bounding box center [622, 341] width 7 height 8
click at [625, 337] on icon at bounding box center [628, 340] width 7 height 7
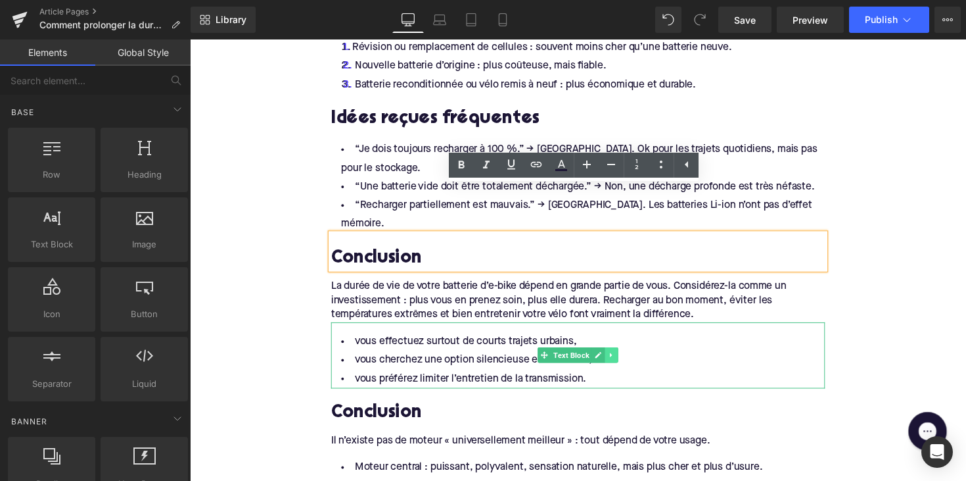
click at [621, 358] on icon at bounding box center [622, 362] width 7 height 8
click at [623, 354] on link at bounding box center [629, 362] width 14 height 16
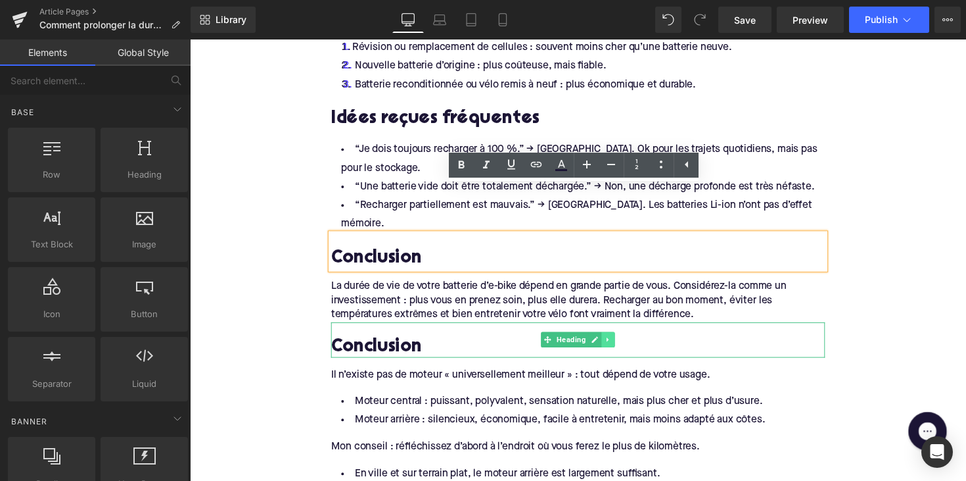
click at [617, 342] on icon at bounding box center [618, 346] width 7 height 8
click at [619, 339] on link at bounding box center [626, 347] width 14 height 16
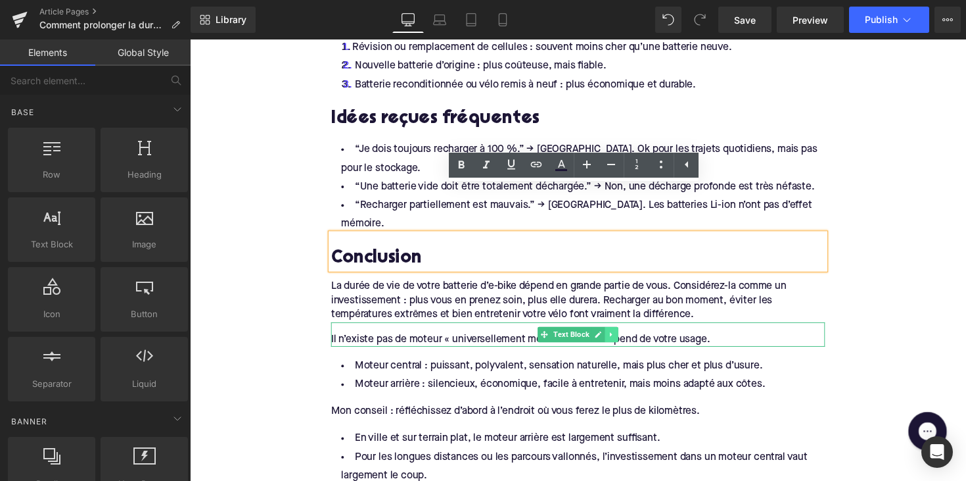
click at [621, 337] on icon at bounding box center [622, 341] width 7 height 8
click at [625, 337] on icon at bounding box center [628, 341] width 7 height 8
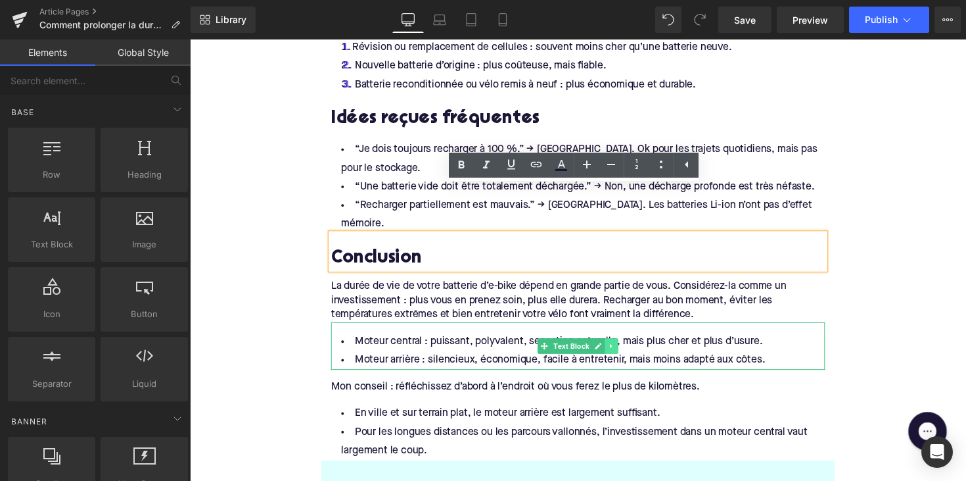
click at [623, 345] on link at bounding box center [622, 353] width 14 height 16
click at [625, 349] on icon at bounding box center [628, 352] width 7 height 7
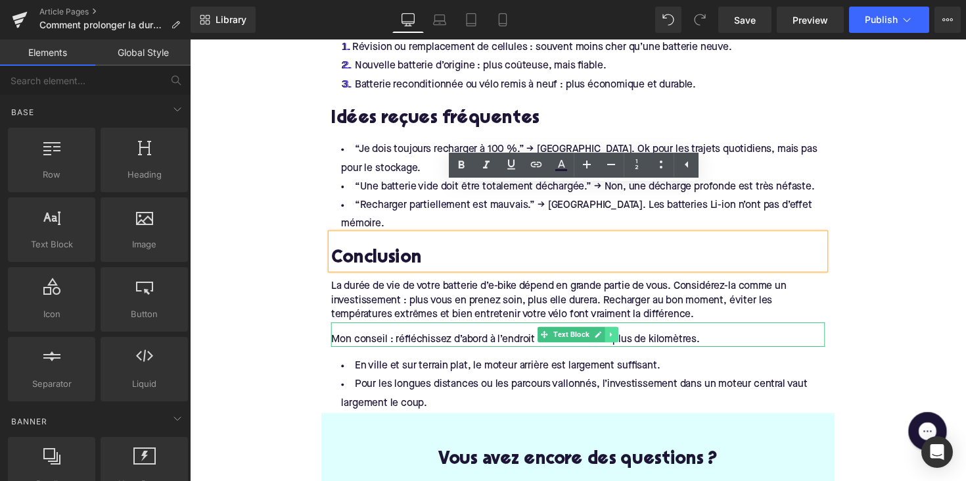
click at [624, 333] on link at bounding box center [622, 341] width 14 height 16
click at [624, 333] on link at bounding box center [629, 341] width 14 height 16
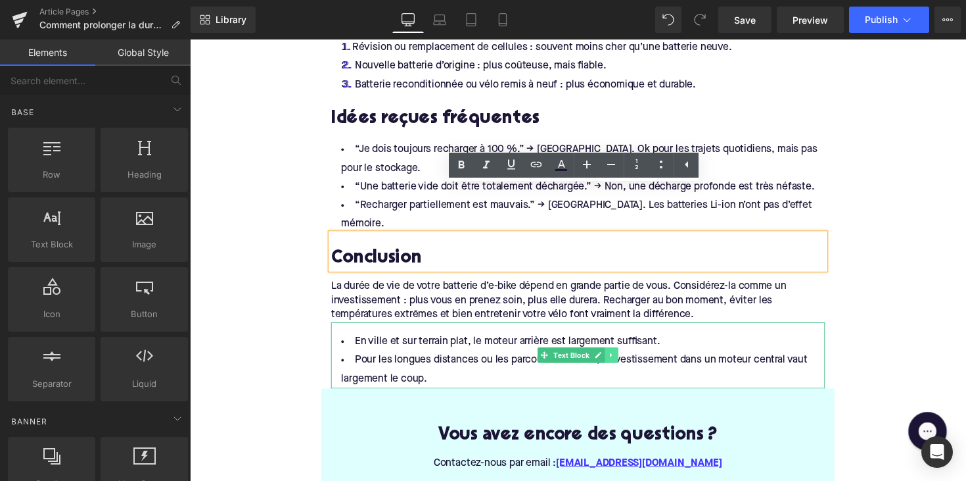
click at [624, 354] on link at bounding box center [622, 362] width 14 height 16
click at [625, 359] on icon at bounding box center [628, 362] width 7 height 7
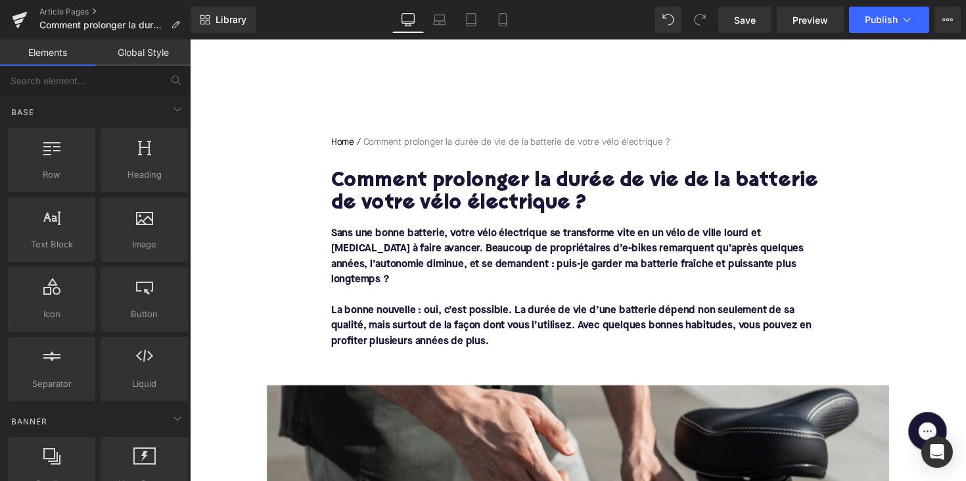
scroll to position [107, 0]
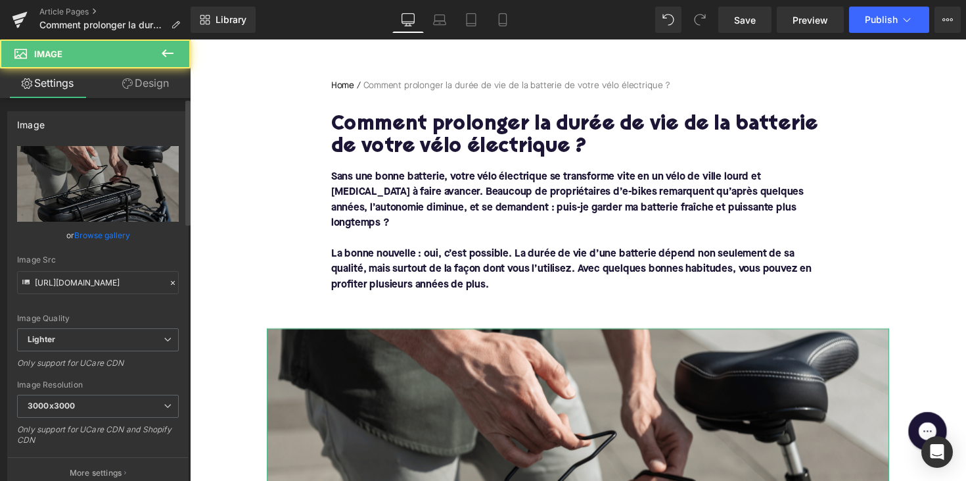
scroll to position [406, 0]
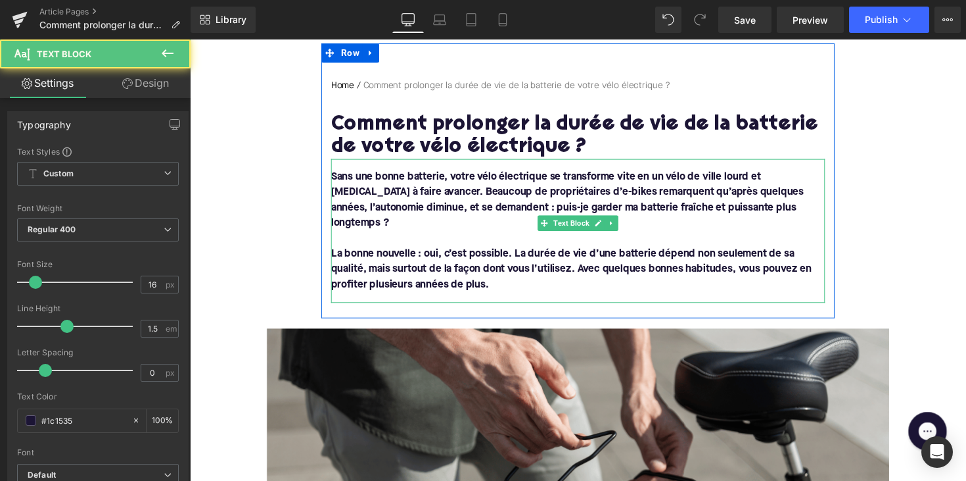
click at [425, 176] on font "Sans une bonne batterie, votre vélo électrique se transforme vite en un vélo de…" at bounding box center [577, 204] width 484 height 58
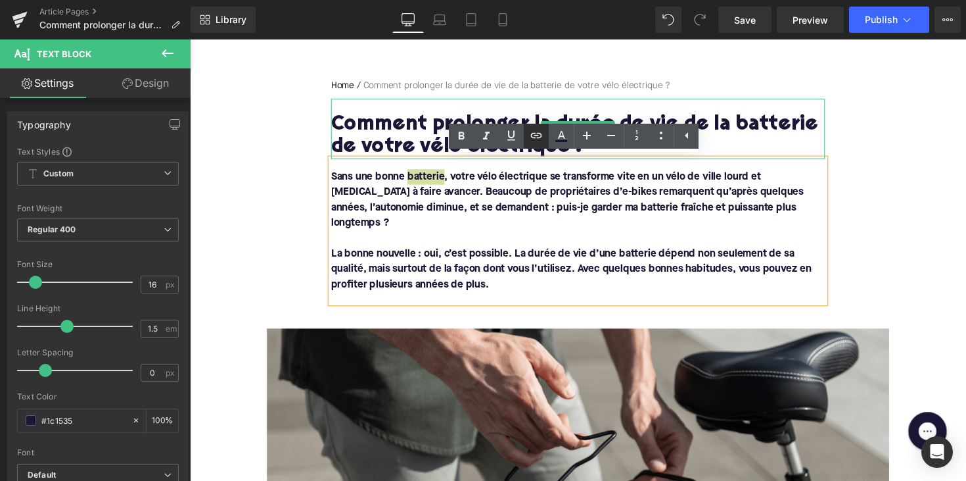
click at [540, 134] on icon at bounding box center [537, 136] width 16 height 16
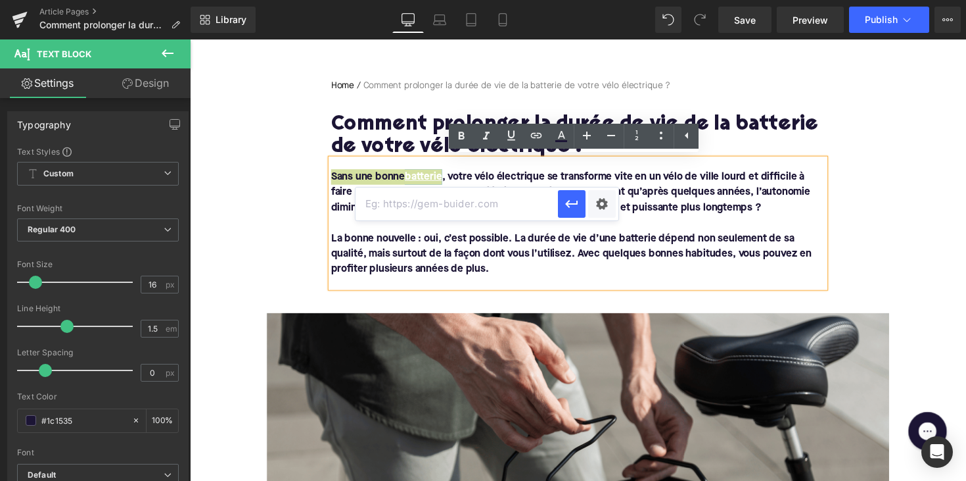
click at [517, 193] on input "text" at bounding box center [457, 203] width 202 height 33
paste input "[URL][DOMAIN_NAME]"
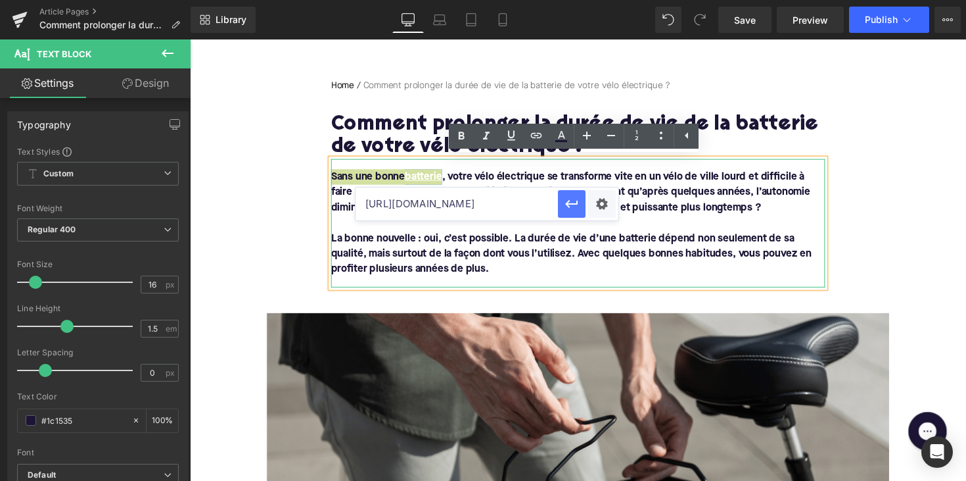
click at [568, 209] on icon "button" at bounding box center [572, 204] width 16 height 16
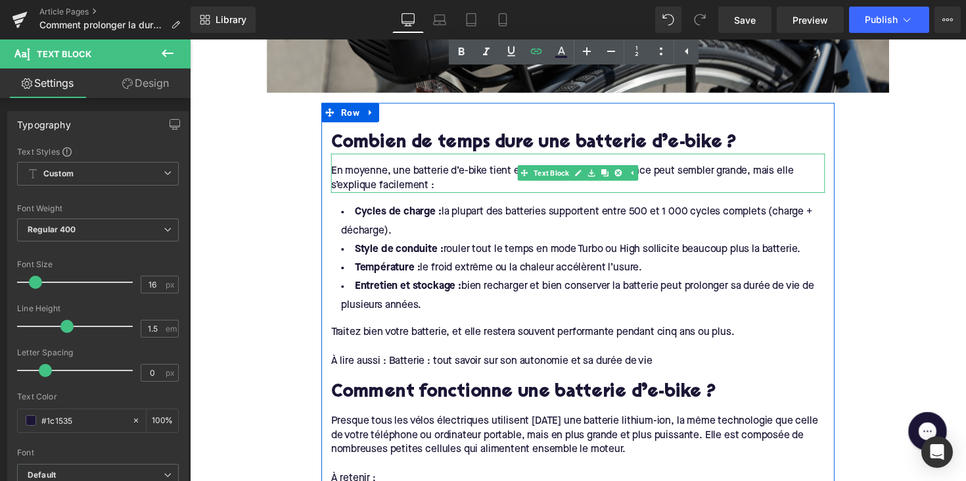
scroll to position [728, 0]
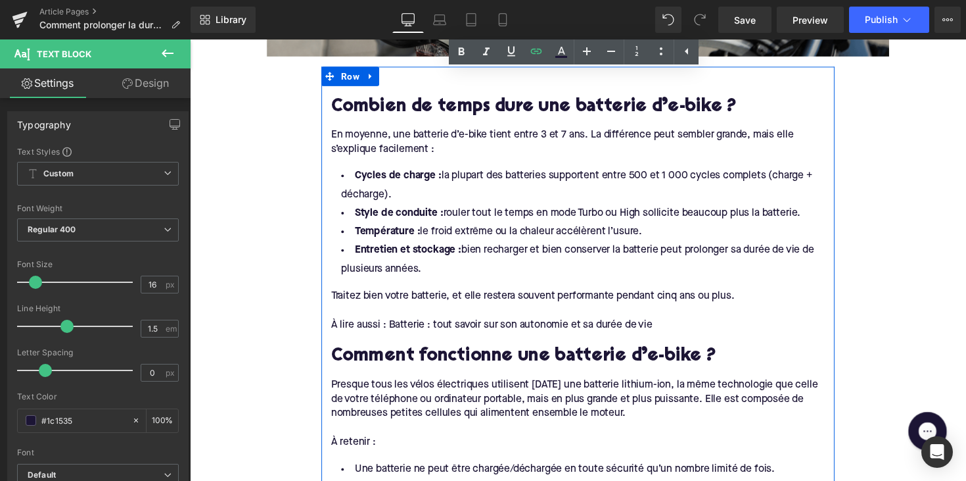
click at [469, 292] on div "Traitez bien votre batterie, et elle restera souvent performante pendant cinq a…" at bounding box center [588, 311] width 506 height 55
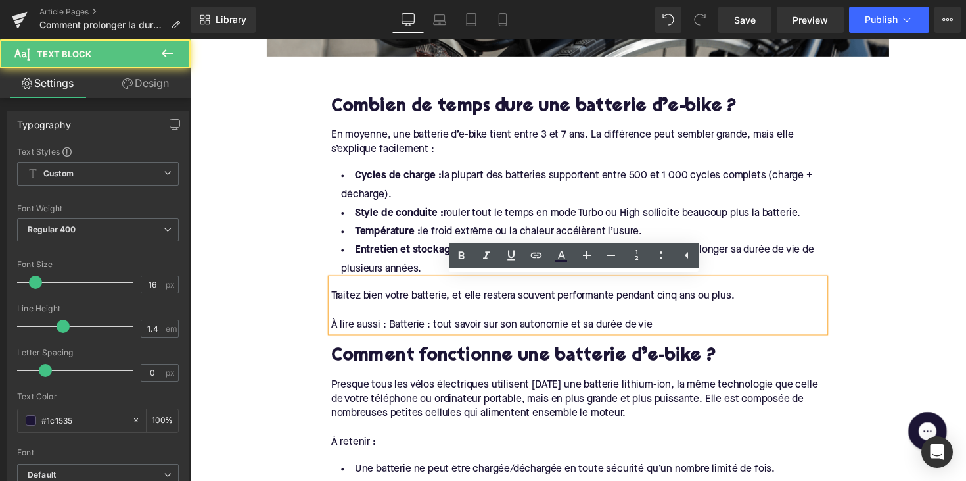
click at [388, 329] on div "À lire aussi : Batterie : tout savoir sur son autonomie et sa durée de vie" at bounding box center [588, 331] width 506 height 14
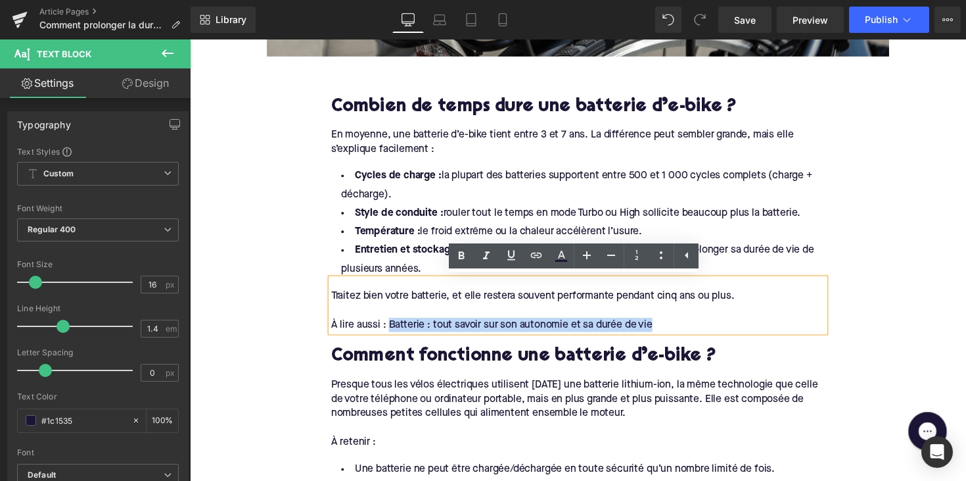
drag, startPoint x: 392, startPoint y: 329, endPoint x: 661, endPoint y: 329, distance: 269.5
click at [661, 329] on div "À lire aussi : Batterie : tout savoir sur son autonomie et sa durée de vie" at bounding box center [588, 331] width 506 height 14
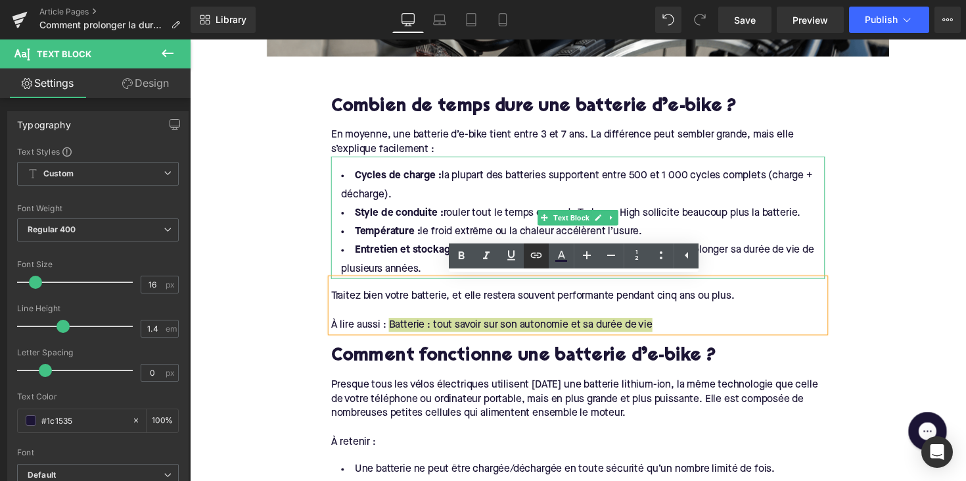
drag, startPoint x: 542, startPoint y: 256, endPoint x: 342, endPoint y: 273, distance: 200.0
click at [542, 256] on icon at bounding box center [536, 254] width 11 height 5
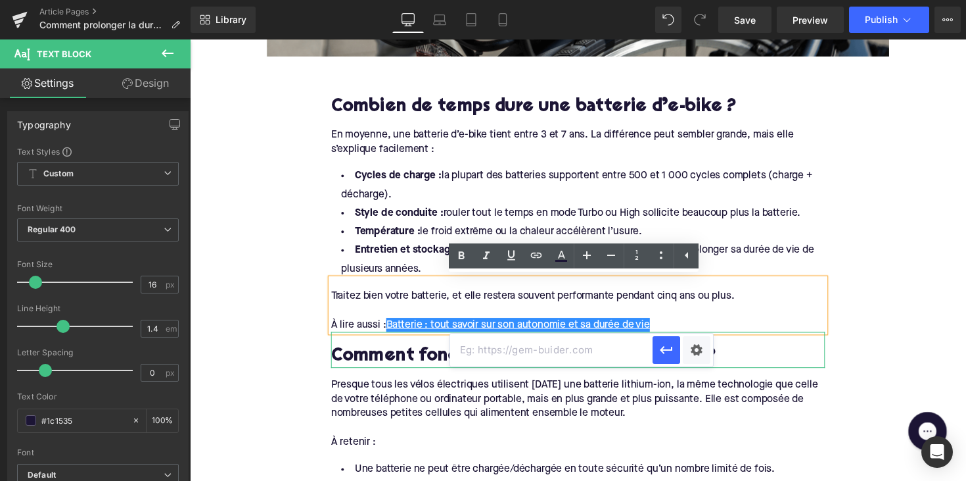
click at [515, 339] on input "text" at bounding box center [551, 349] width 202 height 33
paste input "[URL][DOMAIN_NAME]"
click at [668, 348] on icon "button" at bounding box center [667, 350] width 16 height 16
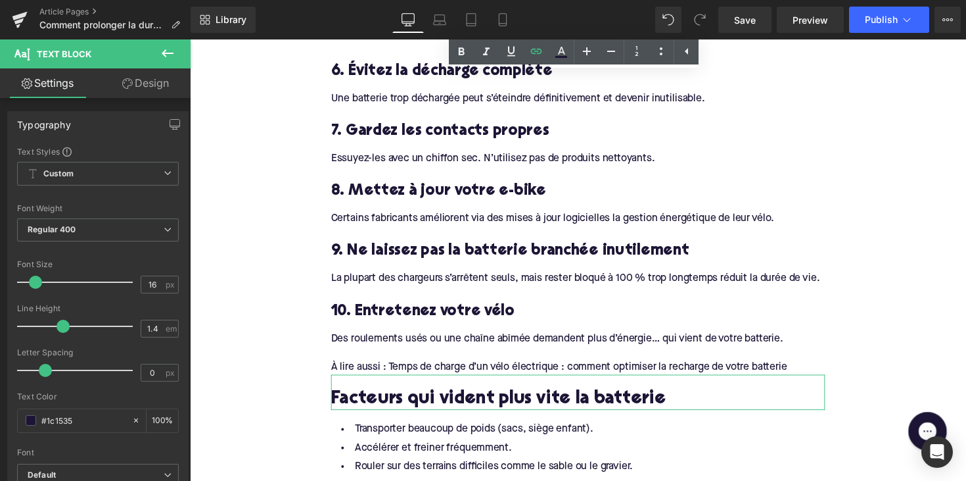
scroll to position [1810, 0]
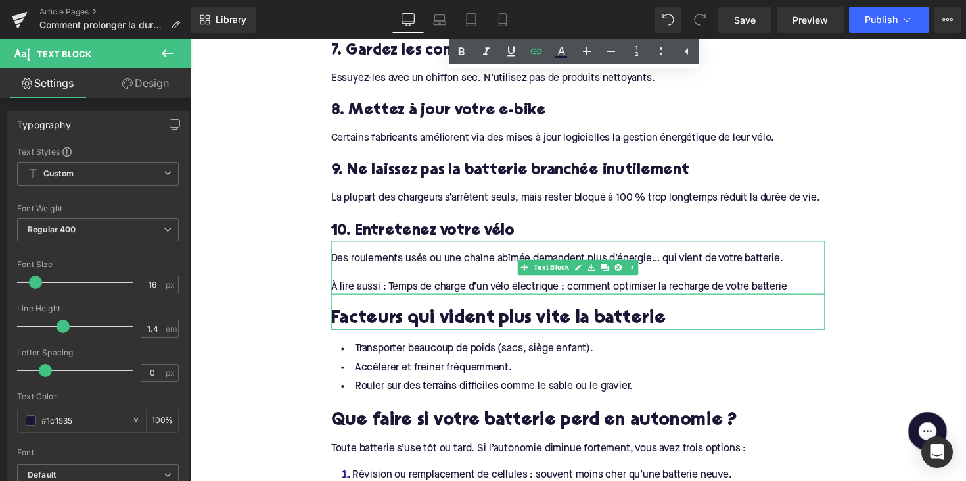
click at [402, 297] on div at bounding box center [588, 298] width 506 height 3
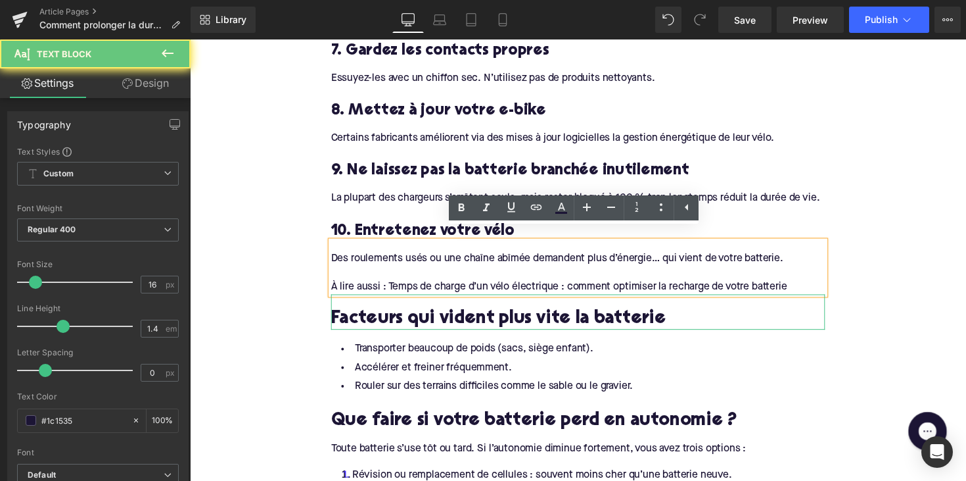
click at [392, 285] on div "À lire aussi : Temps de charge d’un vélo électrique : comment optimiser la rech…" at bounding box center [588, 292] width 506 height 14
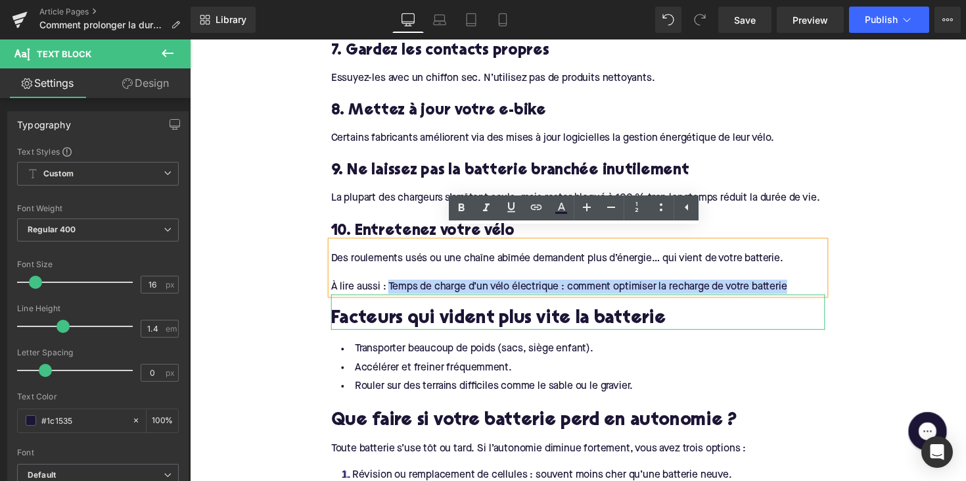
drag, startPoint x: 392, startPoint y: 281, endPoint x: 816, endPoint y: 285, distance: 424.0
click at [816, 285] on div "À lire aussi : Temps de charge d’un vélo électrique : comment optimiser la rech…" at bounding box center [588, 292] width 506 height 14
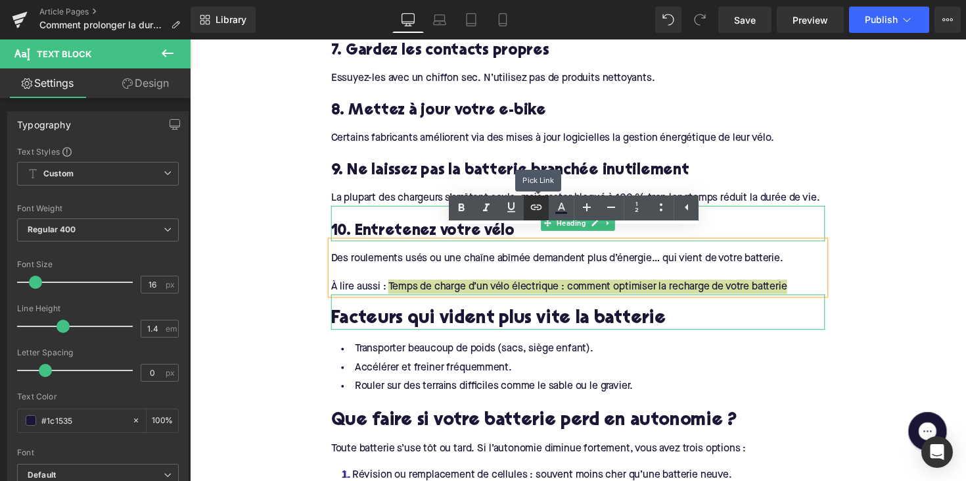
click at [534, 202] on icon at bounding box center [537, 207] width 16 height 16
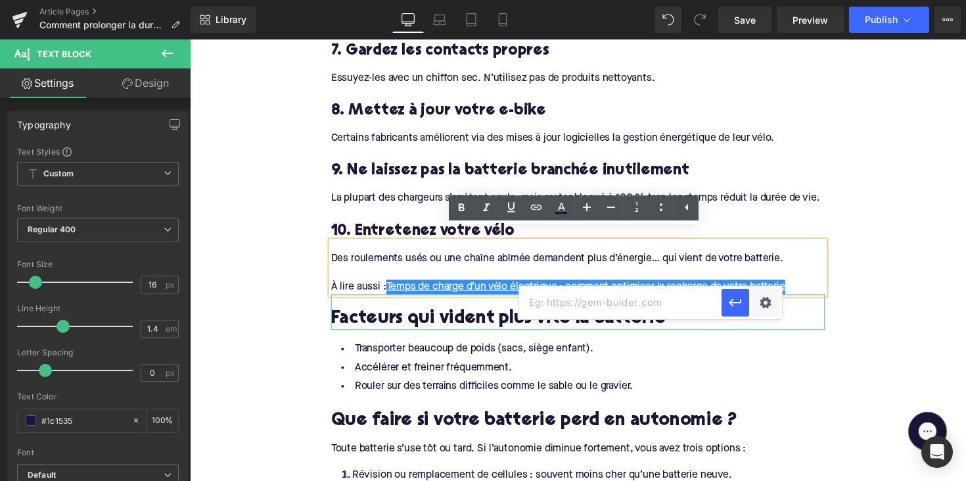
click at [535, 293] on input "text" at bounding box center [620, 302] width 202 height 33
paste input "[URL][DOMAIN_NAME]"
type input "[URL][DOMAIN_NAME]"
click at [731, 298] on icon "button" at bounding box center [736, 302] width 16 height 16
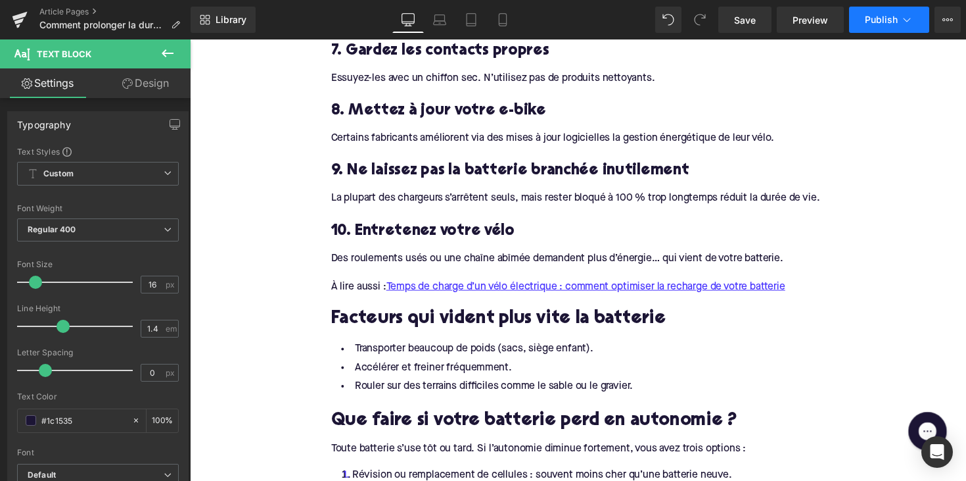
click at [877, 19] on span "Publish" at bounding box center [881, 19] width 33 height 11
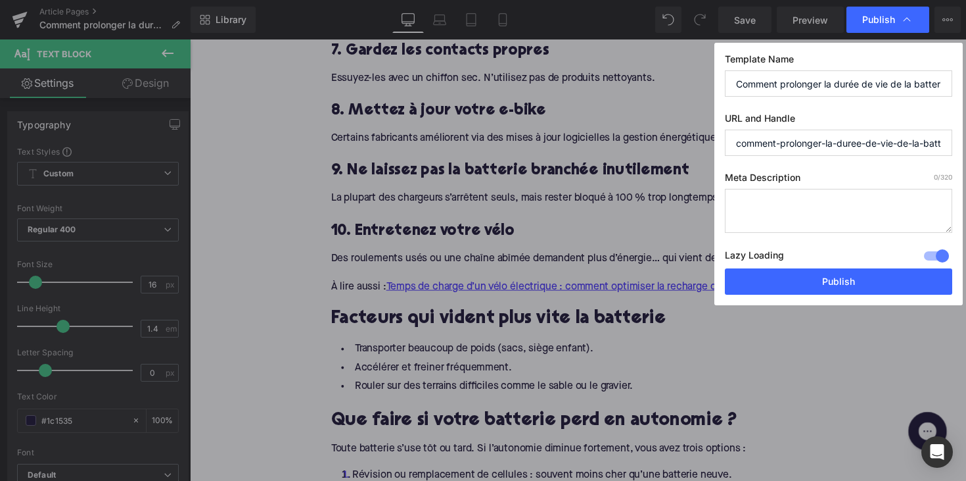
click at [813, 208] on textarea at bounding box center [838, 211] width 227 height 44
paste textarea "Prolongez la durée de vie de votre batterie e-bike grâce à des astuces de charg…"
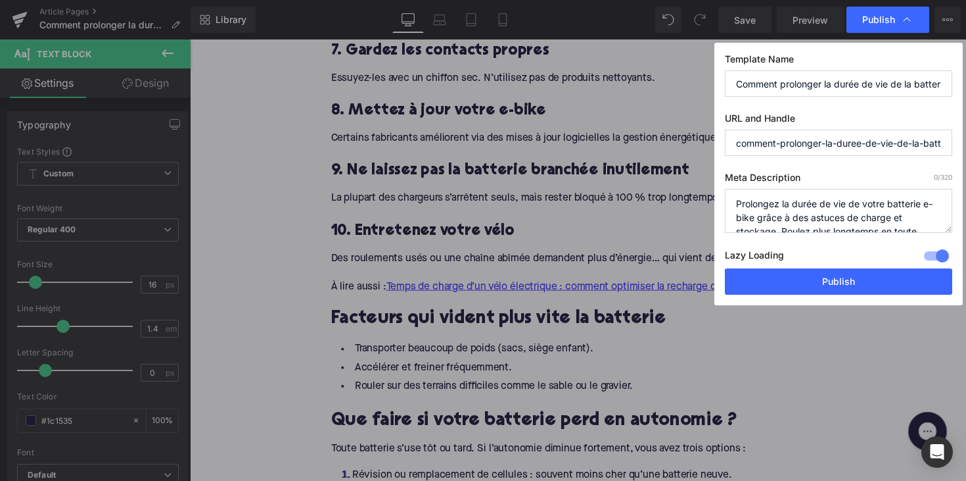
scroll to position [28, 0]
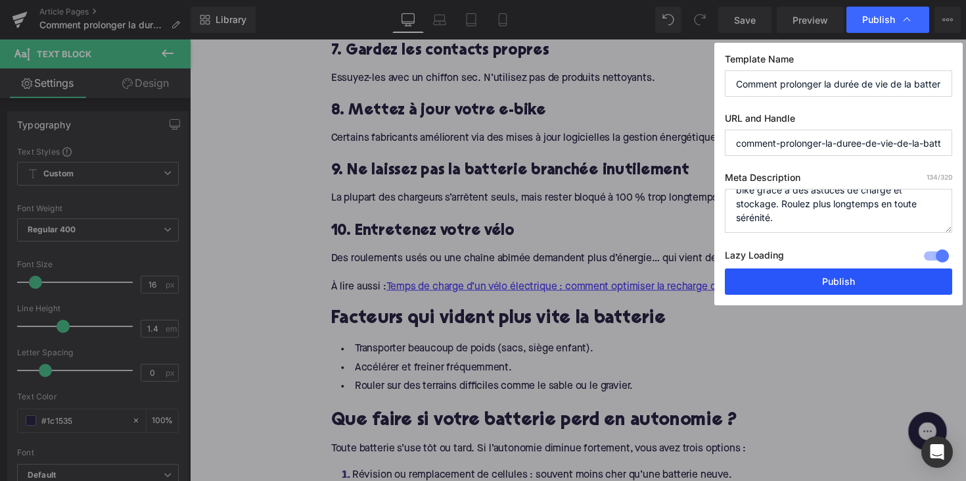
type textarea "Prolongez la durée de vie de votre batterie e-bike grâce à des astuces de charg…"
click at [842, 269] on button "Publish" at bounding box center [838, 281] width 227 height 26
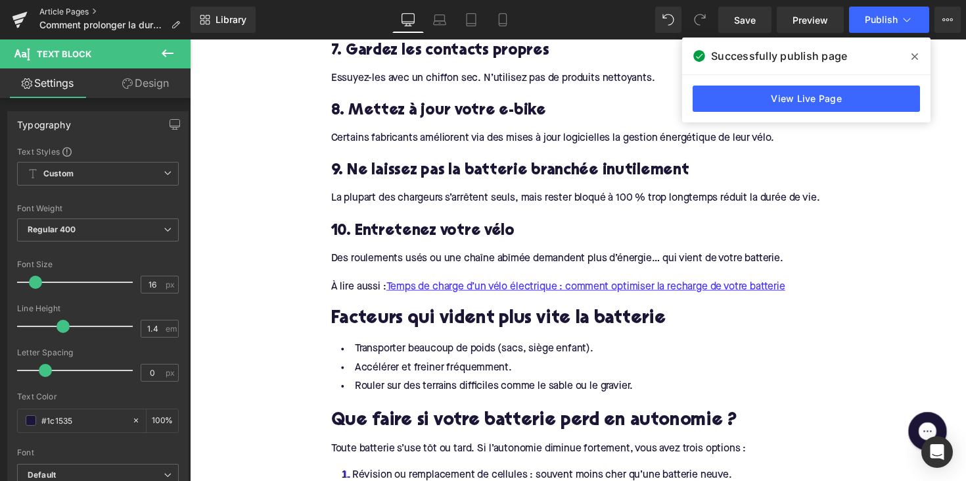
click at [76, 14] on link "Article Pages" at bounding box center [114, 12] width 151 height 11
